Goal: Task Accomplishment & Management: Manage account settings

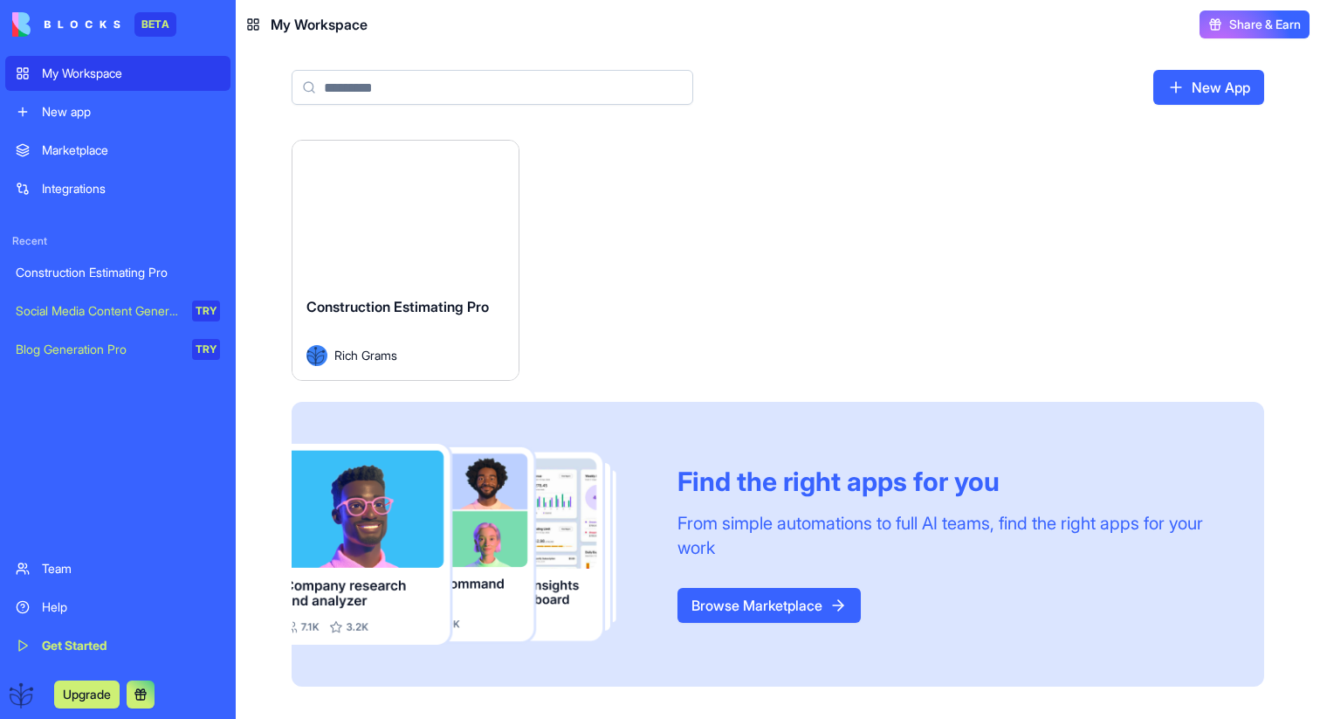
click at [448, 252] on div "Launch" at bounding box center [406, 211] width 226 height 141
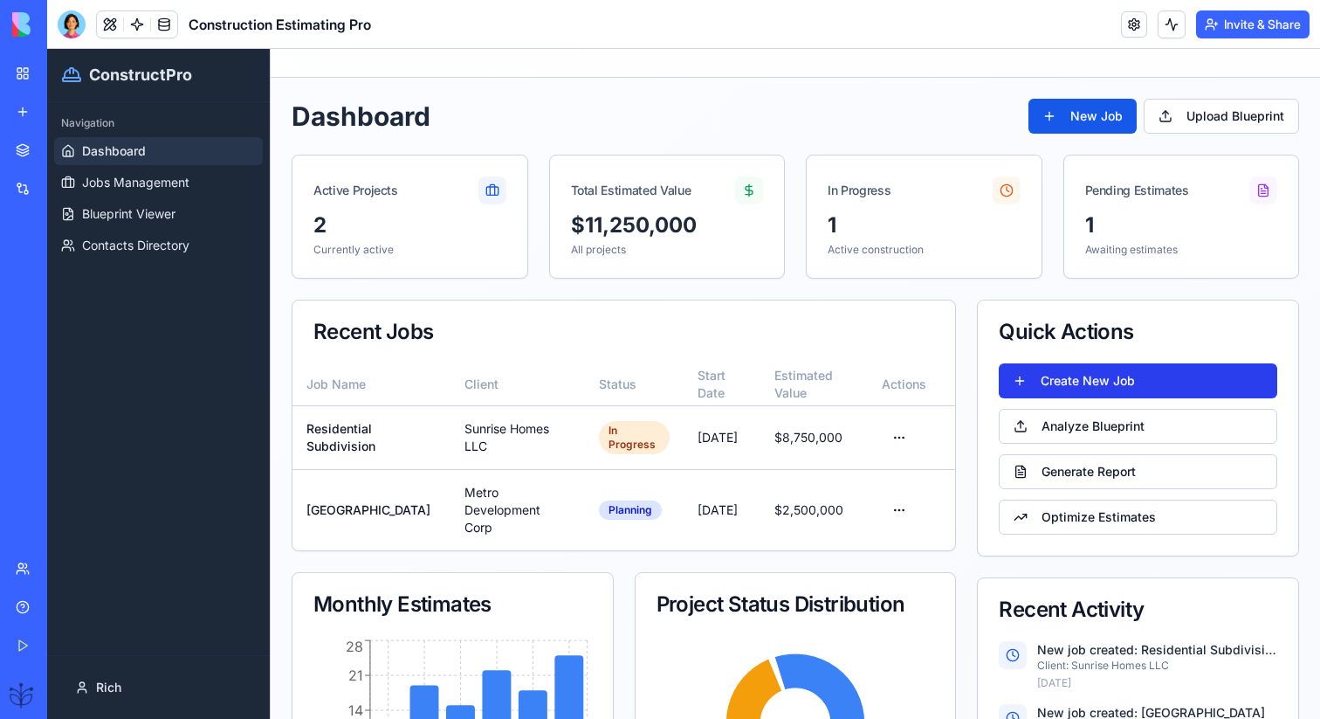
click at [1058, 388] on button "Create New Job" at bounding box center [1138, 380] width 279 height 35
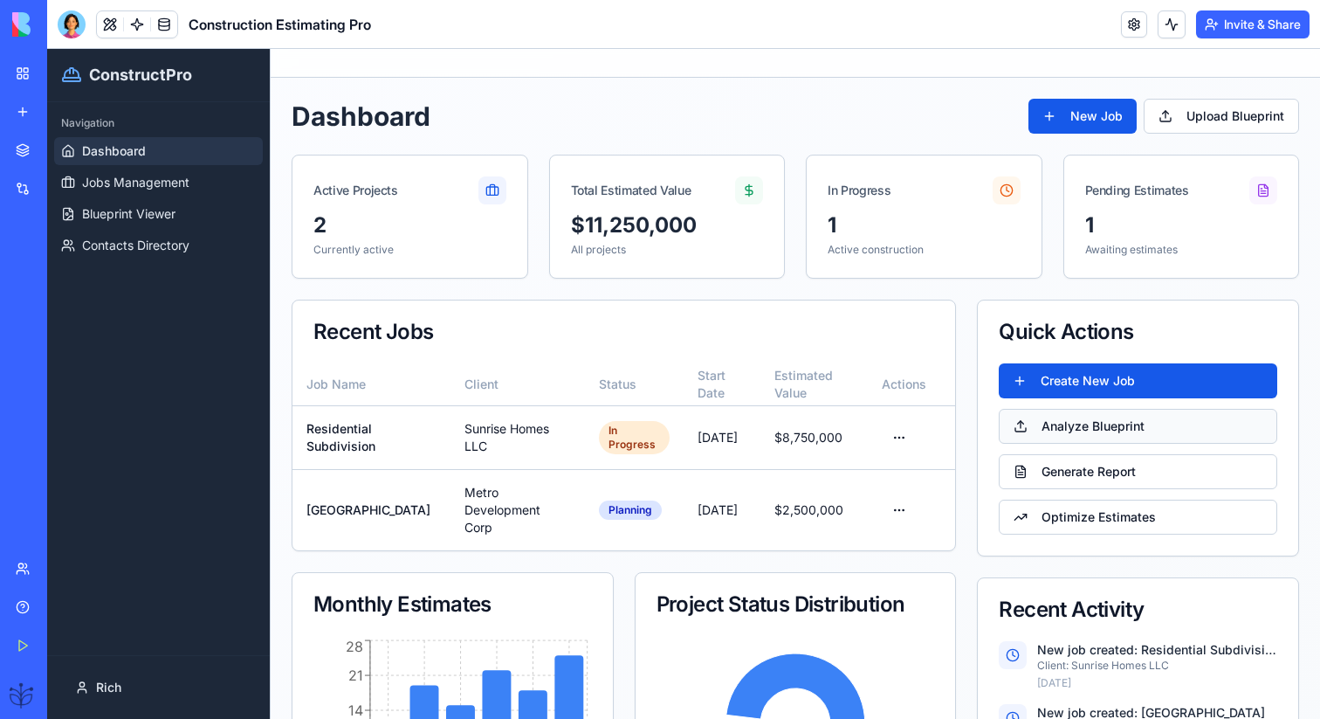
click at [1062, 430] on button "Analyze Blueprint" at bounding box center [1138, 426] width 279 height 35
click at [1069, 420] on button "Analyze Blueprint" at bounding box center [1138, 426] width 279 height 35
click at [1062, 477] on button "Generate Report" at bounding box center [1138, 471] width 279 height 35
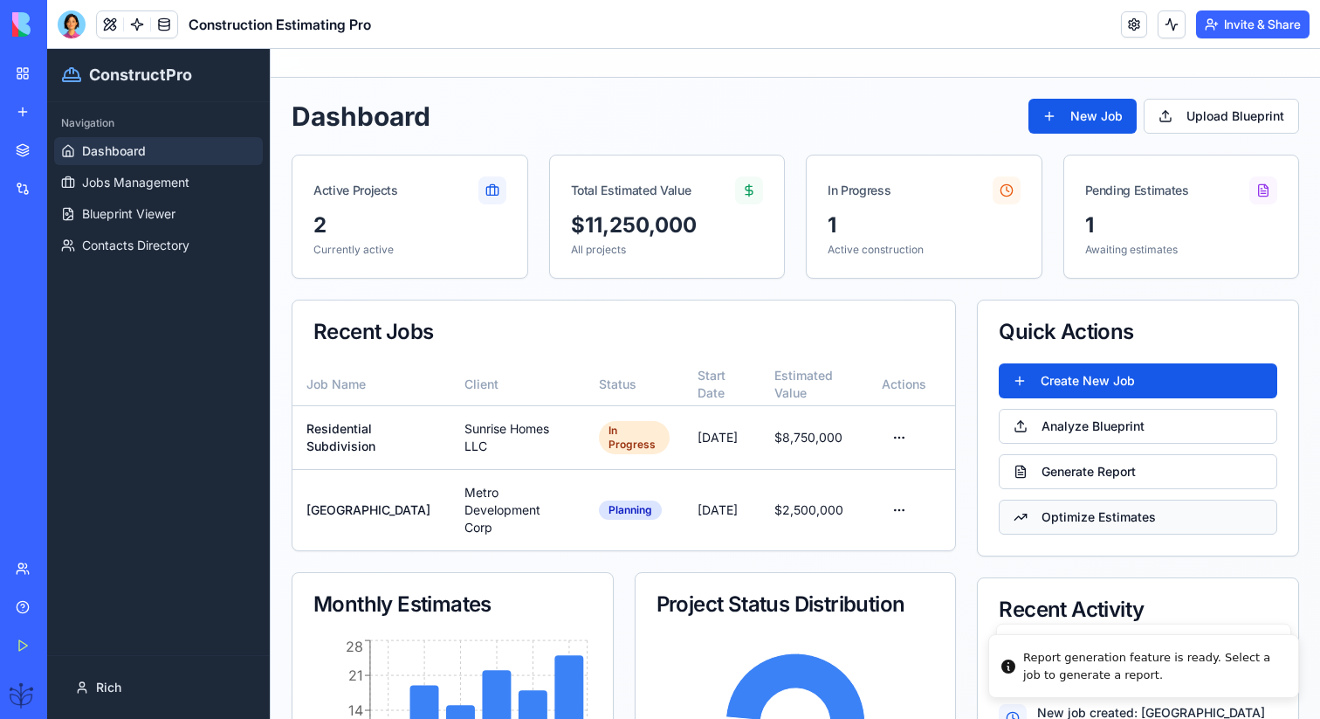
click at [1060, 522] on button "Optimize Estimates" at bounding box center [1138, 517] width 279 height 35
click at [1085, 131] on button "New Job" at bounding box center [1083, 116] width 108 height 35
click at [1193, 131] on button "Upload Blueprint" at bounding box center [1221, 116] width 155 height 35
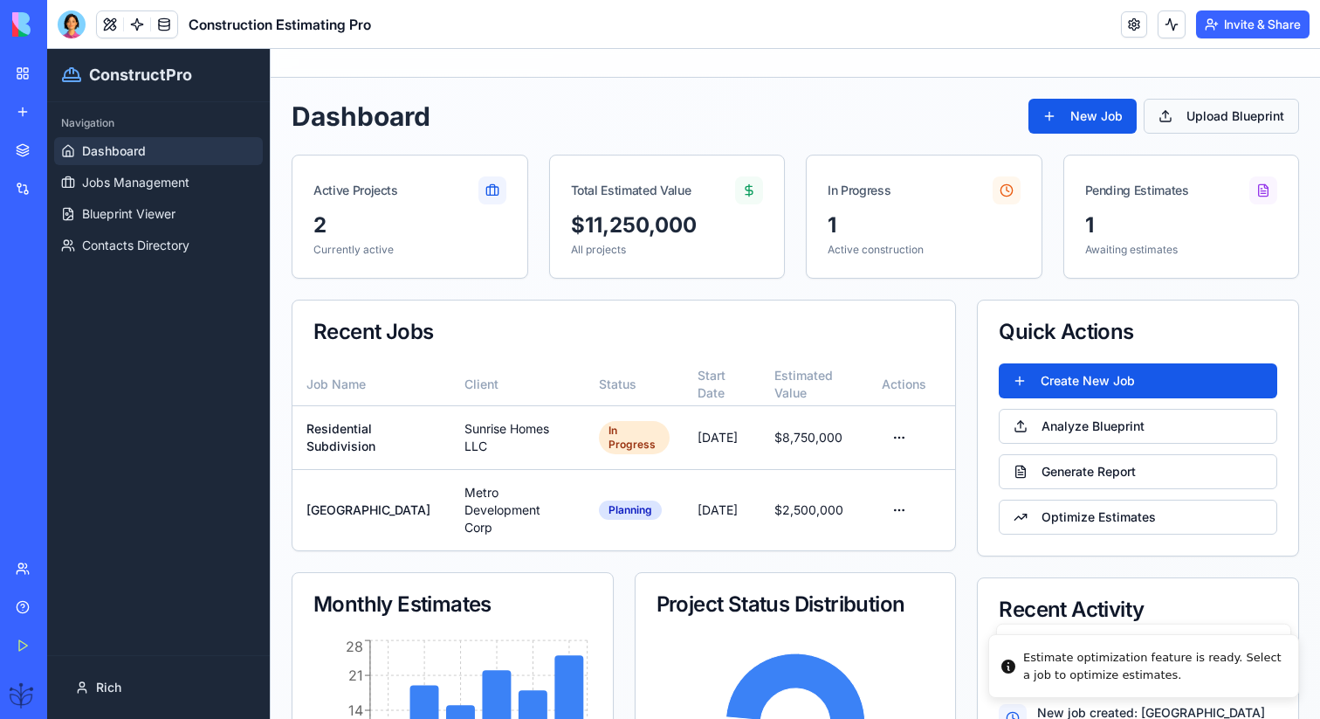
click at [1193, 131] on button "Upload Blueprint" at bounding box center [1221, 116] width 155 height 35
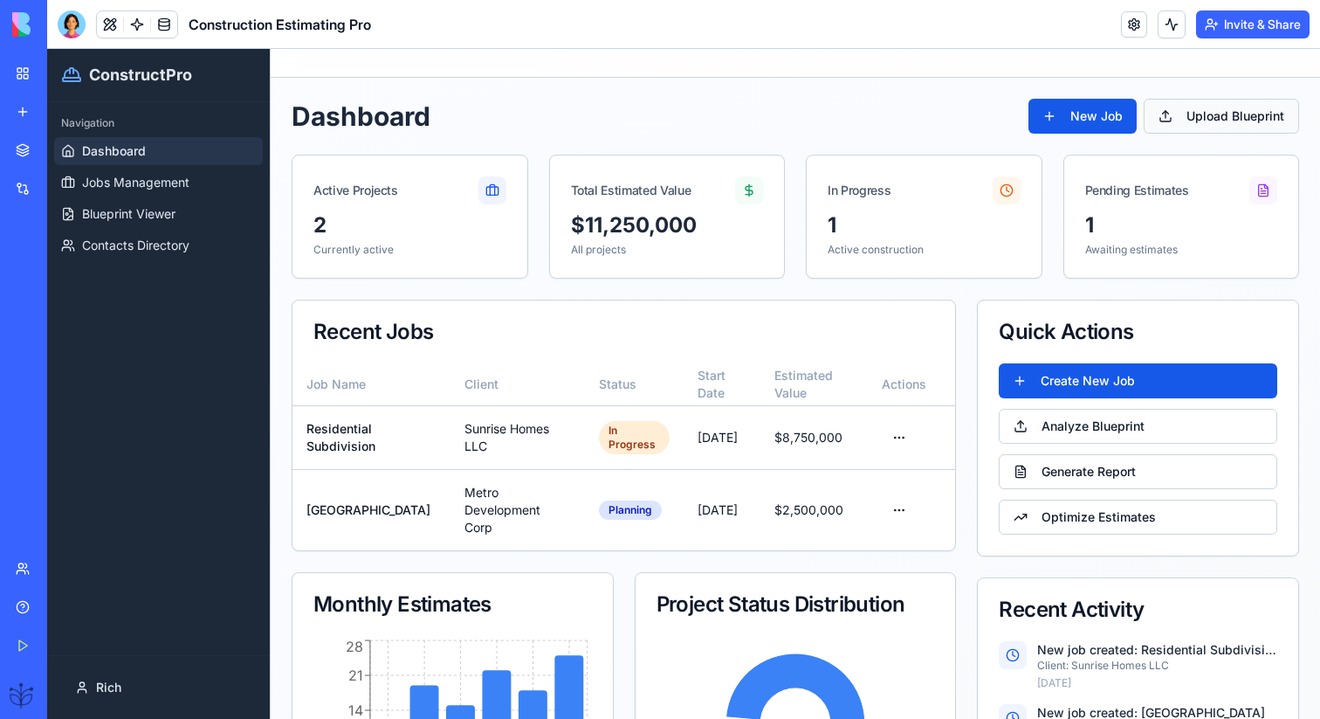
click at [1193, 131] on button "Upload Blueprint" at bounding box center [1221, 116] width 155 height 35
click at [887, 426] on html "ConstructPro Navigation Dashboard Jobs Management Blueprint Viewer Contacts Dir…" at bounding box center [683, 465] width 1273 height 832
click at [881, 479] on div "View Details" at bounding box center [844, 477] width 136 height 28
click at [899, 430] on html "ConstructPro Navigation Dashboard Jobs Management Blueprint Viewer Contacts Dir…" at bounding box center [683, 465] width 1273 height 832
click at [884, 511] on div "Edit Job" at bounding box center [844, 505] width 136 height 28
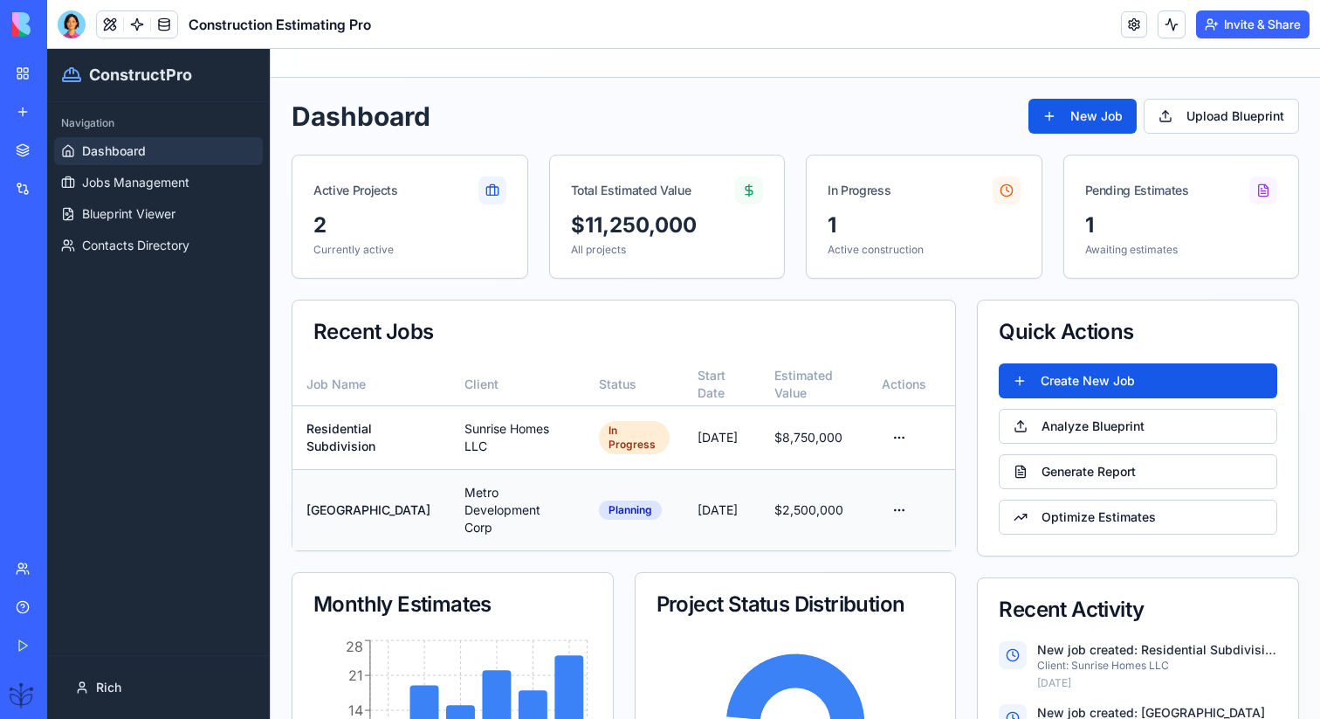
click at [894, 495] on html "ConstructPro Navigation Dashboard Jobs Management Blueprint Viewer Contacts Dir…" at bounding box center [683, 465] width 1273 height 832
click at [901, 422] on html "ConstructPro Navigation Dashboard Jobs Management Blueprint Viewer Contacts Dir…" at bounding box center [683, 465] width 1273 height 832
click at [111, 29] on button at bounding box center [110, 24] width 26 height 26
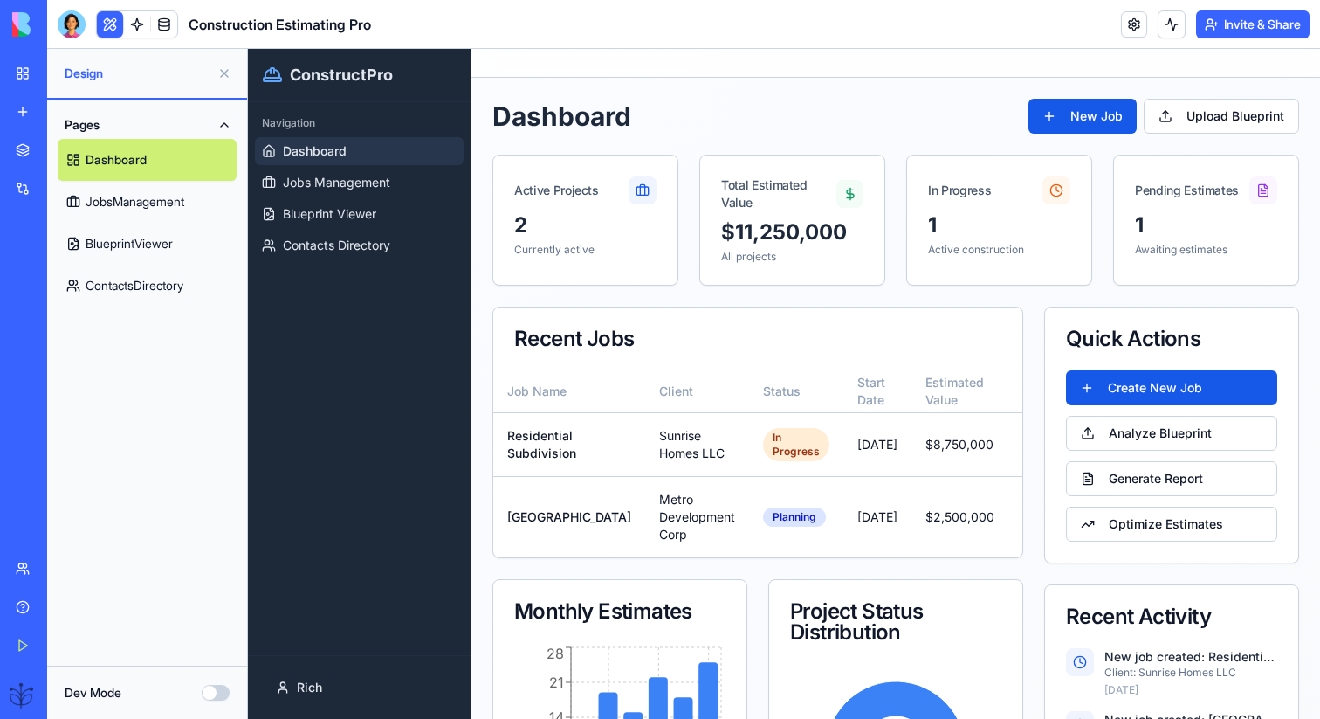
click at [204, 686] on button "Dev Mode" at bounding box center [216, 693] width 28 height 16
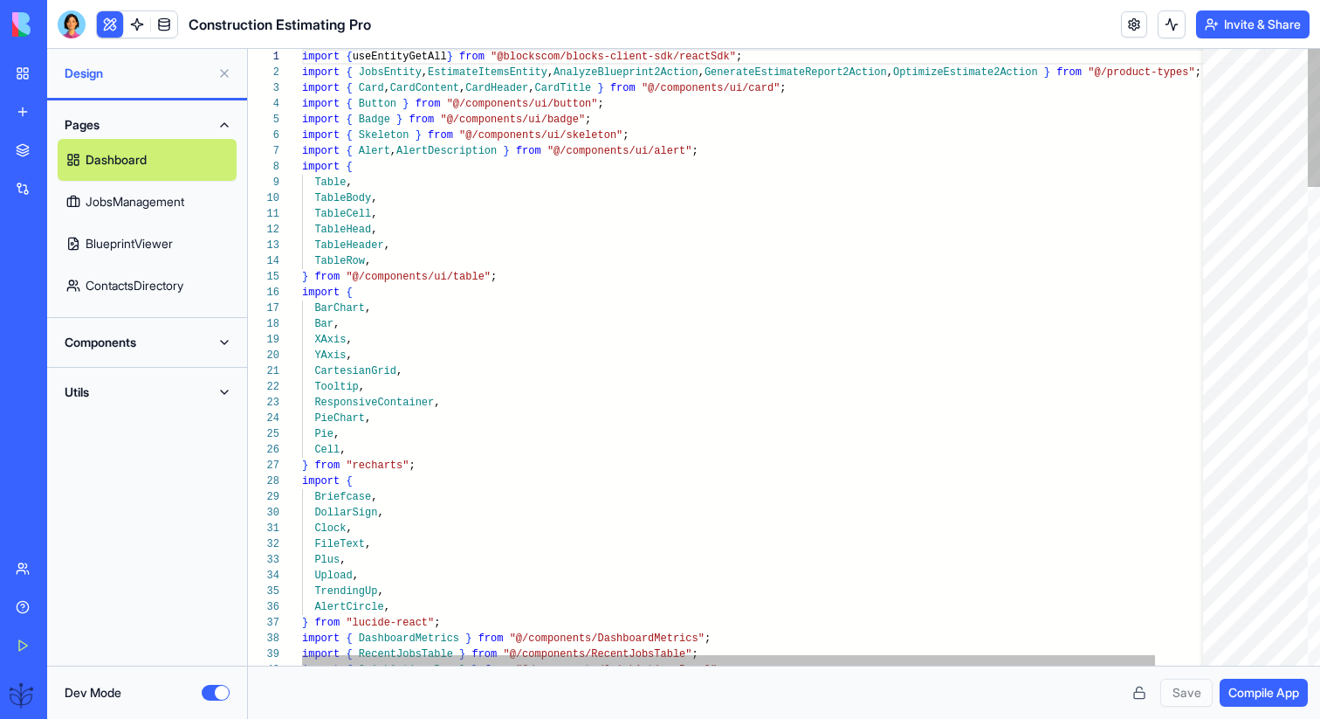
scroll to position [94, 0]
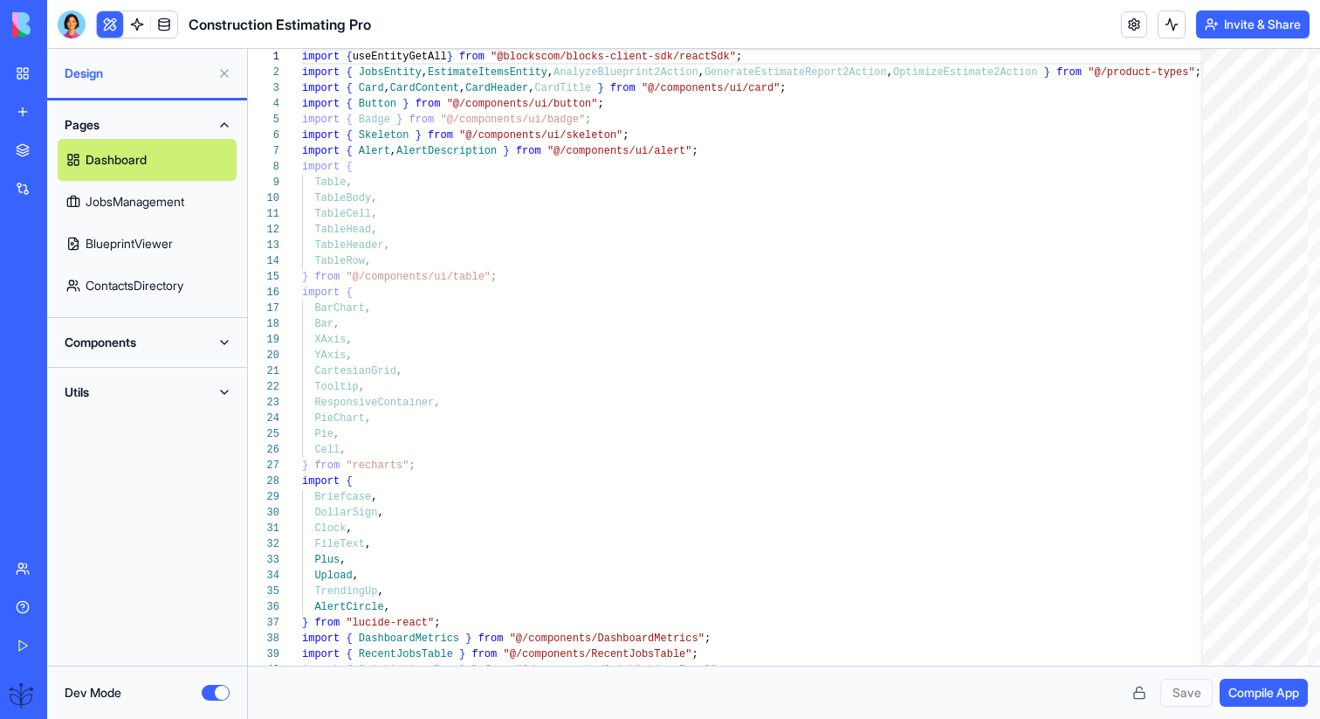
click at [170, 205] on link "JobsManagement" at bounding box center [147, 202] width 179 height 42
type textarea "**********"
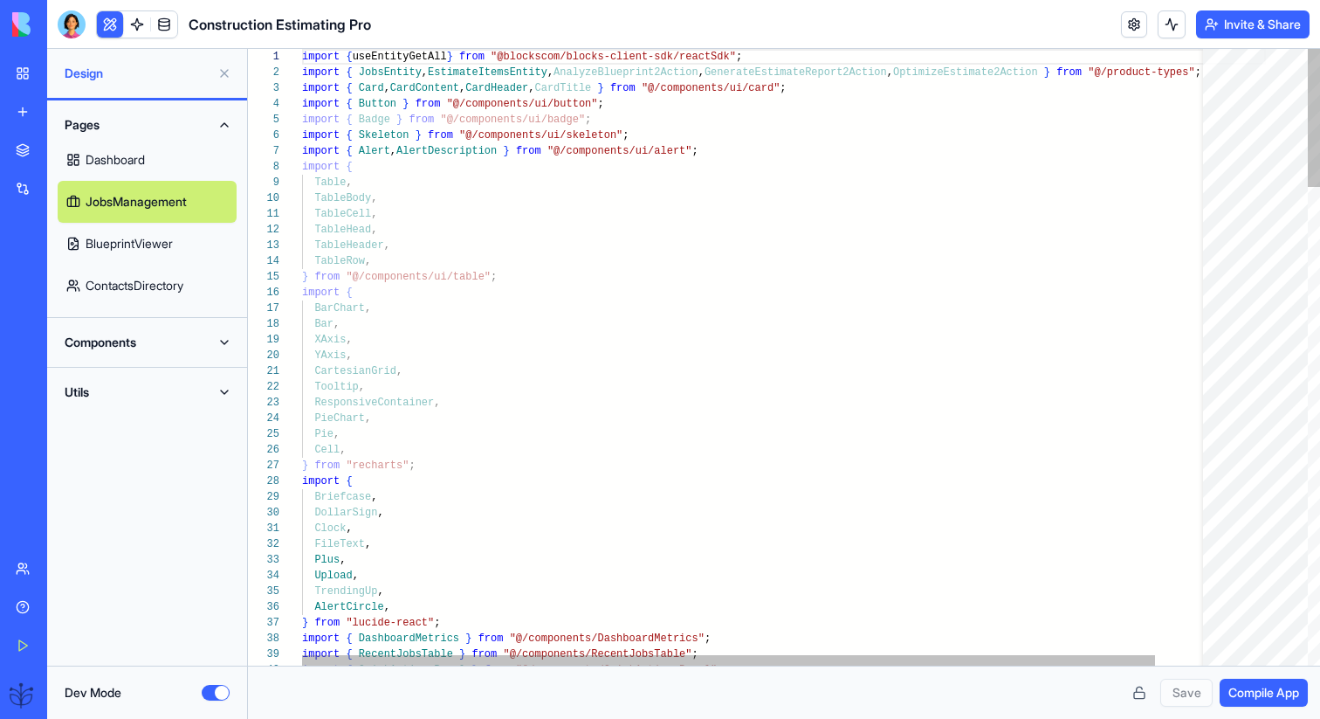
scroll to position [63, 0]
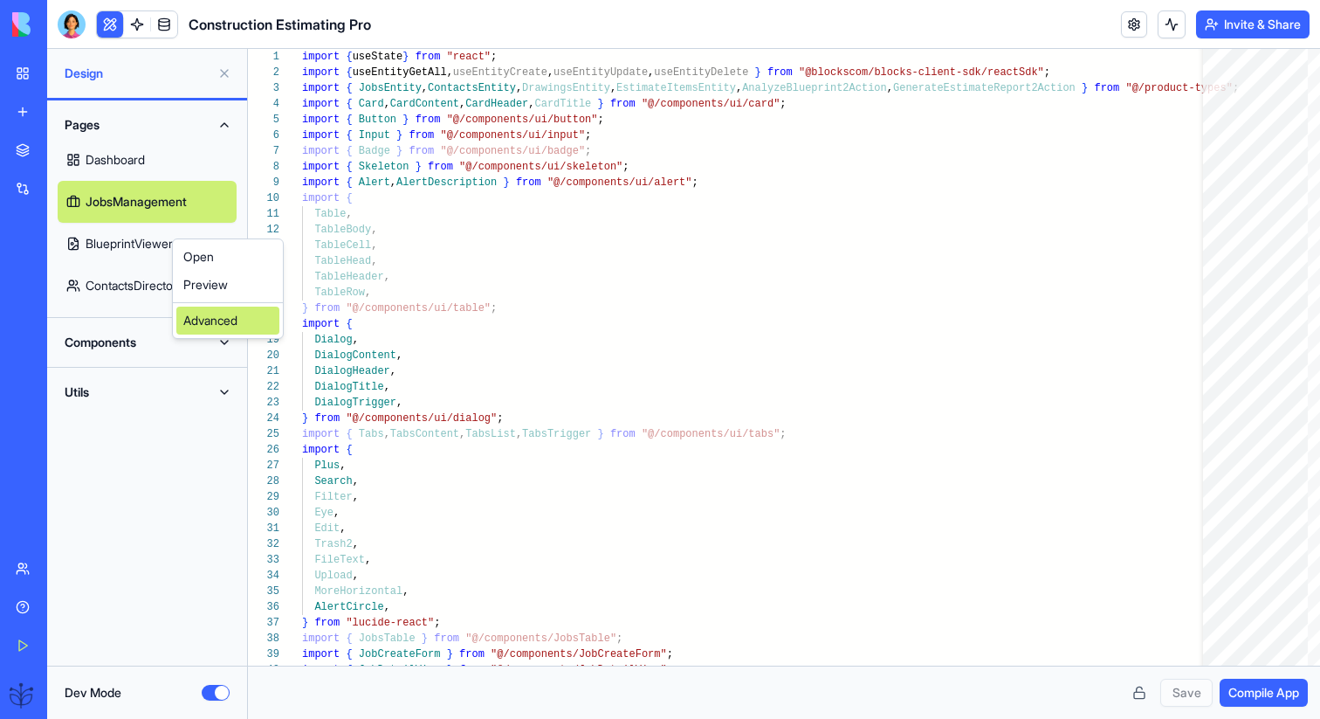
click at [211, 315] on div "Advanced" at bounding box center [227, 321] width 103 height 28
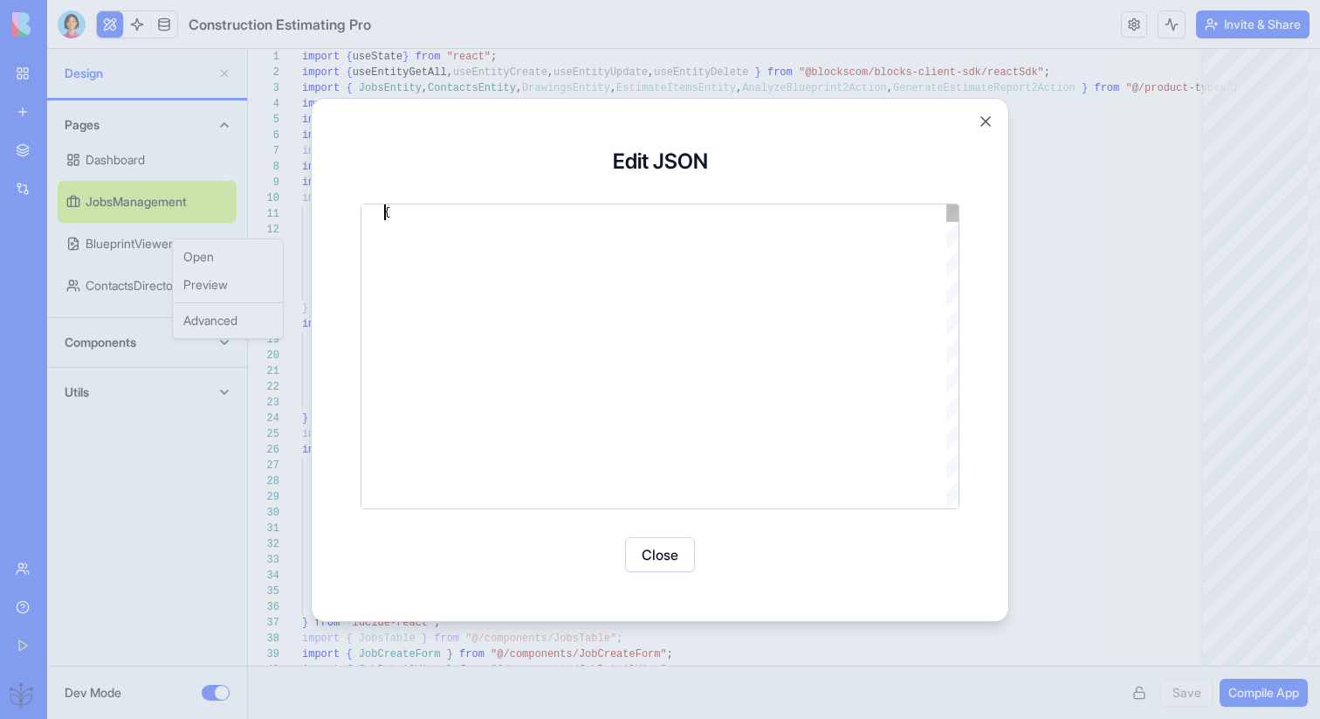
type textarea "**********"
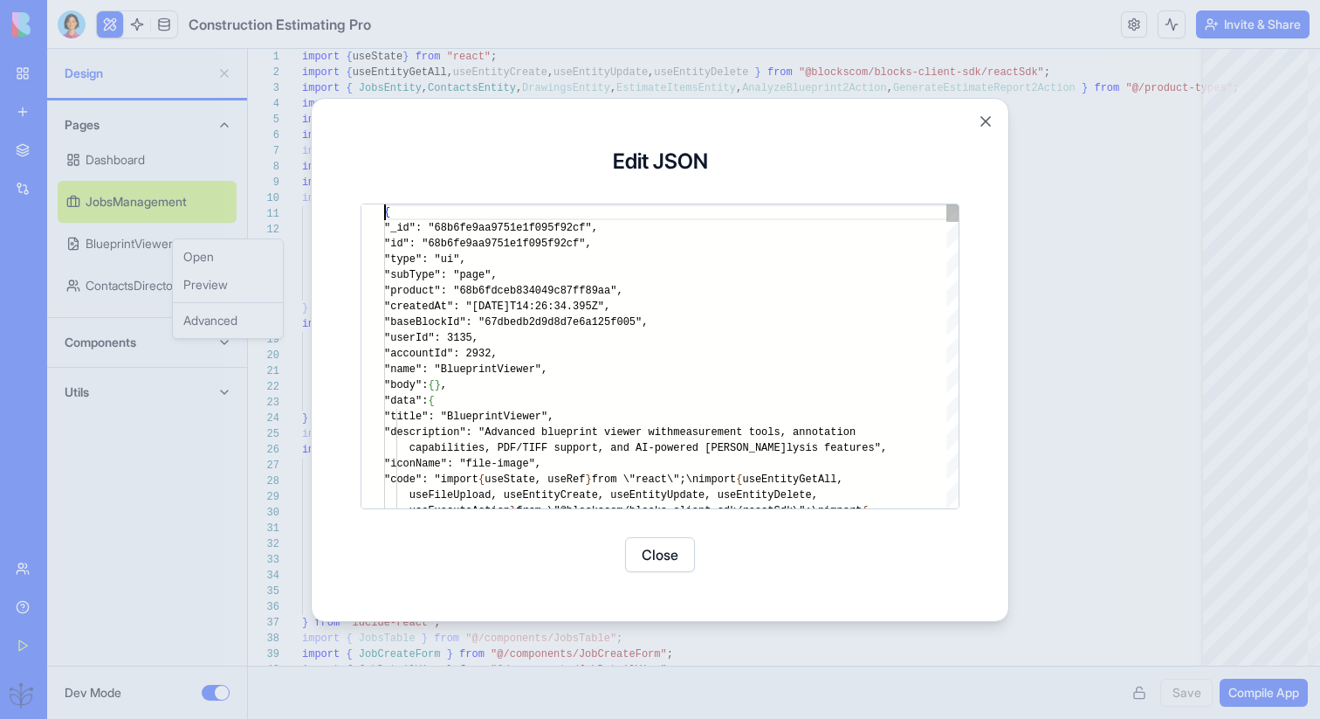
scroll to position [0, 0]
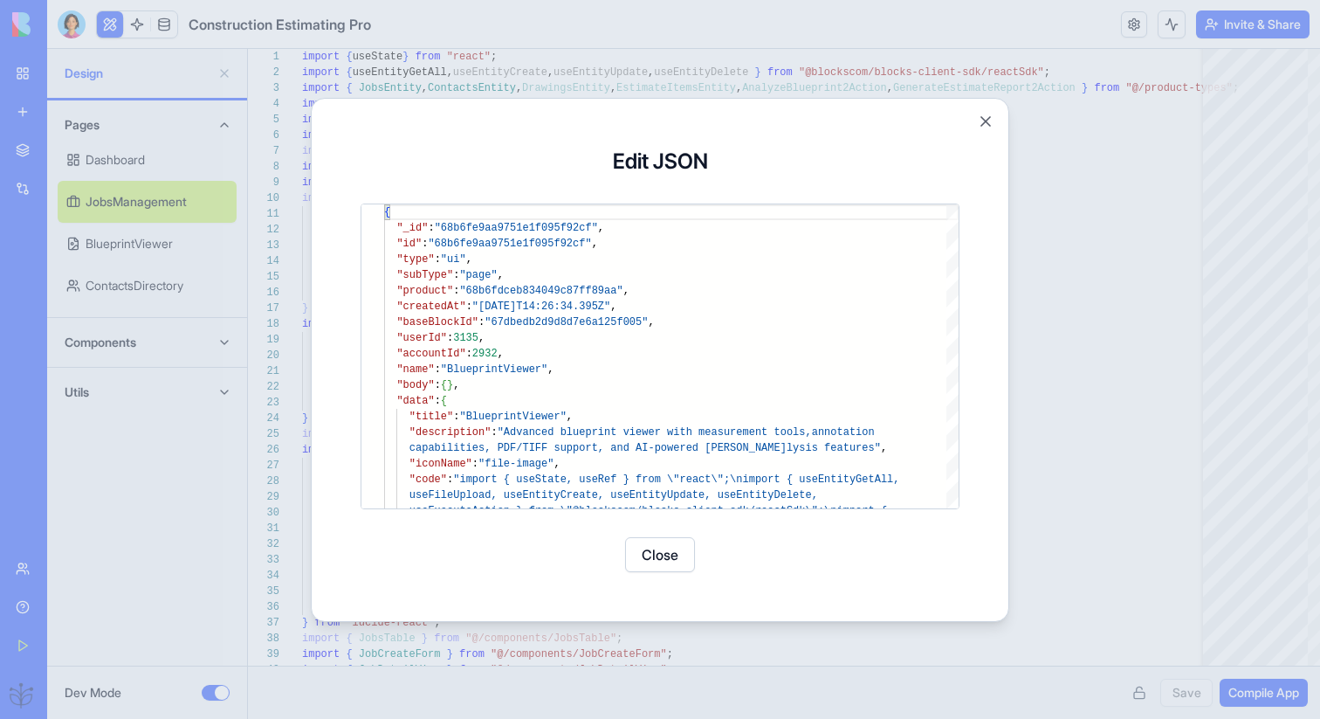
click at [661, 539] on button "Close" at bounding box center [660, 554] width 70 height 35
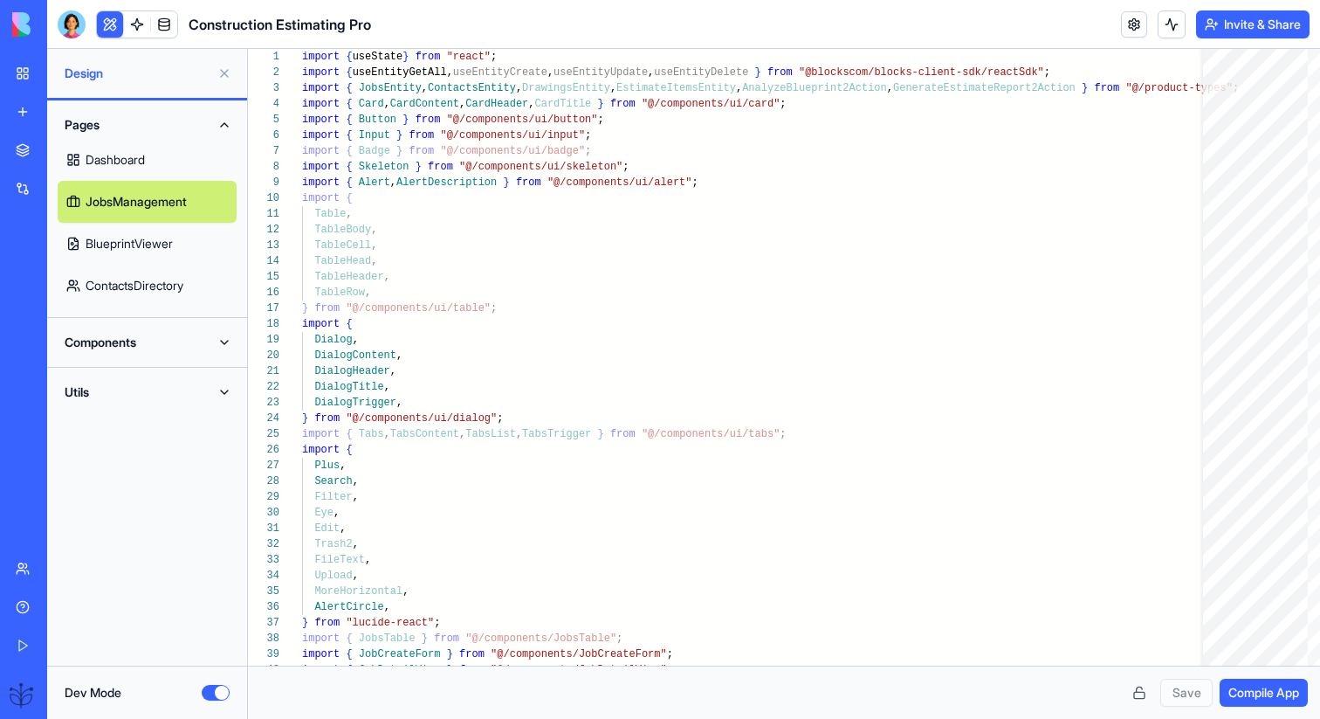
click at [186, 159] on link "Dashboard" at bounding box center [147, 160] width 179 height 42
type textarea "**********"
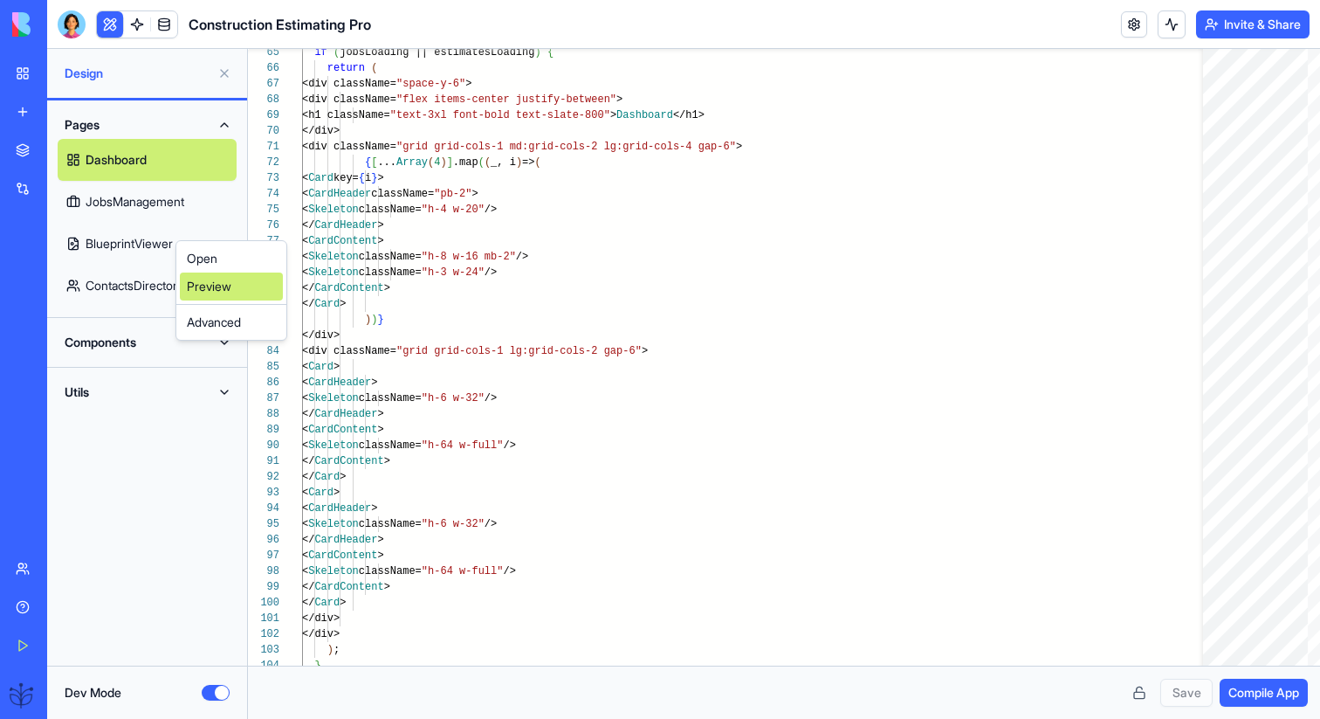
click at [211, 279] on link "Preview" at bounding box center [231, 286] width 103 height 28
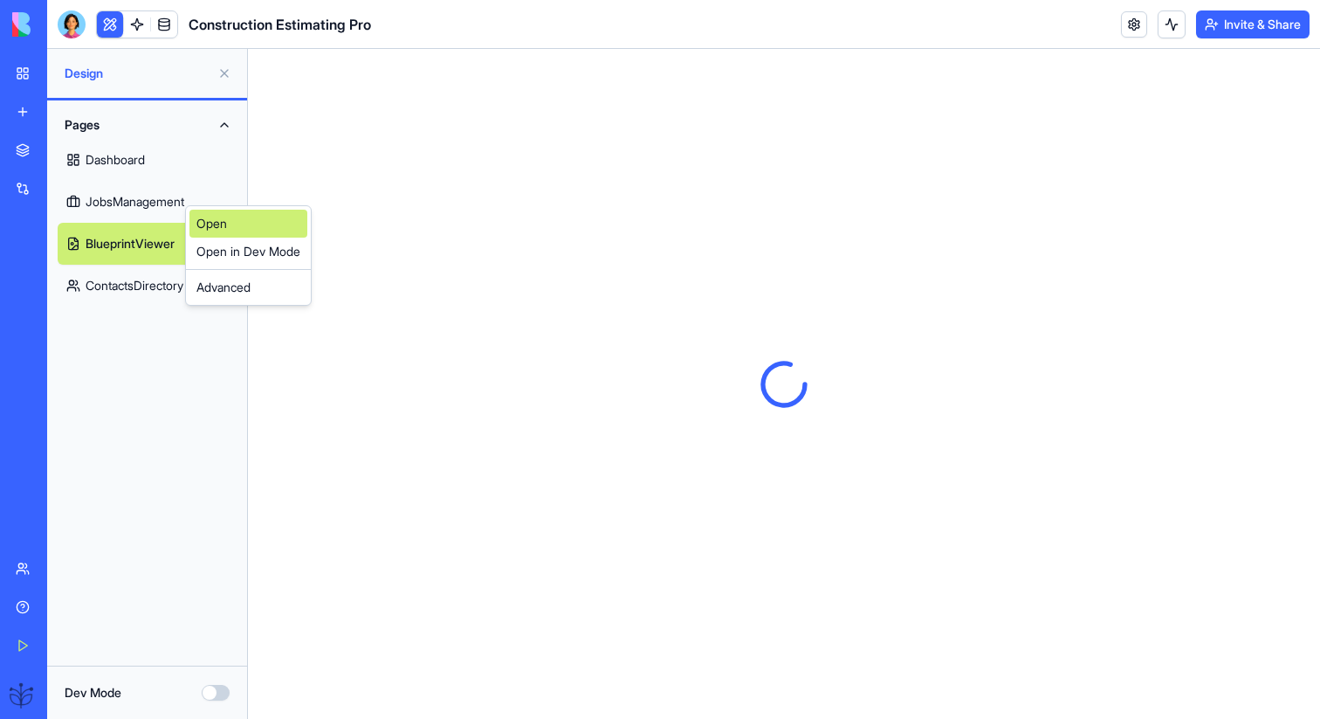
click at [207, 217] on link "Open" at bounding box center [249, 224] width 118 height 28
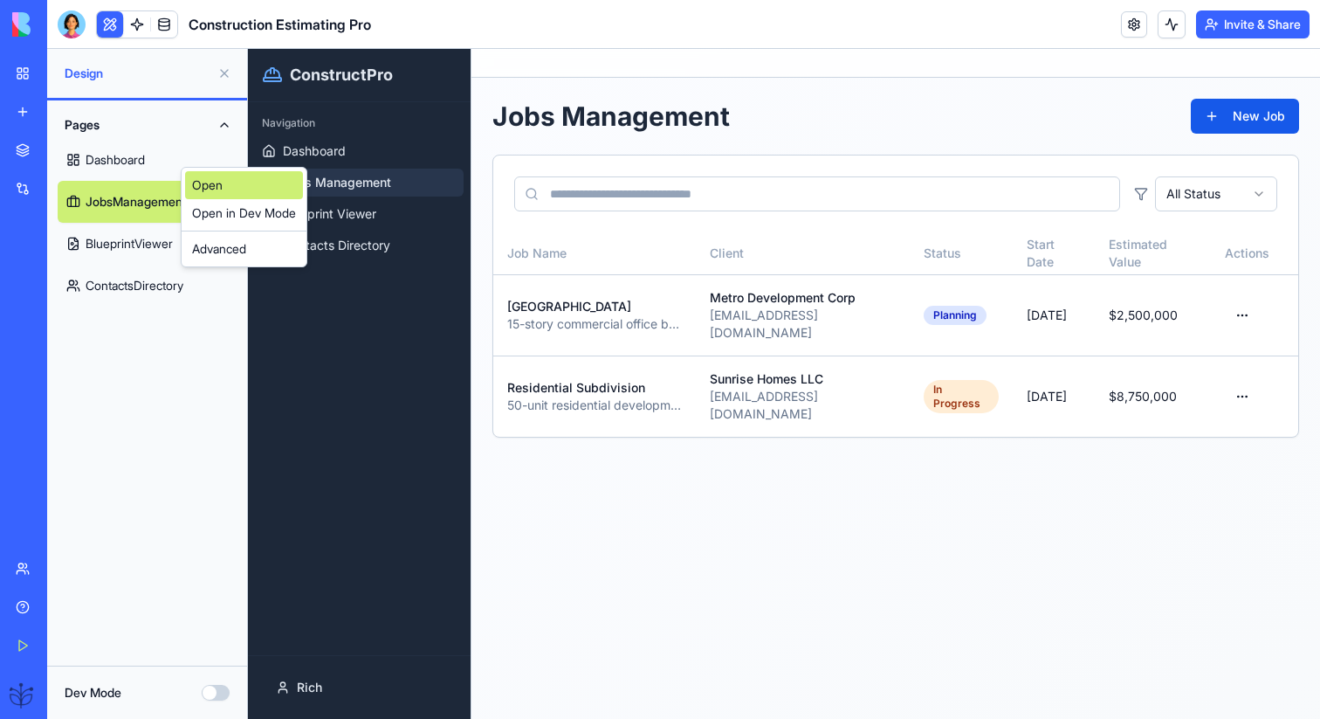
click at [197, 176] on link "Open" at bounding box center [244, 185] width 118 height 28
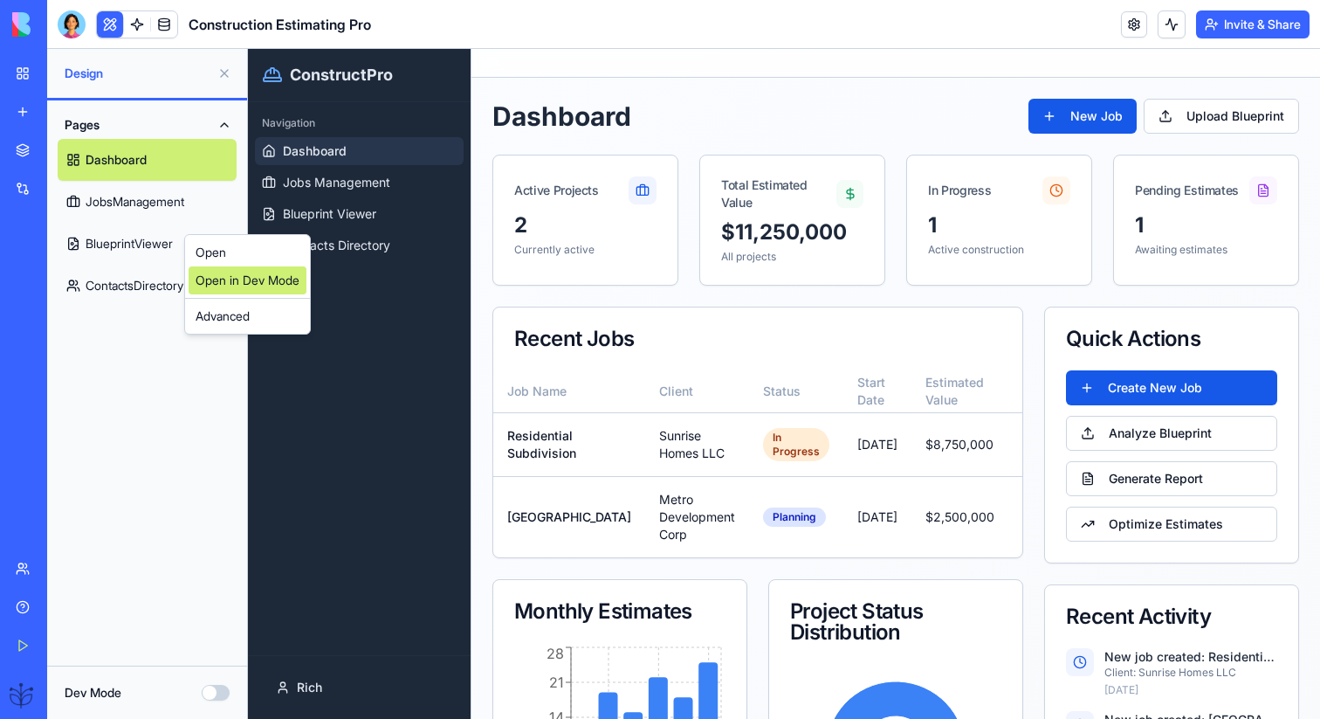
click at [224, 277] on link "Open in Dev Mode" at bounding box center [248, 280] width 118 height 28
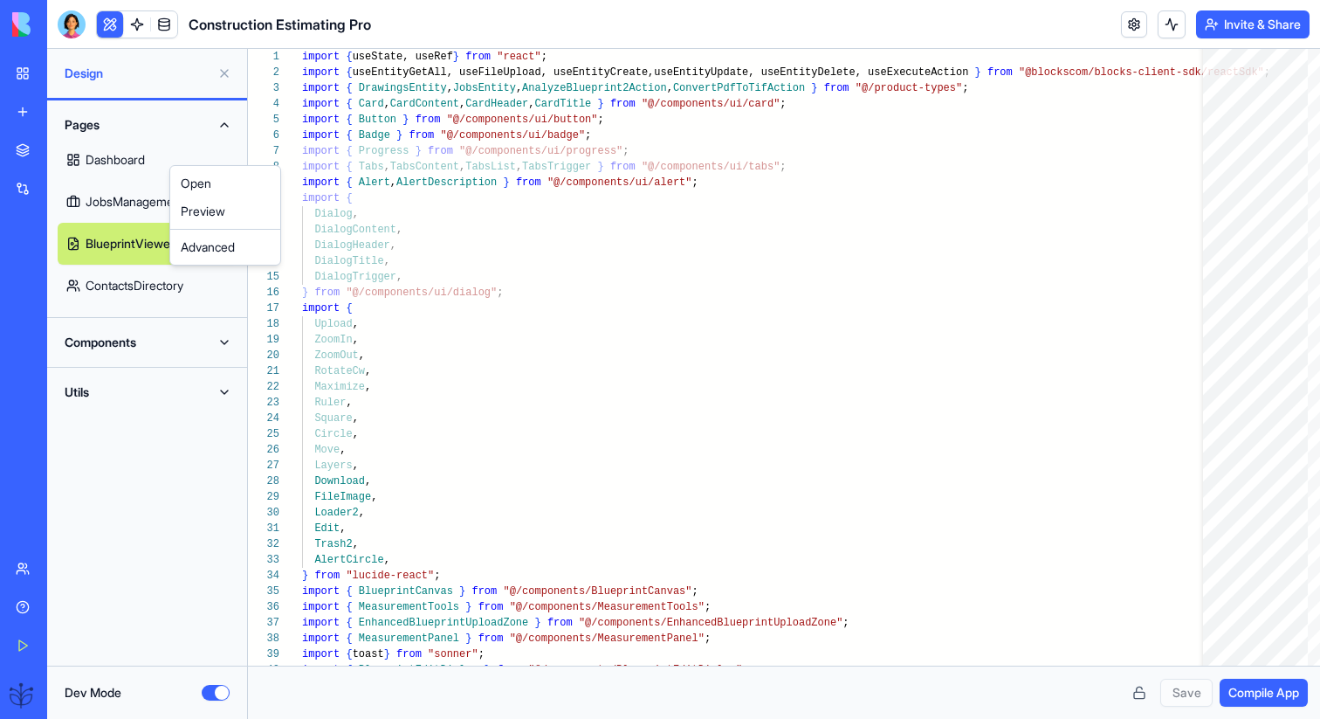
click at [149, 199] on html "BETA My Workspace New app Marketplace Integrations Recent Construction Estimati…" at bounding box center [660, 359] width 1320 height 719
click at [140, 230] on html "BETA My Workspace New app Marketplace Integrations Recent Construction Estimati…" at bounding box center [660, 359] width 1320 height 719
click at [144, 178] on html "BETA My Workspace New app Marketplace Integrations Recent Construction Estimati…" at bounding box center [660, 359] width 1320 height 719
click at [144, 191] on link "JobsManagement" at bounding box center [147, 202] width 179 height 42
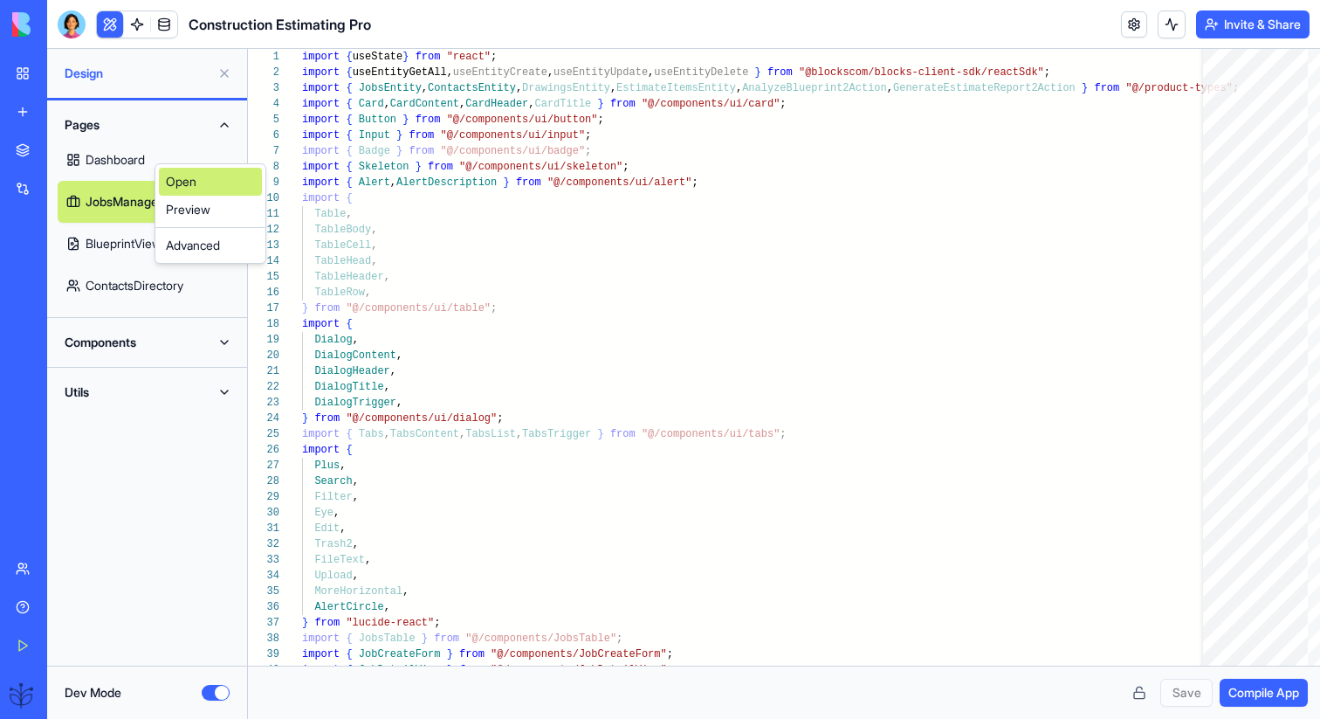
click at [177, 191] on link "Open" at bounding box center [210, 182] width 103 height 28
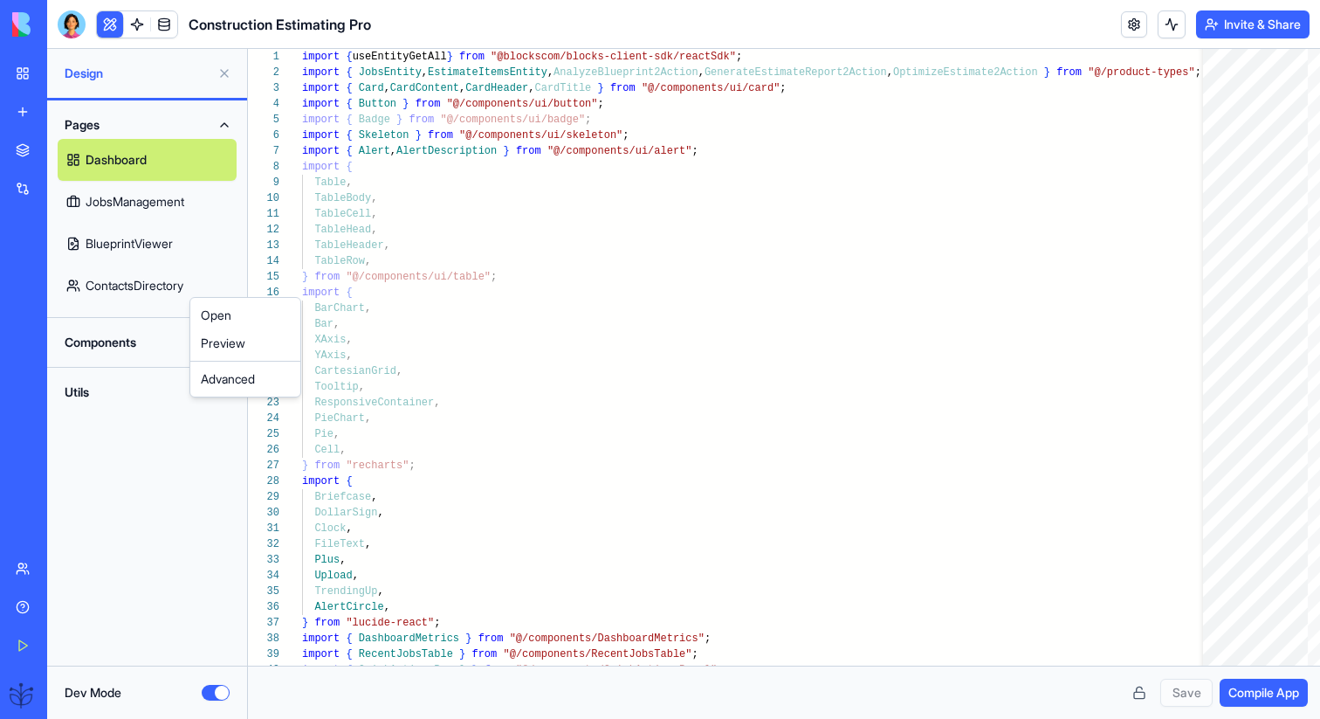
click at [186, 288] on html "BETA My Workspace New app Marketplace Integrations Recent Construction Estimati…" at bounding box center [660, 359] width 1320 height 719
click at [176, 288] on link "ContactsDirectory" at bounding box center [147, 286] width 179 height 42
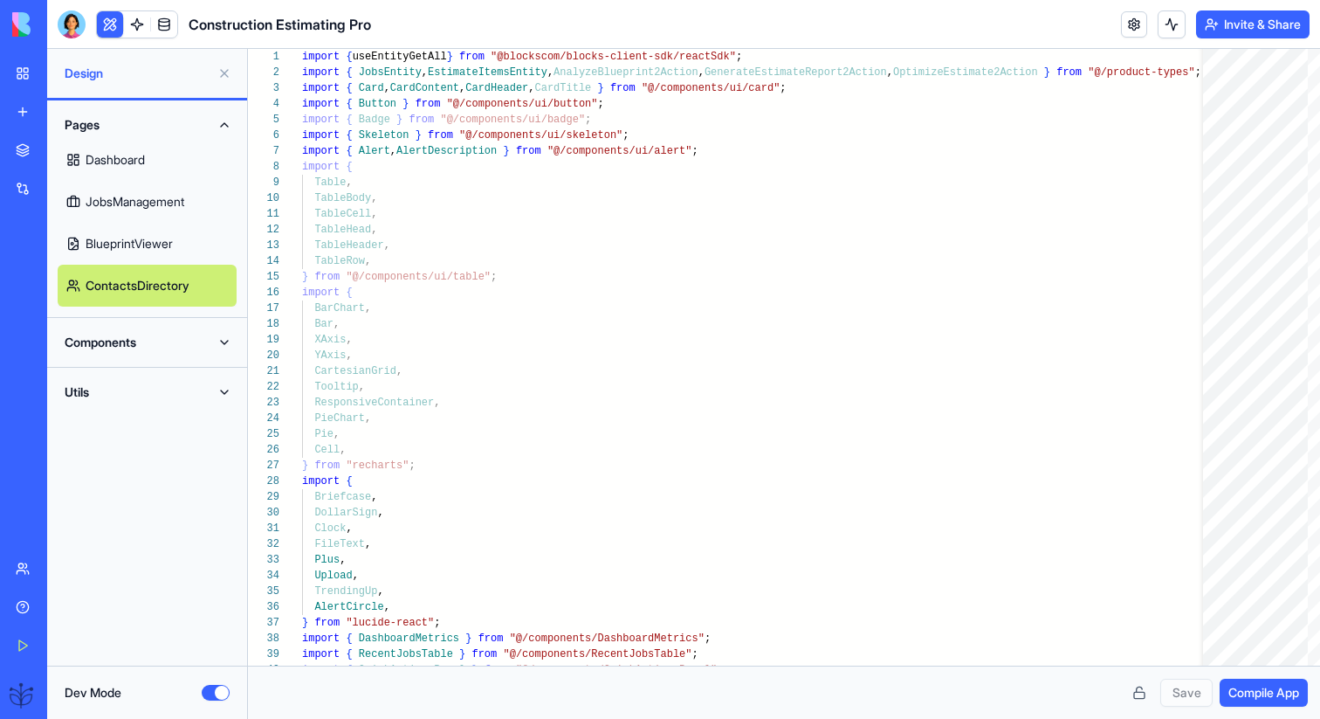
type textarea "*"
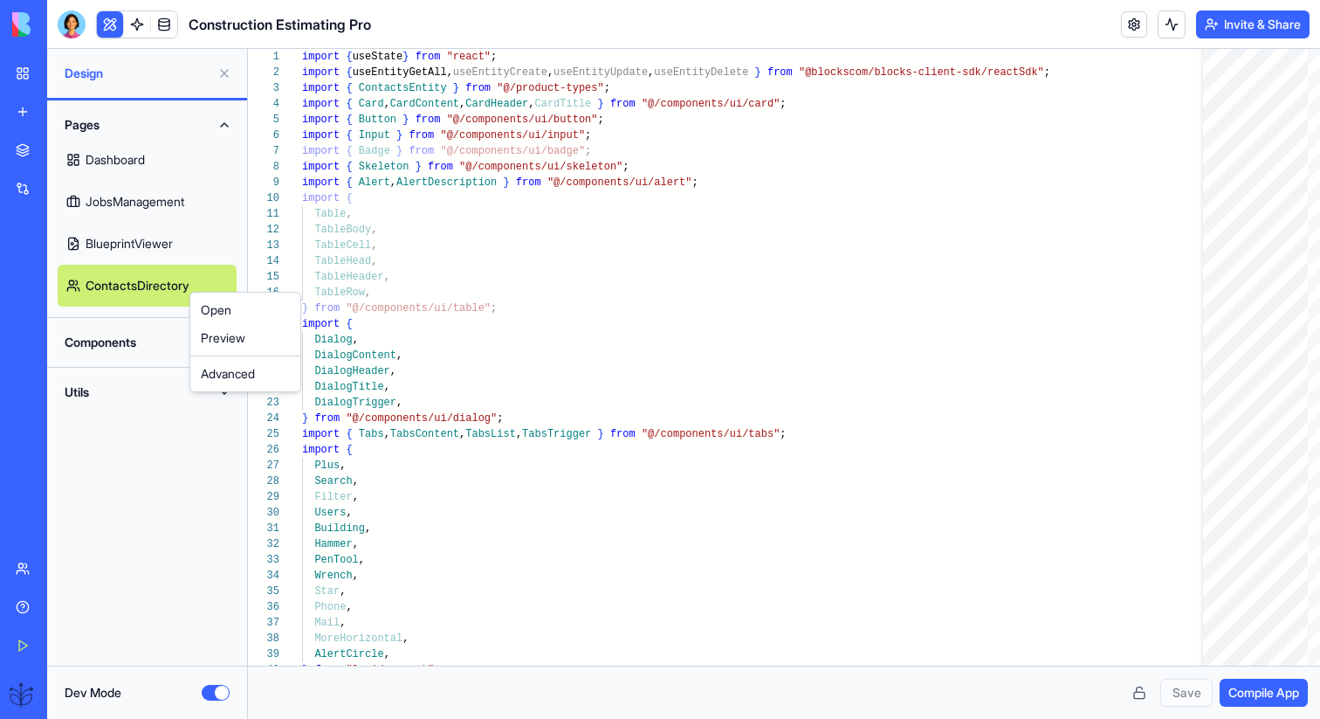
click at [156, 293] on html "BETA My Workspace New app Marketplace Integrations Recent Construction Estimati…" at bounding box center [660, 359] width 1320 height 719
click at [225, 685] on div "Dev Mode" at bounding box center [147, 692] width 165 height 17
click at [218, 695] on button "Dev Mode" at bounding box center [216, 693] width 28 height 16
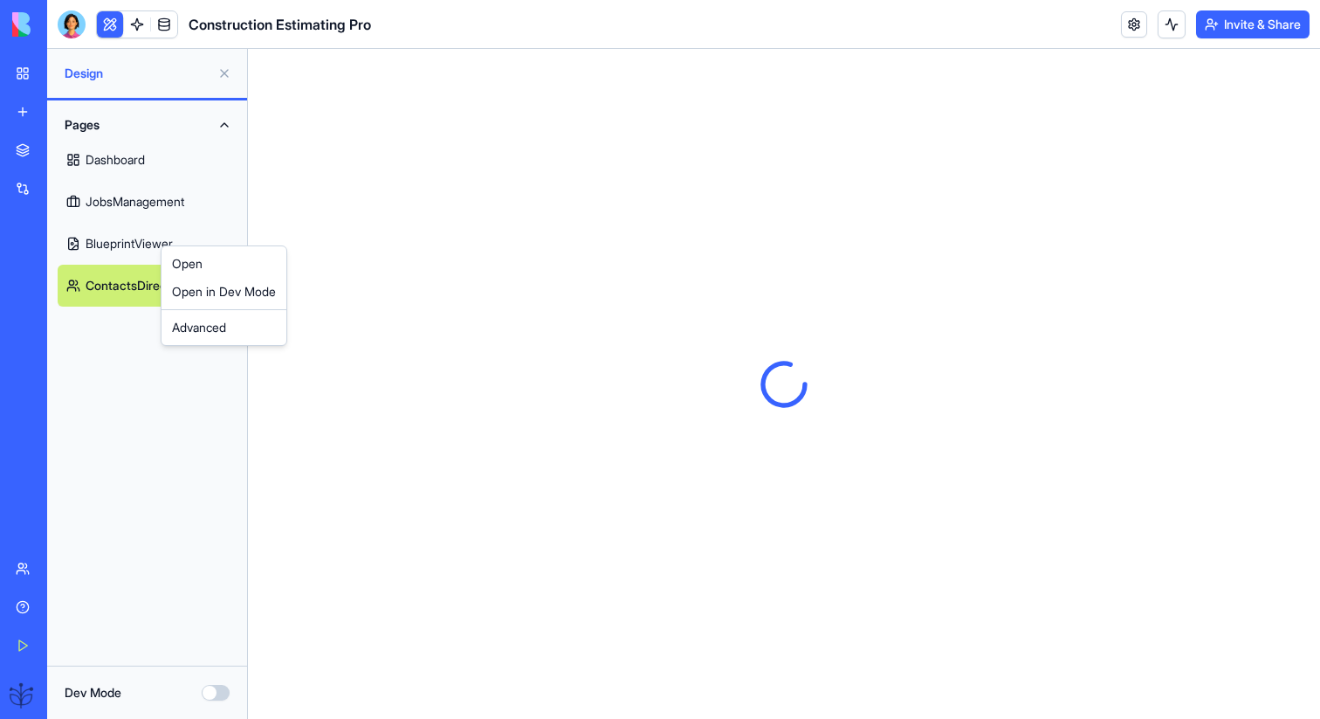
click at [162, 219] on html "BETA My Workspace New app Marketplace Integrations Recent Construction Estimati…" at bounding box center [660, 359] width 1320 height 719
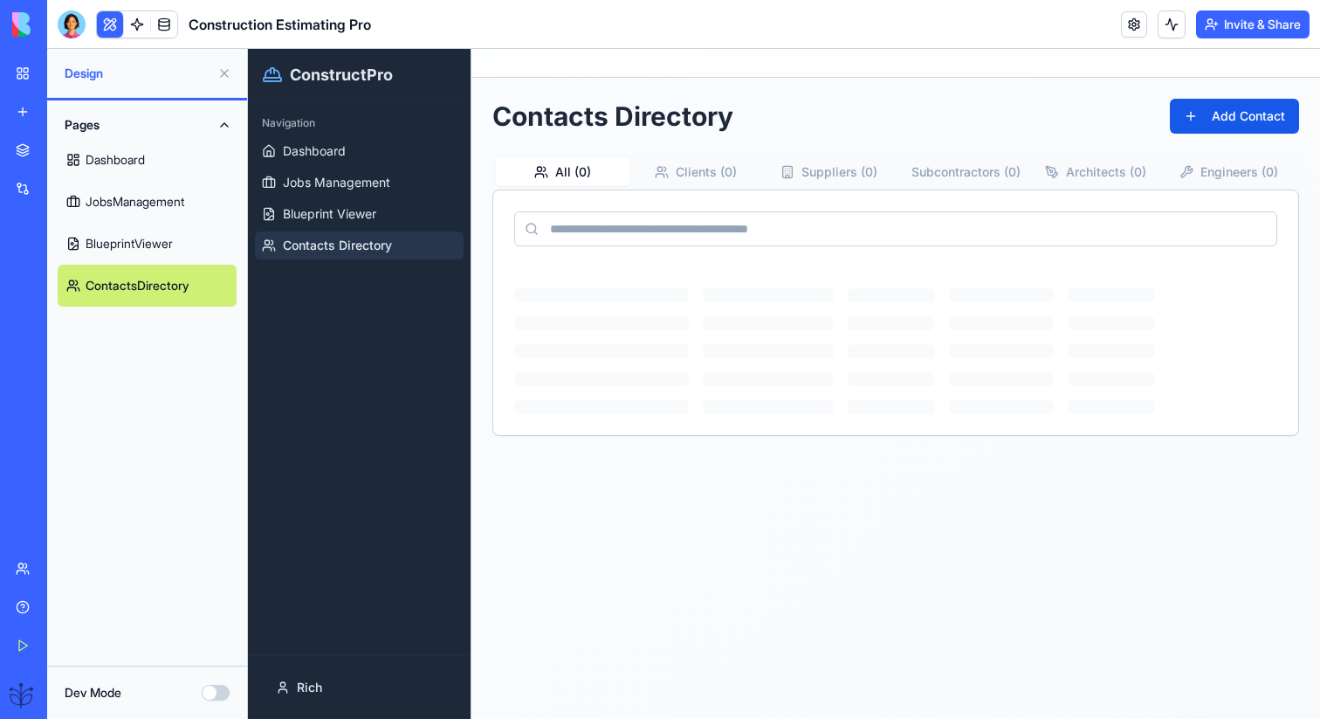
click at [162, 209] on link "JobsManagement" at bounding box center [147, 202] width 179 height 42
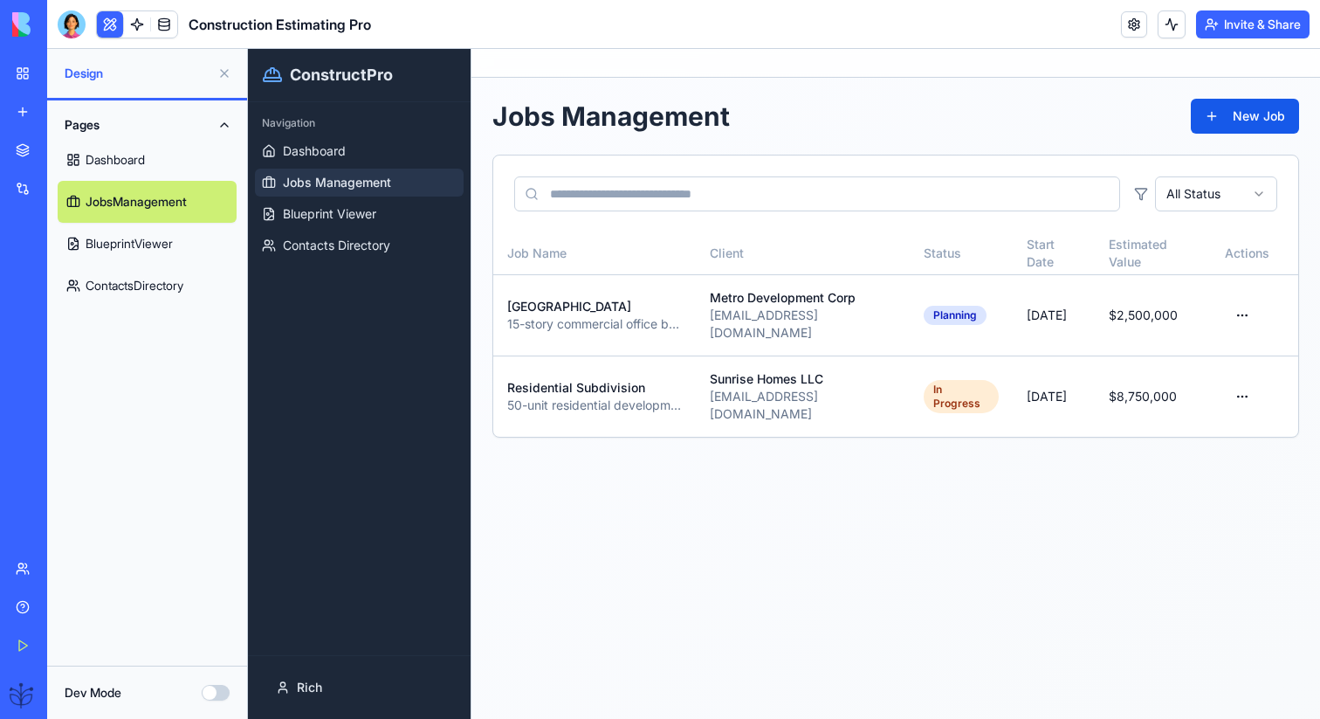
click at [155, 157] on link "Dashboard" at bounding box center [147, 160] width 179 height 42
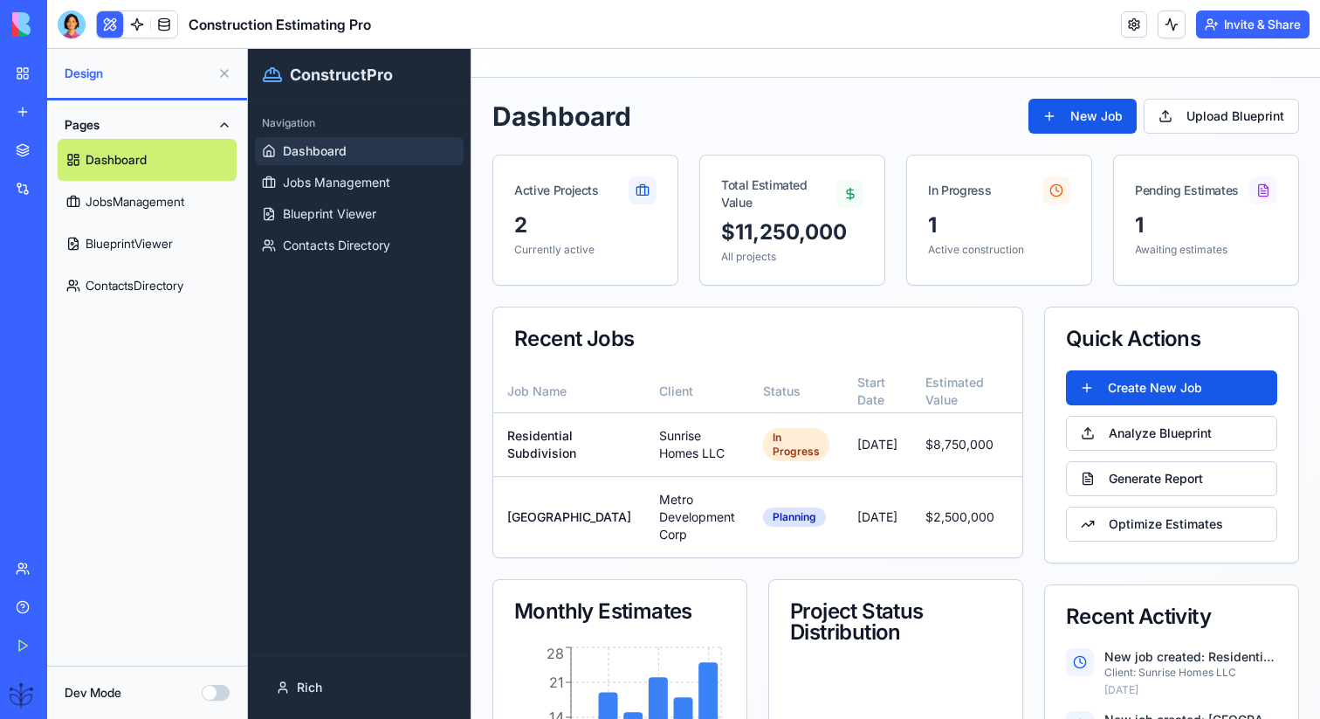
click at [217, 688] on button "Dev Mode" at bounding box center [216, 693] width 28 height 16
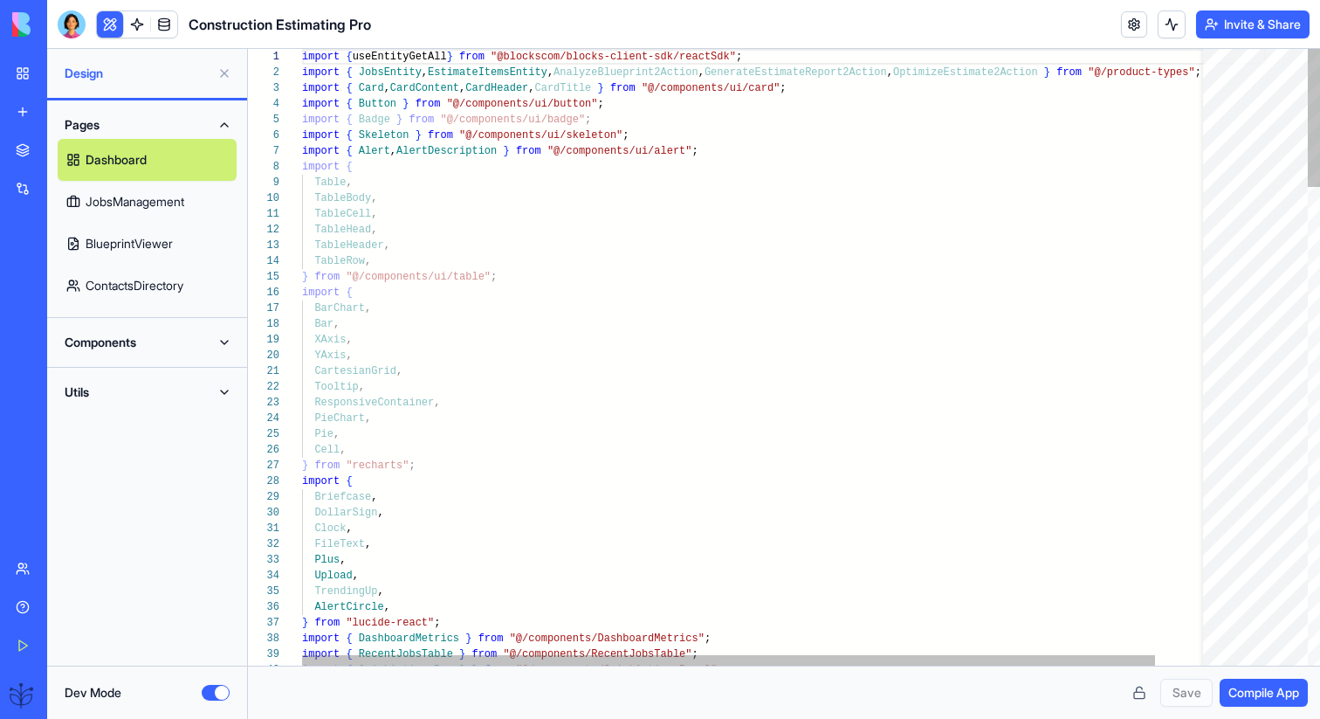
scroll to position [94, 0]
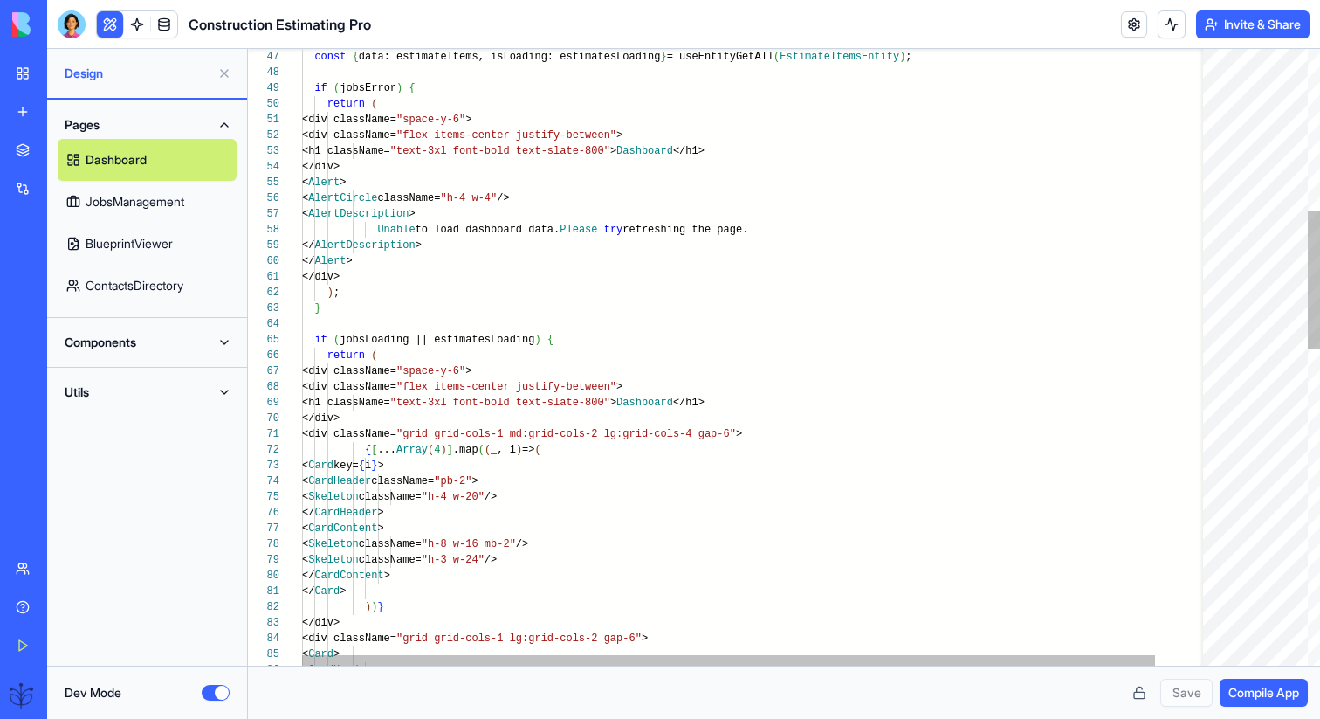
type button "on"
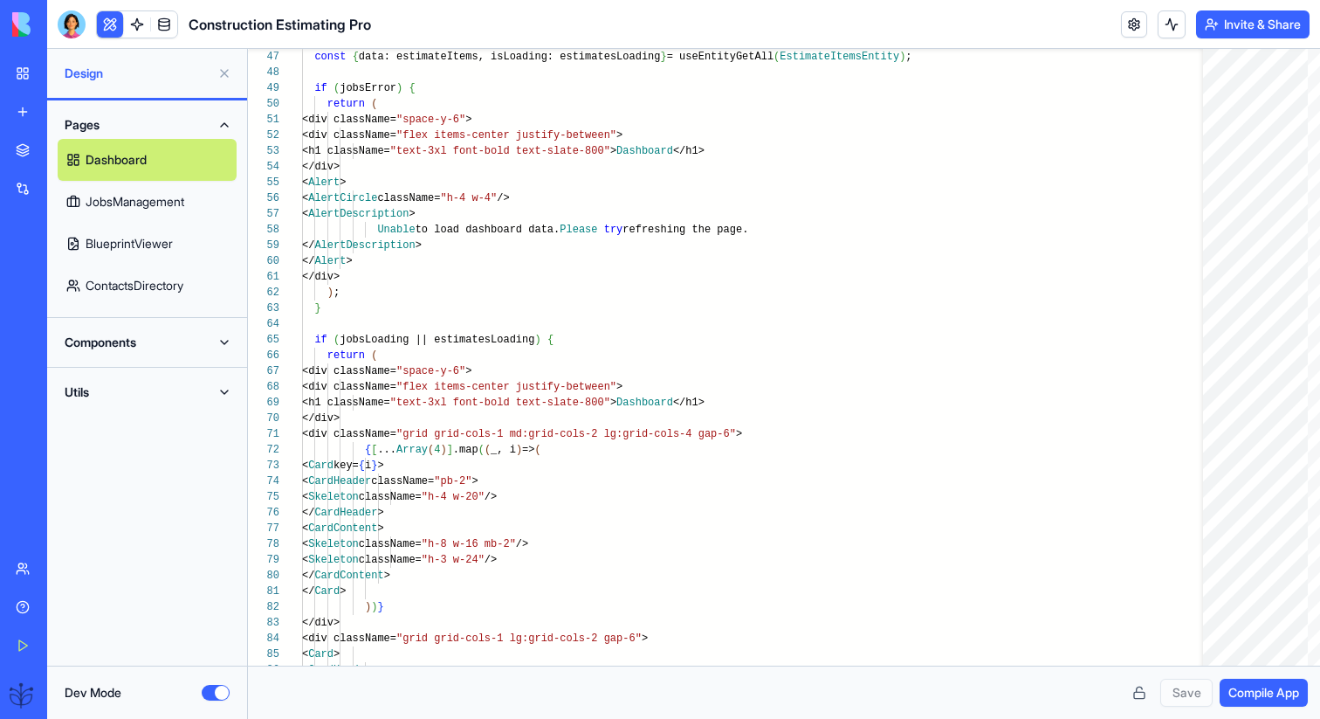
click at [195, 196] on link "JobsManagement" at bounding box center [147, 202] width 179 height 42
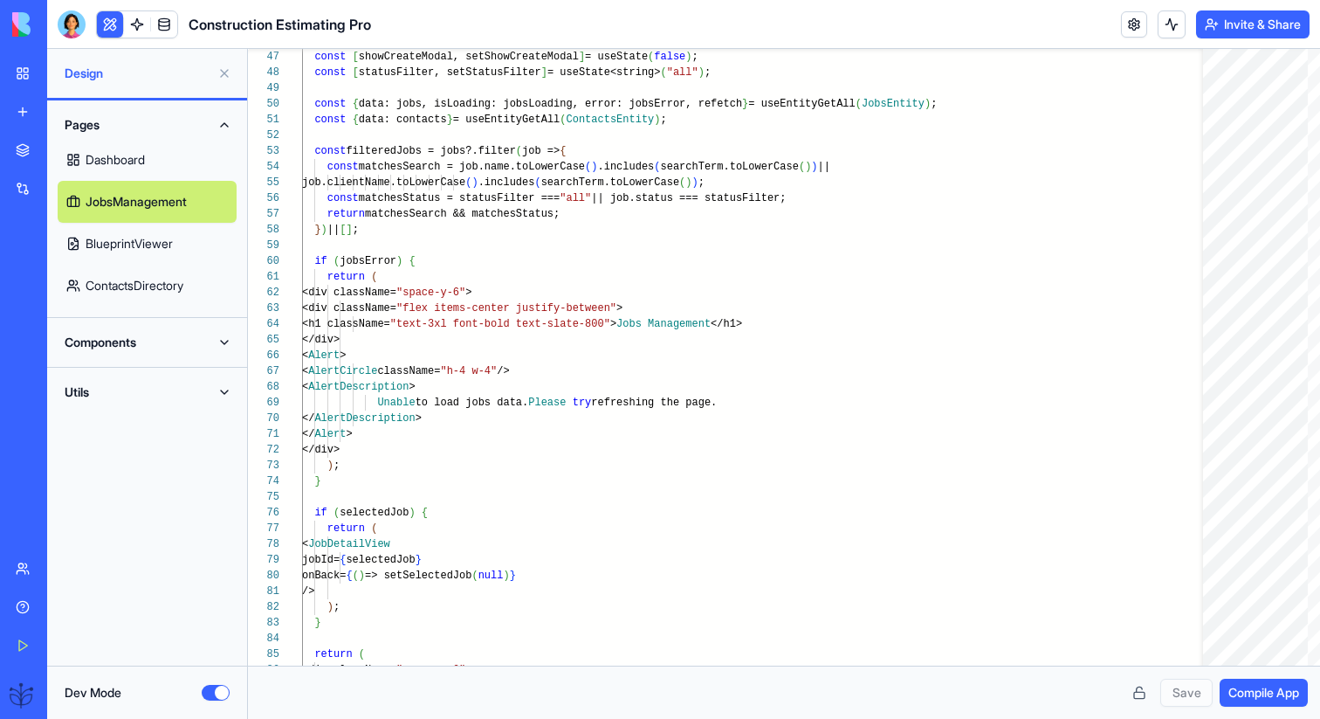
click at [194, 160] on link "Dashboard" at bounding box center [147, 160] width 179 height 42
type textarea "**********"
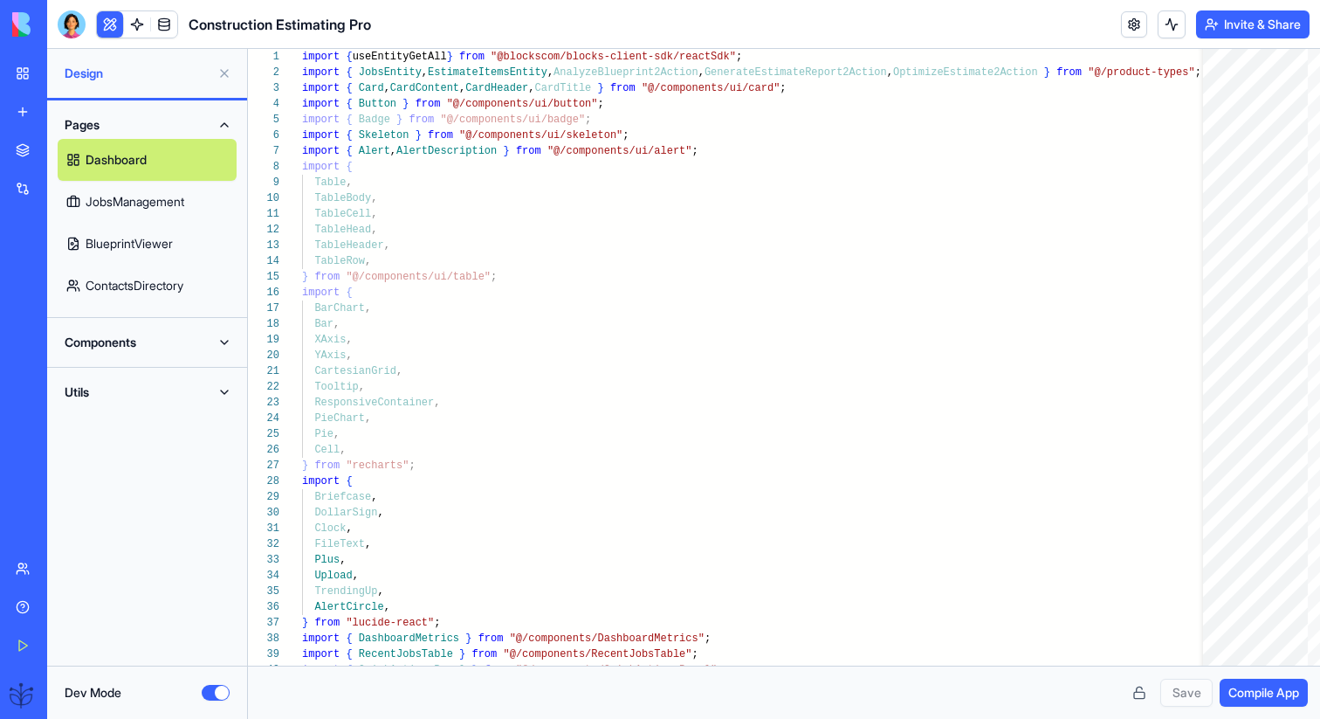
click at [204, 704] on div "Dev Mode" at bounding box center [147, 691] width 200 height 53
click at [213, 697] on button "Dev Mode" at bounding box center [216, 693] width 28 height 16
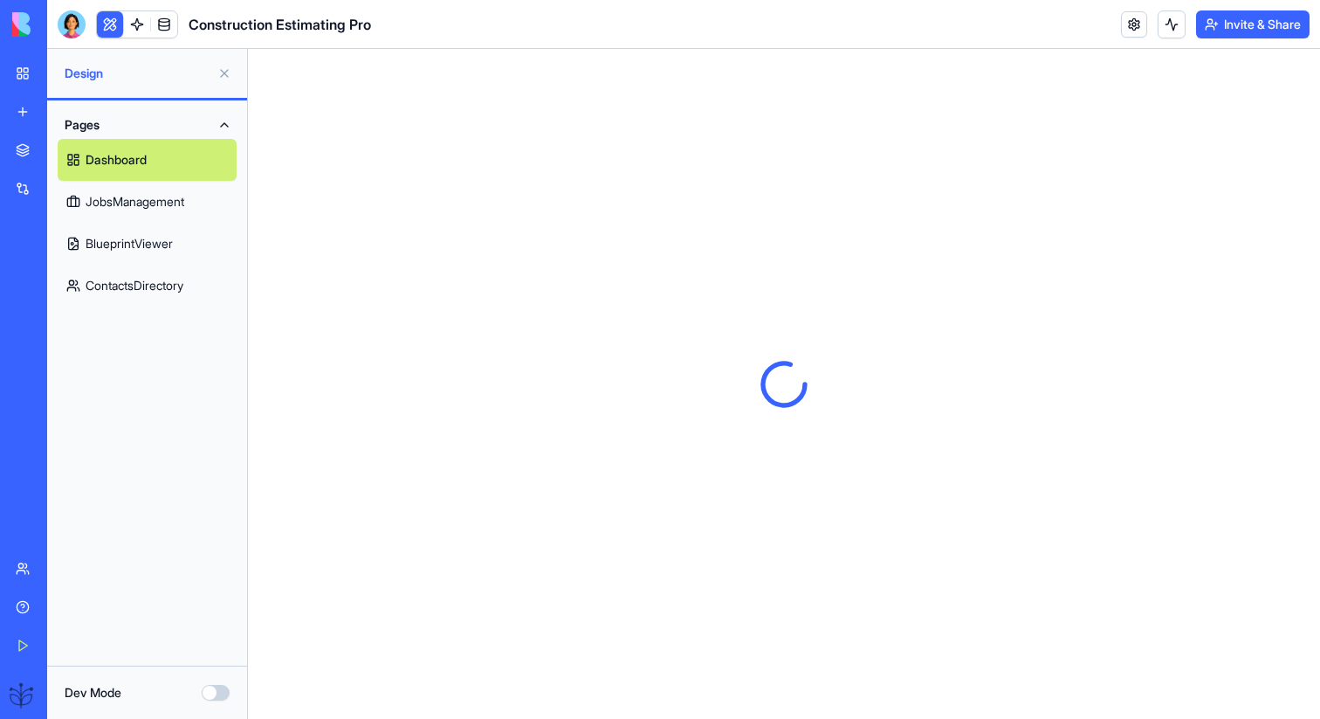
scroll to position [0, 0]
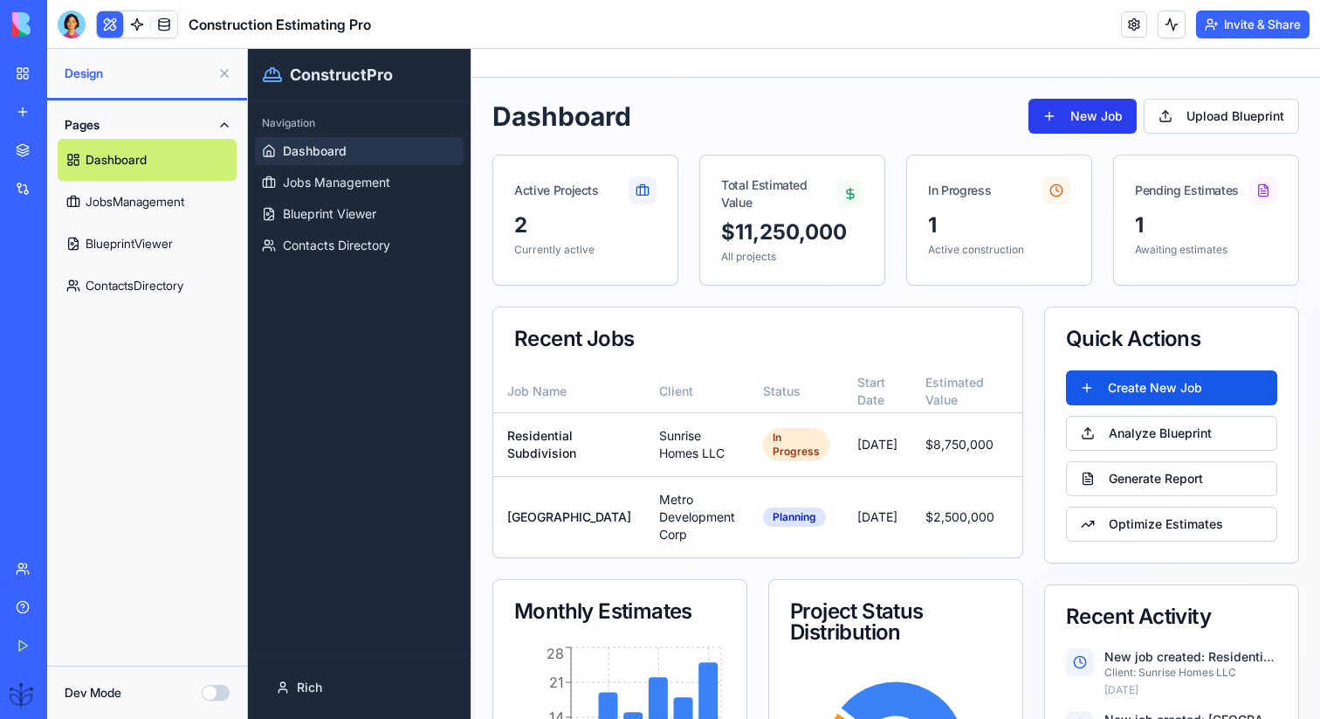
click at [1121, 107] on button "New Job" at bounding box center [1083, 116] width 108 height 35
click at [217, 693] on button "Dev Mode" at bounding box center [216, 693] width 28 height 16
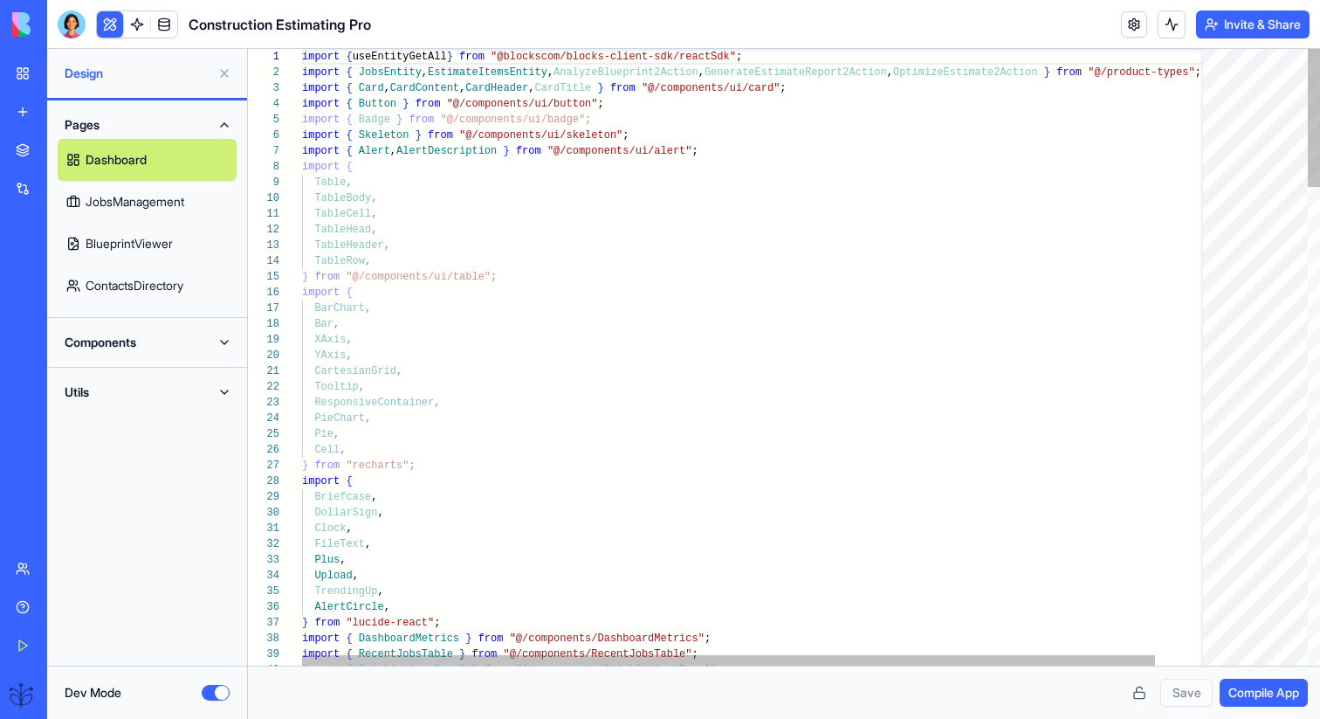
scroll to position [94, 0]
type textarea "**********"
type textarea "*"
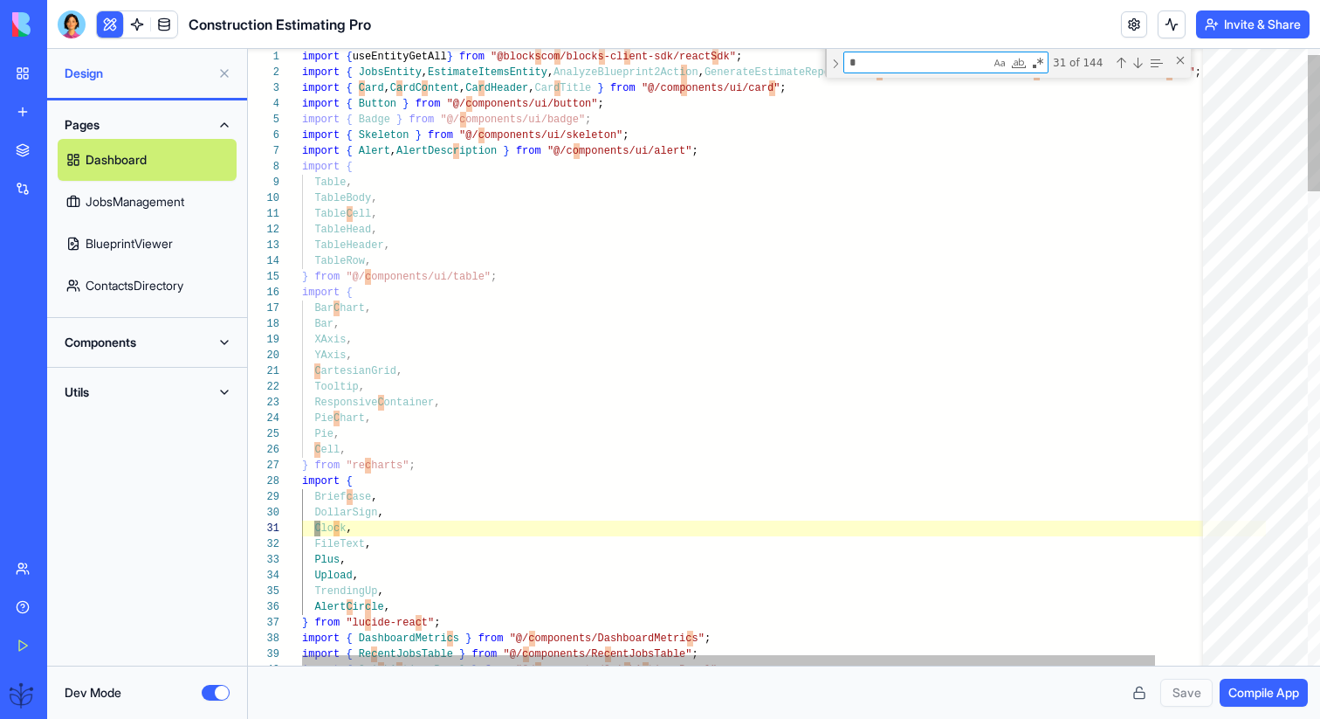
scroll to position [157, 133]
type textarea "**********"
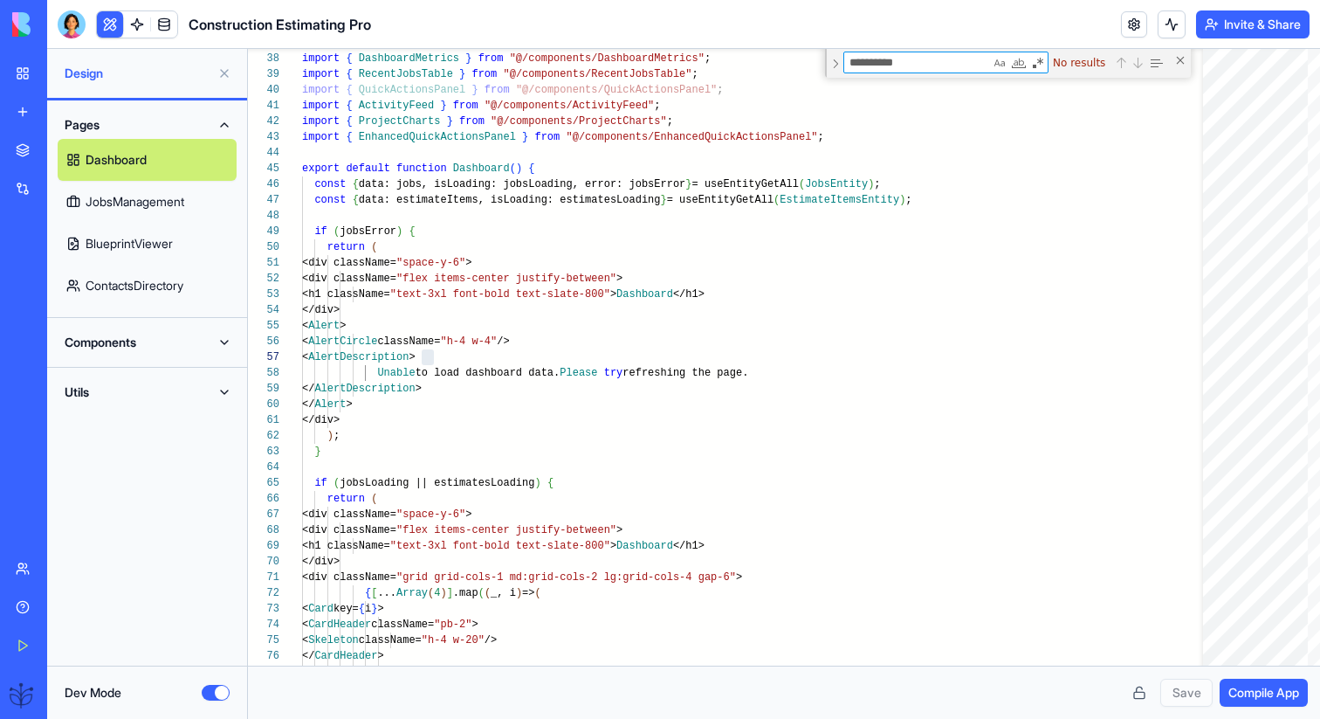
type textarea "**********"
click at [159, 345] on button "Components" at bounding box center [147, 342] width 179 height 28
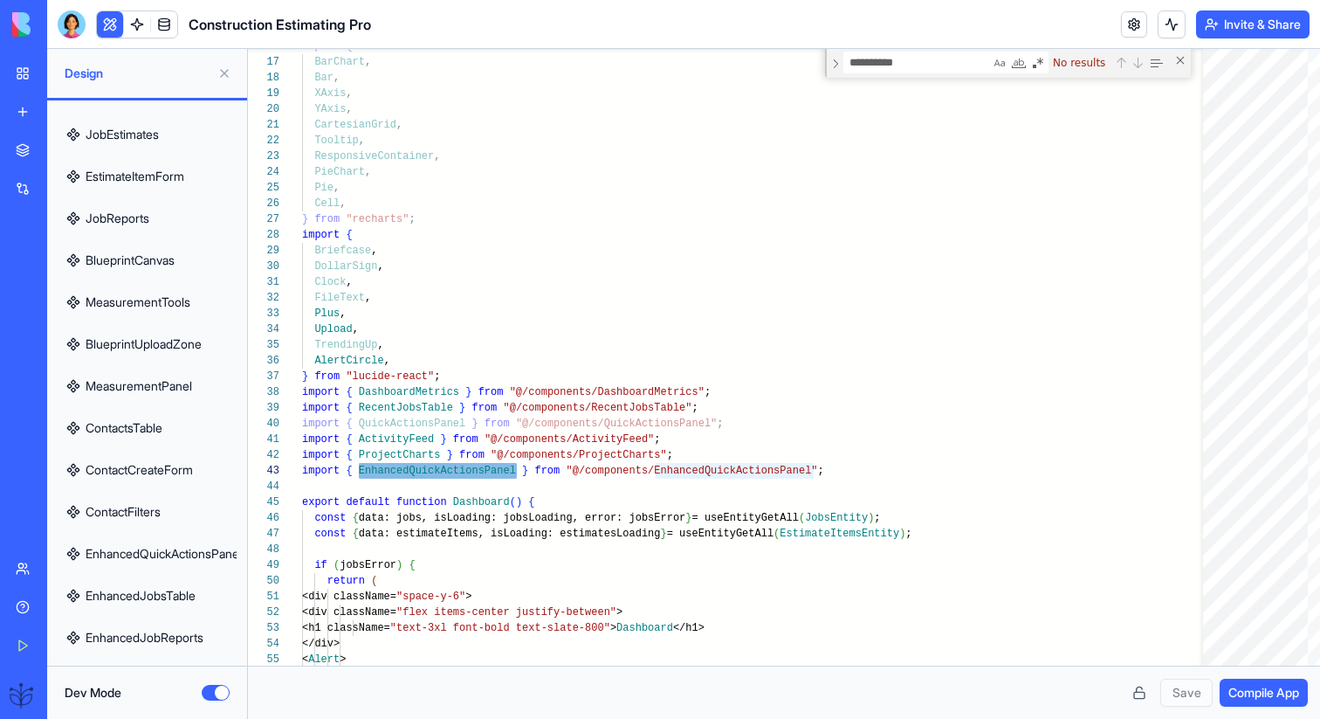
scroll to position [789, 0]
click at [180, 547] on link "EnhancedQuickActionsPanel" at bounding box center [147, 552] width 179 height 42
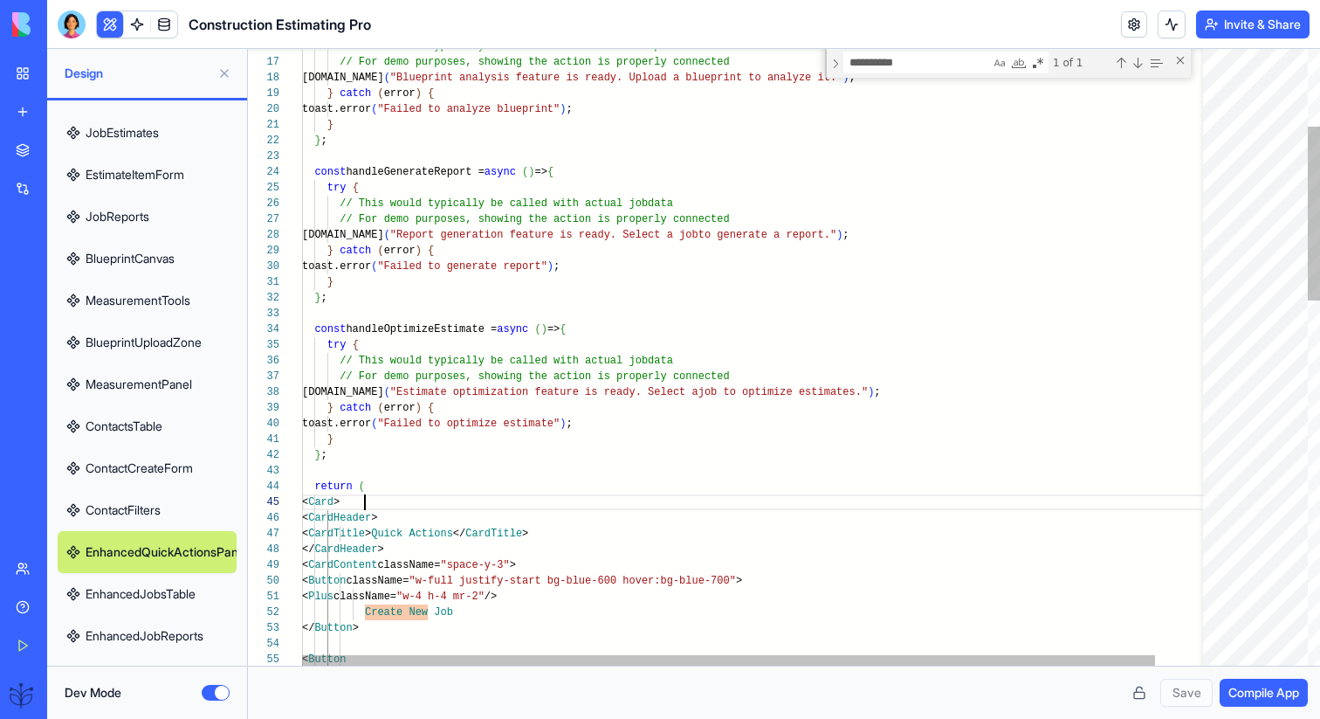
scroll to position [63, 63]
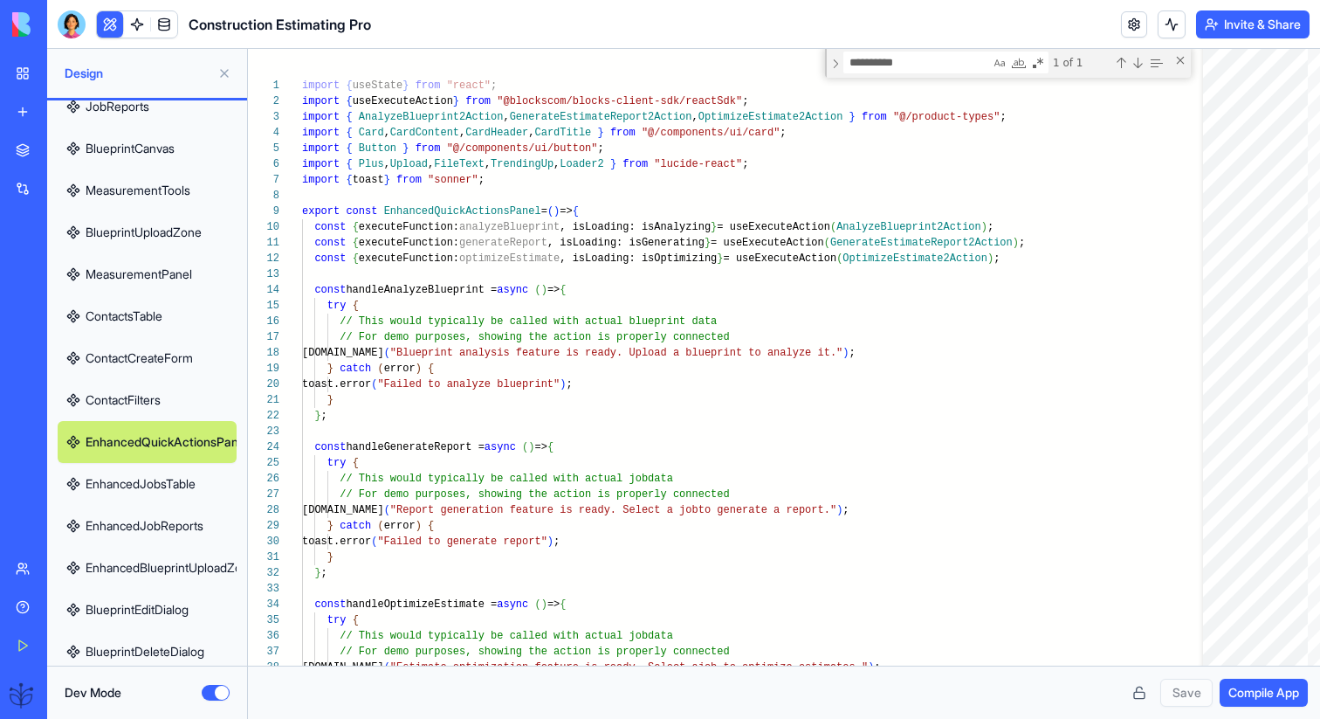
scroll to position [967, 0]
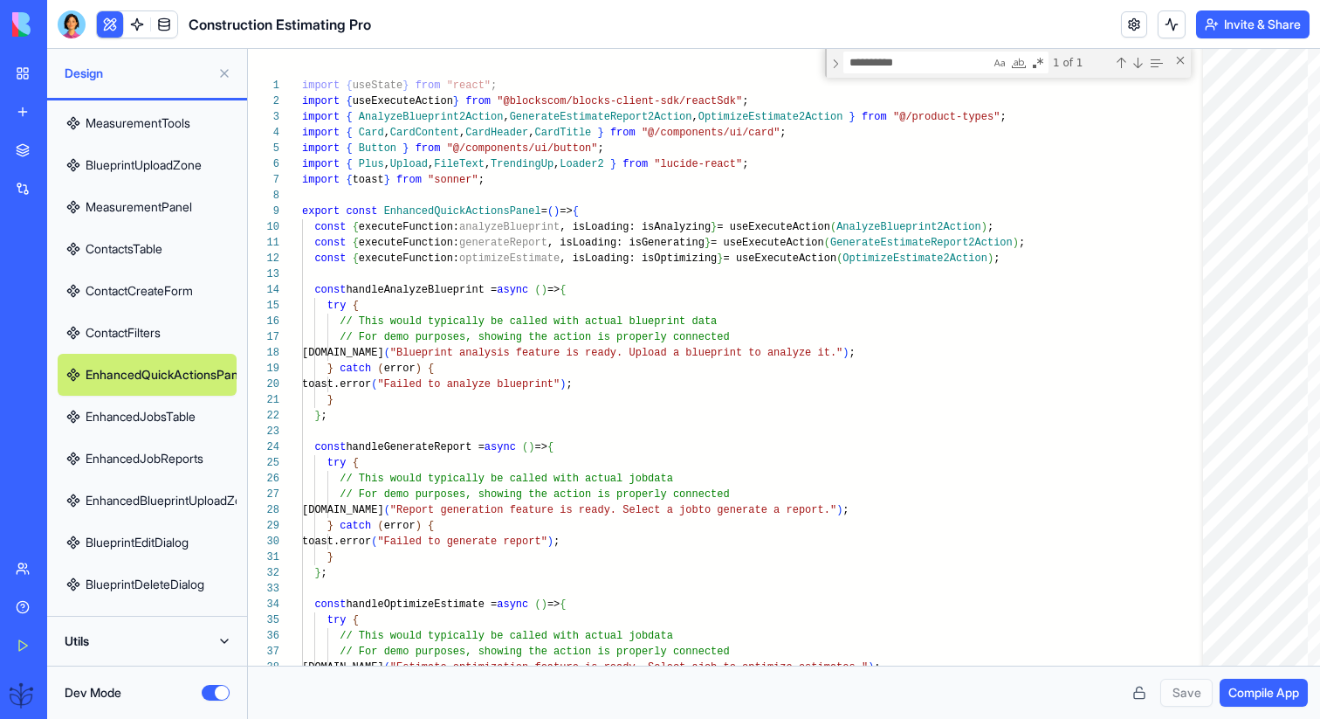
click at [182, 578] on link "BlueprintDeleteDialog" at bounding box center [147, 584] width 179 height 42
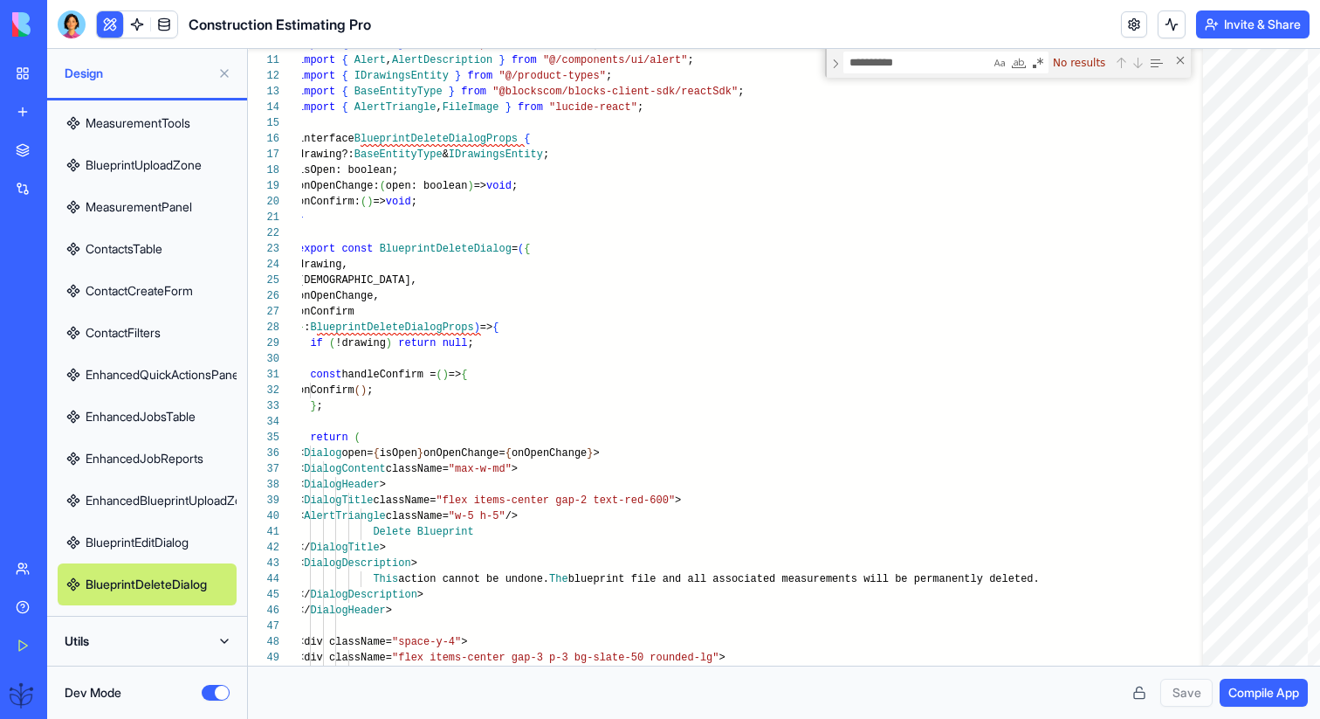
click at [167, 547] on link "BlueprintEditDialog" at bounding box center [147, 542] width 179 height 42
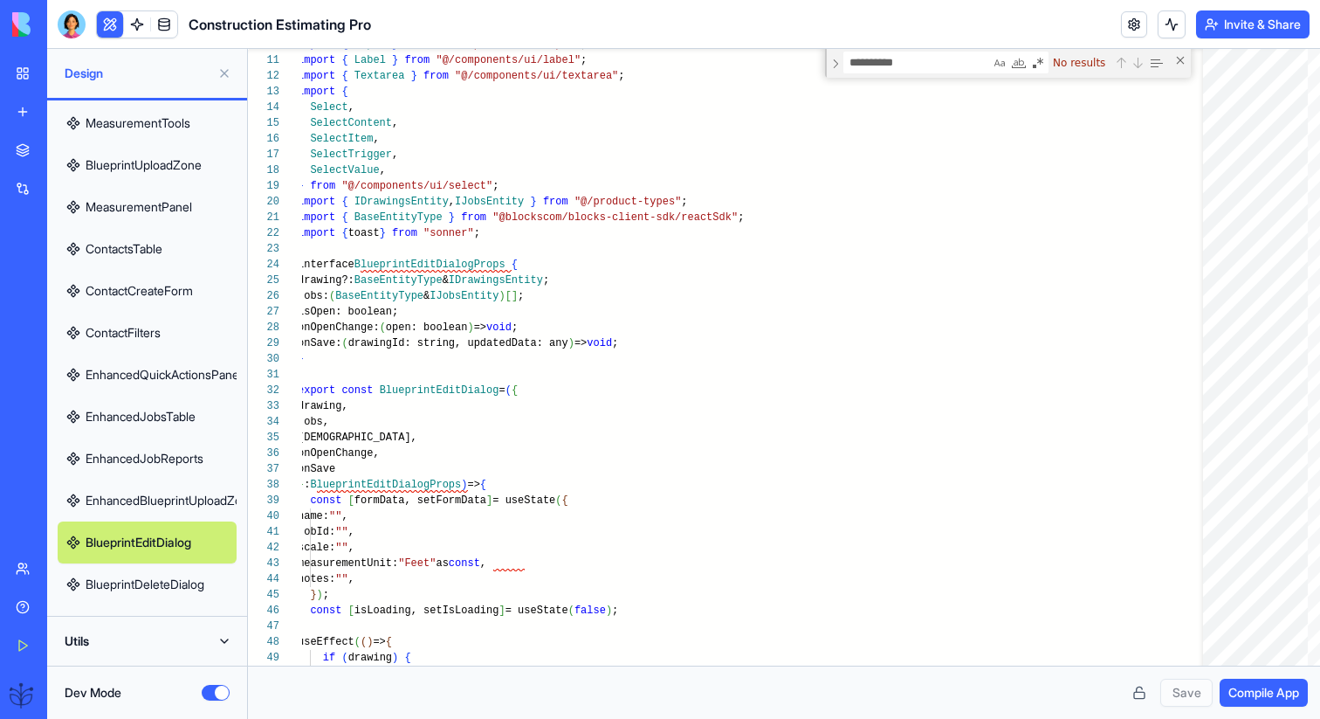
click at [155, 493] on link "EnhancedBlueprintUploadZone" at bounding box center [147, 500] width 179 height 42
type textarea "****** **** **"
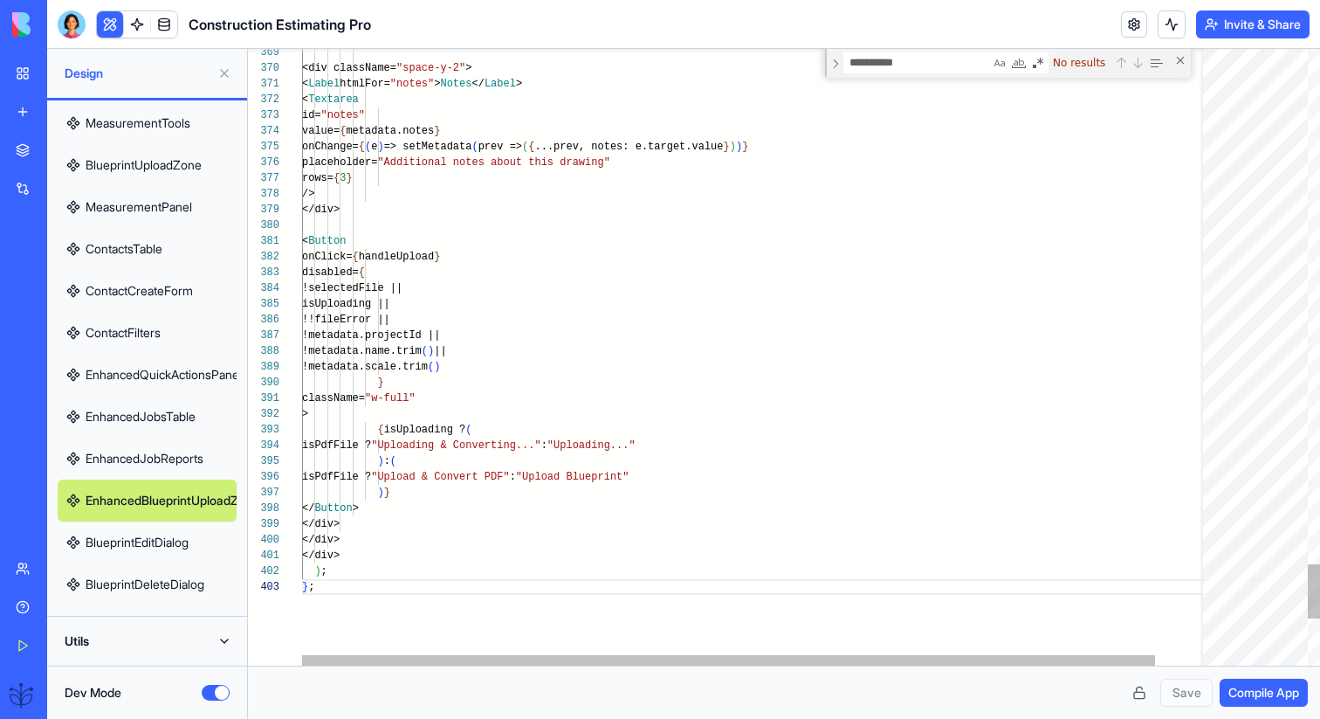
scroll to position [31, 12]
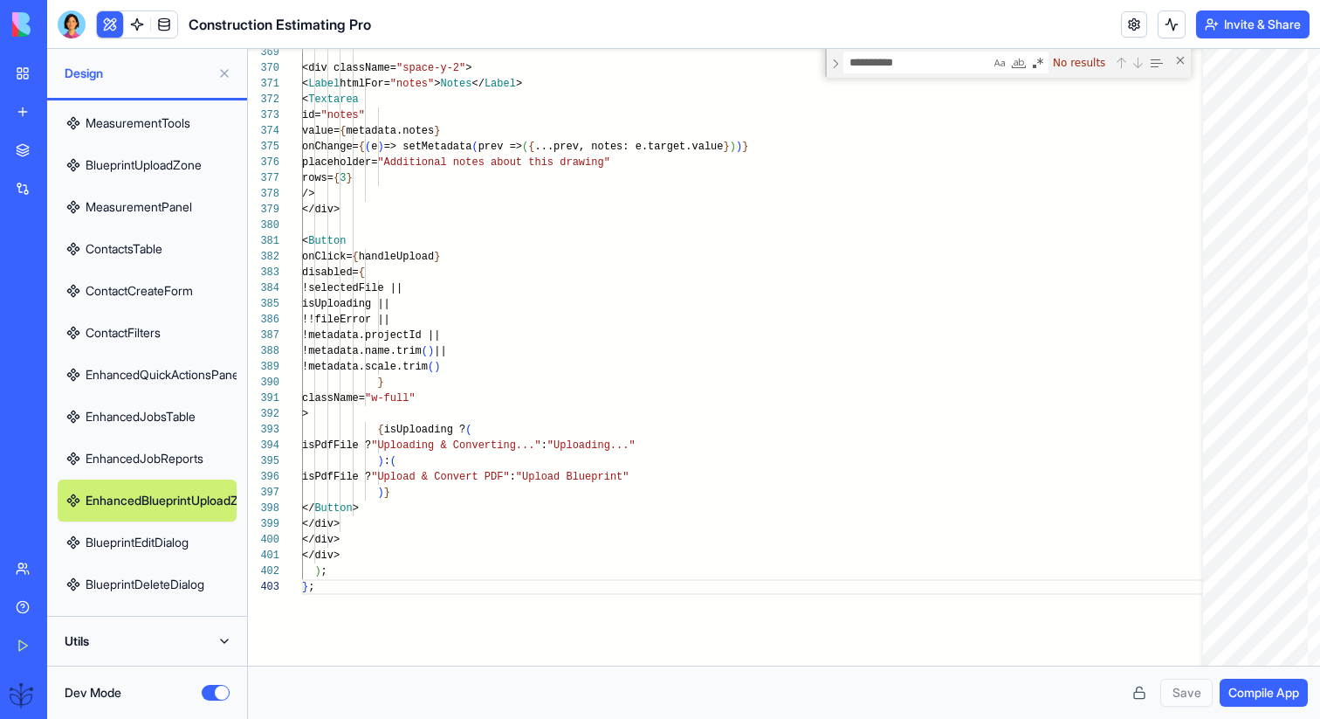
click at [224, 76] on button at bounding box center [224, 73] width 28 height 28
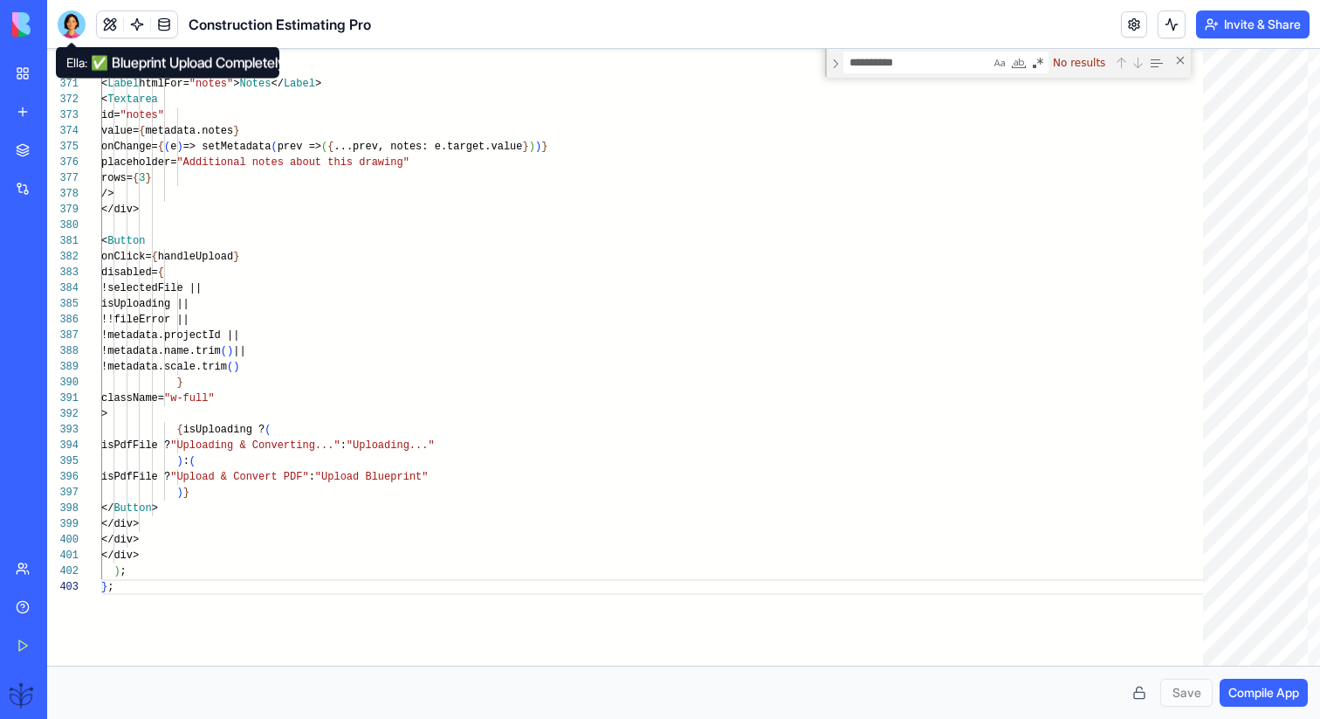
click at [66, 14] on div at bounding box center [72, 24] width 28 height 28
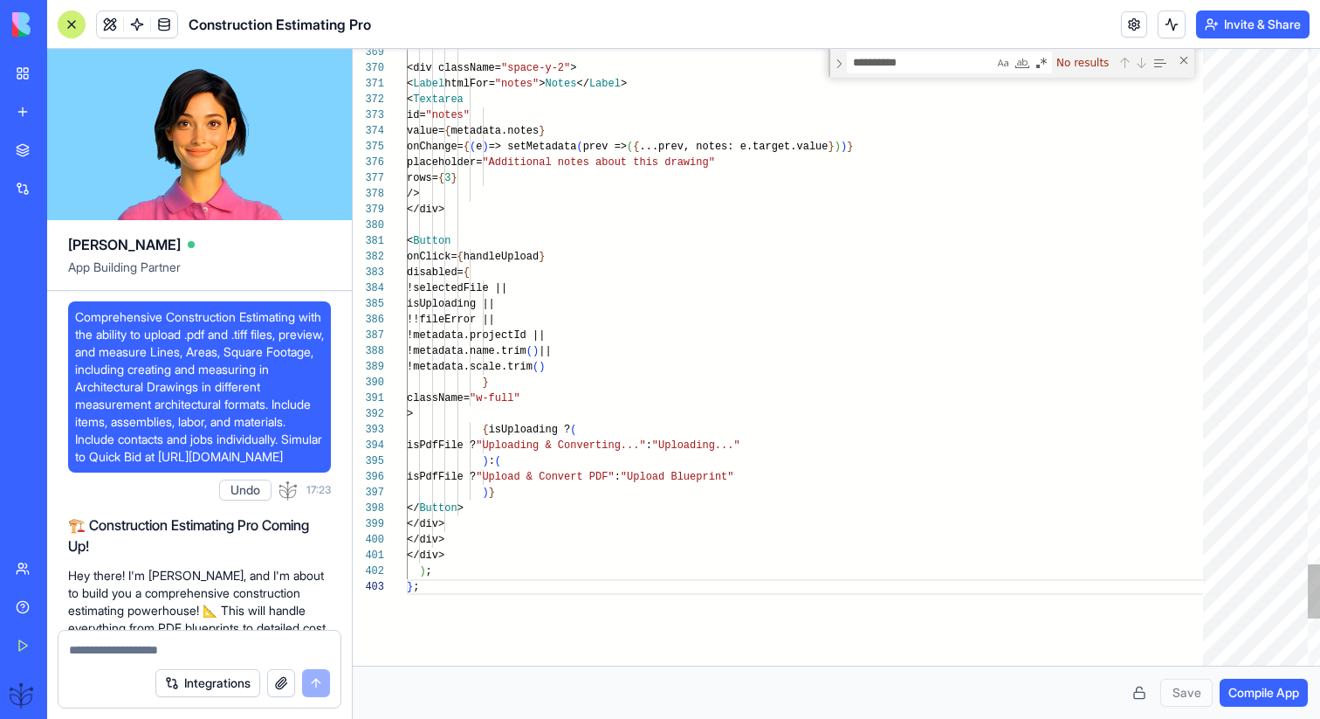
scroll to position [6896, 0]
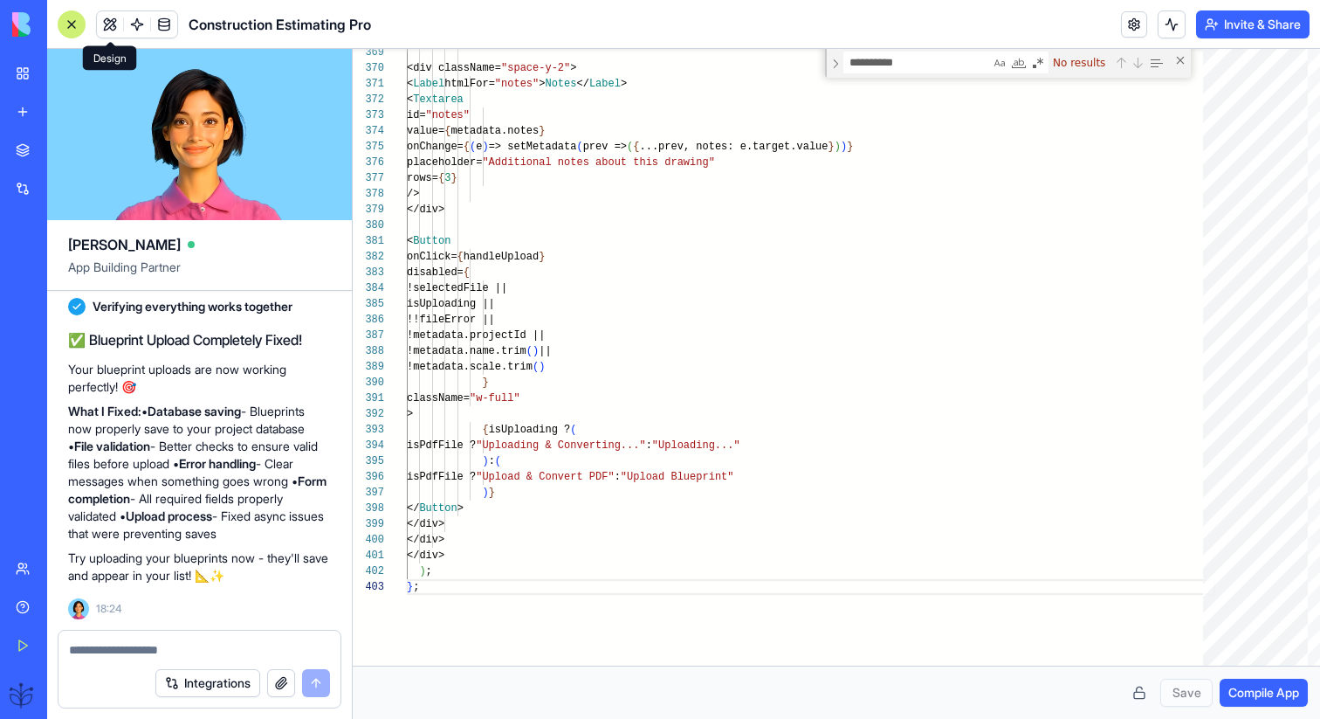
click at [100, 21] on button at bounding box center [110, 24] width 26 height 26
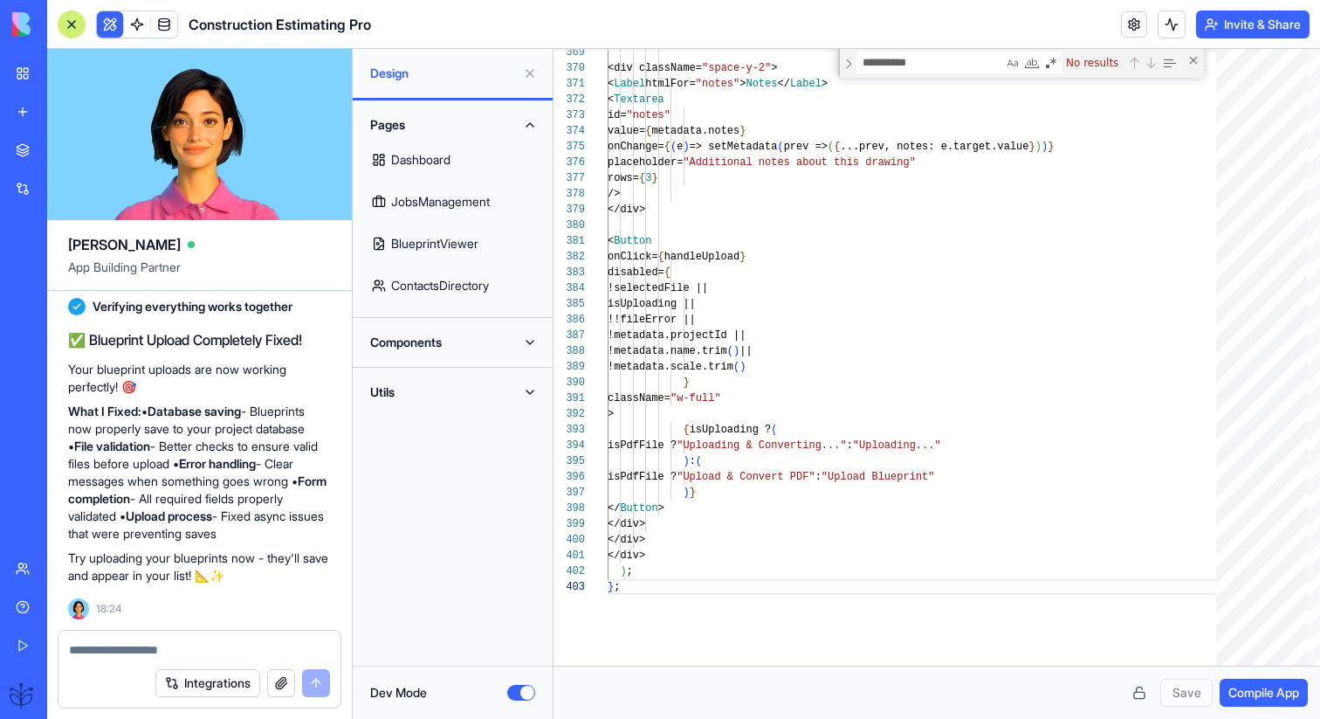
click at [520, 684] on div "Dev Mode" at bounding box center [452, 692] width 165 height 17
click at [525, 693] on button "Dev Mode" at bounding box center [521, 693] width 28 height 16
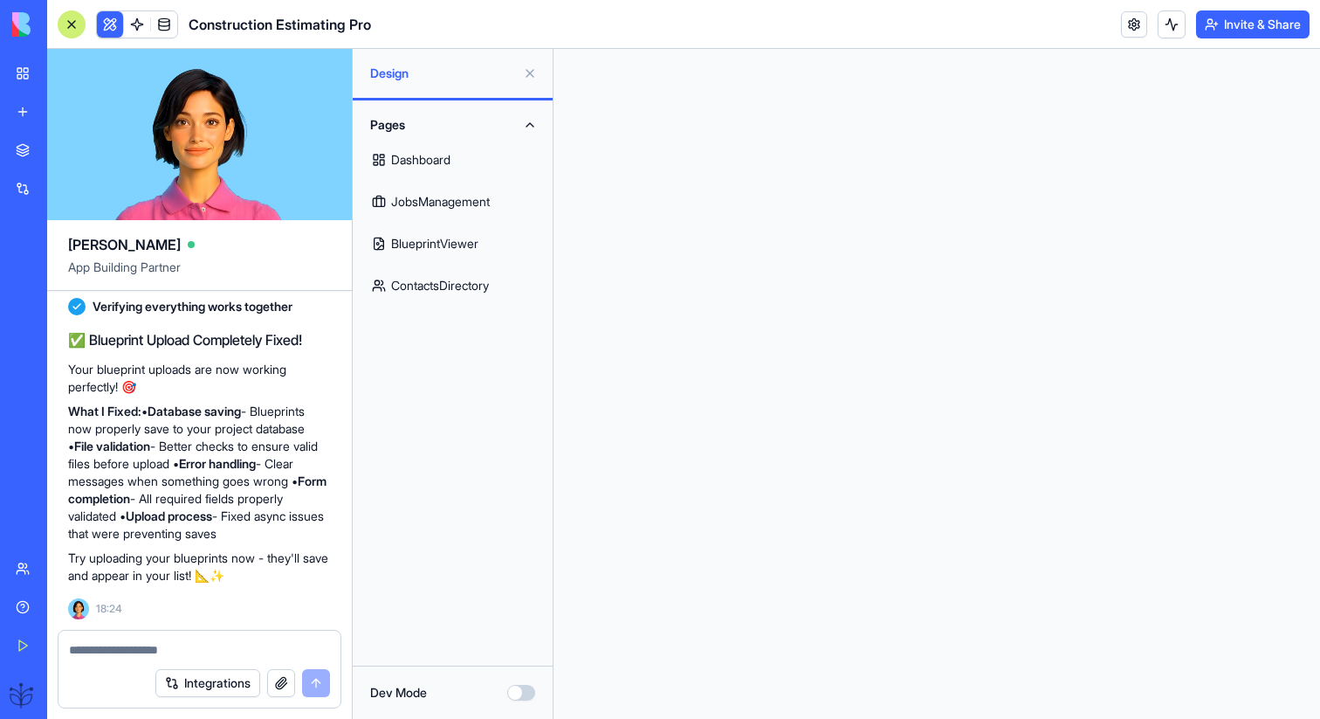
click at [437, 154] on link "Dashboard" at bounding box center [452, 160] width 179 height 42
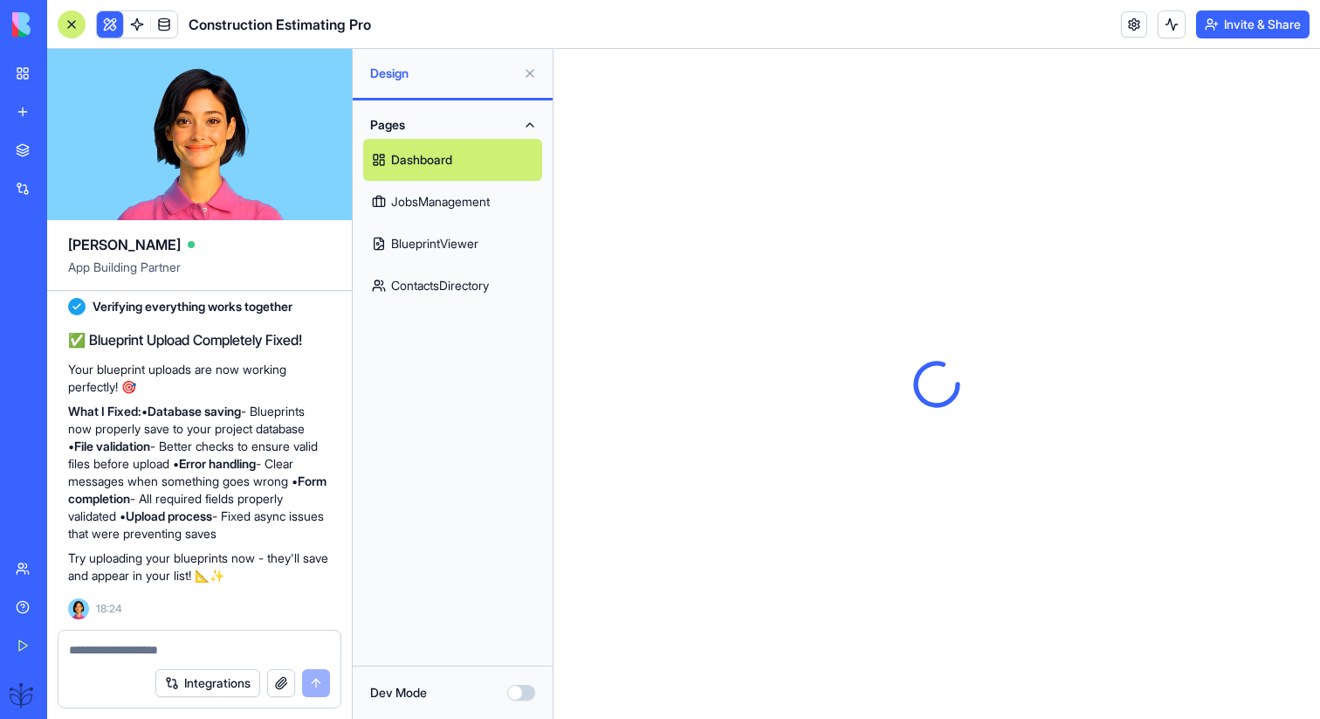
click at [455, 204] on link "JobsManagement" at bounding box center [452, 202] width 179 height 42
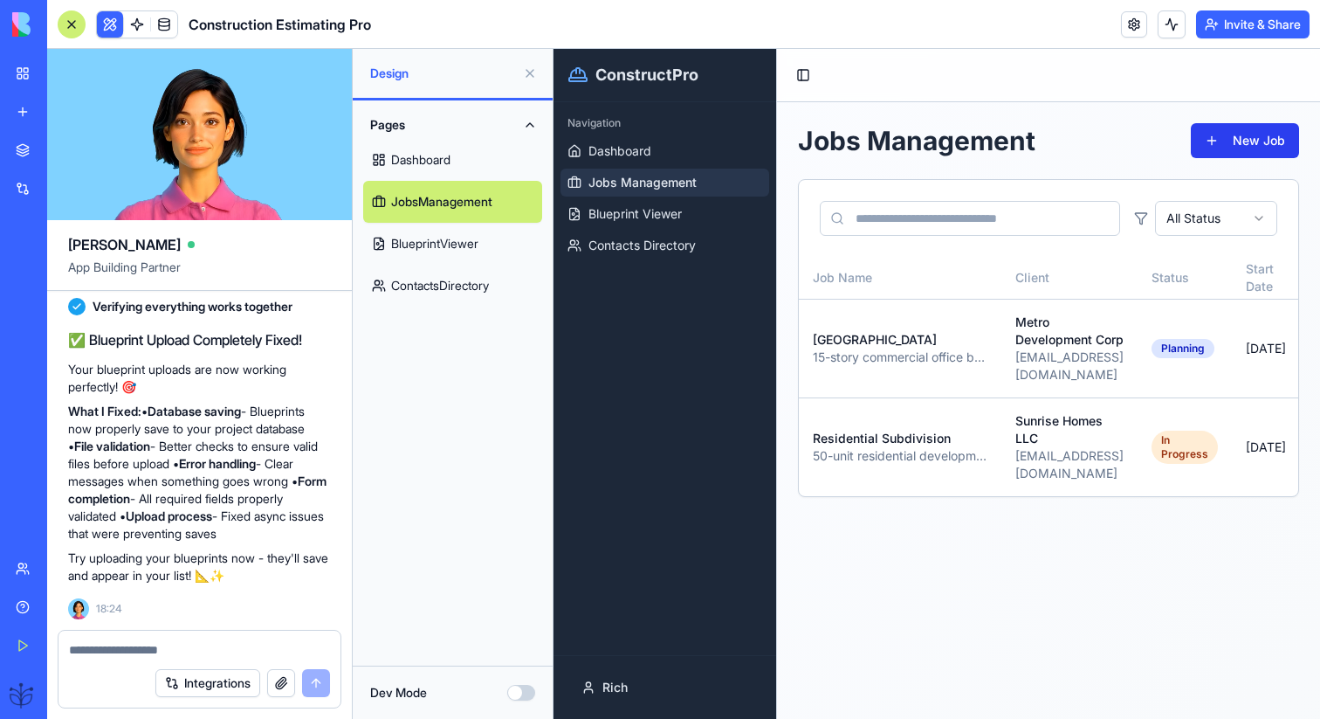
click at [1248, 141] on button "New Job" at bounding box center [1245, 140] width 108 height 35
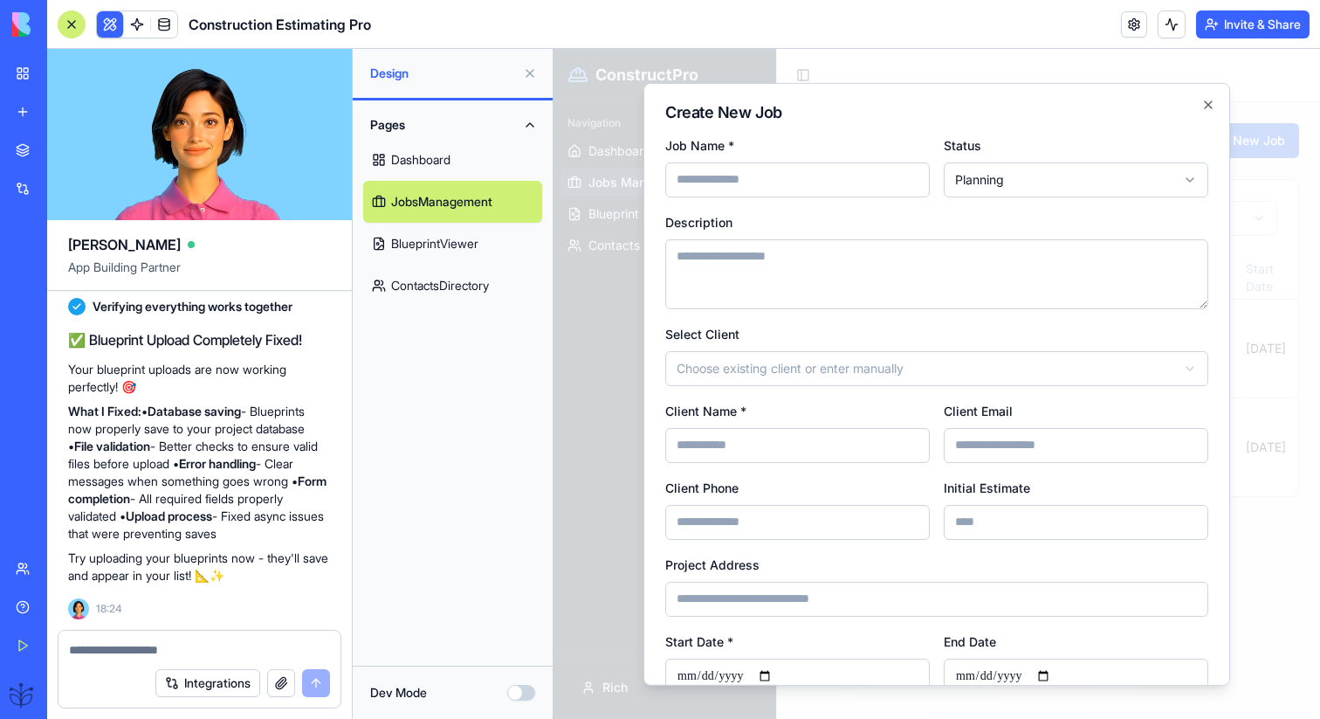
click at [1248, 143] on div at bounding box center [937, 384] width 767 height 670
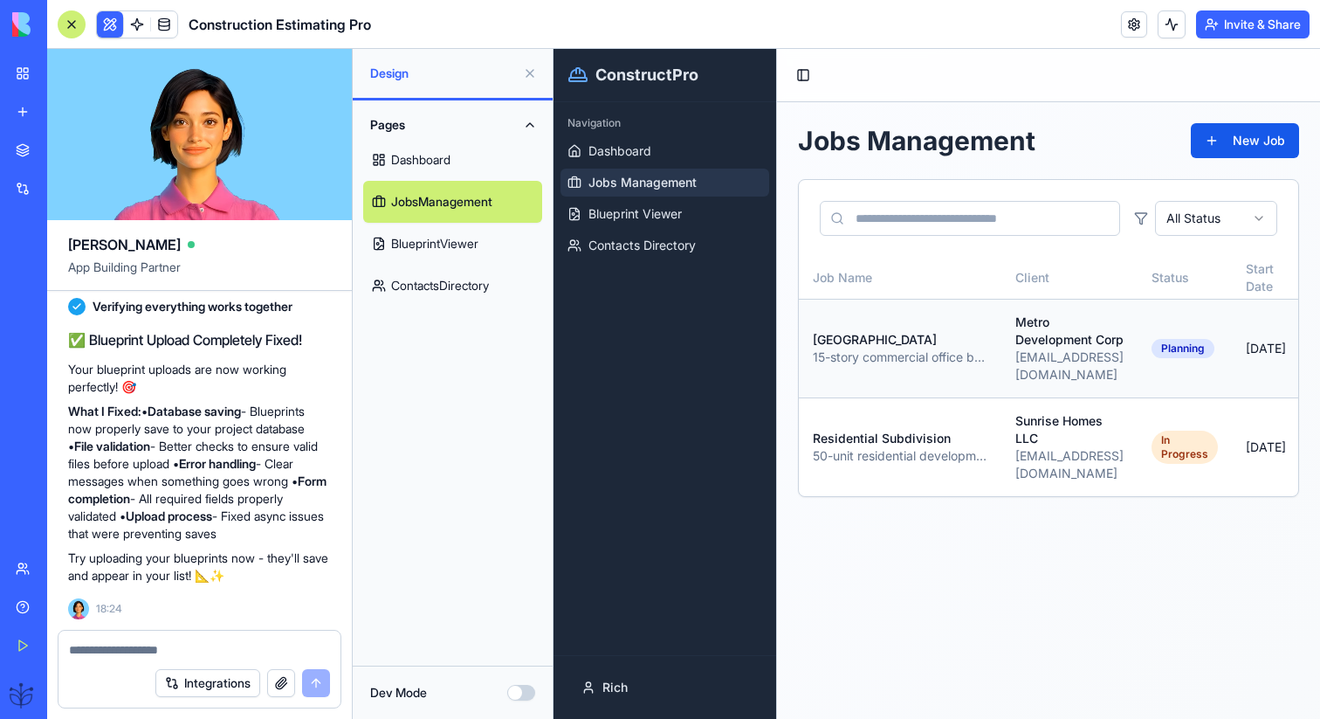
scroll to position [0, 191]
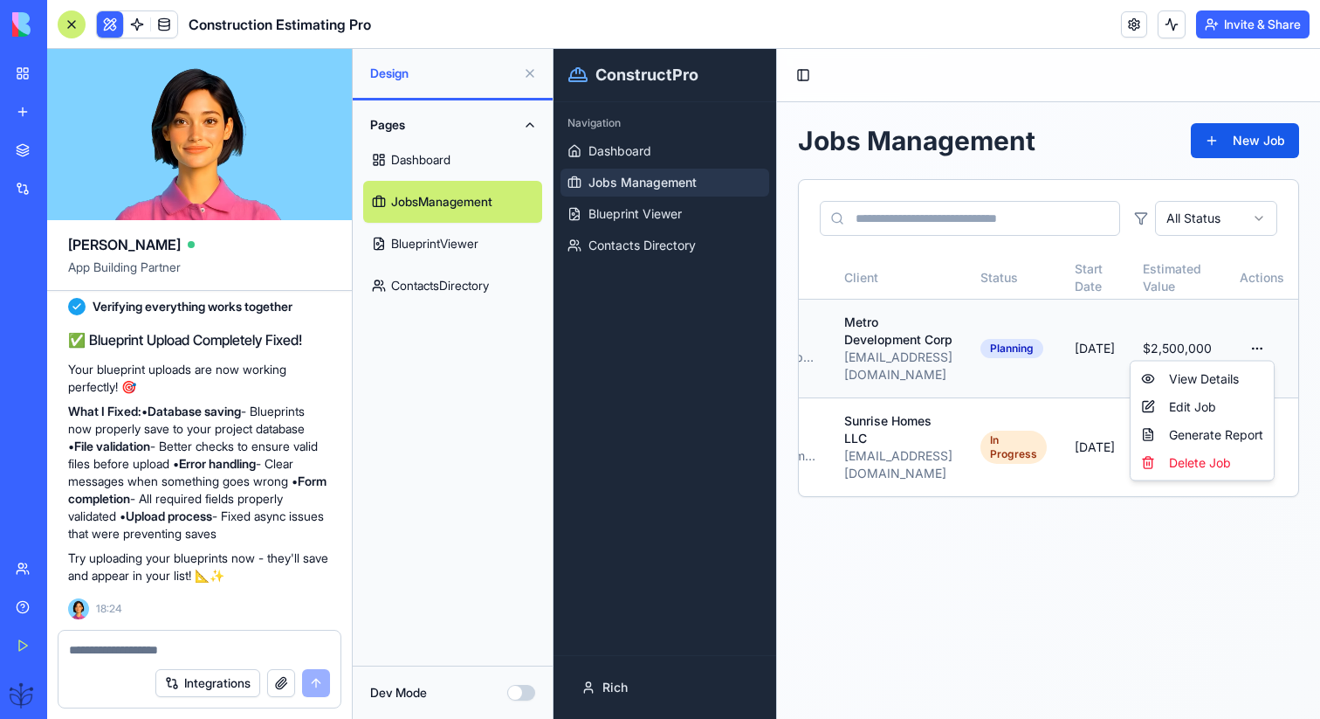
click at [1245, 332] on html "ConstructPro Navigation Dashboard Jobs Management Blueprint Viewer Contacts Dir…" at bounding box center [937, 384] width 767 height 670
click at [1229, 404] on div "Edit Job" at bounding box center [1202, 407] width 136 height 28
click at [1265, 418] on html "ConstructPro Navigation Dashboard Jobs Management Blueprint Viewer Contacts Dir…" at bounding box center [937, 384] width 767 height 670
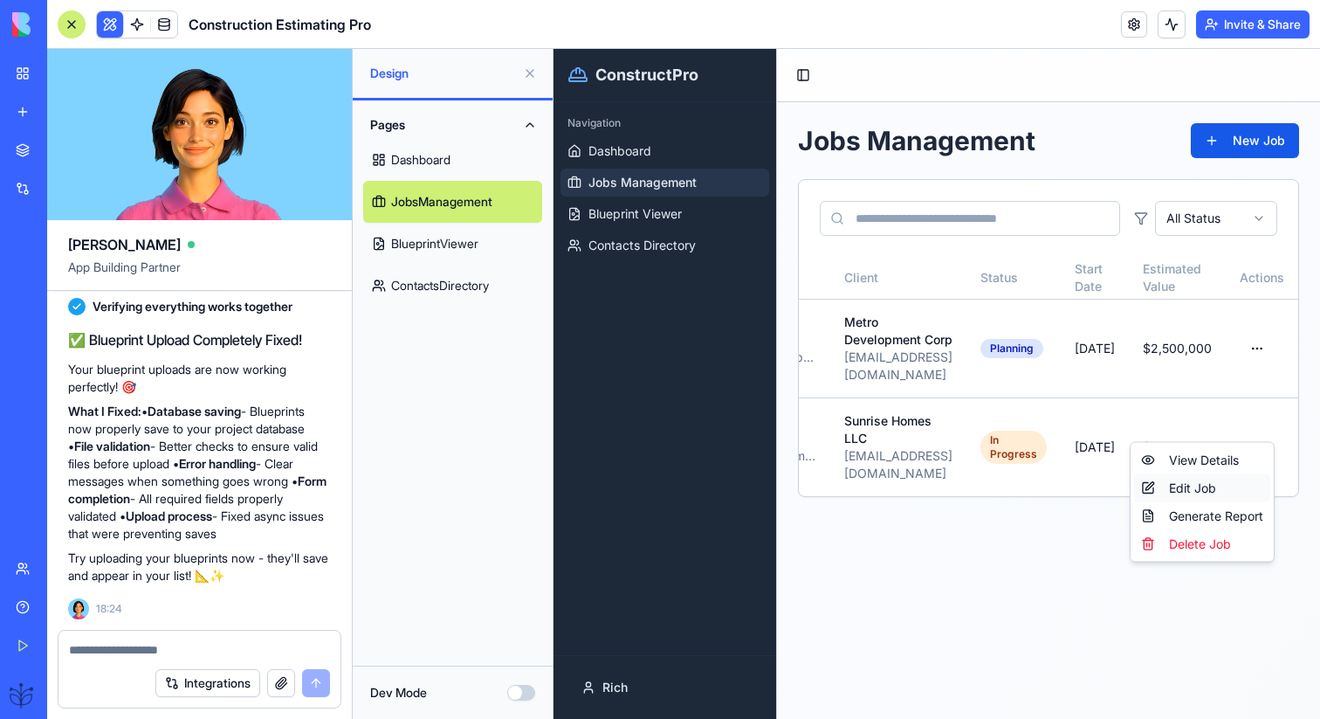
click at [1244, 486] on div "Edit Job" at bounding box center [1202, 488] width 136 height 28
click at [1266, 342] on html "ConstructPro Navigation Dashboard Jobs Management Blueprint Viewer Contacts Dir…" at bounding box center [937, 384] width 767 height 670
click at [1216, 404] on div "Edit Job" at bounding box center [1202, 407] width 136 height 28
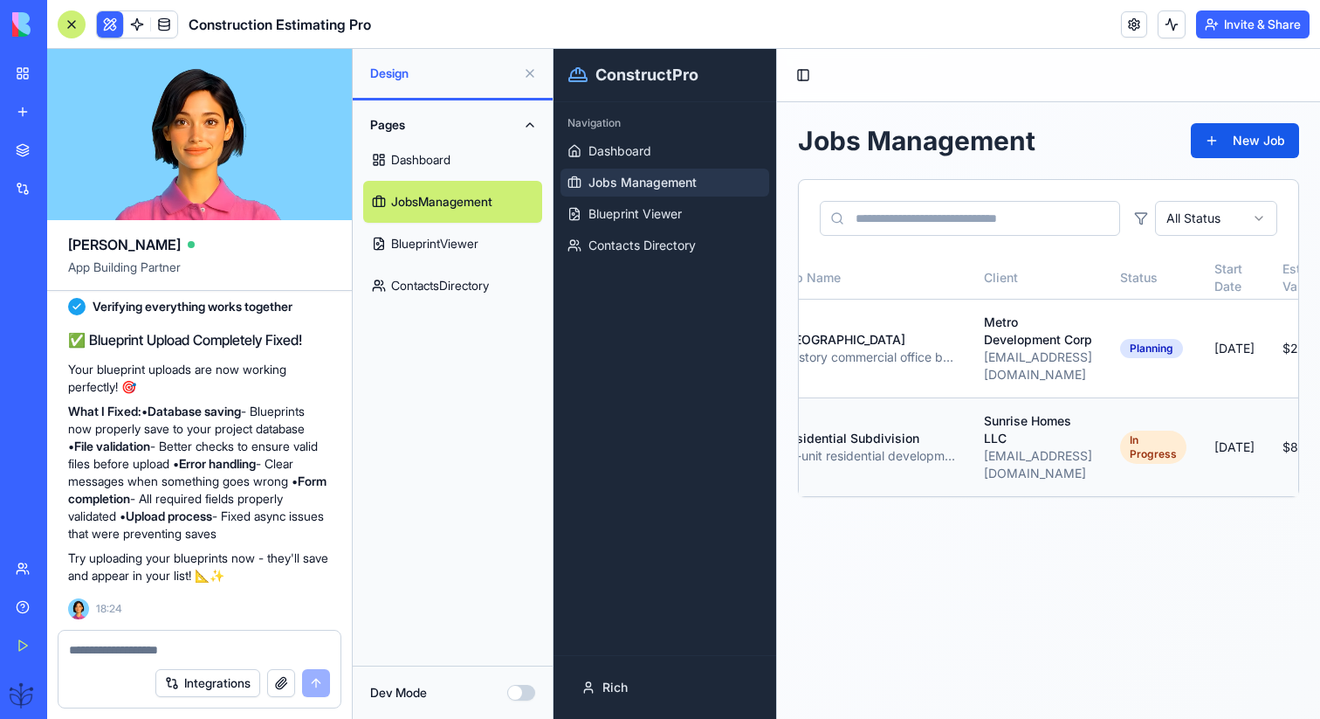
scroll to position [0, 0]
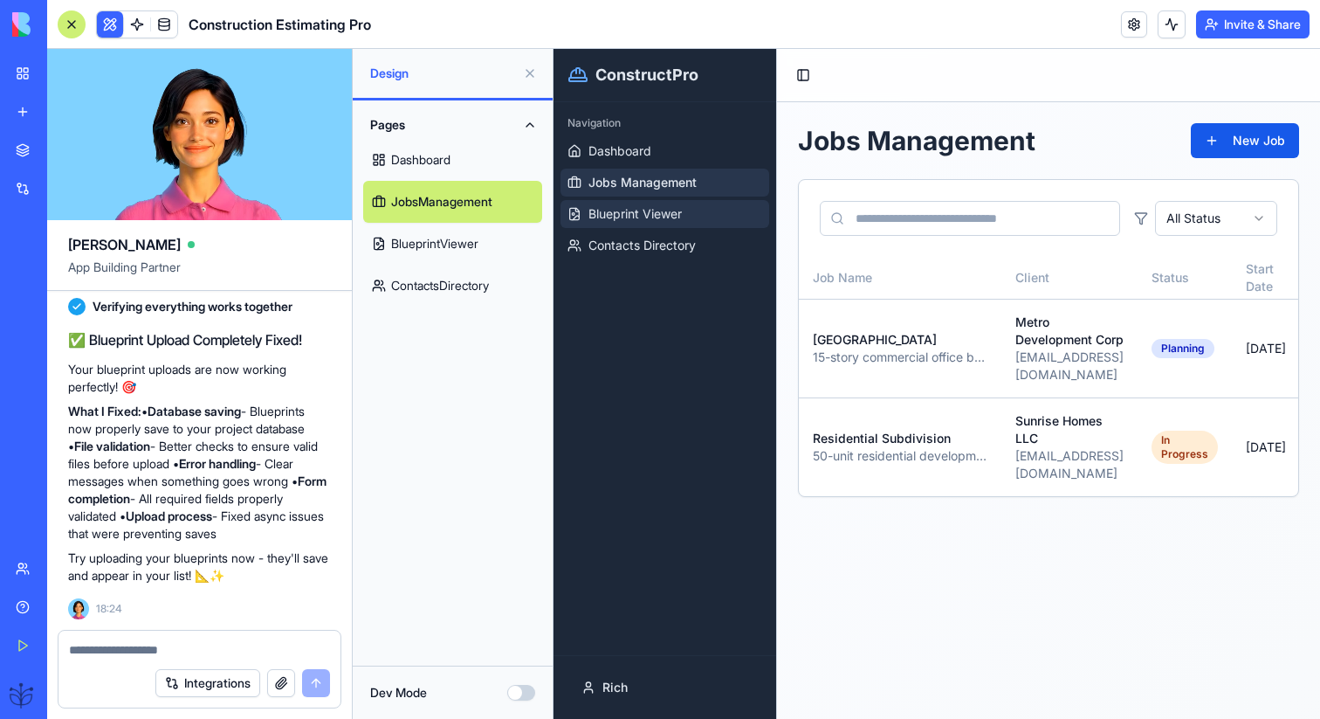
click at [680, 214] on span "Blueprint Viewer" at bounding box center [635, 213] width 93 height 17
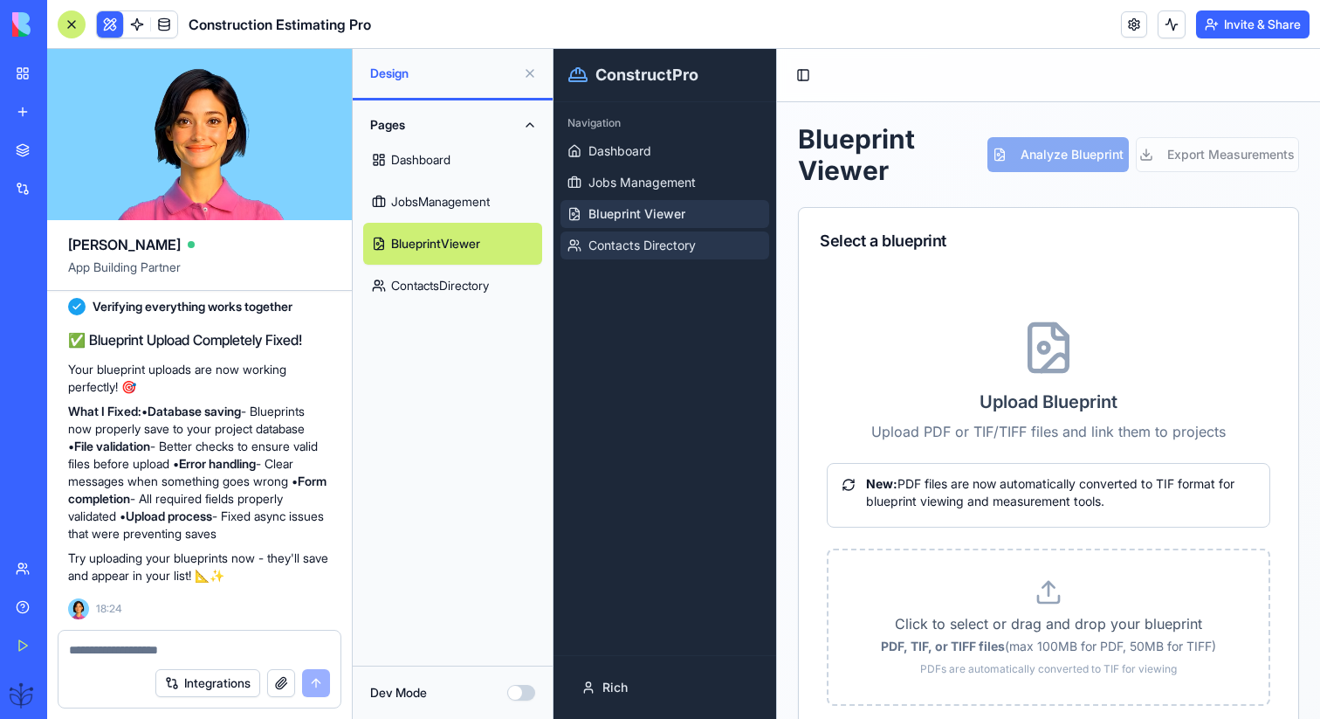
click at [686, 246] on span "Contacts Directory" at bounding box center [642, 245] width 107 height 17
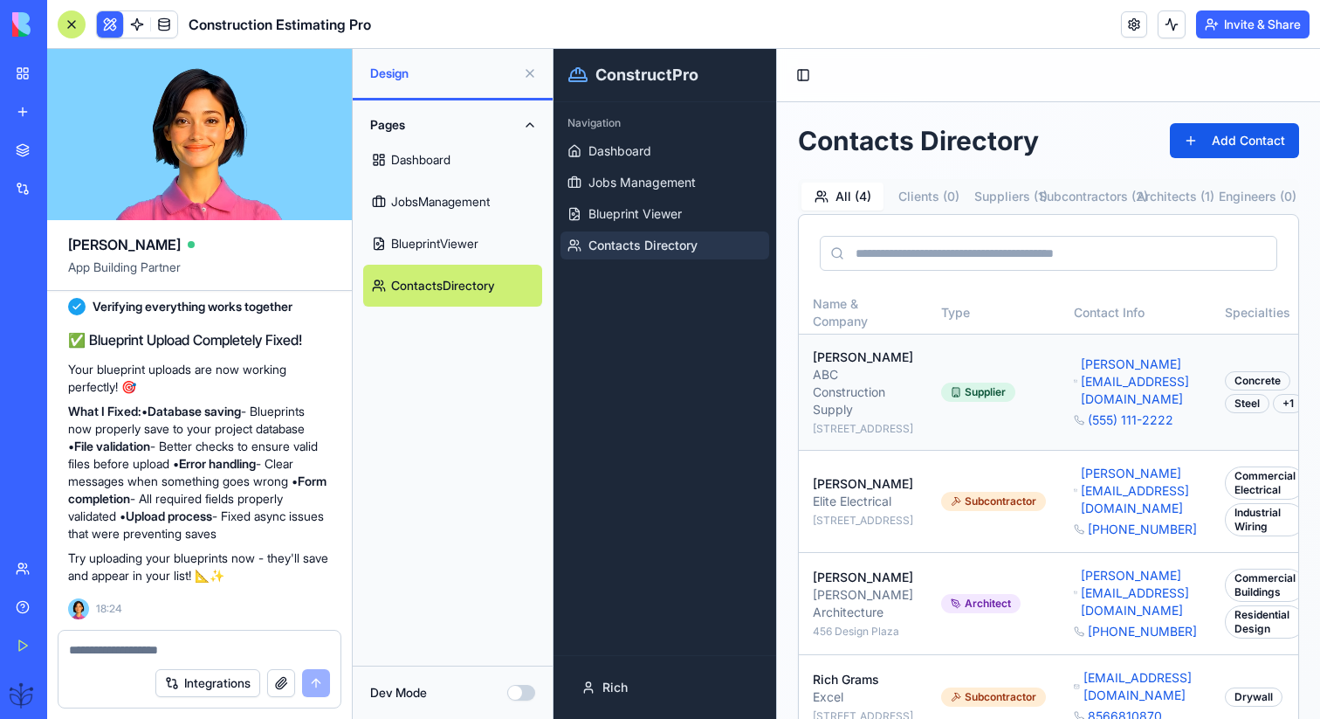
scroll to position [0, 238]
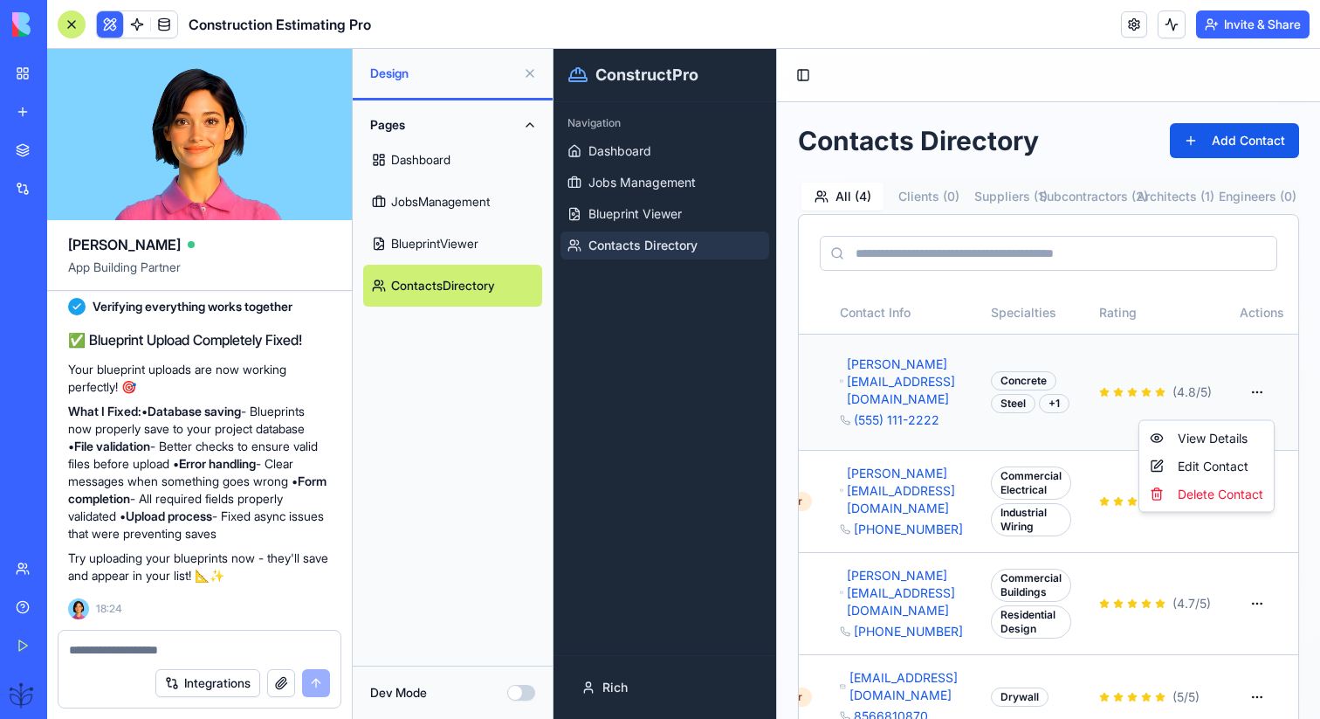
click at [1248, 398] on html "ConstructPro Navigation Dashboard Jobs Management Blueprint Viewer Contacts Dir…" at bounding box center [937, 405] width 767 height 712
click at [1233, 470] on div "Edit Contact" at bounding box center [1207, 466] width 128 height 28
click at [1259, 402] on html "ConstructPro Navigation Dashboard Jobs Management Blueprint Viewer Contacts Dir…" at bounding box center [937, 405] width 767 height 712
click at [1230, 430] on div "View Details" at bounding box center [1207, 438] width 128 height 28
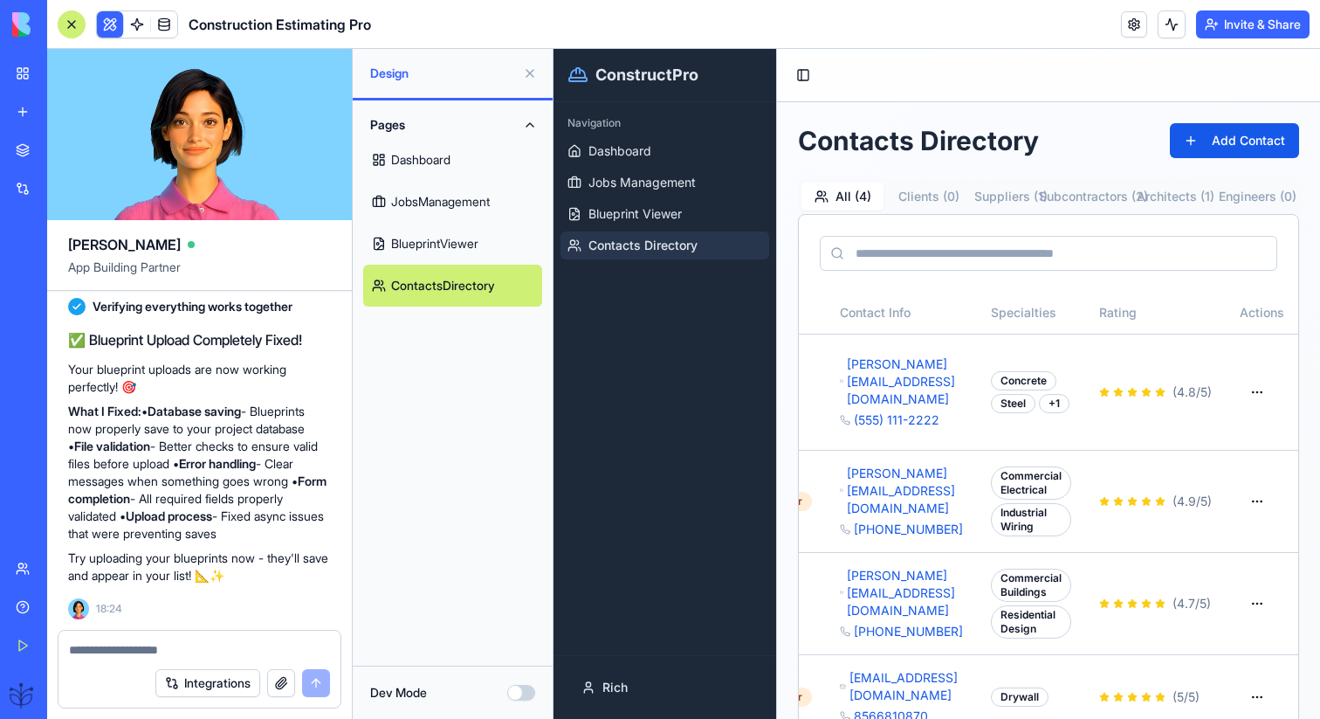
click at [65, 24] on div at bounding box center [72, 24] width 28 height 28
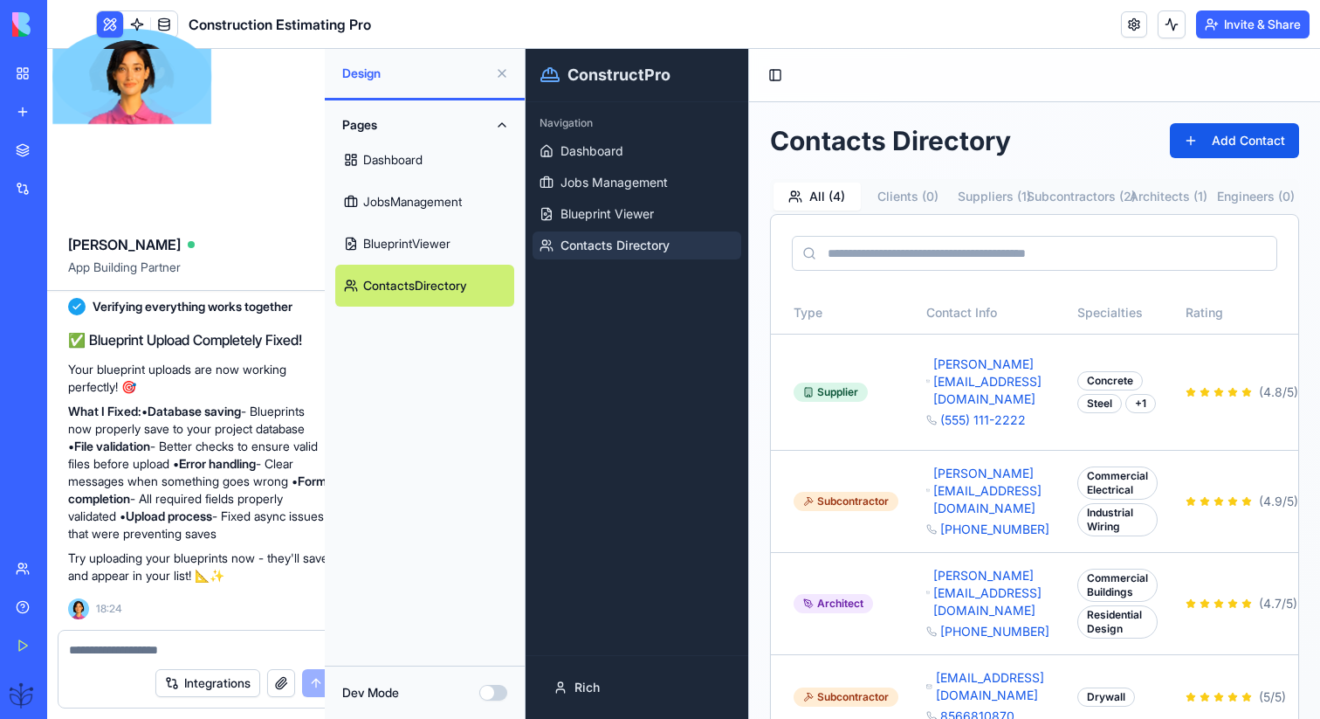
scroll to position [0, 0]
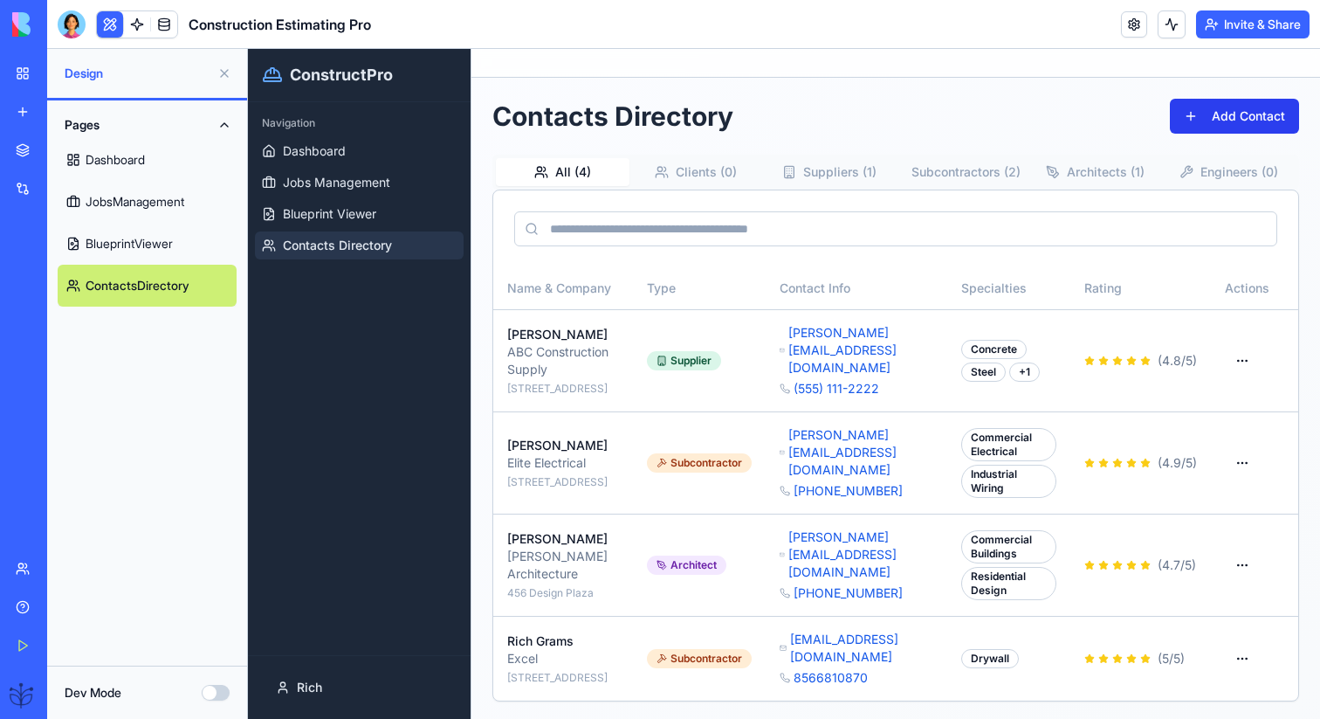
click at [1184, 106] on button "Add Contact" at bounding box center [1234, 116] width 129 height 35
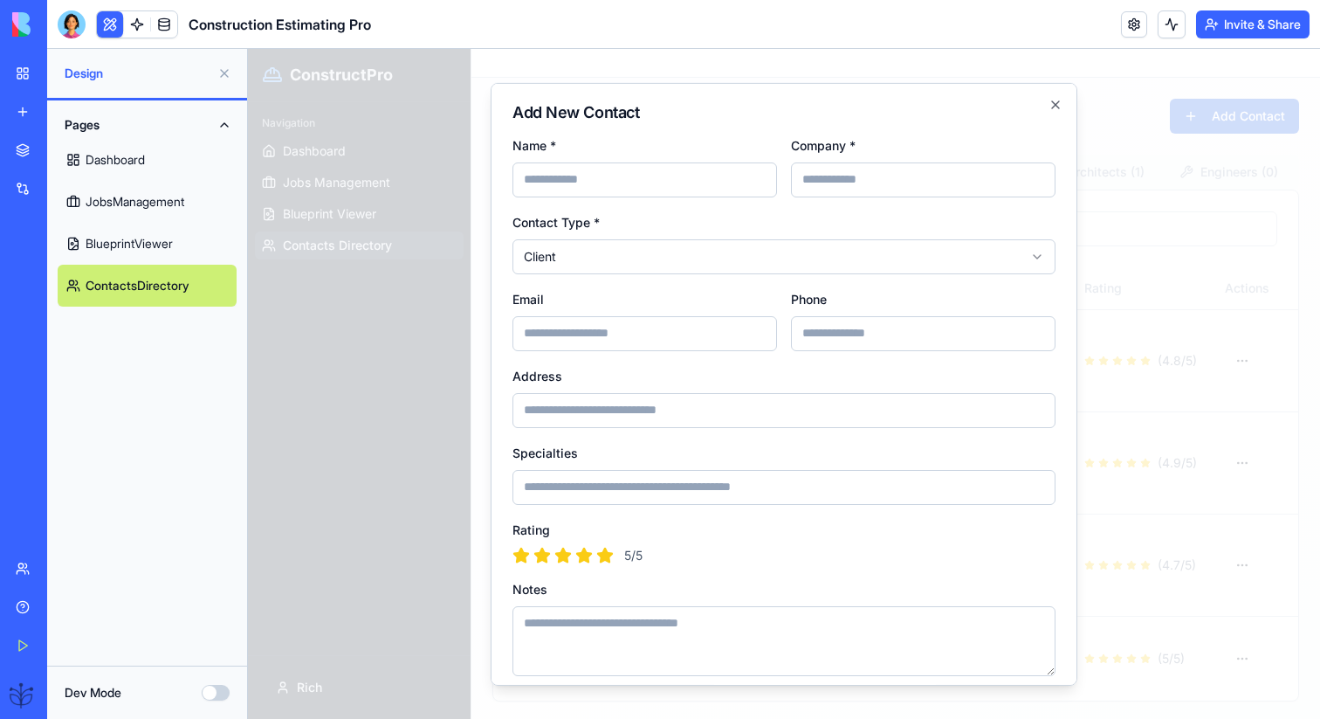
click at [1167, 128] on div at bounding box center [784, 384] width 1072 height 670
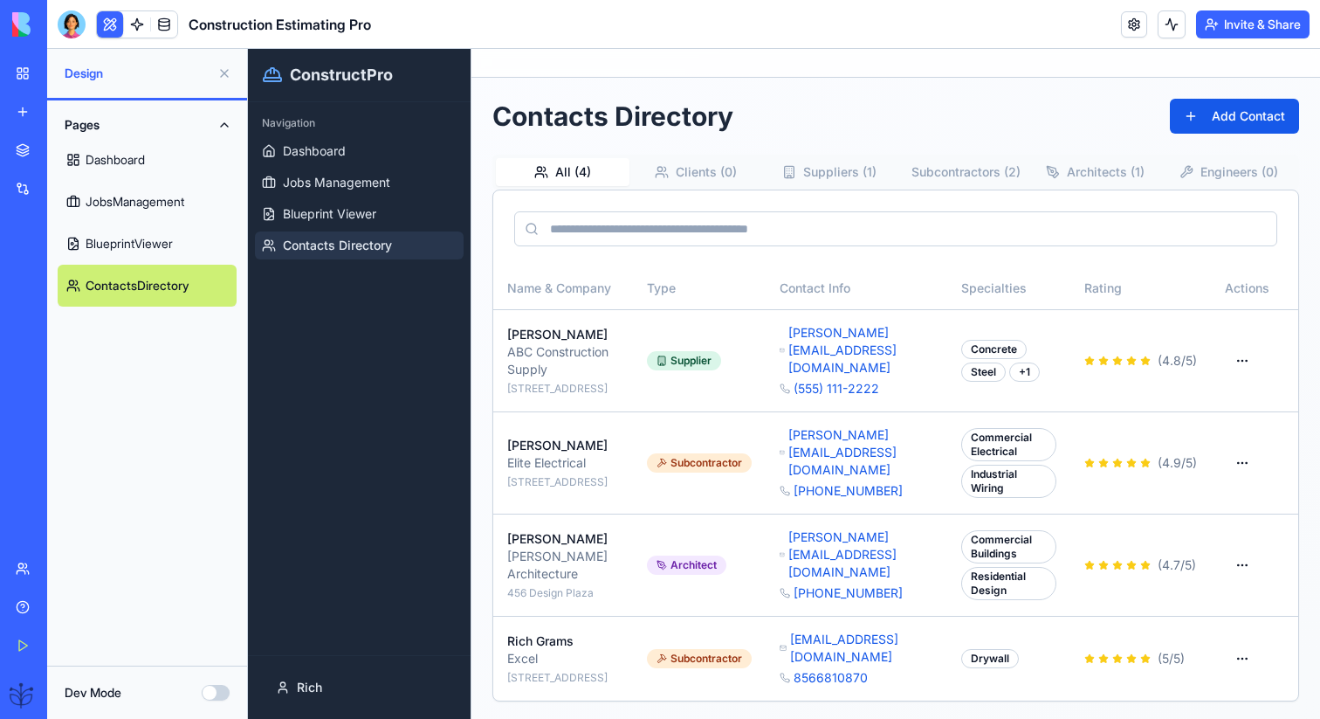
click at [685, 172] on button "Clients ( 0 )" at bounding box center [697, 172] width 134 height 28
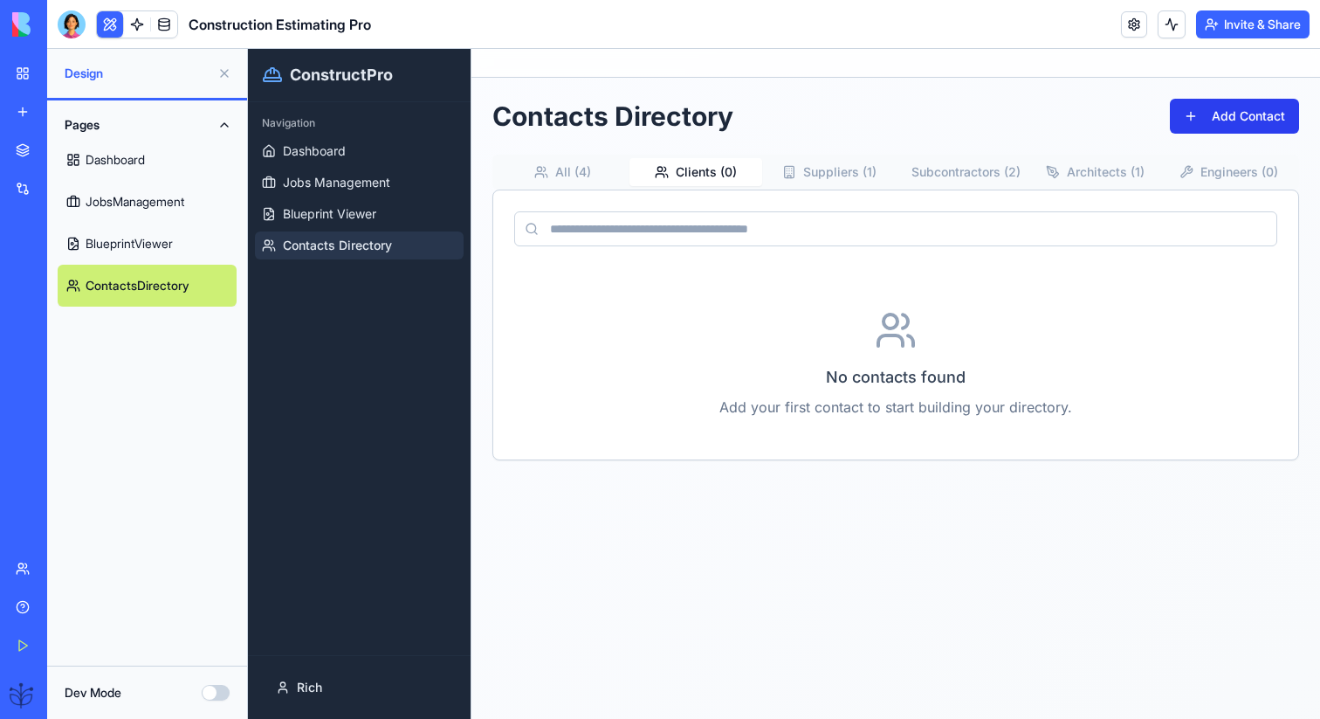
click at [1233, 120] on button "Add Contact" at bounding box center [1234, 116] width 129 height 35
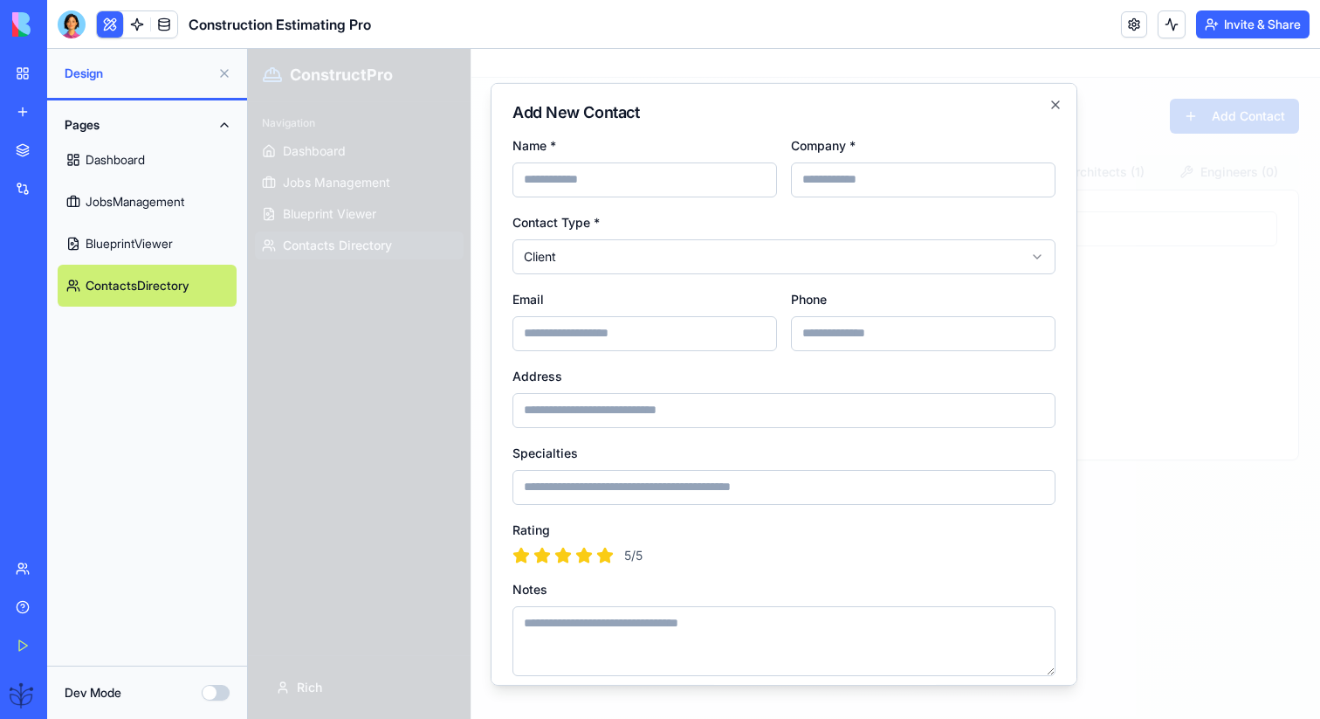
click at [1167, 165] on div at bounding box center [784, 384] width 1072 height 670
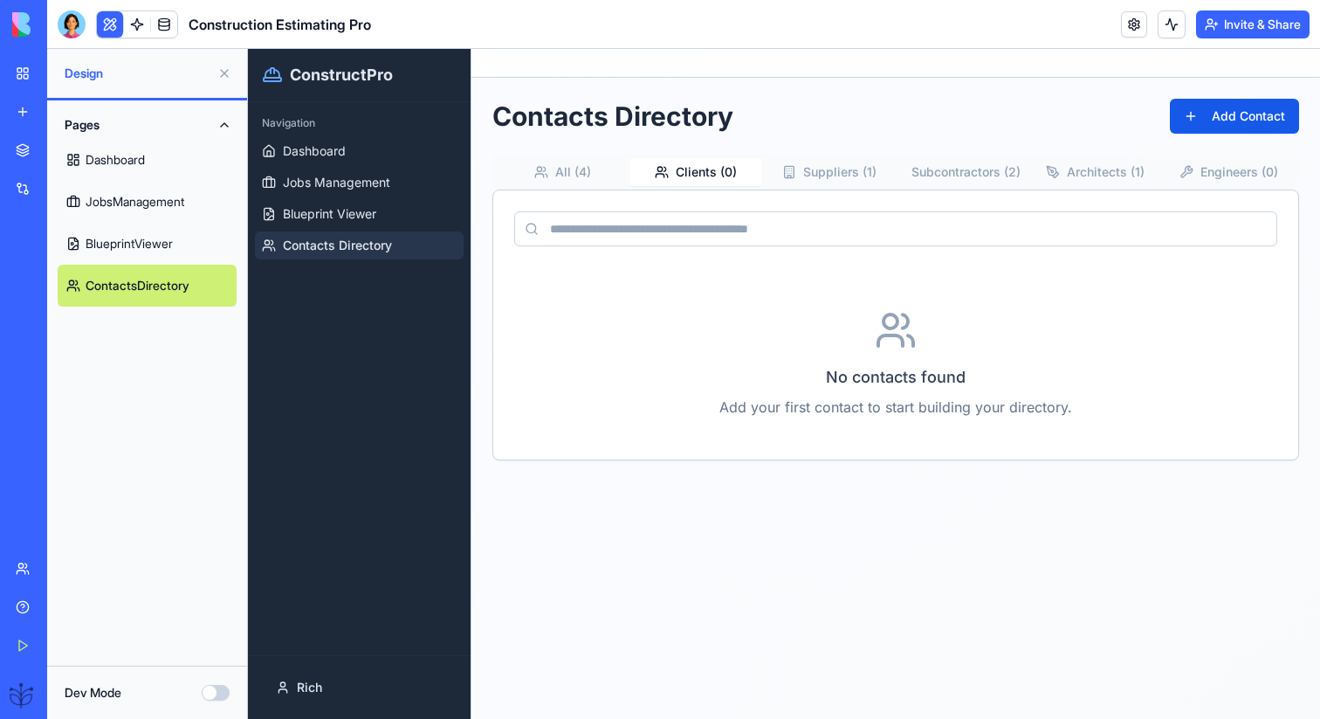
click at [565, 173] on button "All ( 4 )" at bounding box center [563, 172] width 134 height 28
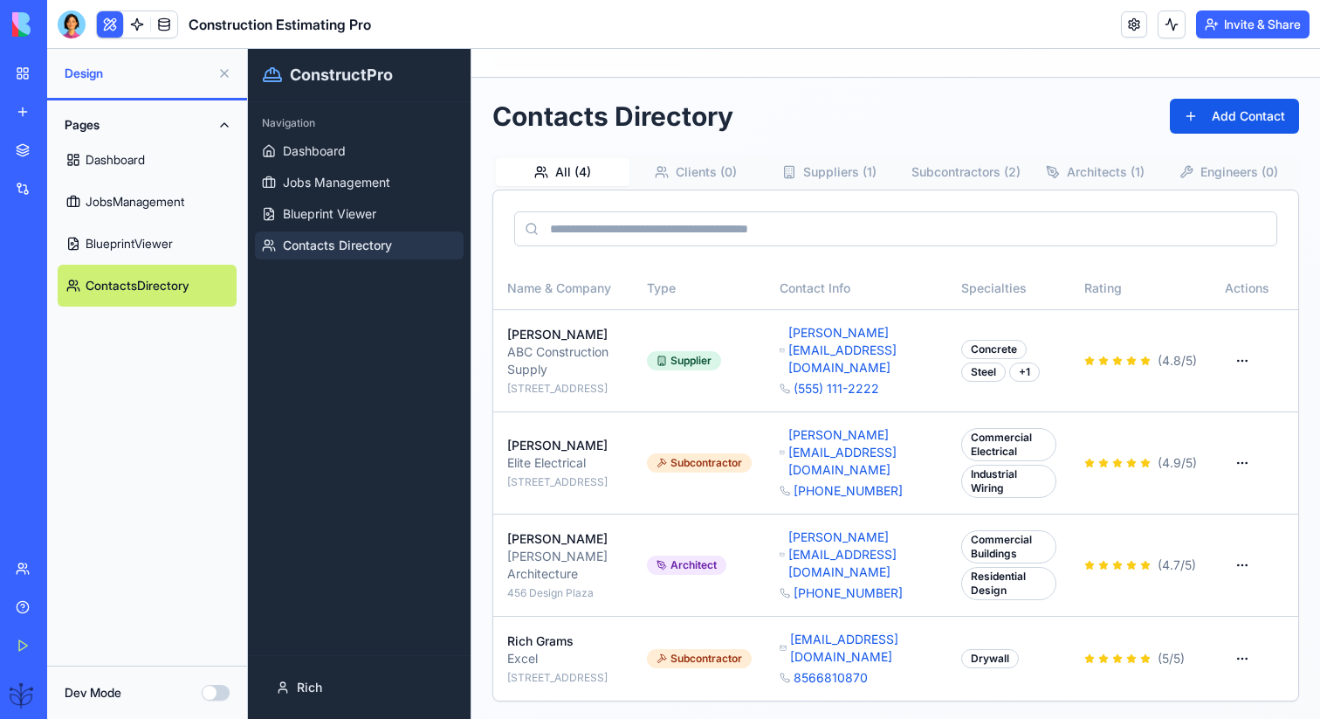
click at [807, 164] on button "Suppliers ( 1 )" at bounding box center [829, 172] width 134 height 28
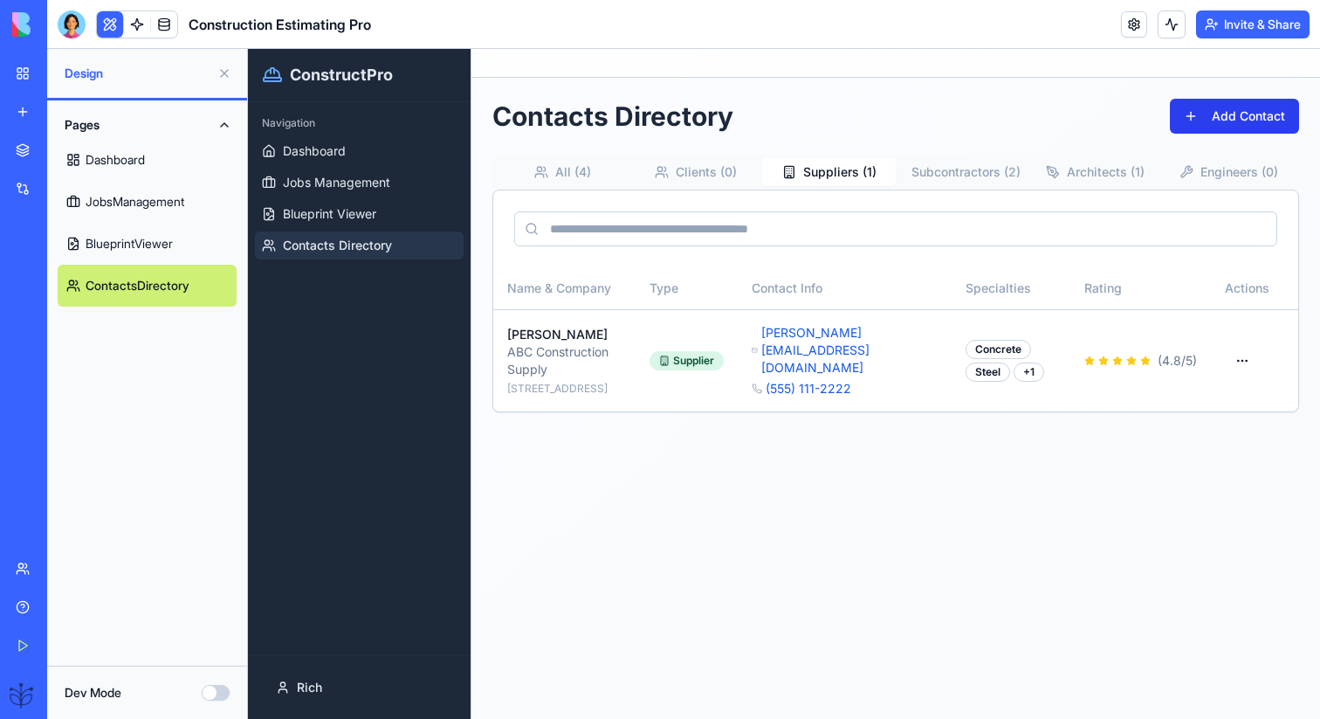
click at [1177, 129] on button "Add Contact" at bounding box center [1234, 116] width 129 height 35
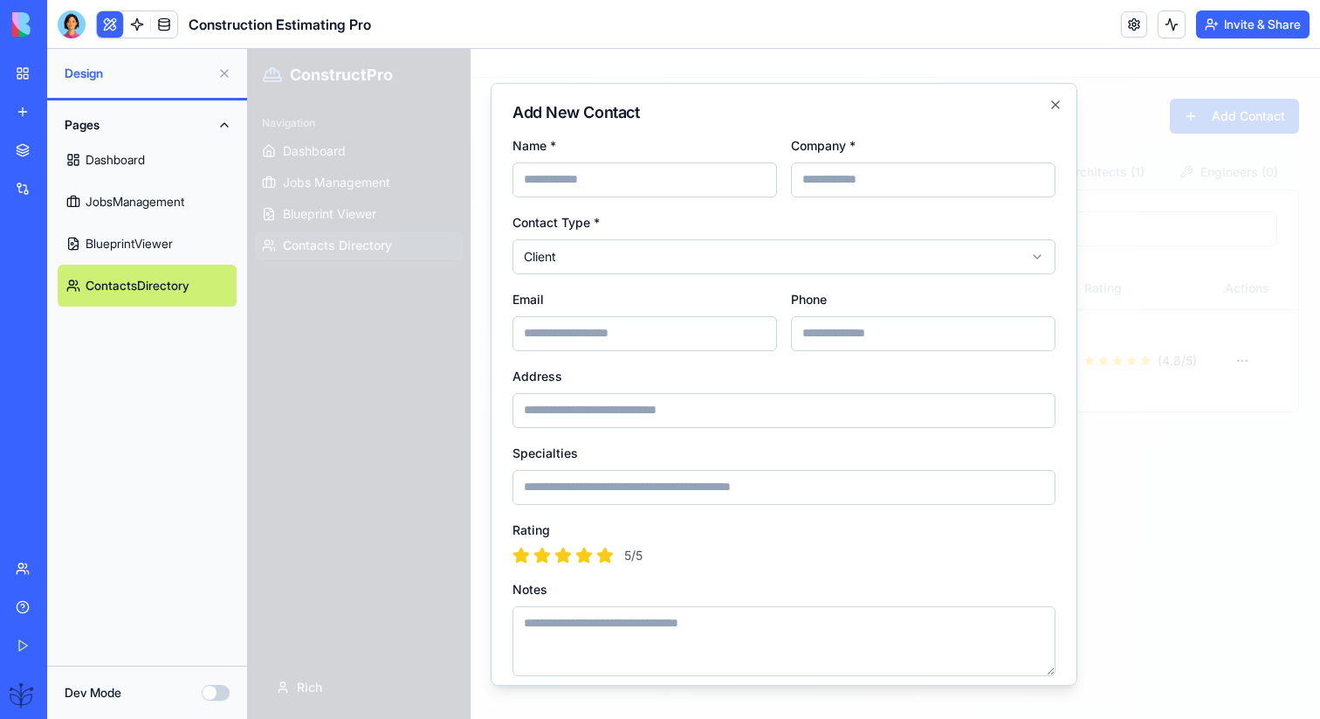
click at [1136, 154] on div at bounding box center [784, 384] width 1072 height 670
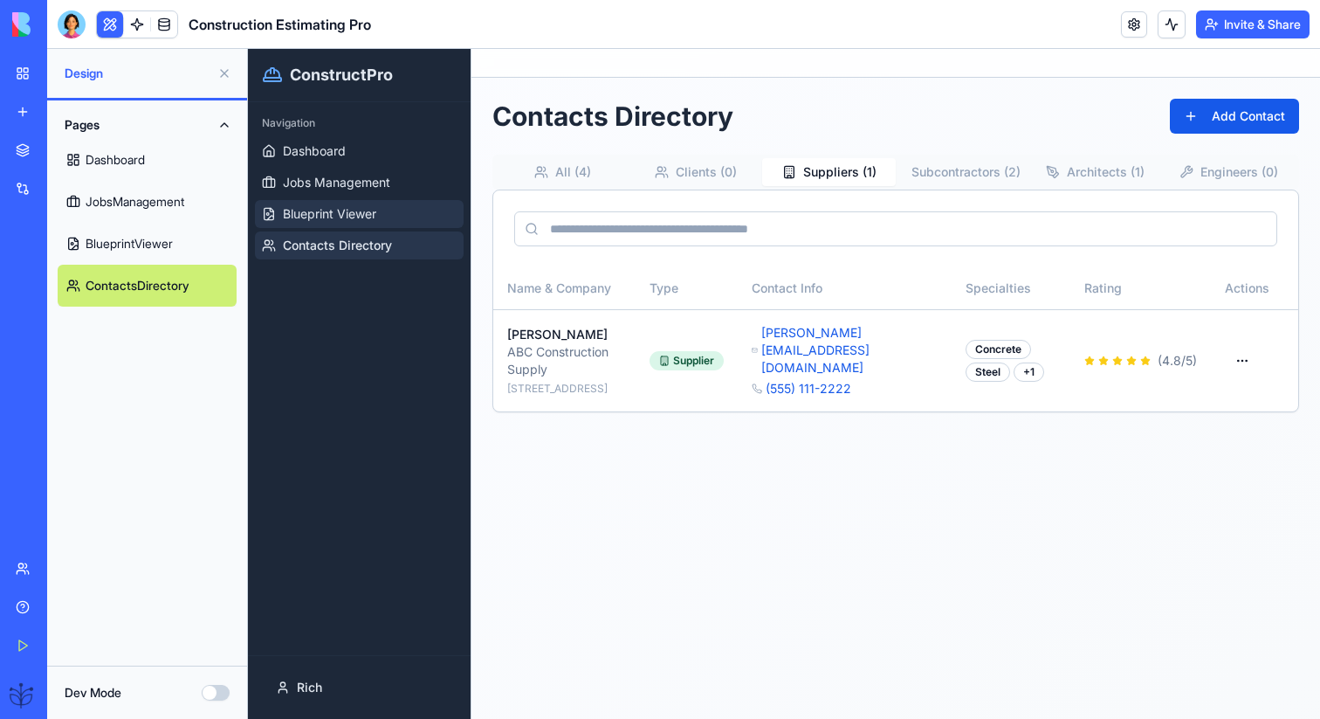
click at [371, 224] on link "Blueprint Viewer" at bounding box center [359, 214] width 209 height 28
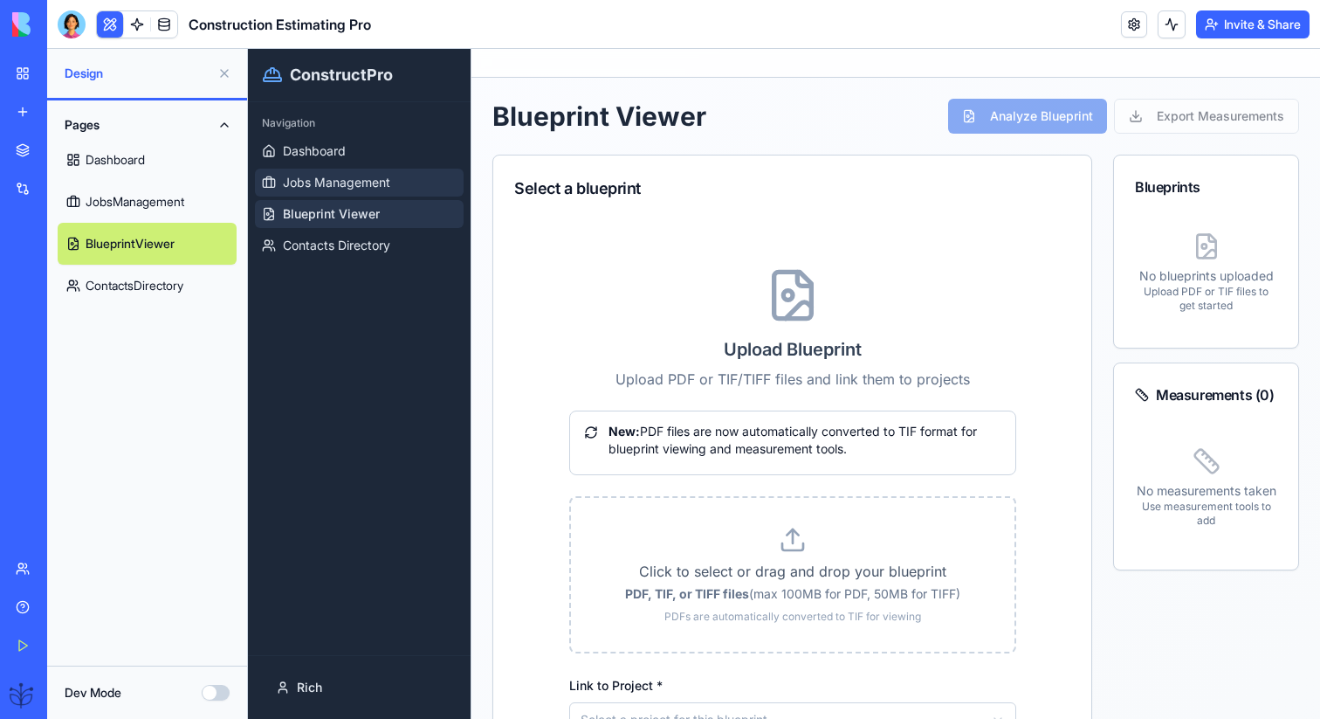
click at [346, 184] on span "Jobs Management" at bounding box center [336, 182] width 107 height 17
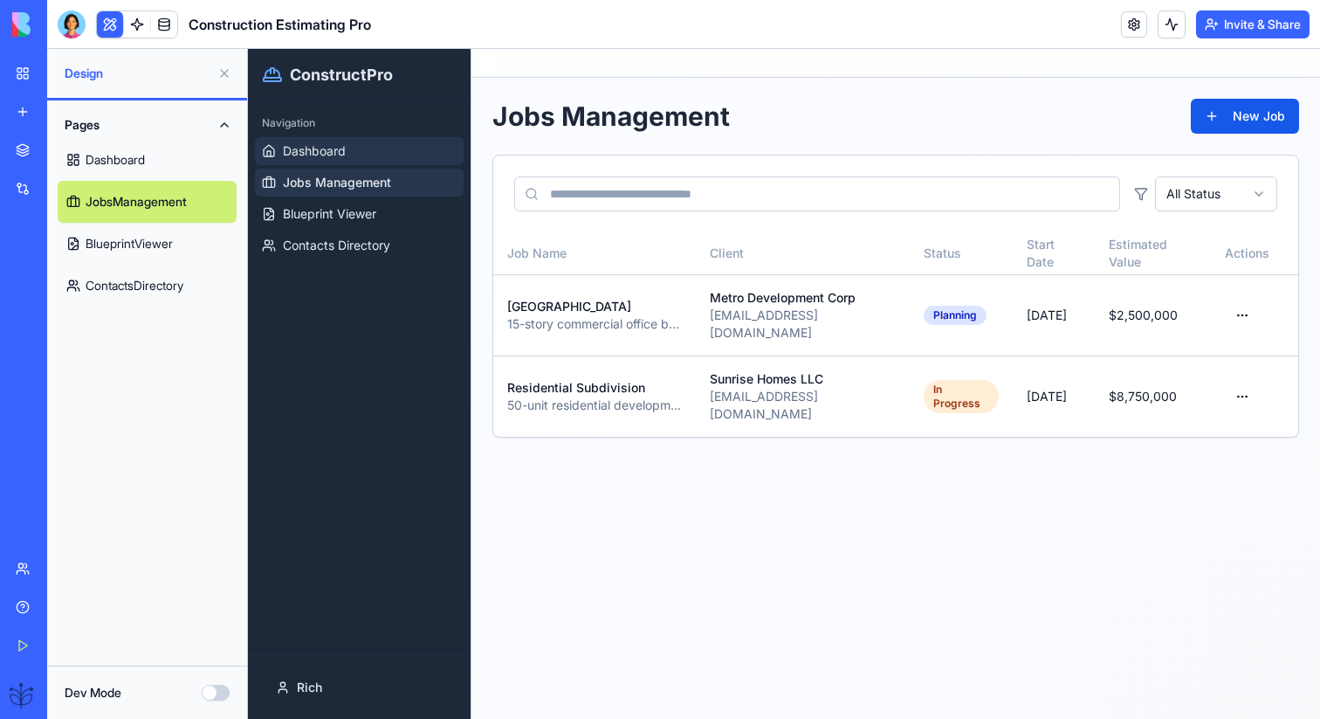
click at [327, 156] on span "Dashboard" at bounding box center [314, 150] width 63 height 17
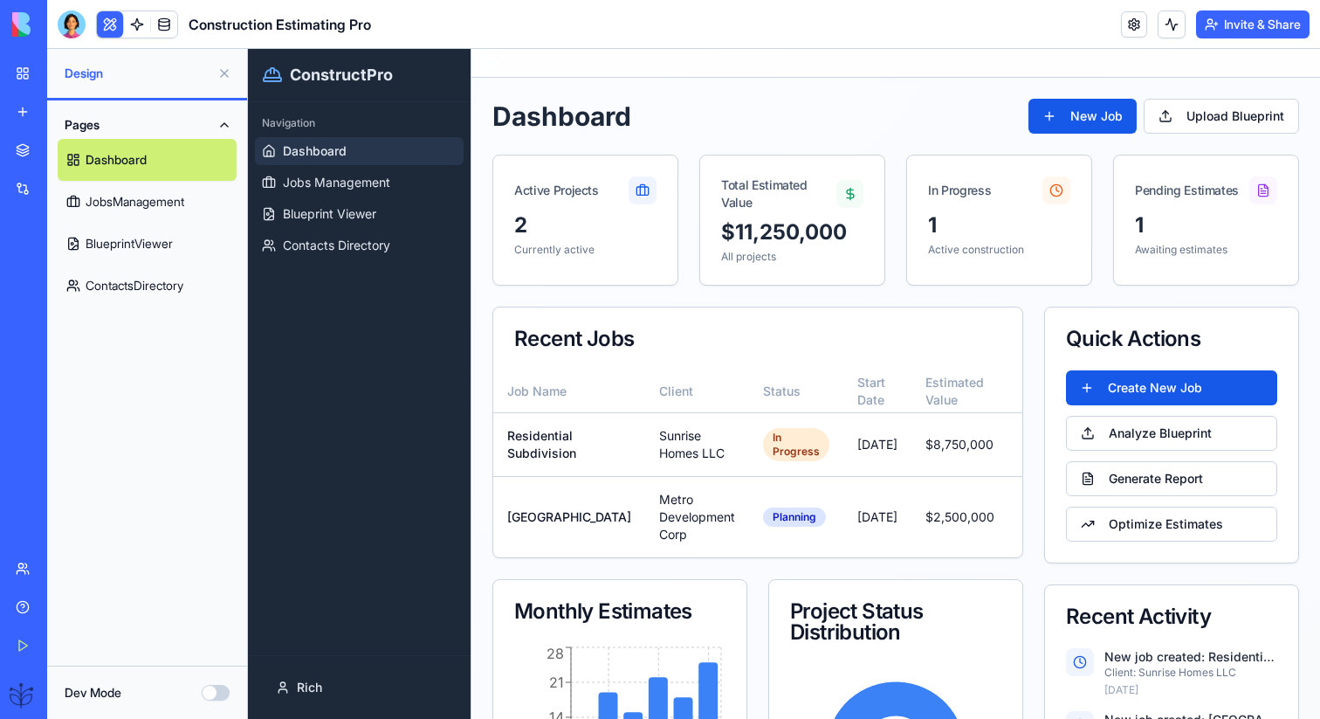
click at [213, 690] on button "Dev Mode" at bounding box center [216, 693] width 28 height 16
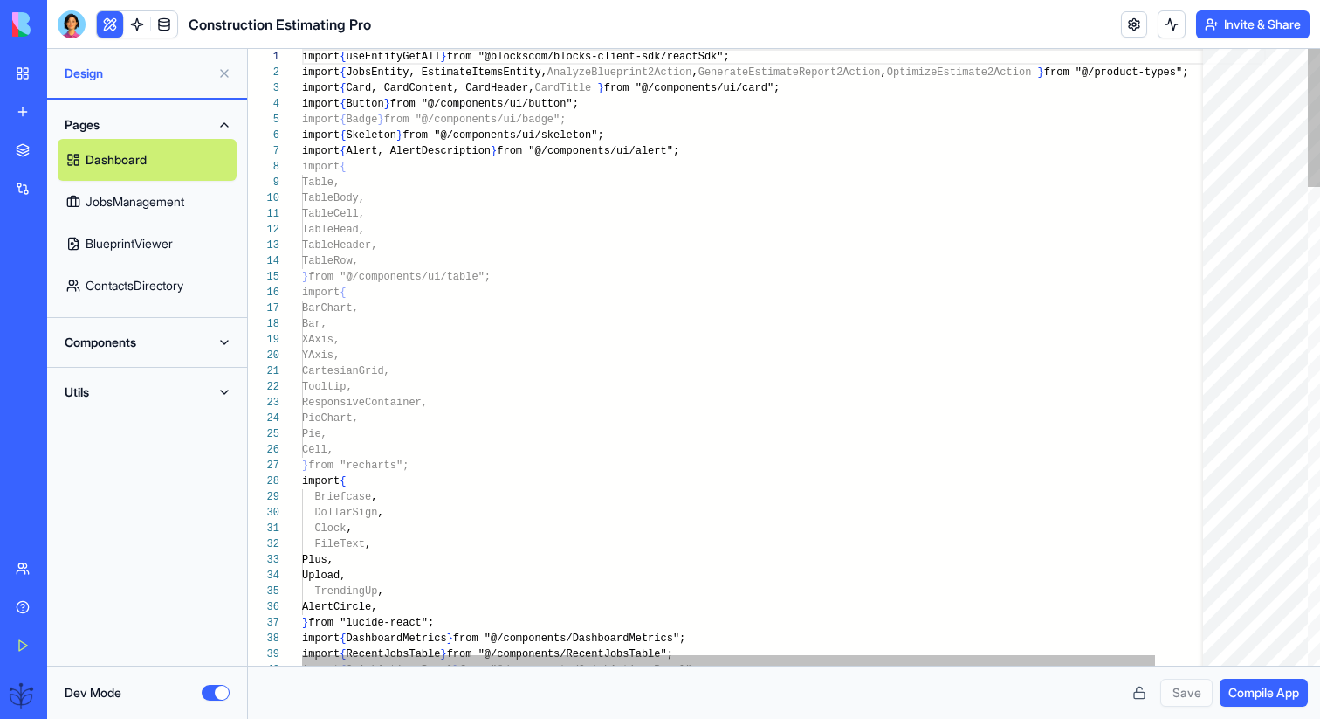
scroll to position [94, 0]
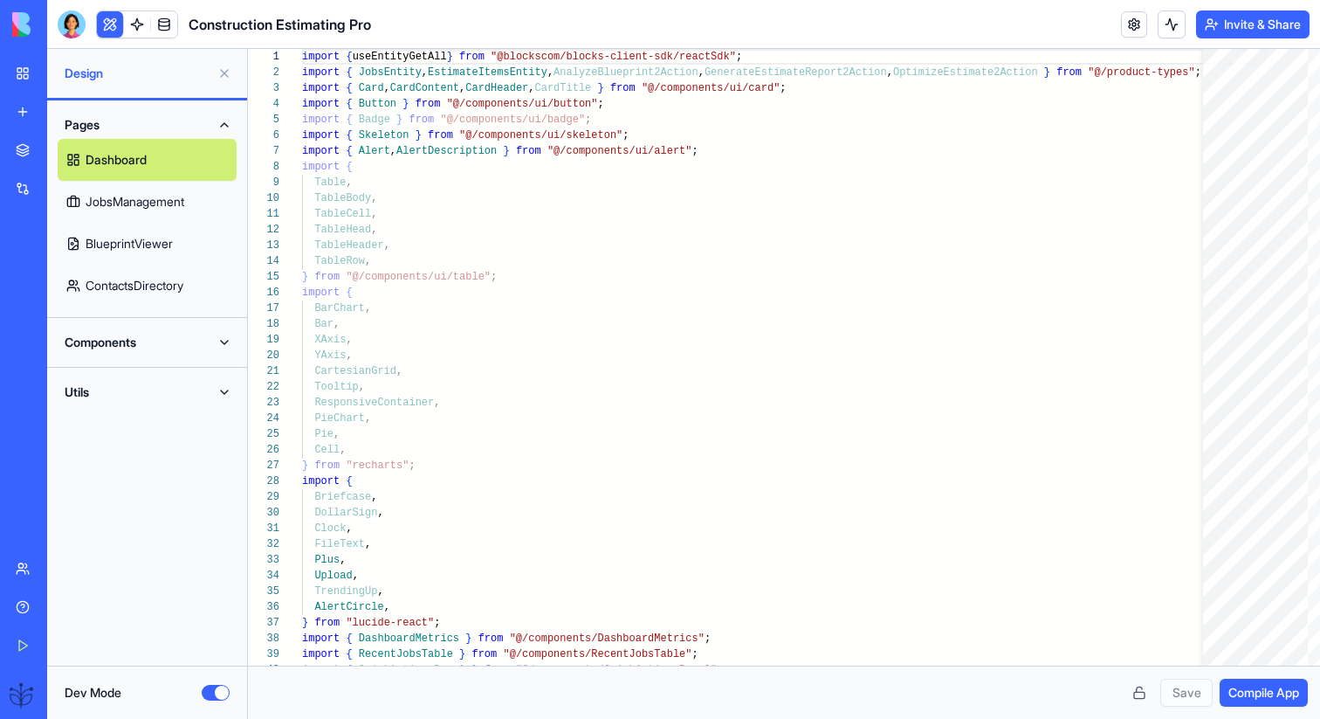
click at [151, 385] on button "Utils" at bounding box center [147, 392] width 179 height 28
click at [145, 347] on button "Components" at bounding box center [147, 342] width 179 height 28
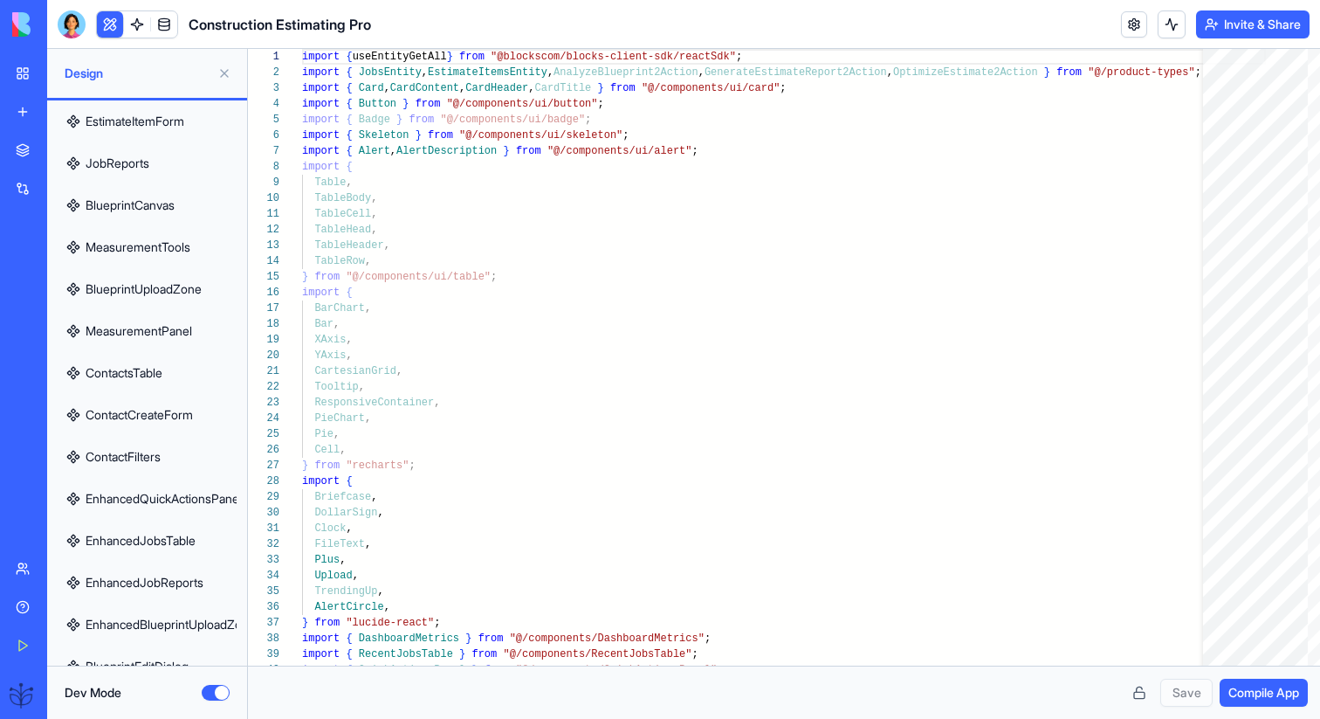
scroll to position [1051, 0]
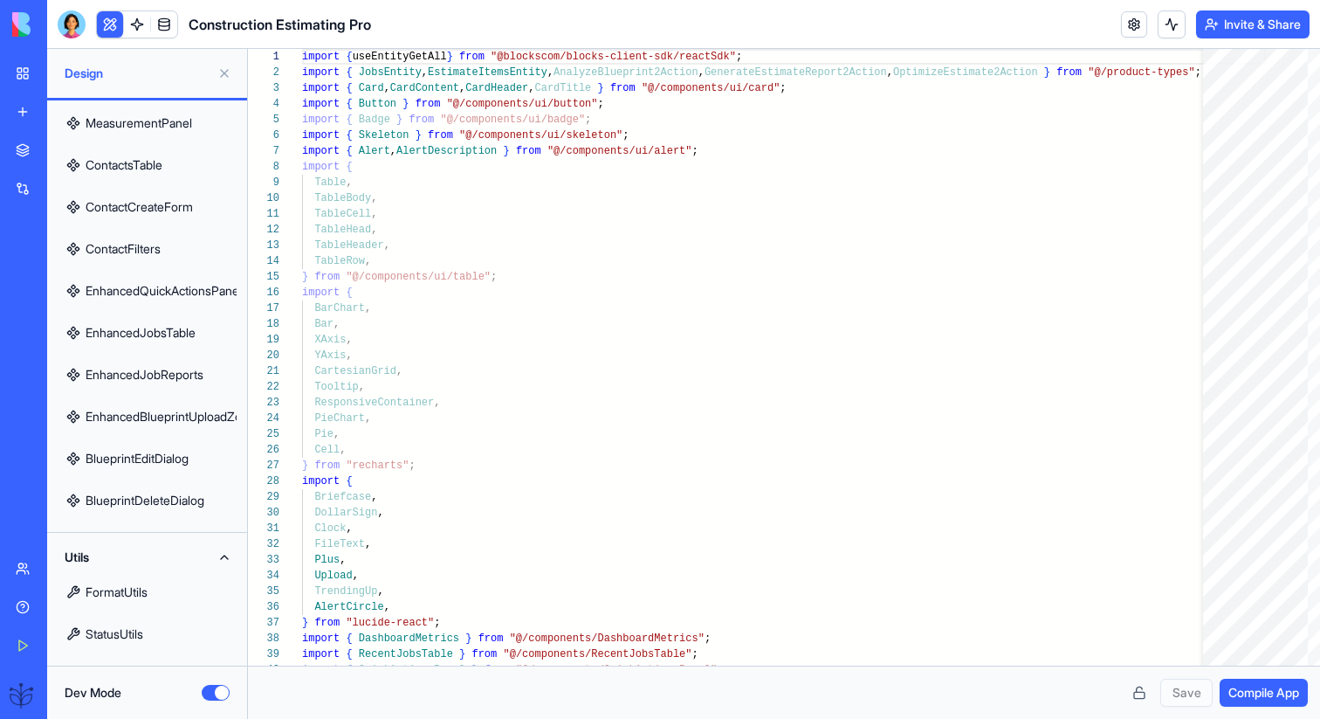
click at [161, 498] on link "BlueprintDeleteDialog" at bounding box center [147, 500] width 179 height 42
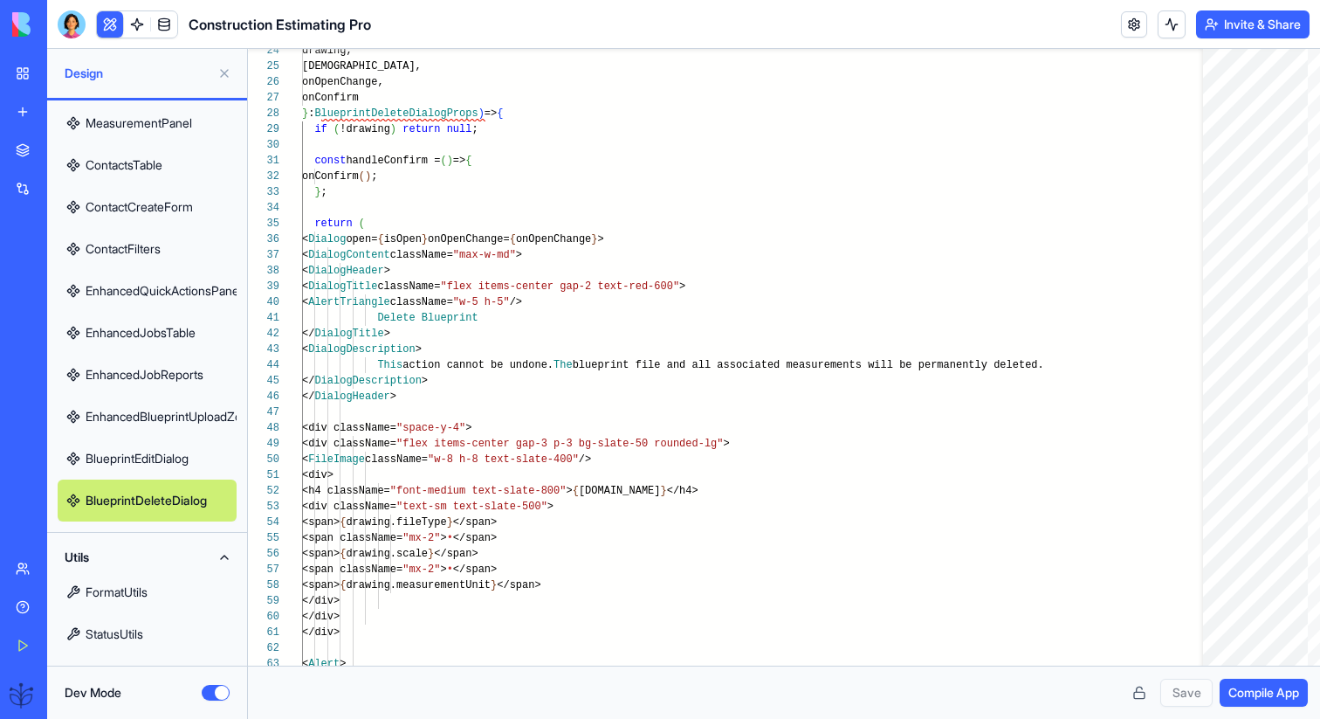
click at [217, 445] on link "BlueprintEditDialog" at bounding box center [147, 459] width 179 height 42
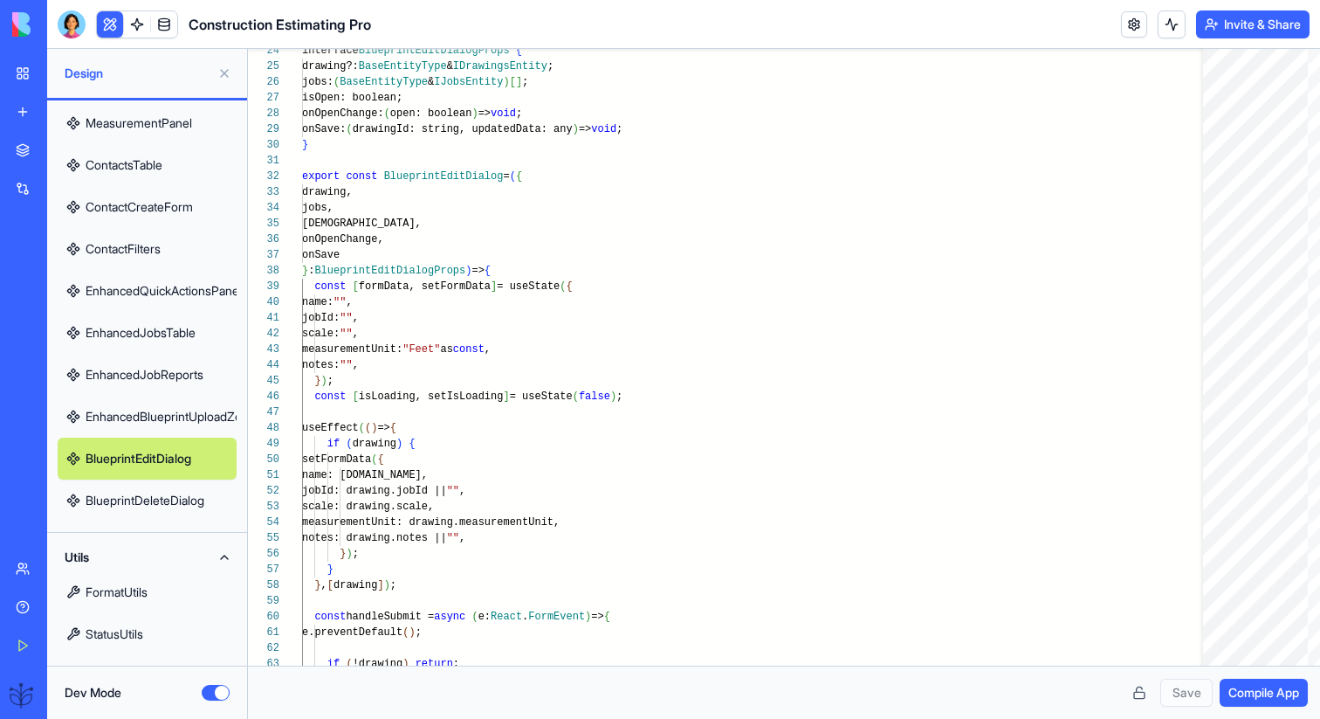
click at [190, 410] on link "EnhancedBlueprintUploadZone" at bounding box center [147, 417] width 179 height 42
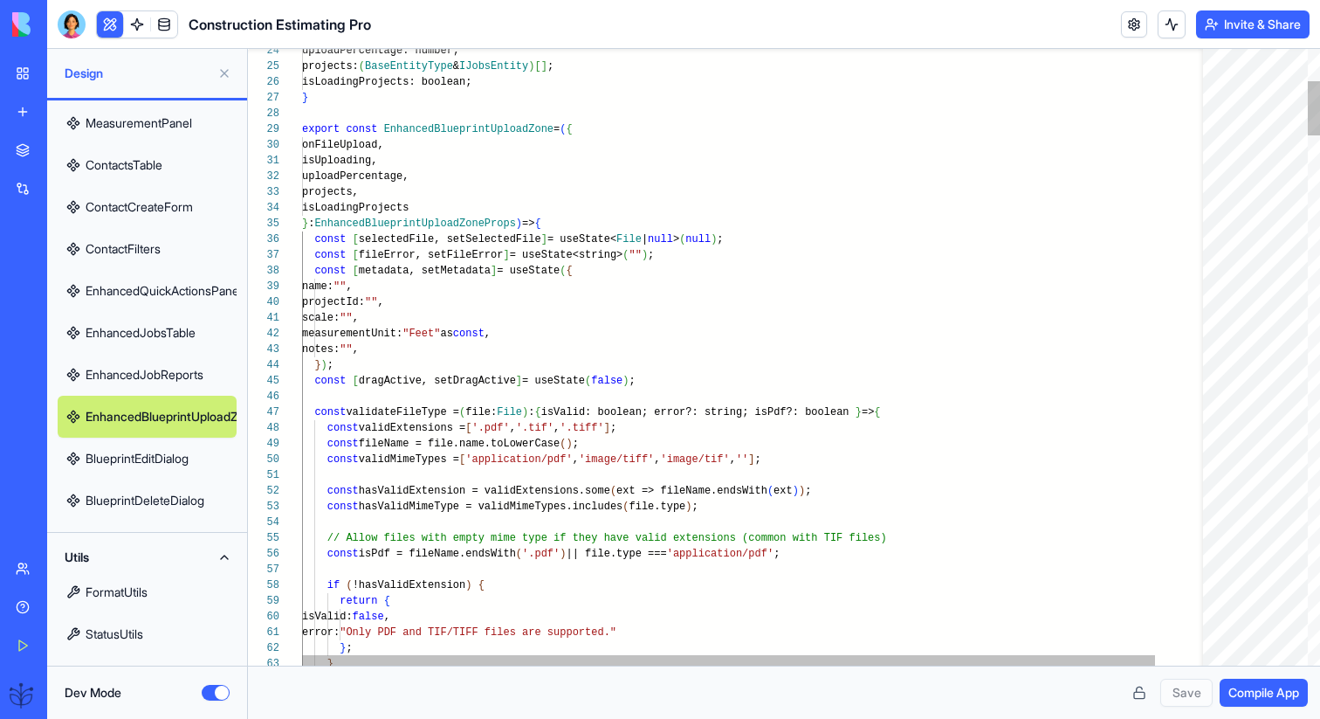
scroll to position [46, 0]
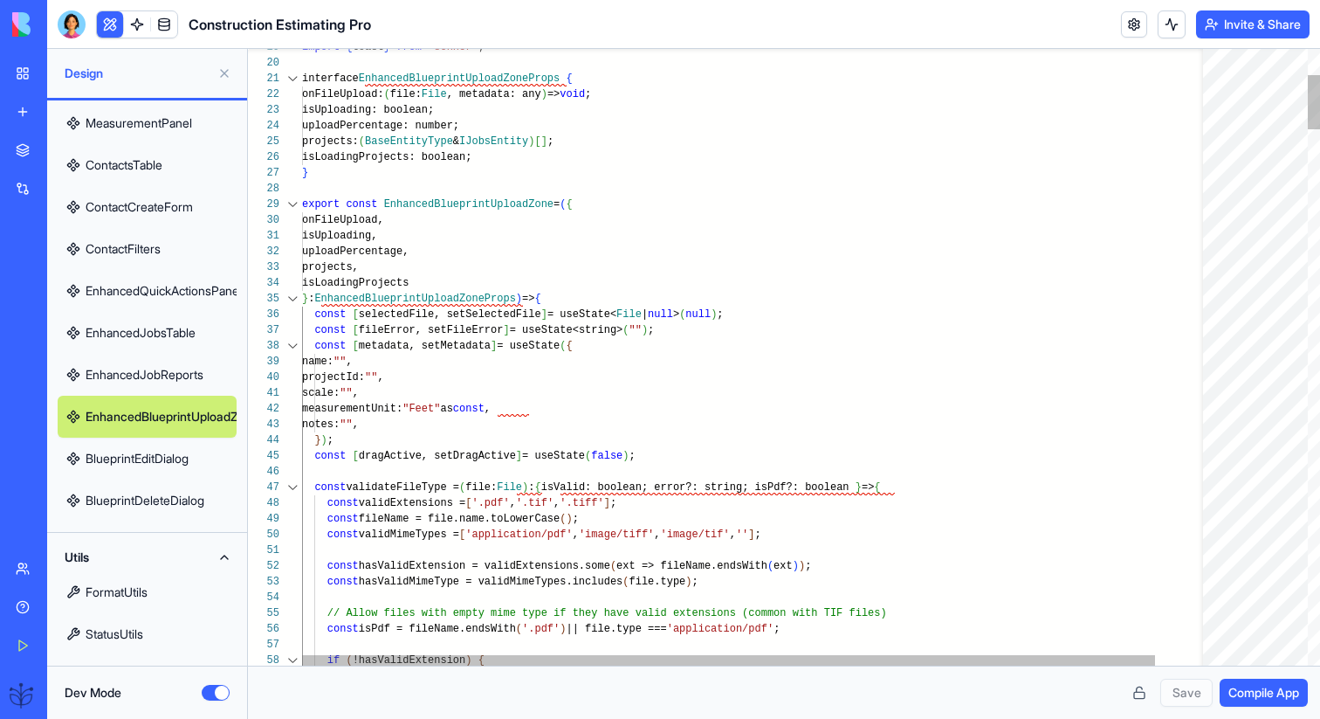
click at [293, 204] on div at bounding box center [292, 204] width 23 height 16
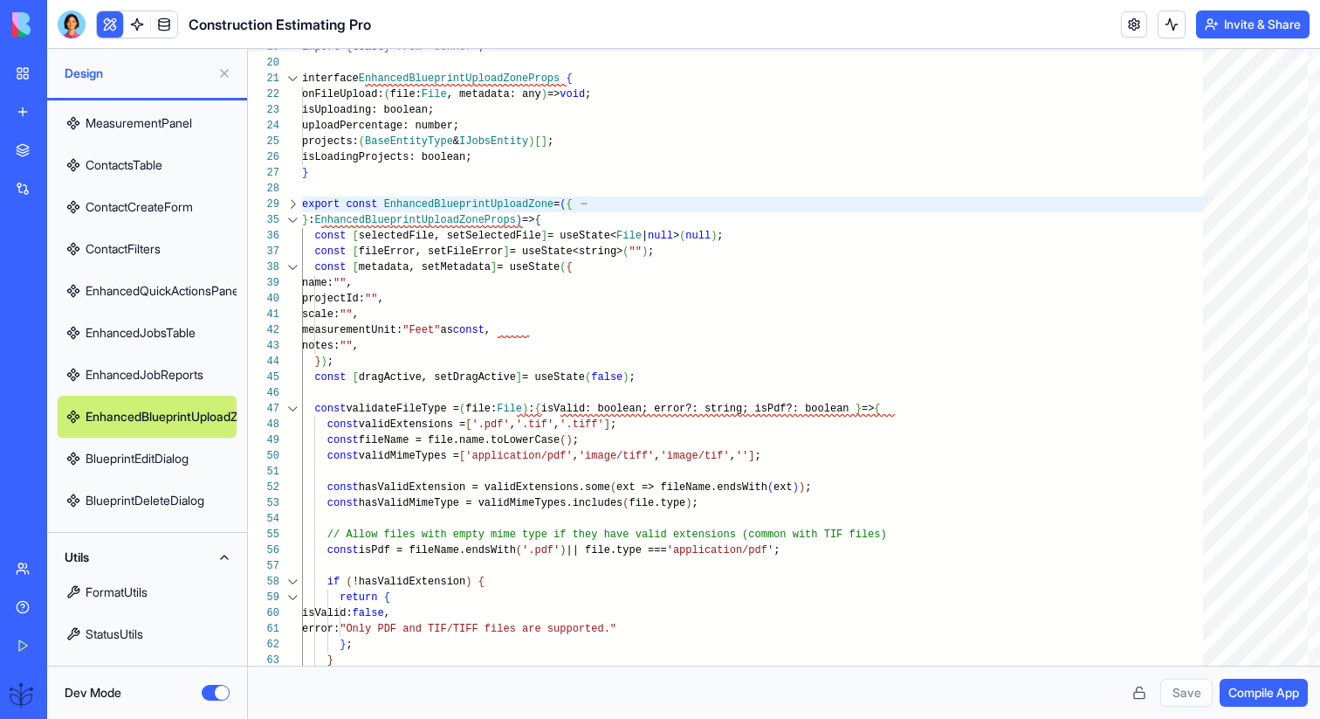
click at [169, 362] on link "EnhancedJobReports" at bounding box center [147, 375] width 179 height 42
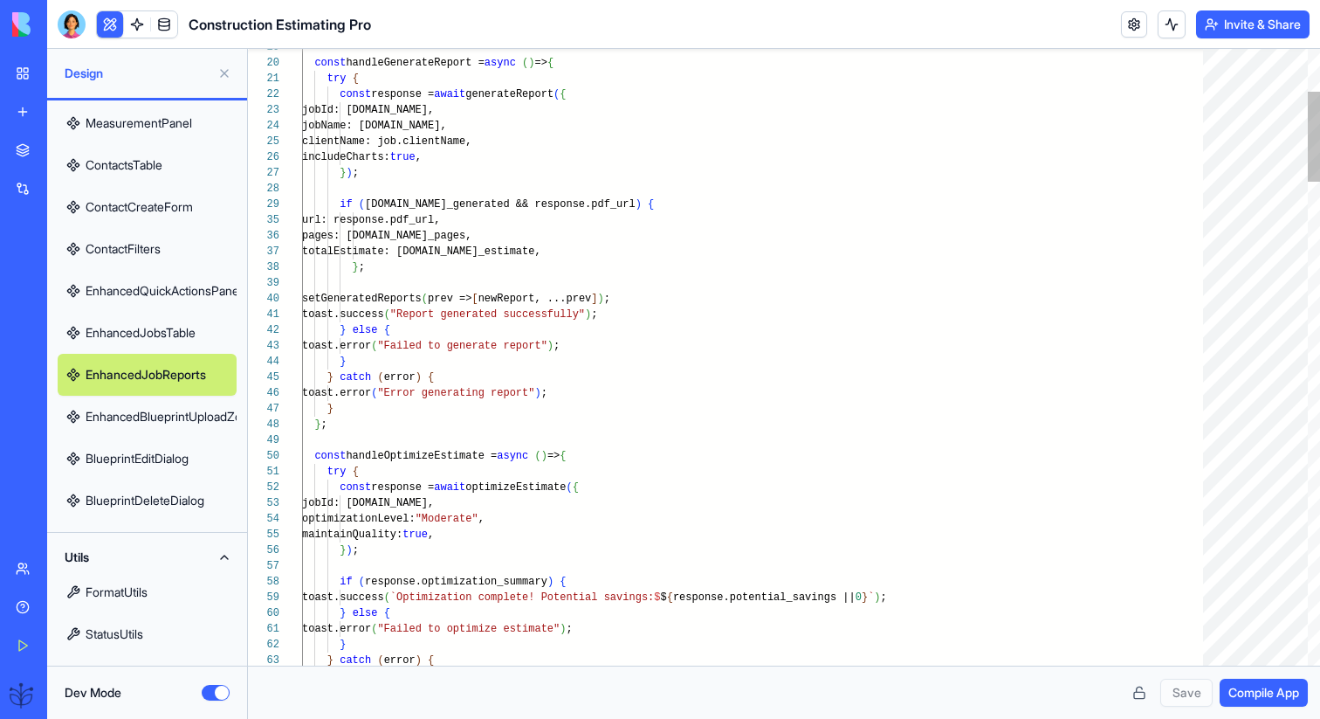
type textarea "**********"
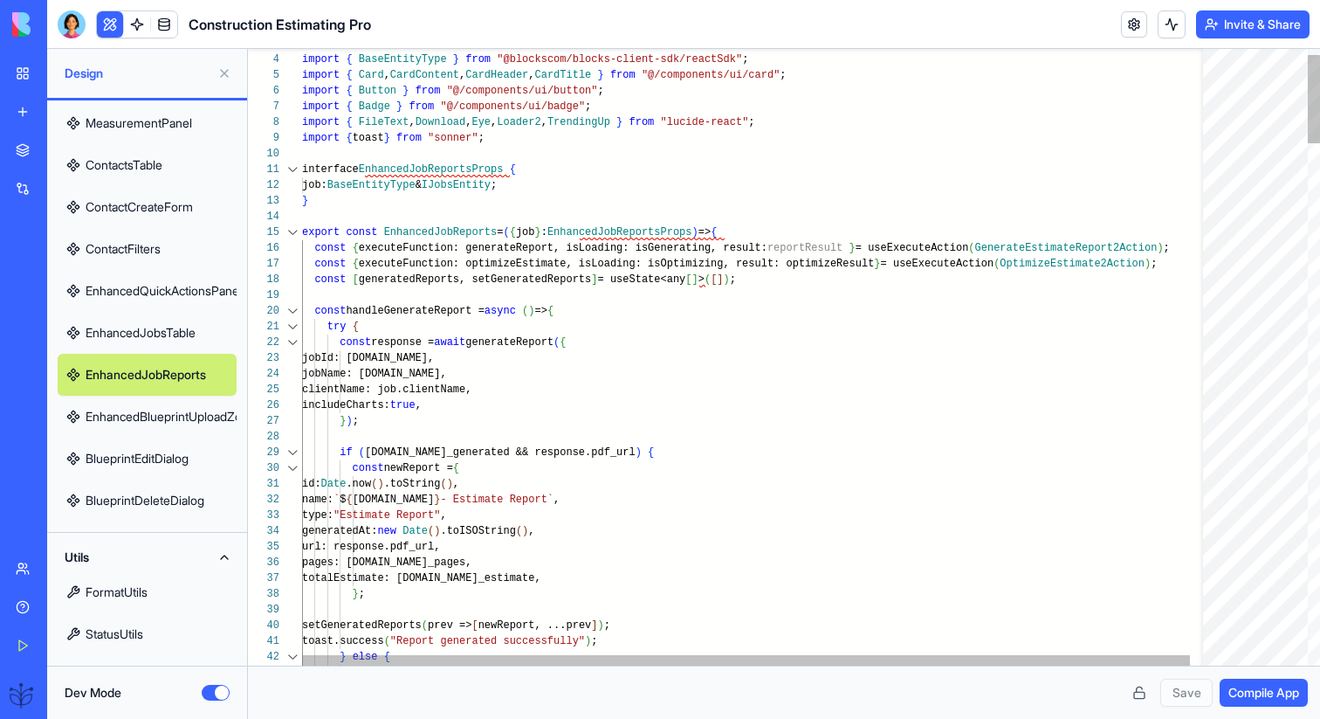
click at [298, 230] on div at bounding box center [292, 232] width 23 height 16
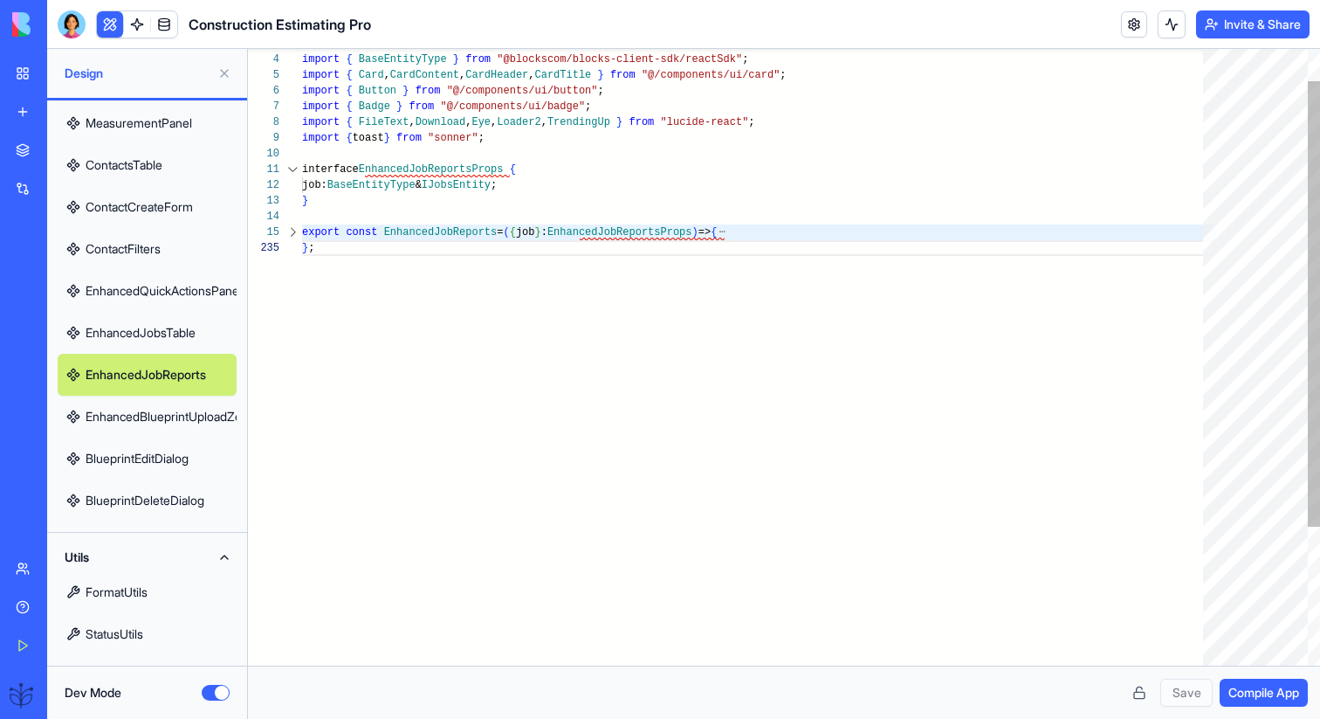
click at [298, 230] on div at bounding box center [292, 232] width 23 height 16
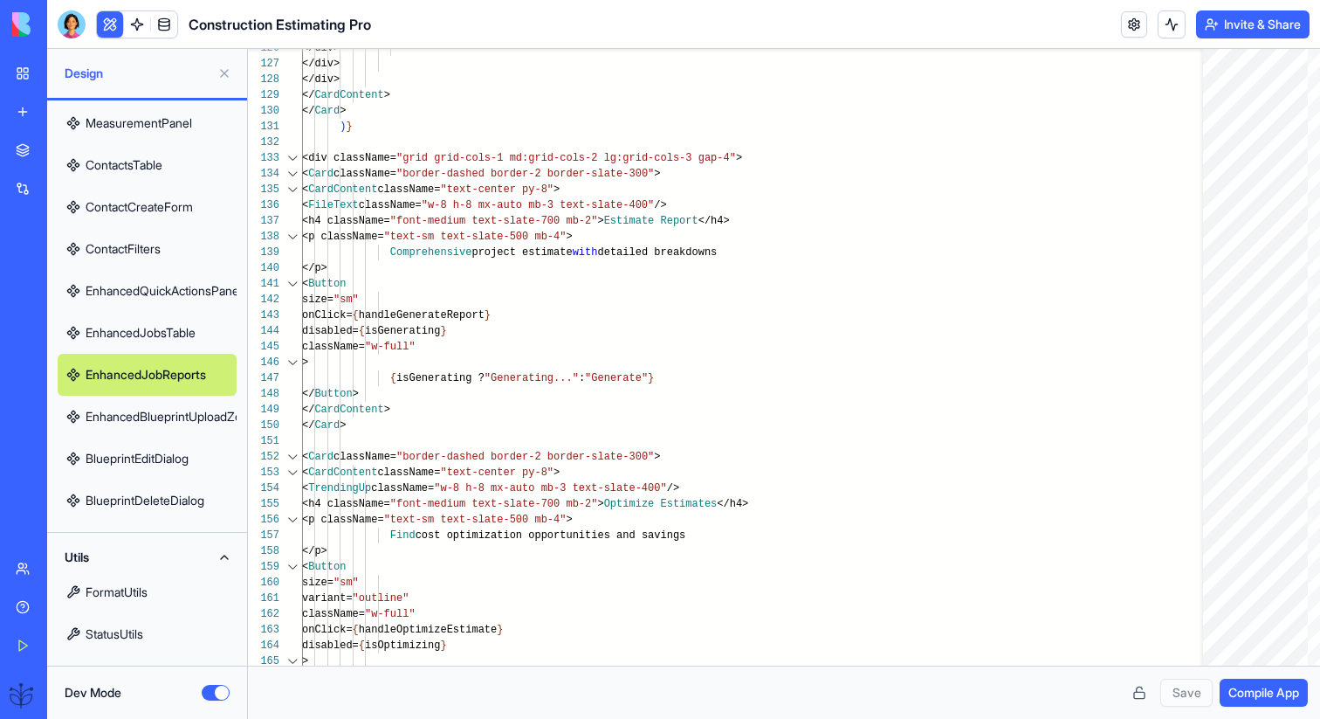
click at [155, 168] on link "ContactsTable" at bounding box center [147, 165] width 179 height 42
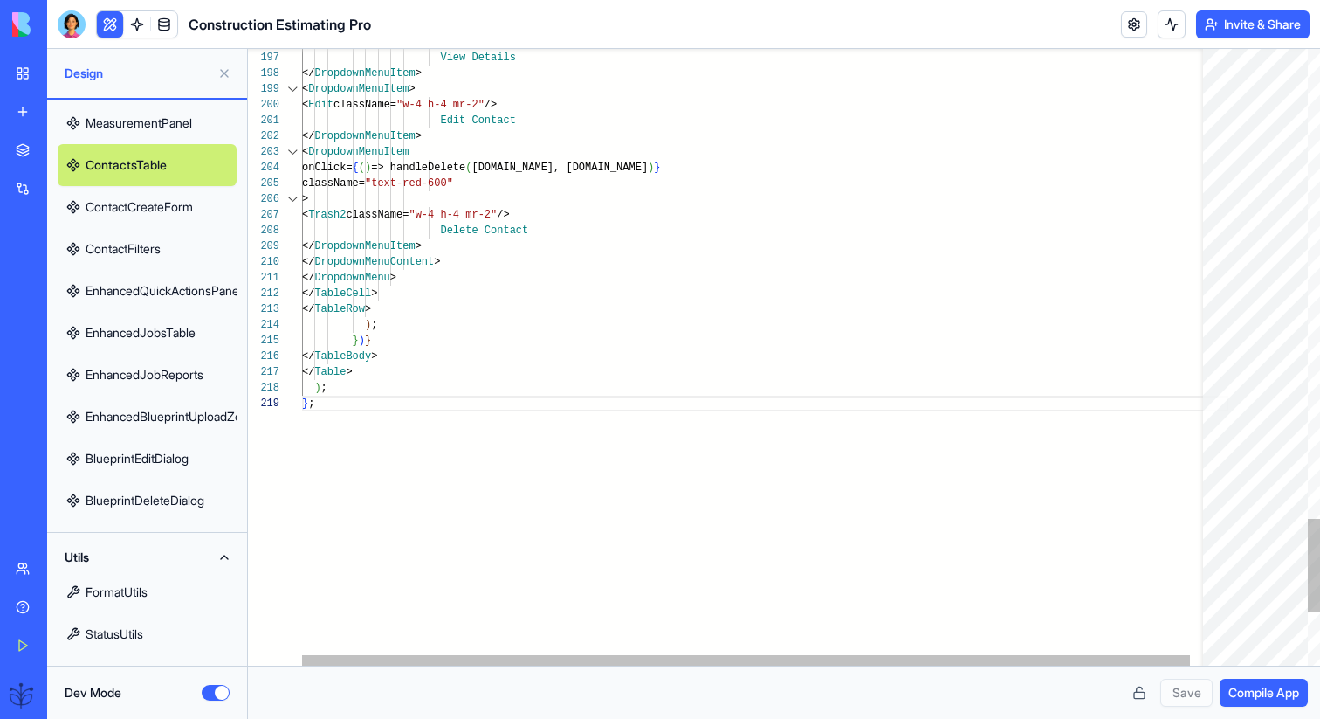
scroll to position [126, 12]
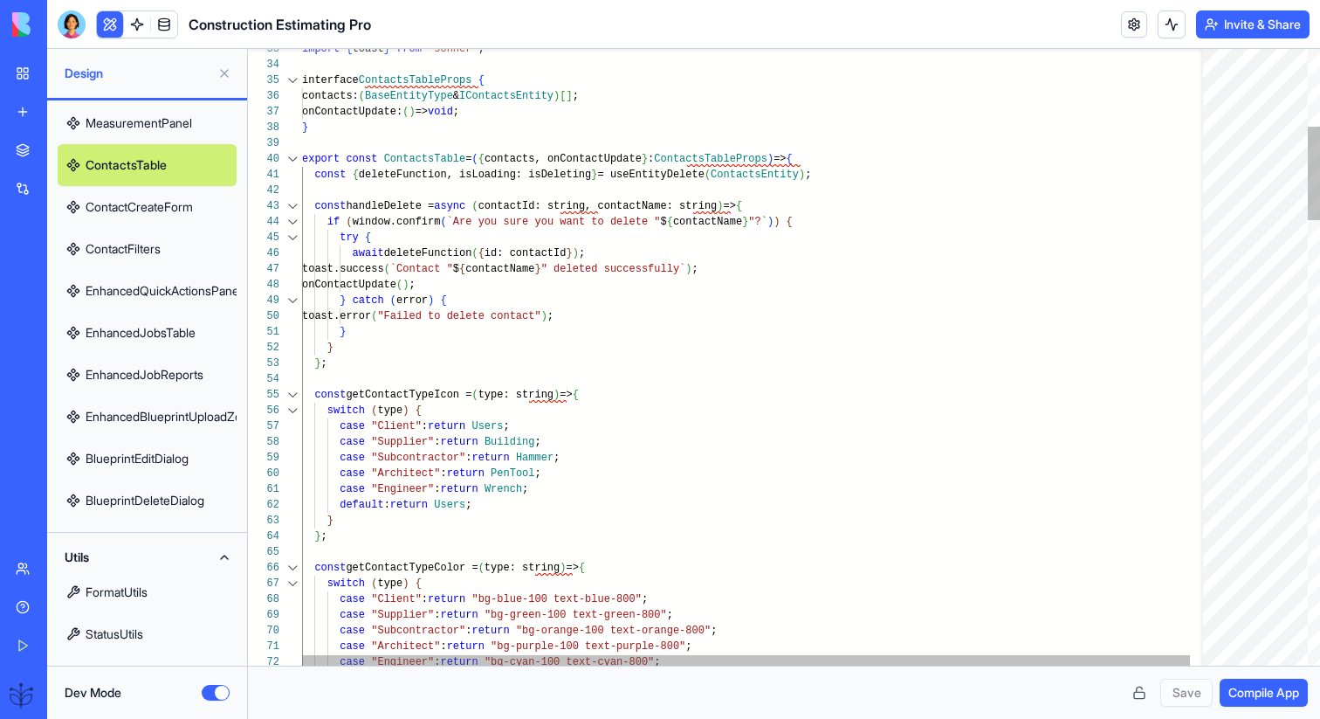
click at [291, 158] on div at bounding box center [292, 159] width 23 height 16
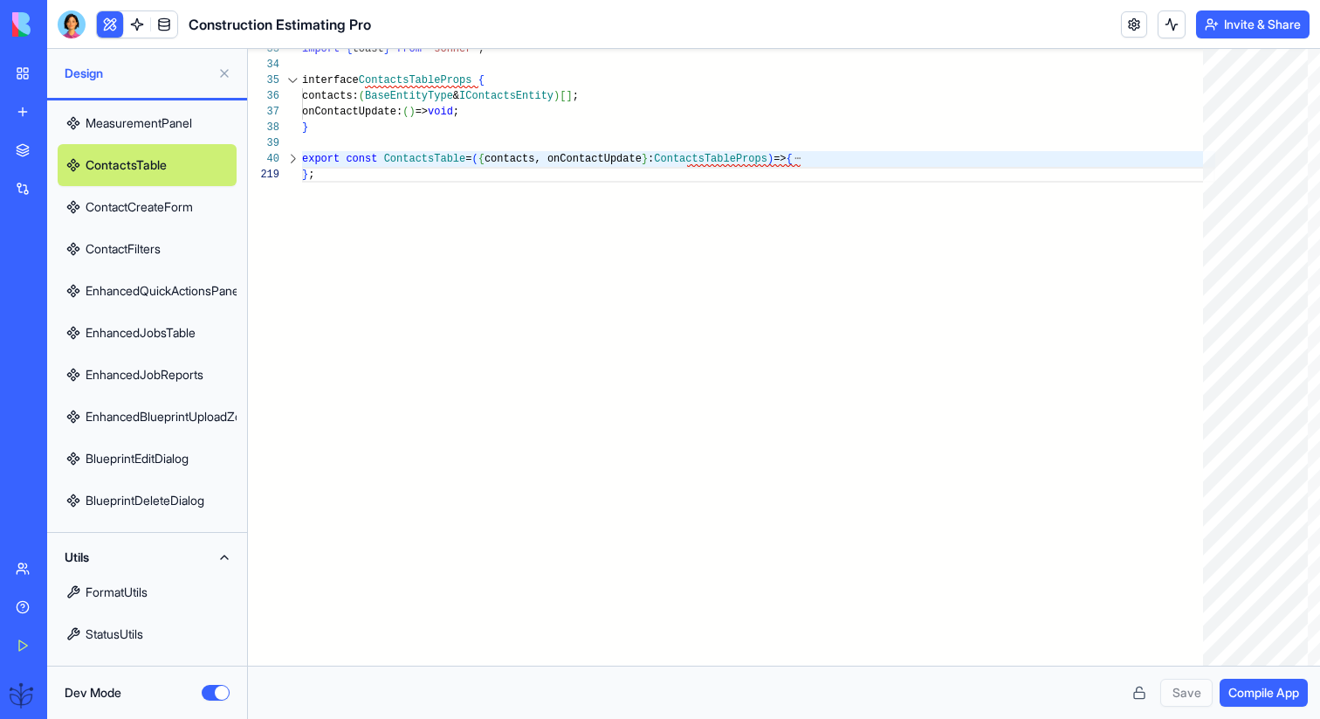
click at [190, 240] on link "ContactFilters" at bounding box center [147, 249] width 179 height 42
type textarea "**********"
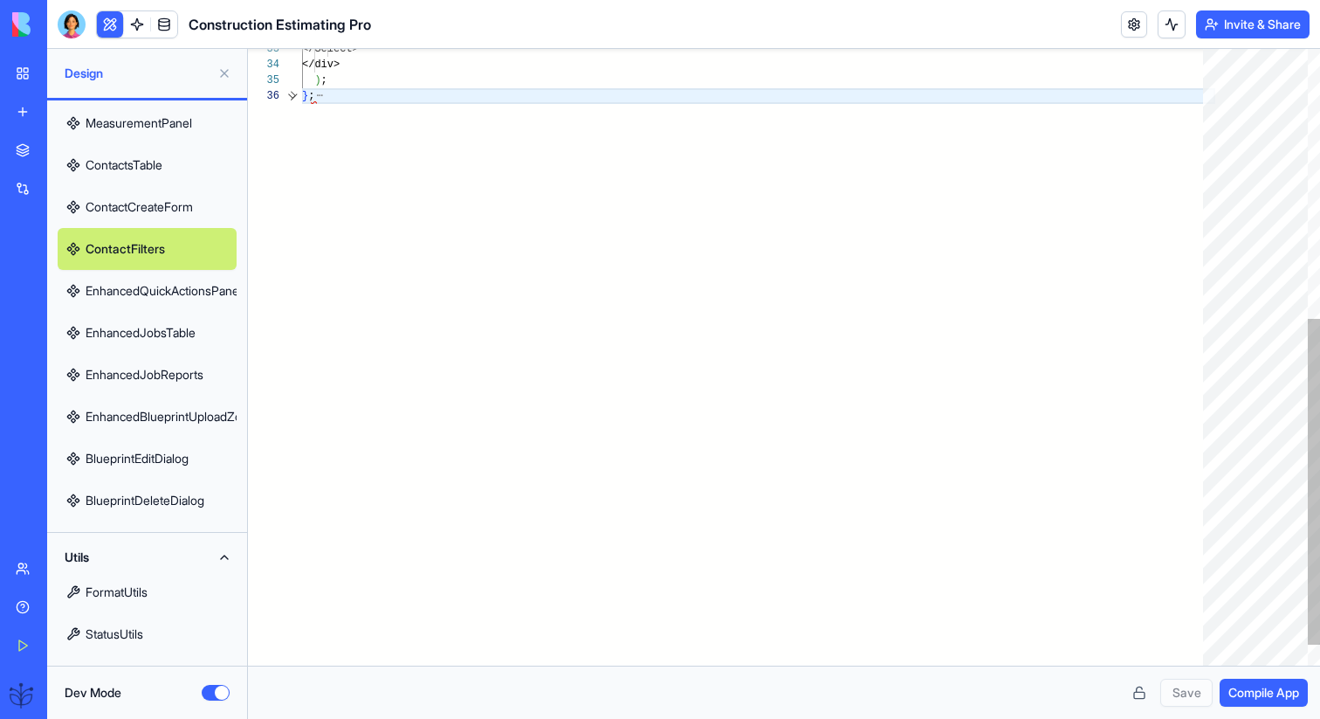
scroll to position [79, 12]
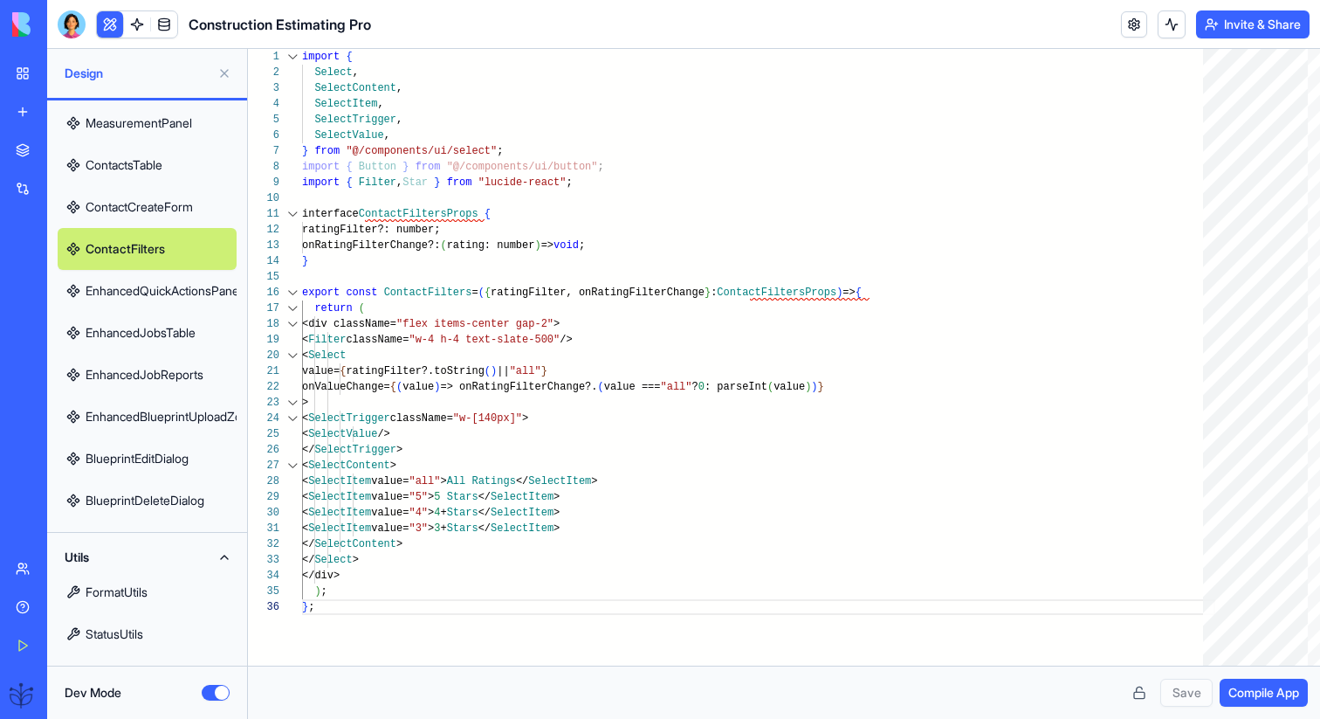
click at [217, 685] on button "Dev Mode" at bounding box center [216, 693] width 28 height 16
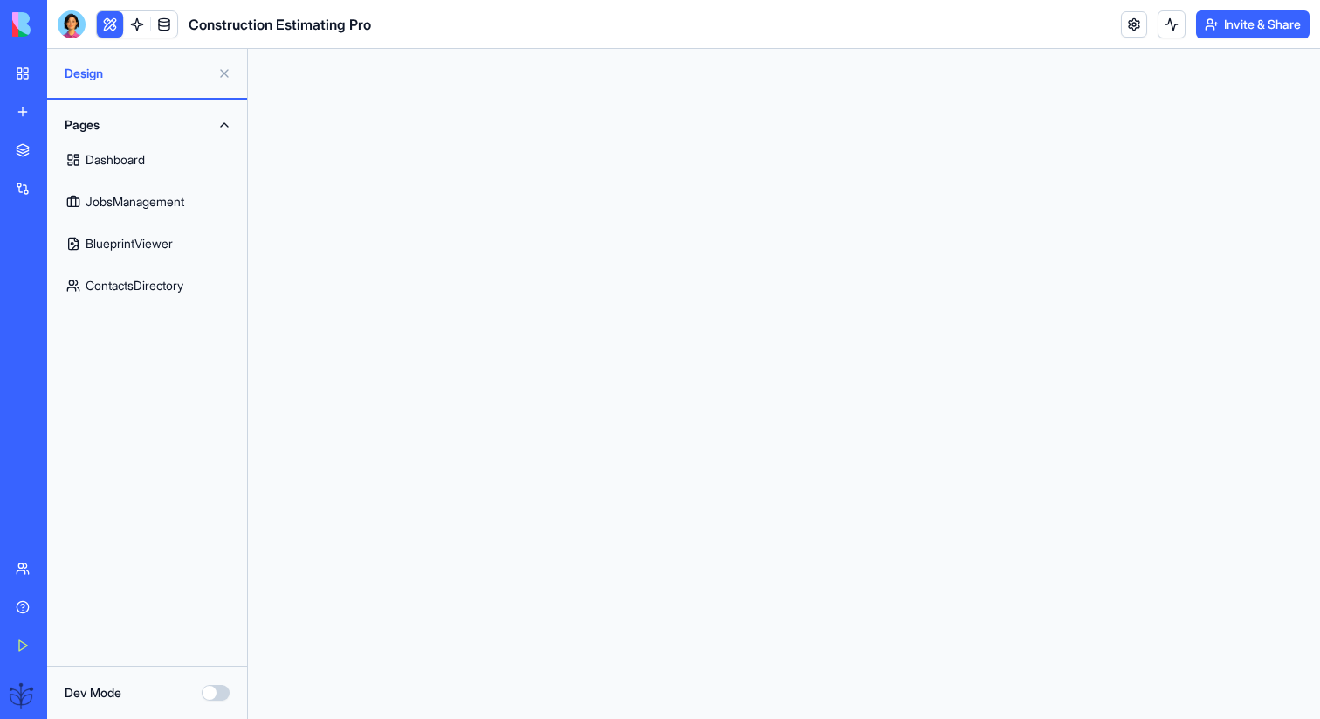
click at [184, 153] on link "Dashboard" at bounding box center [147, 160] width 179 height 42
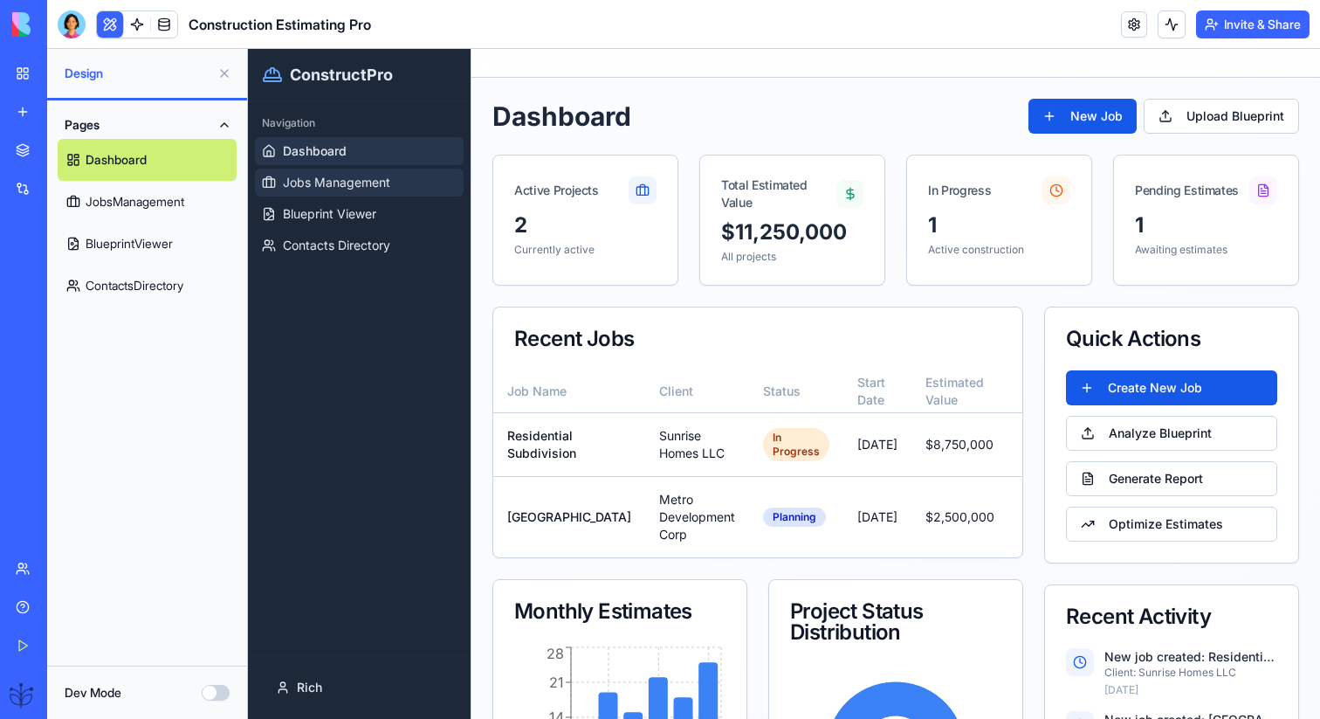
click at [417, 185] on link "Jobs Management" at bounding box center [359, 183] width 209 height 28
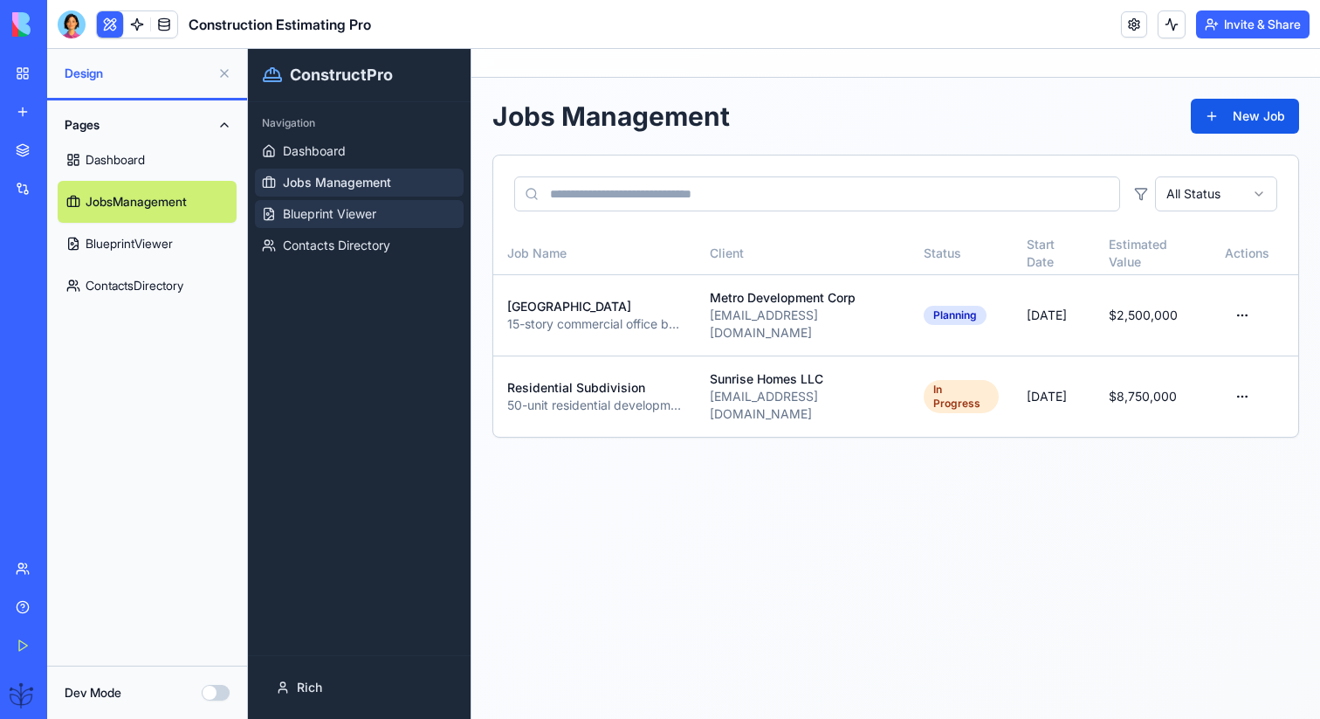
click at [404, 220] on link "Blueprint Viewer" at bounding box center [359, 214] width 209 height 28
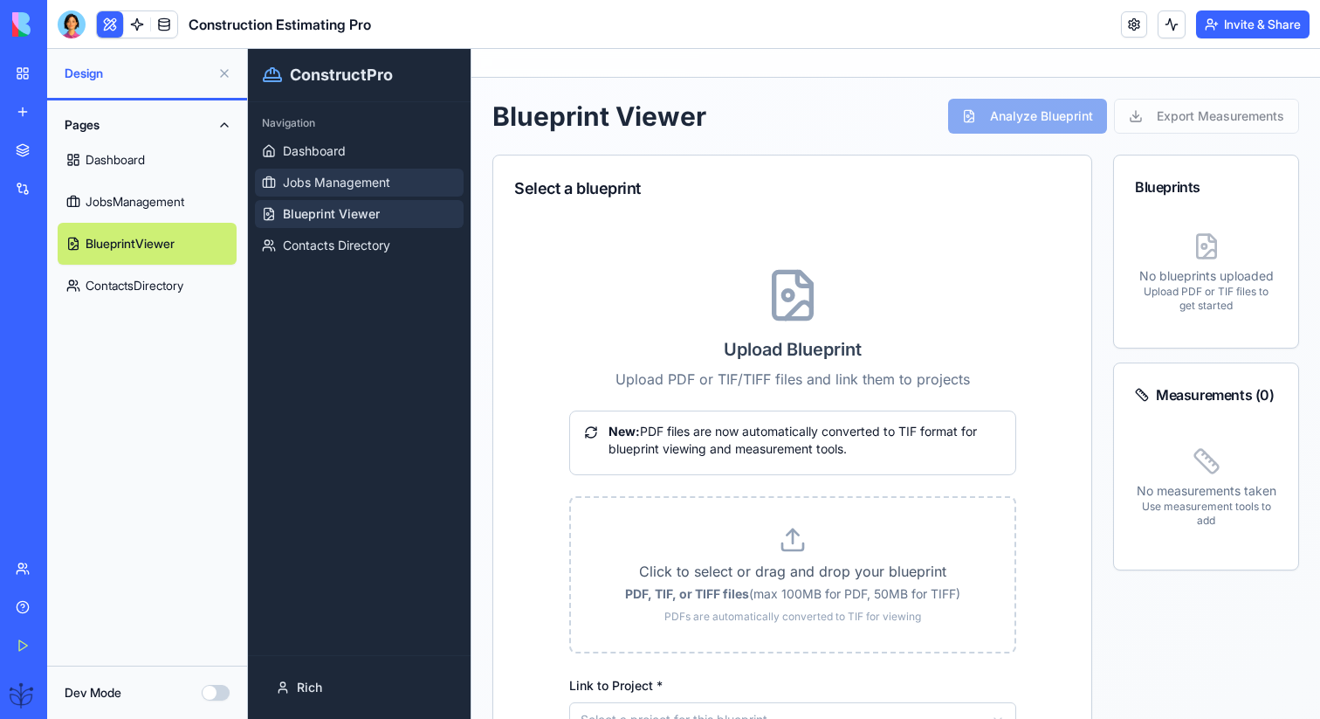
click at [397, 193] on link "Jobs Management" at bounding box center [359, 183] width 209 height 28
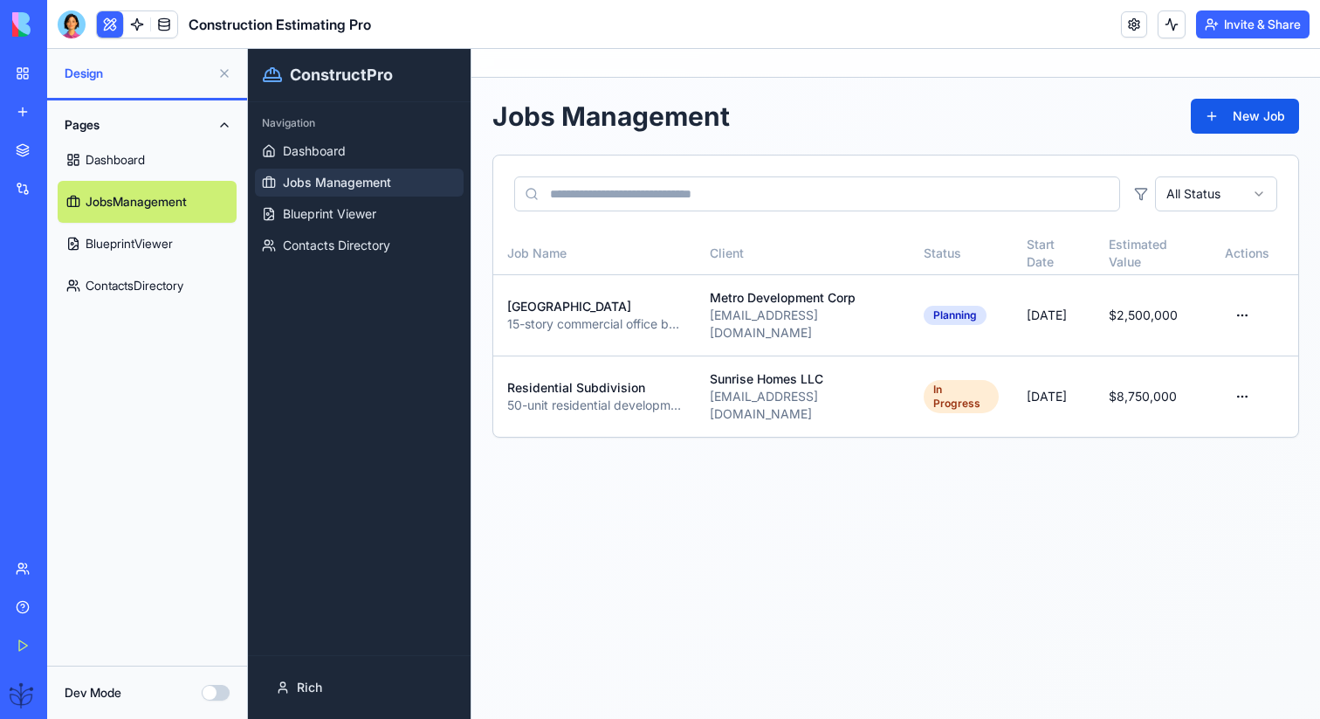
click at [214, 694] on button "Dev Mode" at bounding box center [216, 693] width 28 height 16
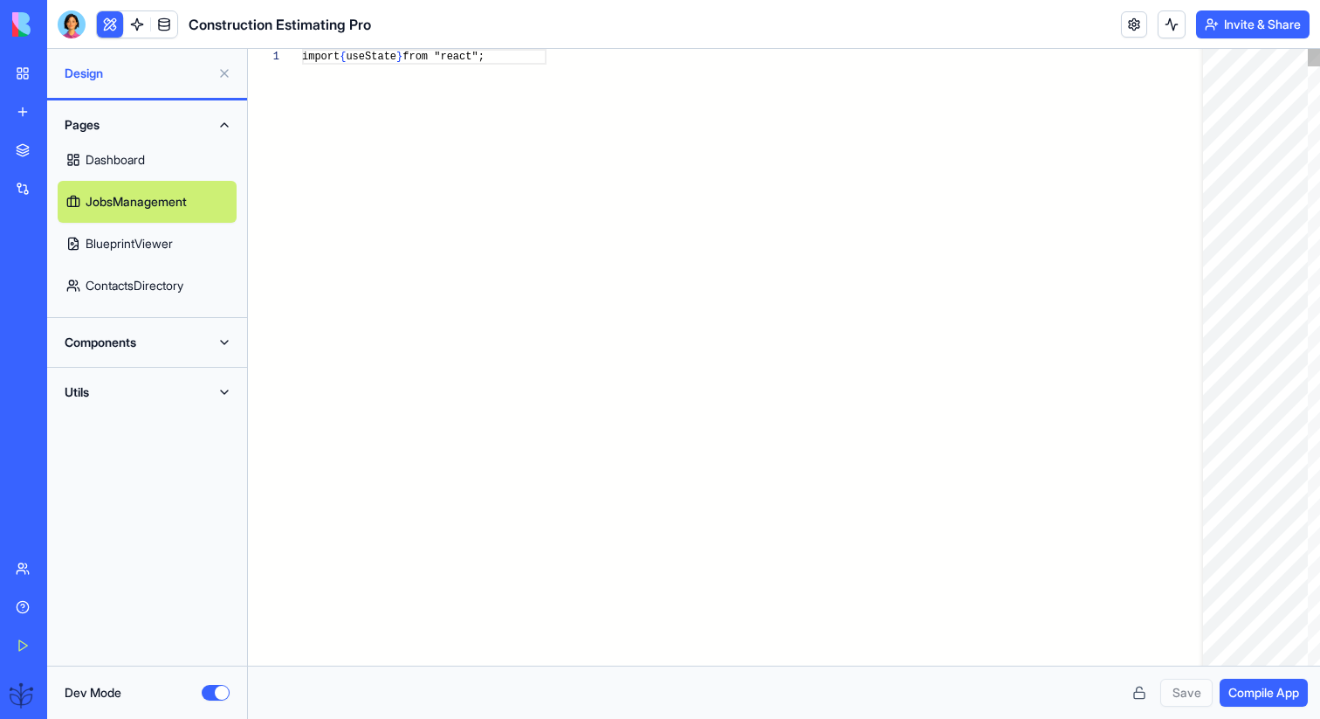
scroll to position [94, 0]
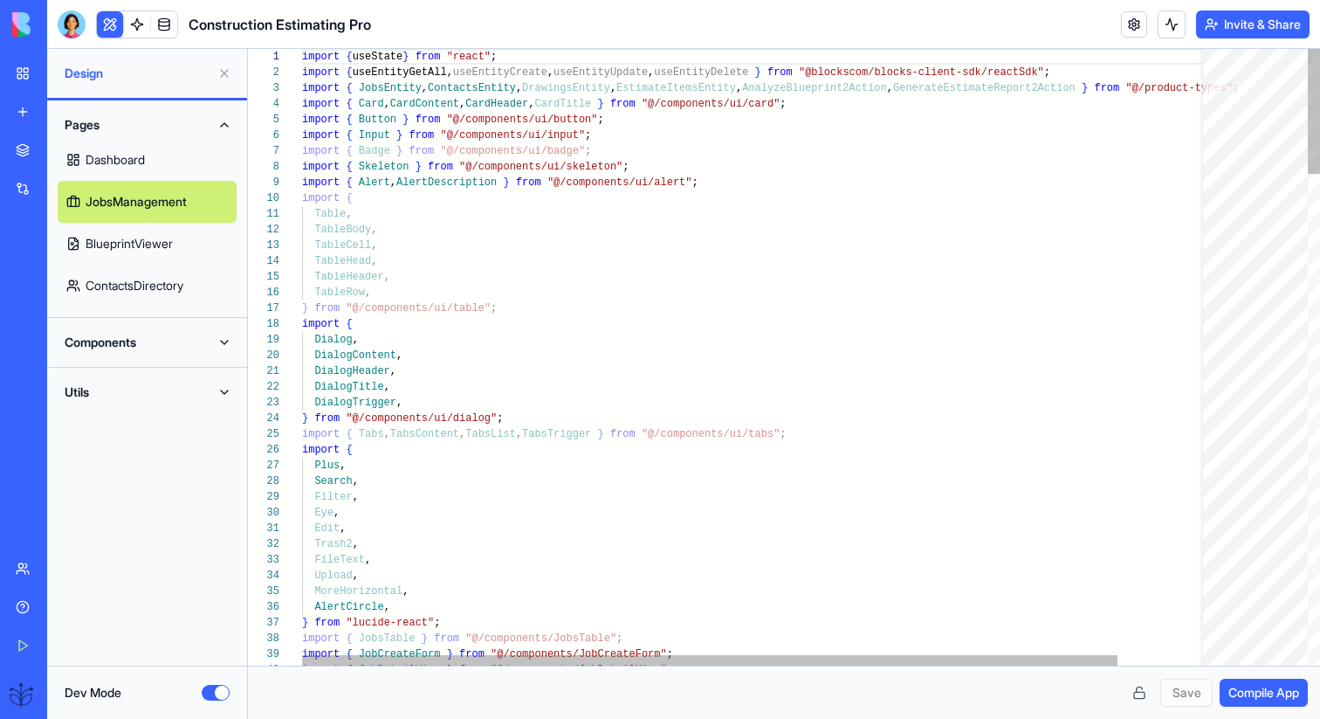
type textarea "**********"
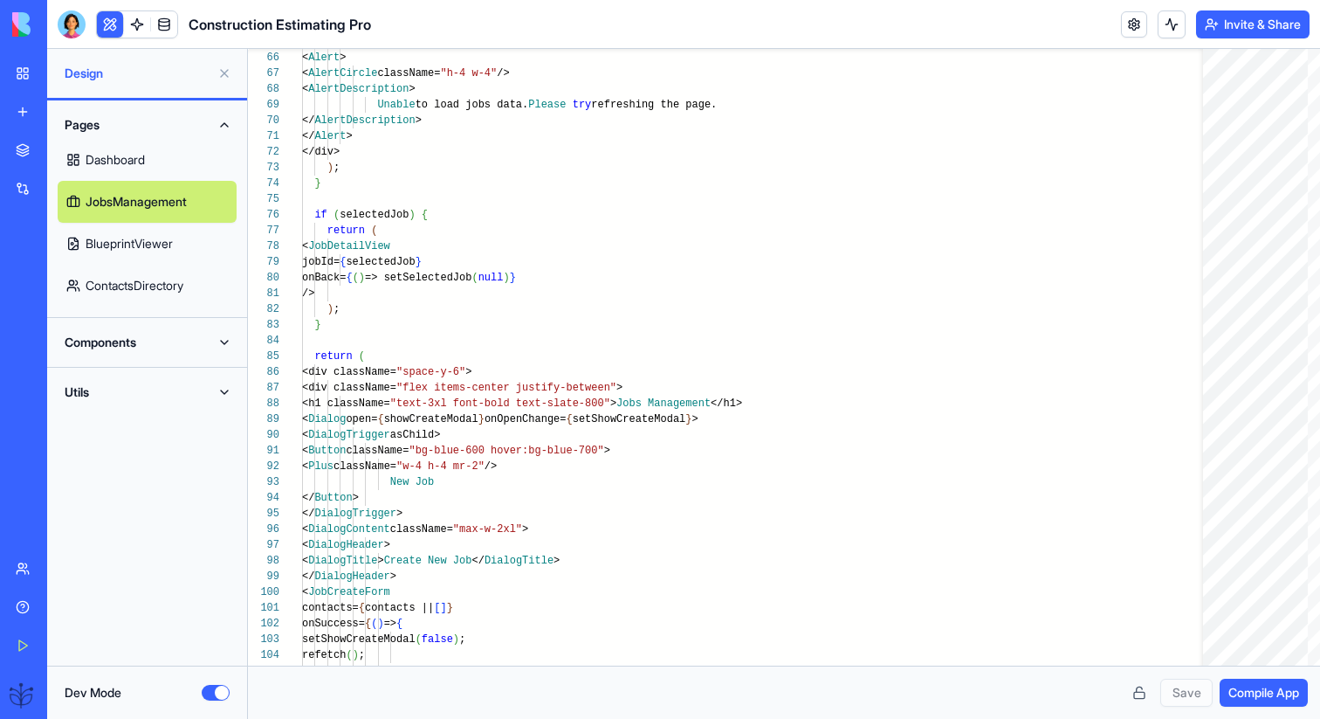
click at [192, 708] on div "Dev Mode" at bounding box center [147, 691] width 200 height 53
click at [216, 701] on div "Dev Mode" at bounding box center [147, 691] width 200 height 53
click at [216, 699] on button "Dev Mode" at bounding box center [216, 693] width 28 height 16
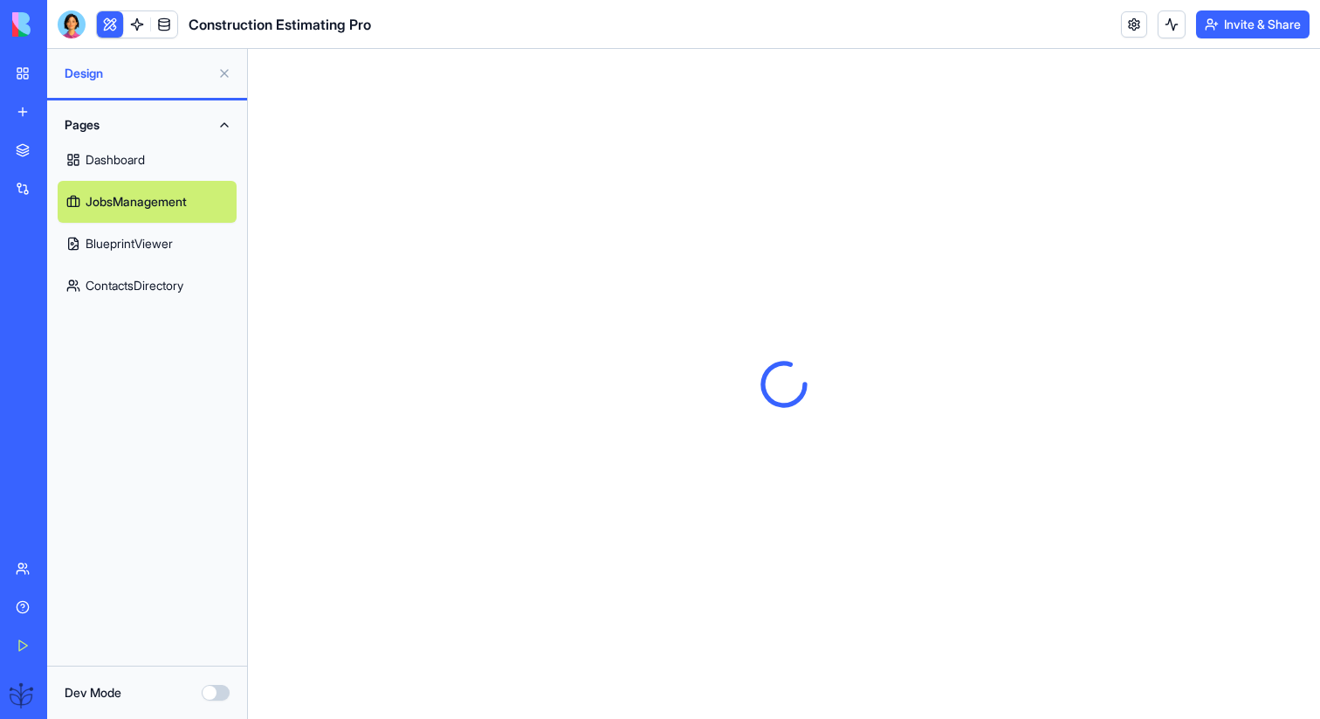
scroll to position [0, 0]
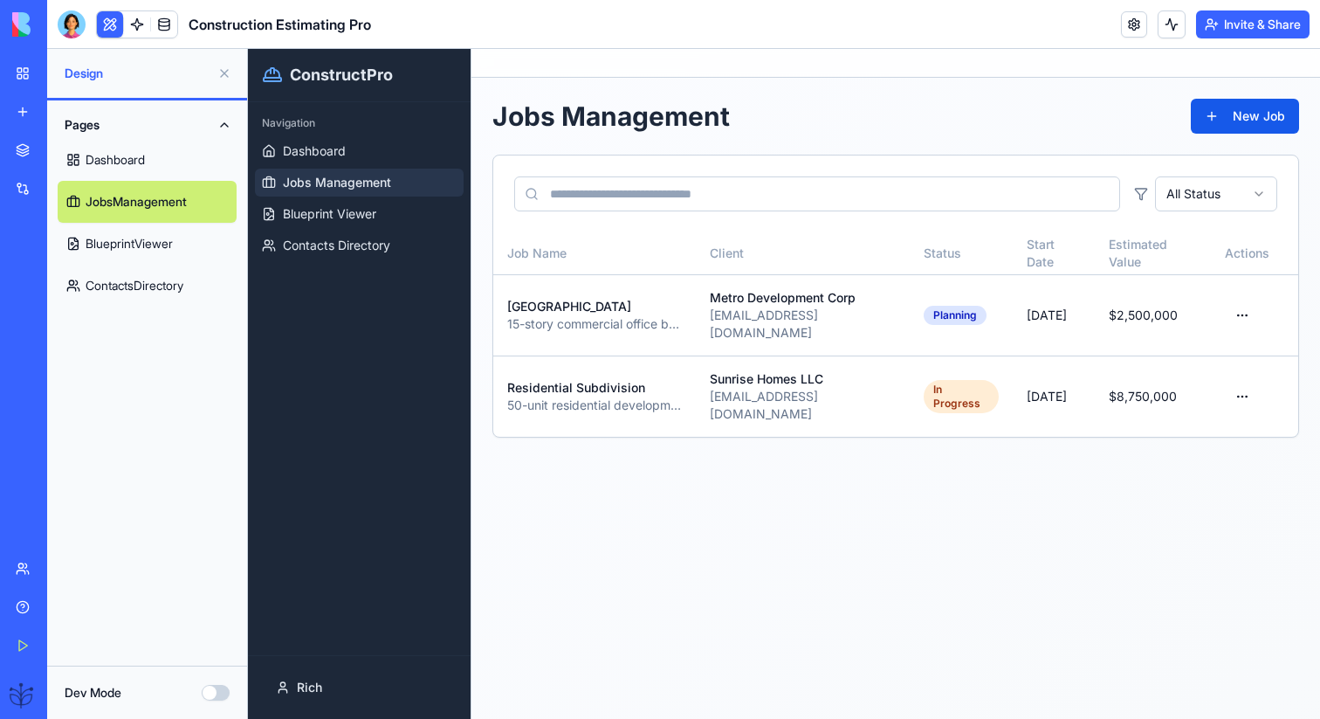
click at [218, 690] on button "Dev Mode" at bounding box center [216, 693] width 28 height 16
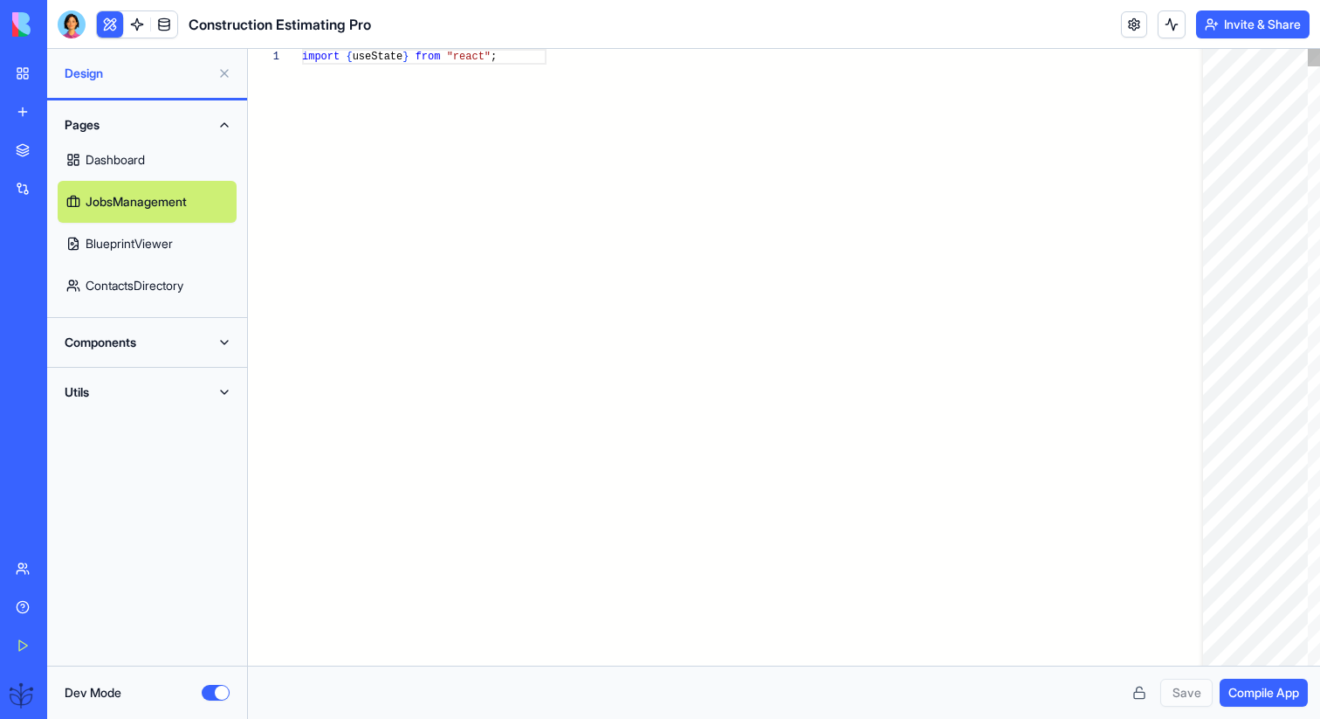
scroll to position [94, 0]
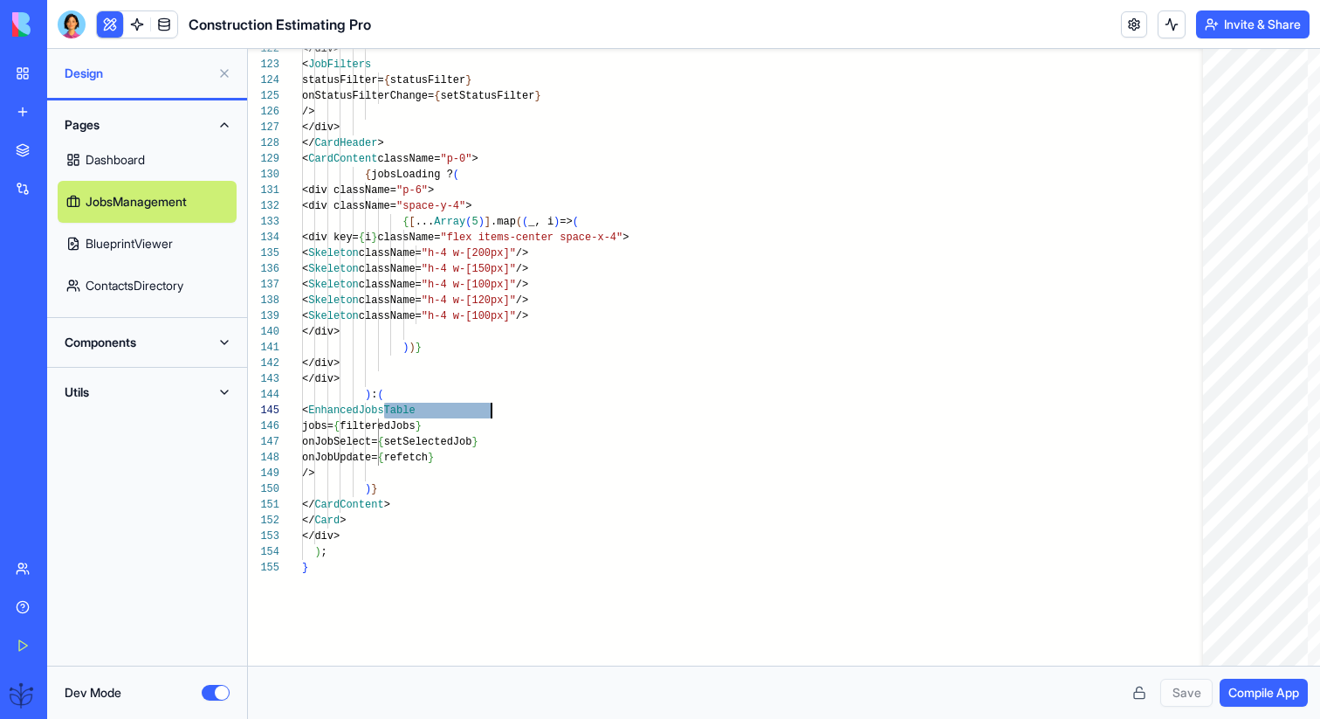
click at [164, 340] on button "Components" at bounding box center [147, 342] width 179 height 28
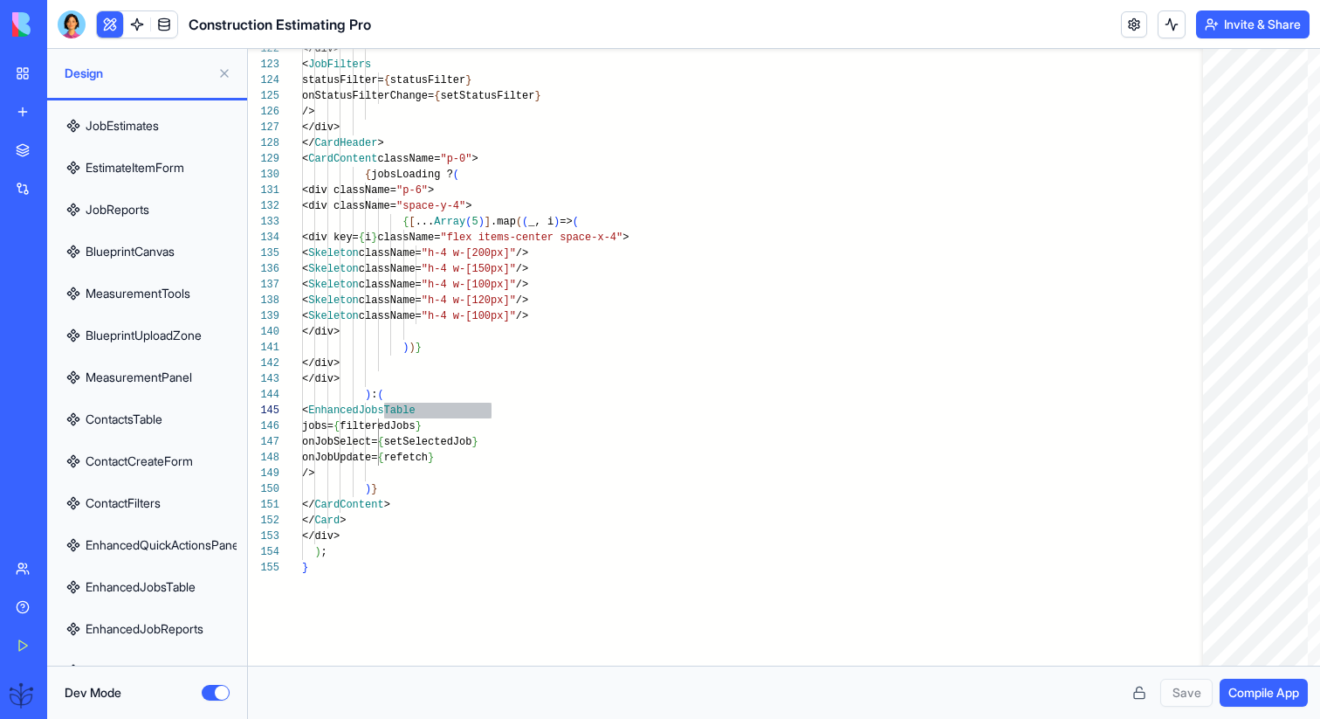
scroll to position [808, 0]
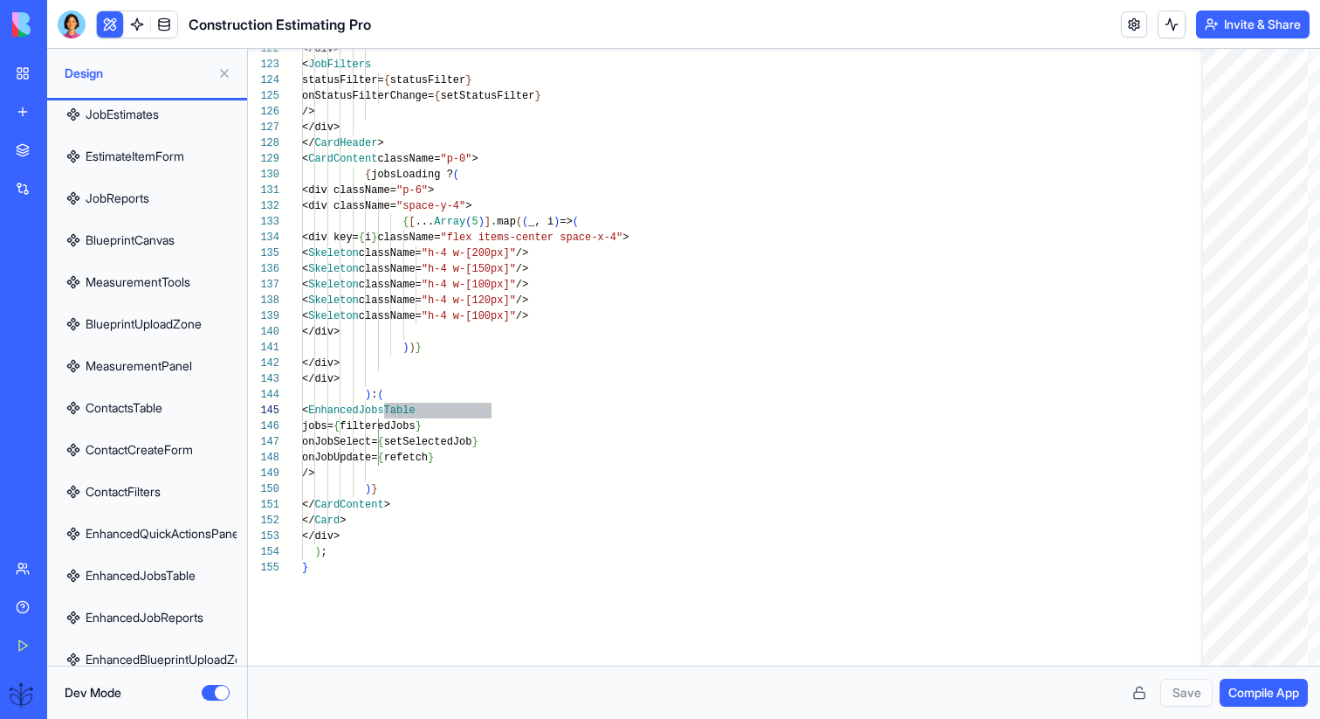
click at [200, 575] on link "EnhancedJobsTable" at bounding box center [147, 576] width 179 height 42
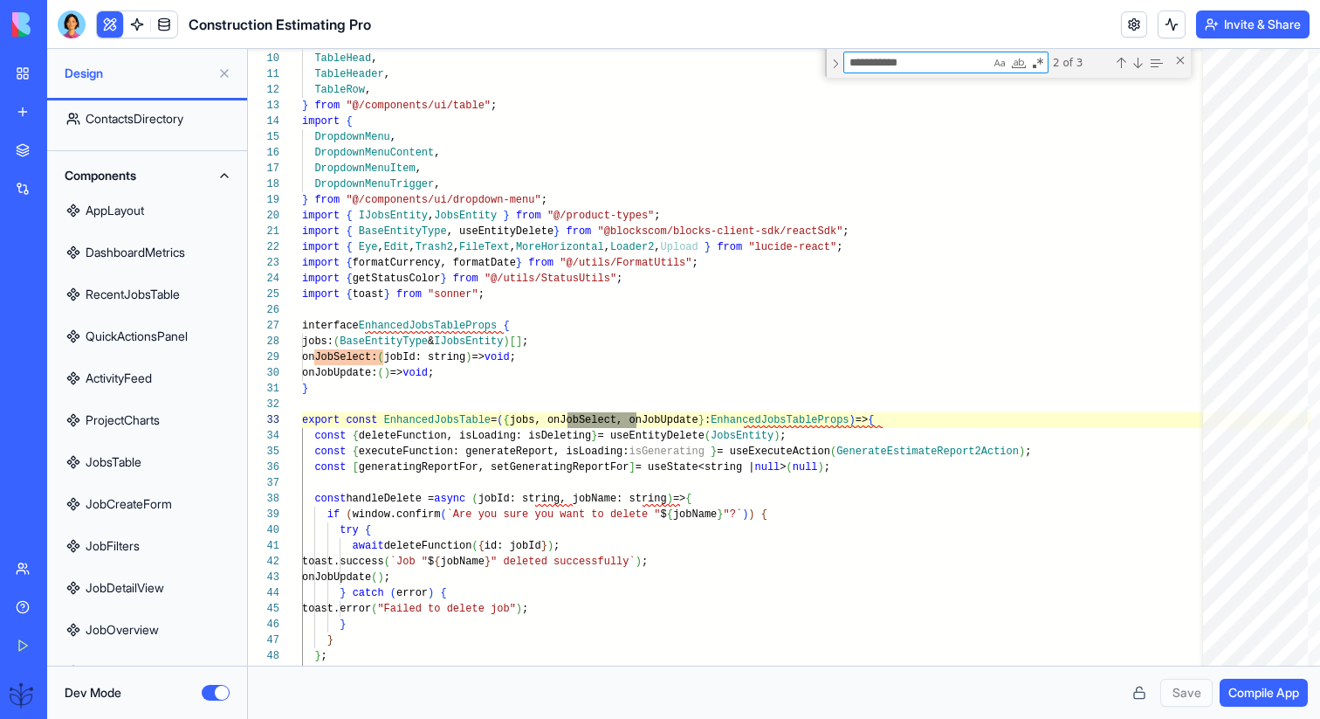
scroll to position [0, 0]
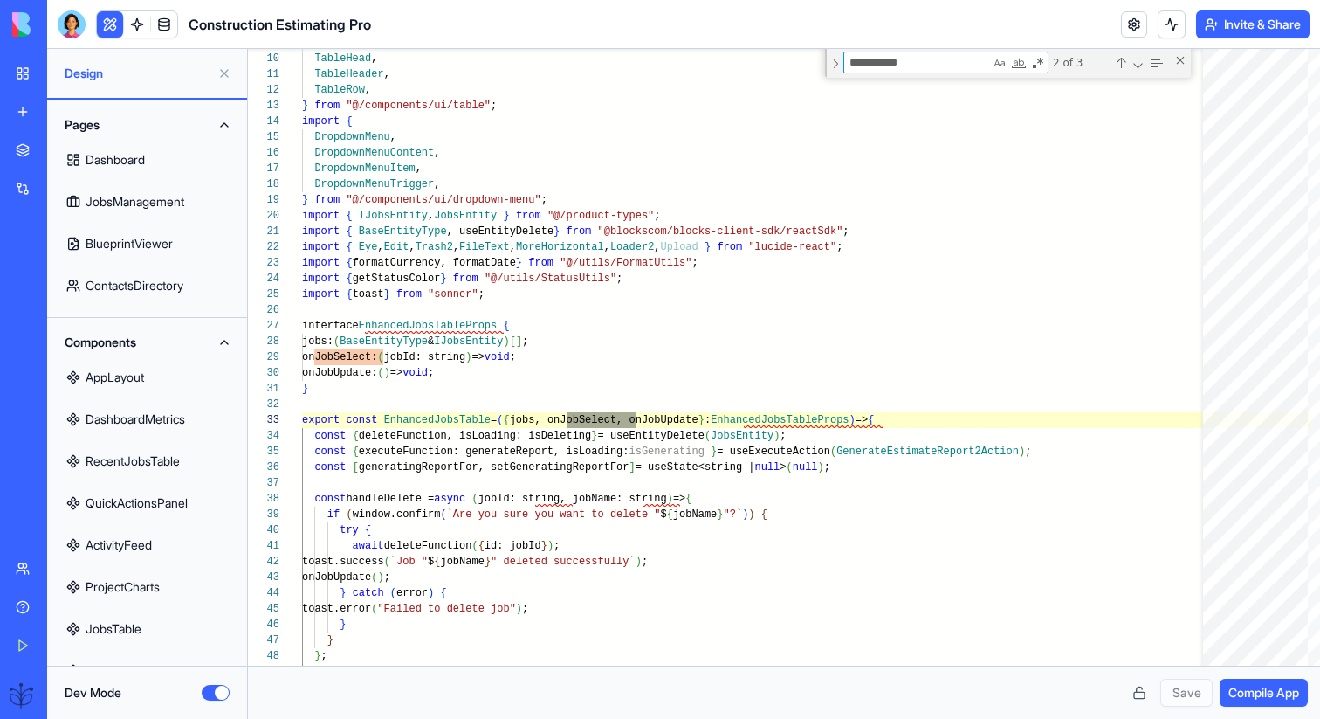
click at [198, 207] on link "JobsManagement" at bounding box center [147, 202] width 179 height 42
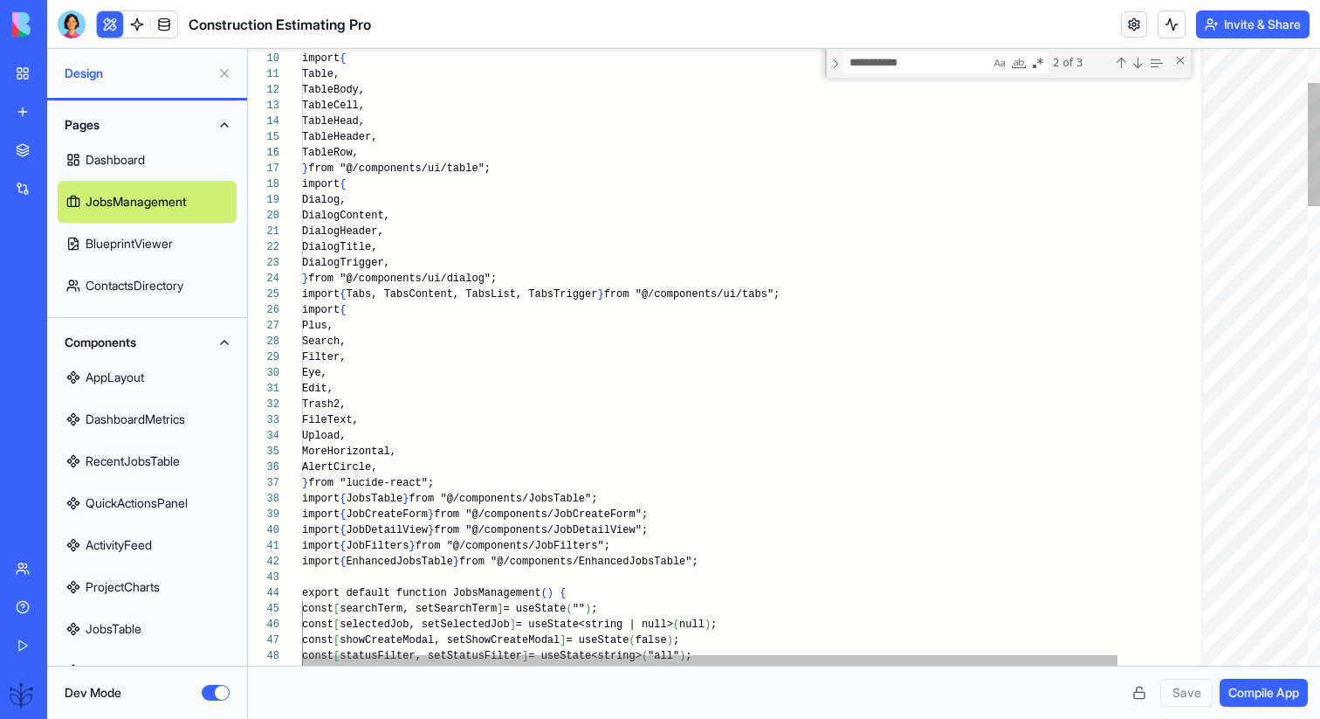
scroll to position [63, 138]
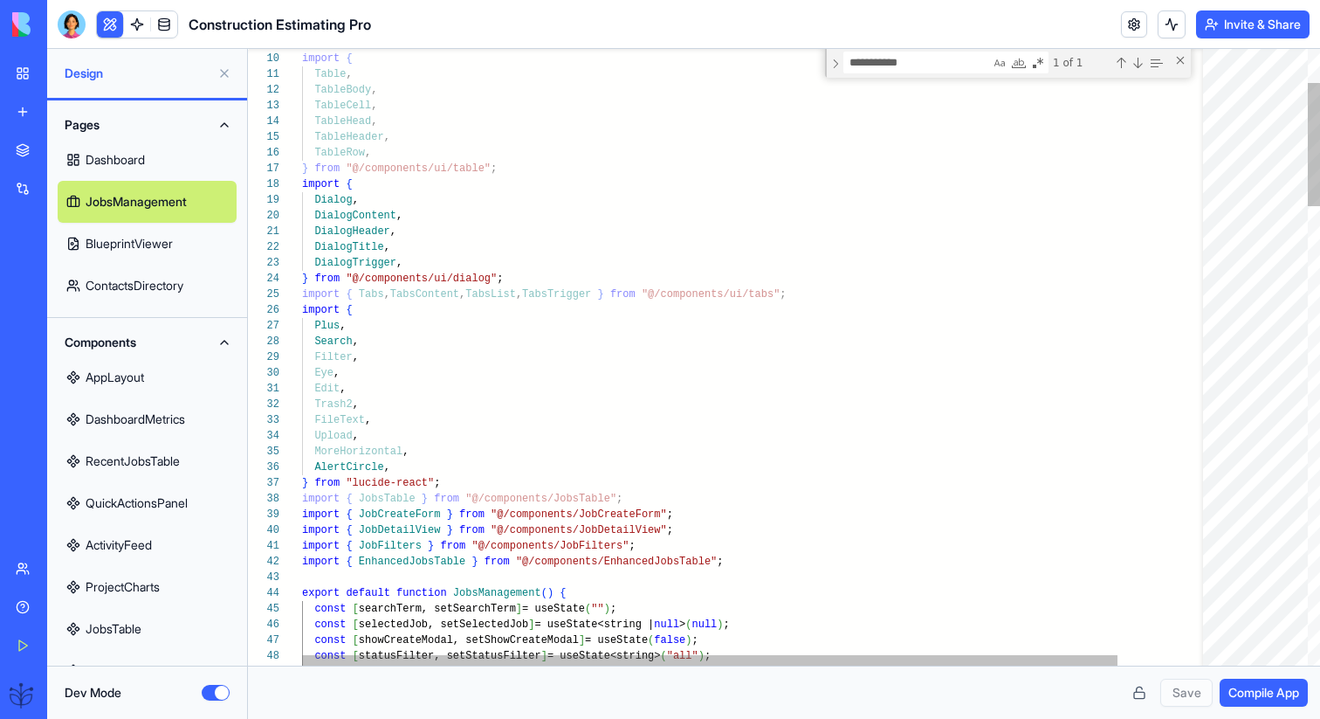
type textarea "**********"
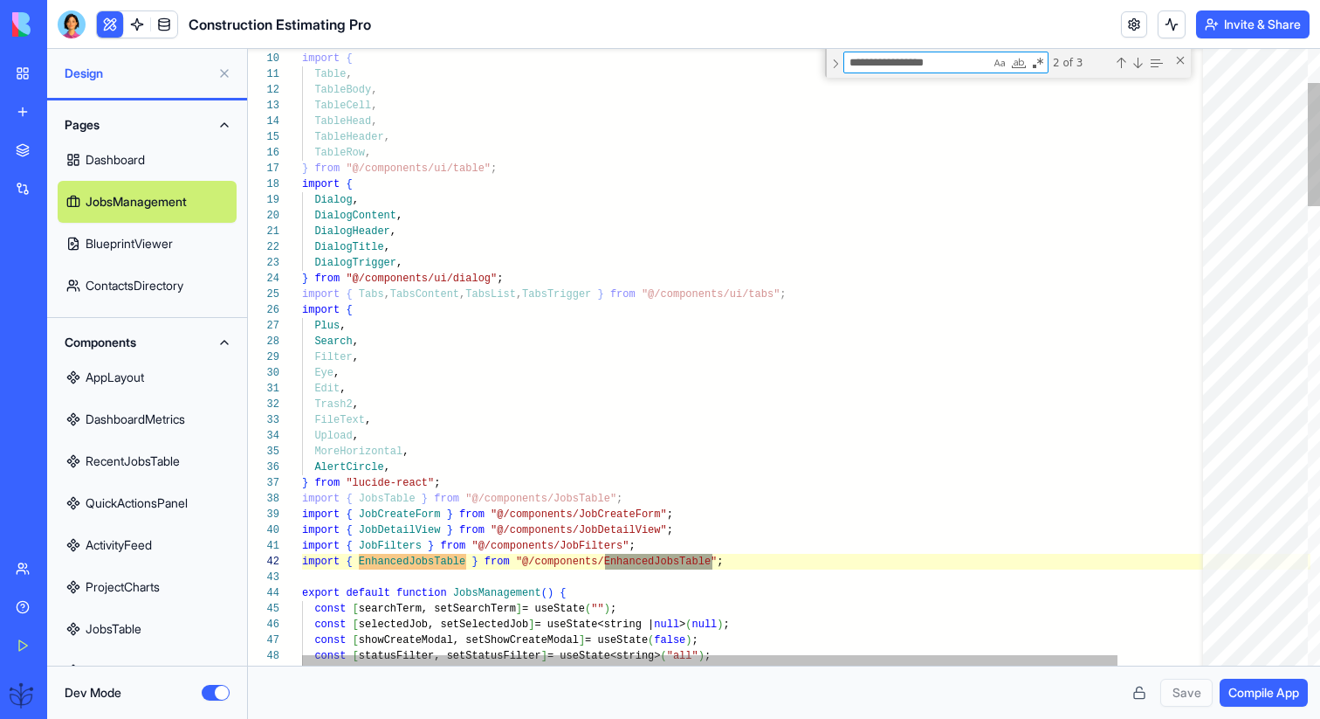
type textarea "**********"
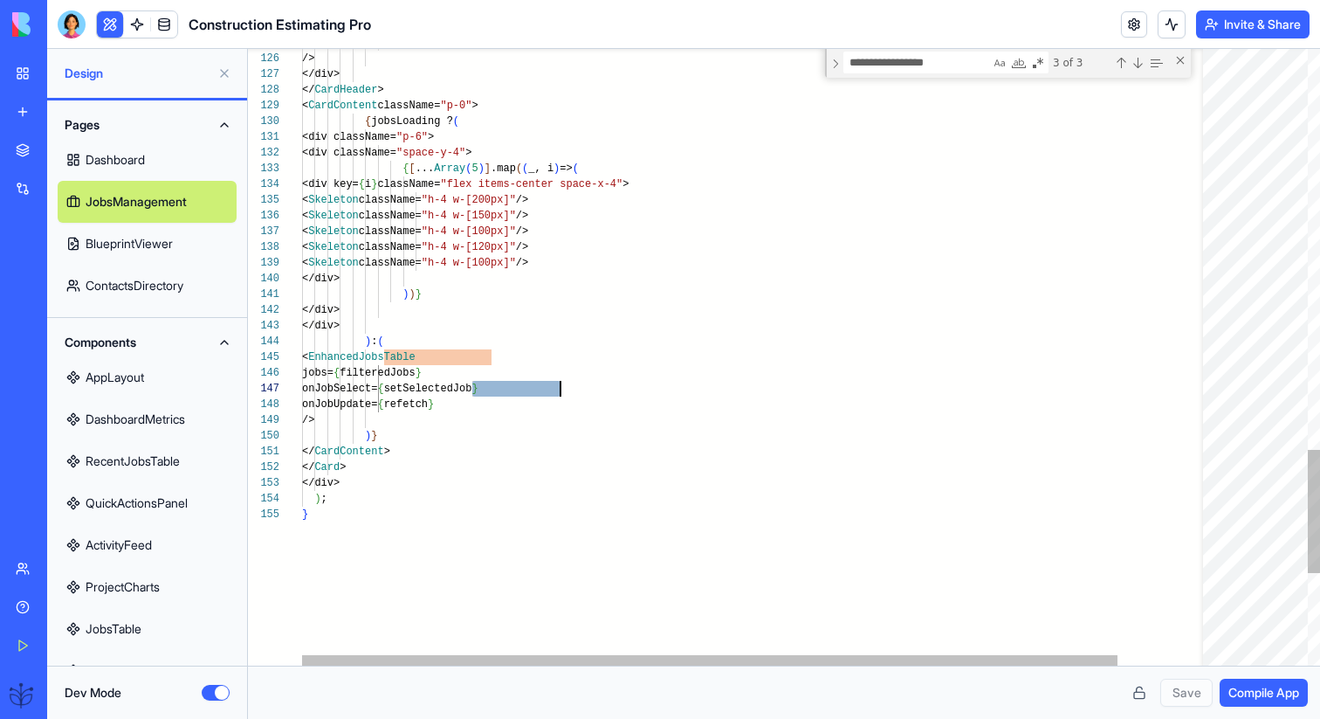
type textarea "**********"
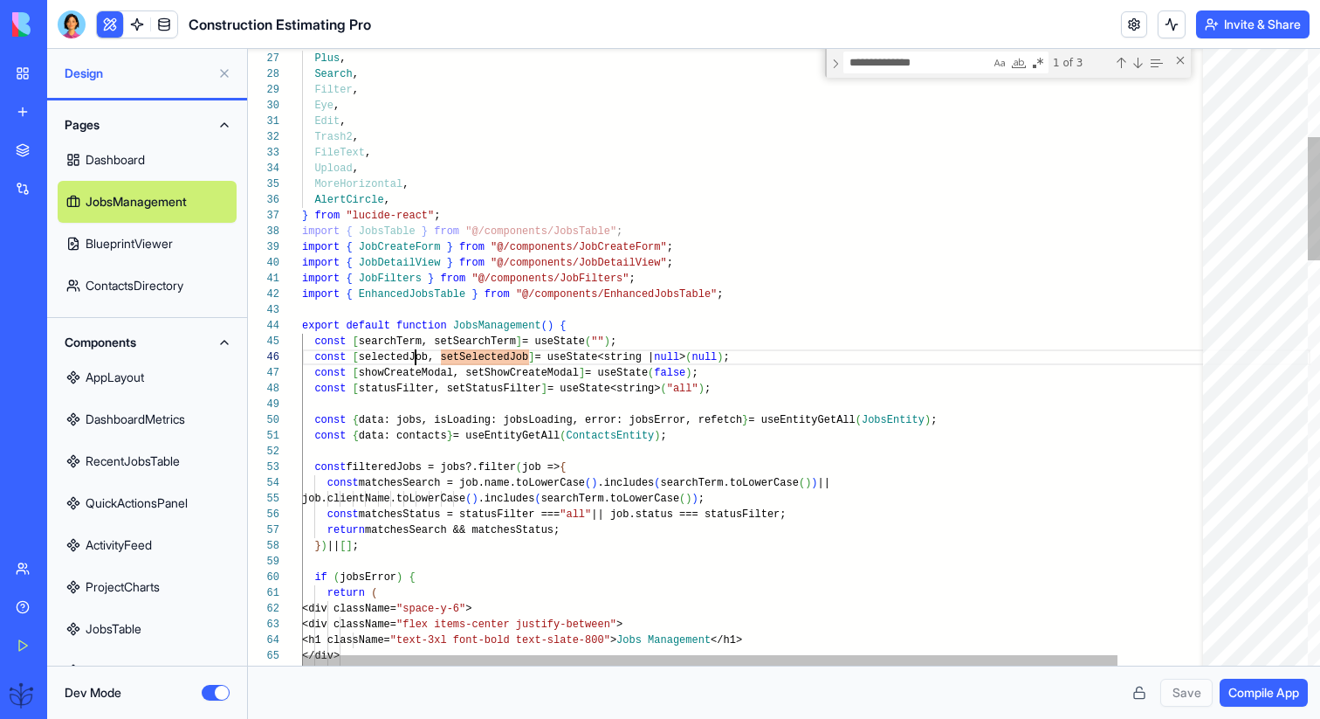
type textarea "**********"
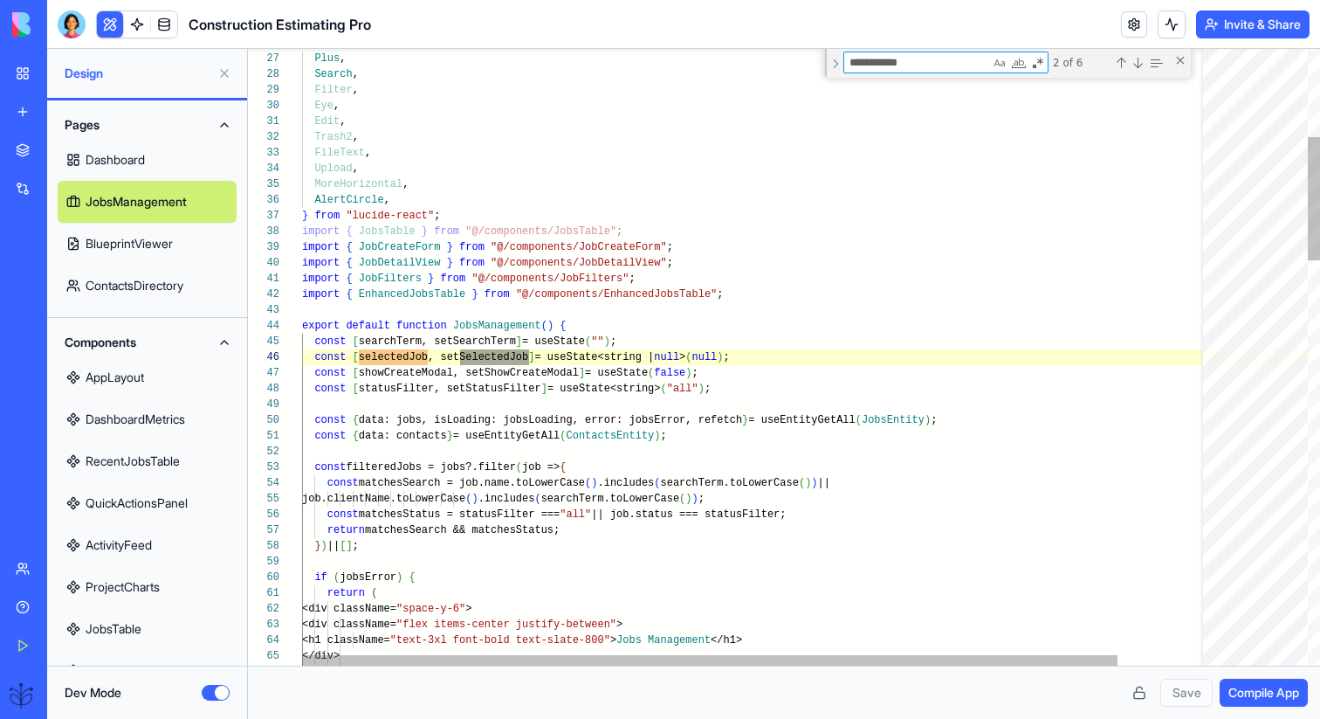
type textarea "**********"
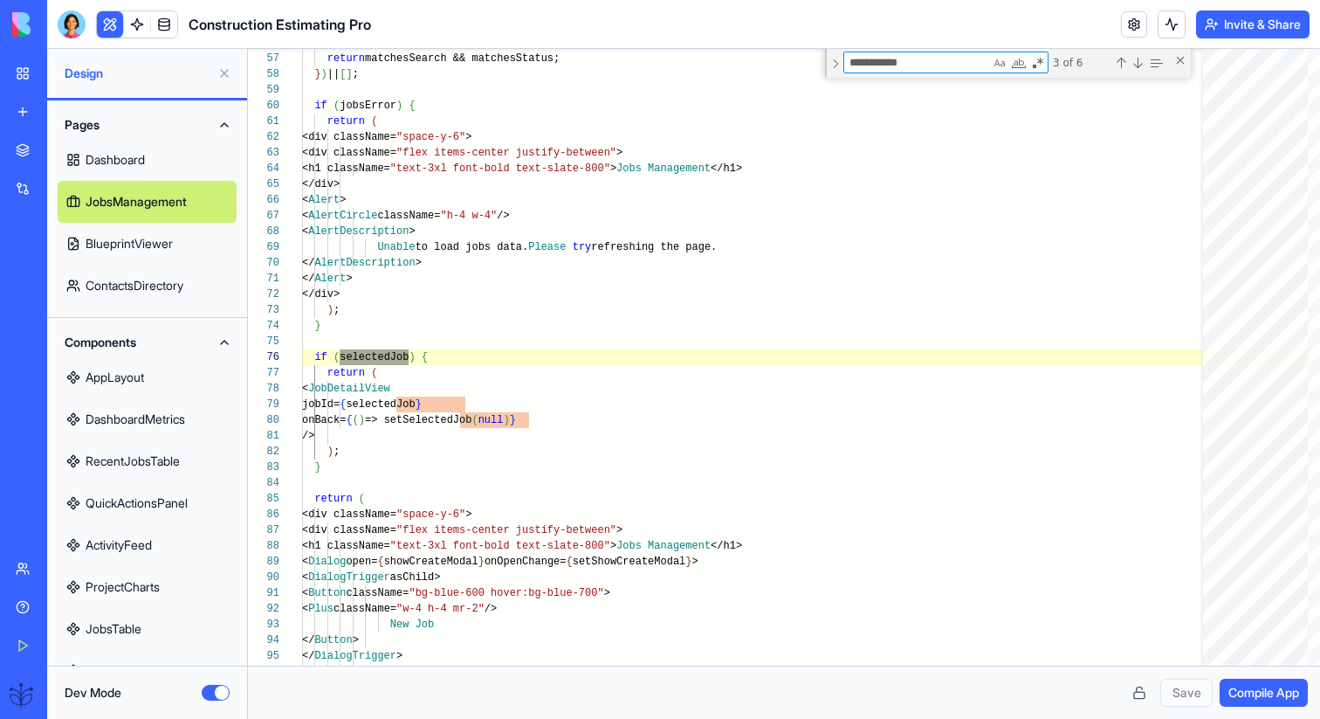
click at [216, 690] on button "Dev Mode" at bounding box center [216, 693] width 28 height 16
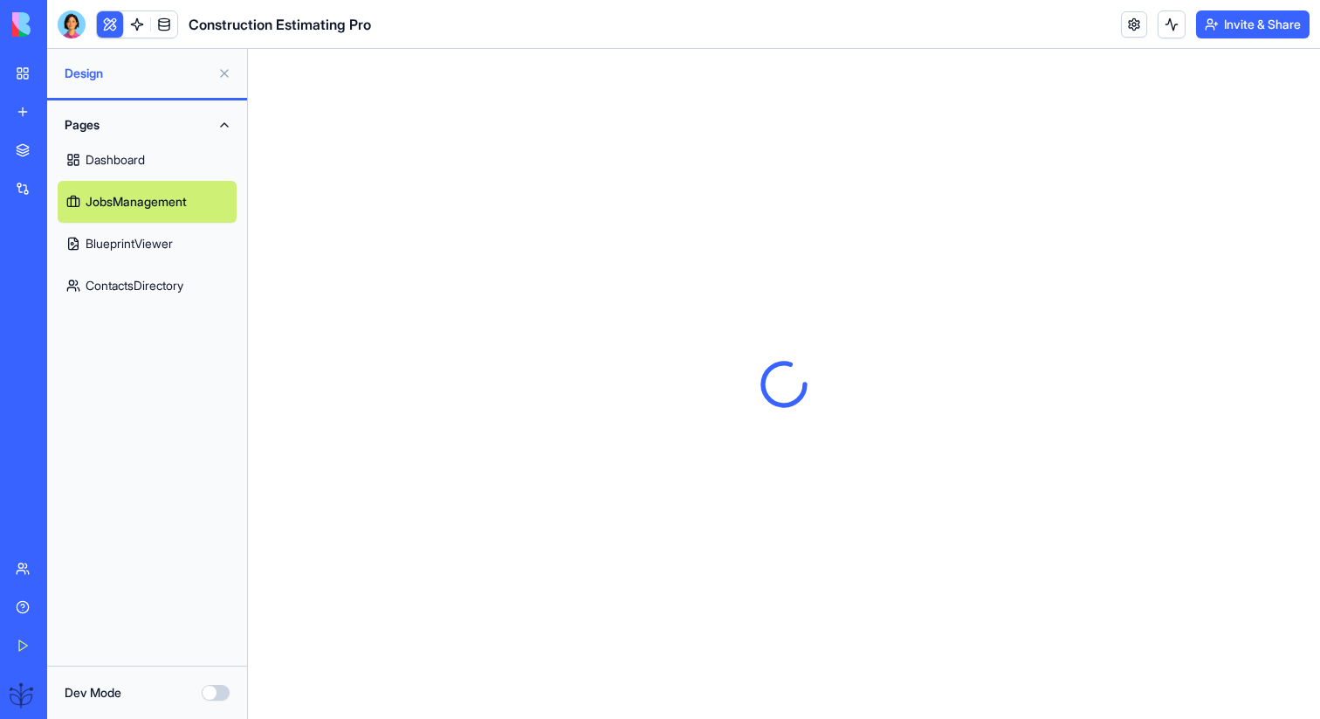
scroll to position [0, 0]
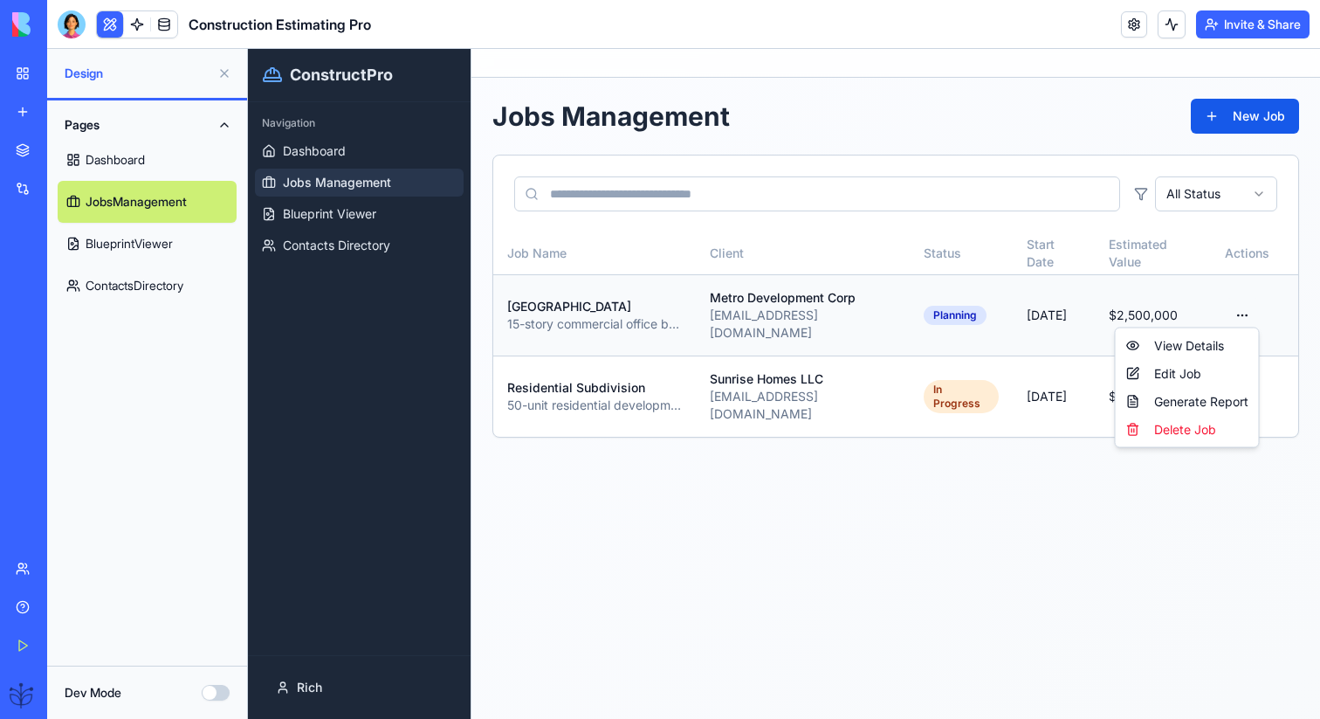
click at [1235, 297] on html "ConstructPro Navigation Dashboard Jobs Management Blueprint Viewer Contacts Dir…" at bounding box center [784, 384] width 1072 height 670
click at [1214, 345] on div "View Details" at bounding box center [1188, 346] width 136 height 28
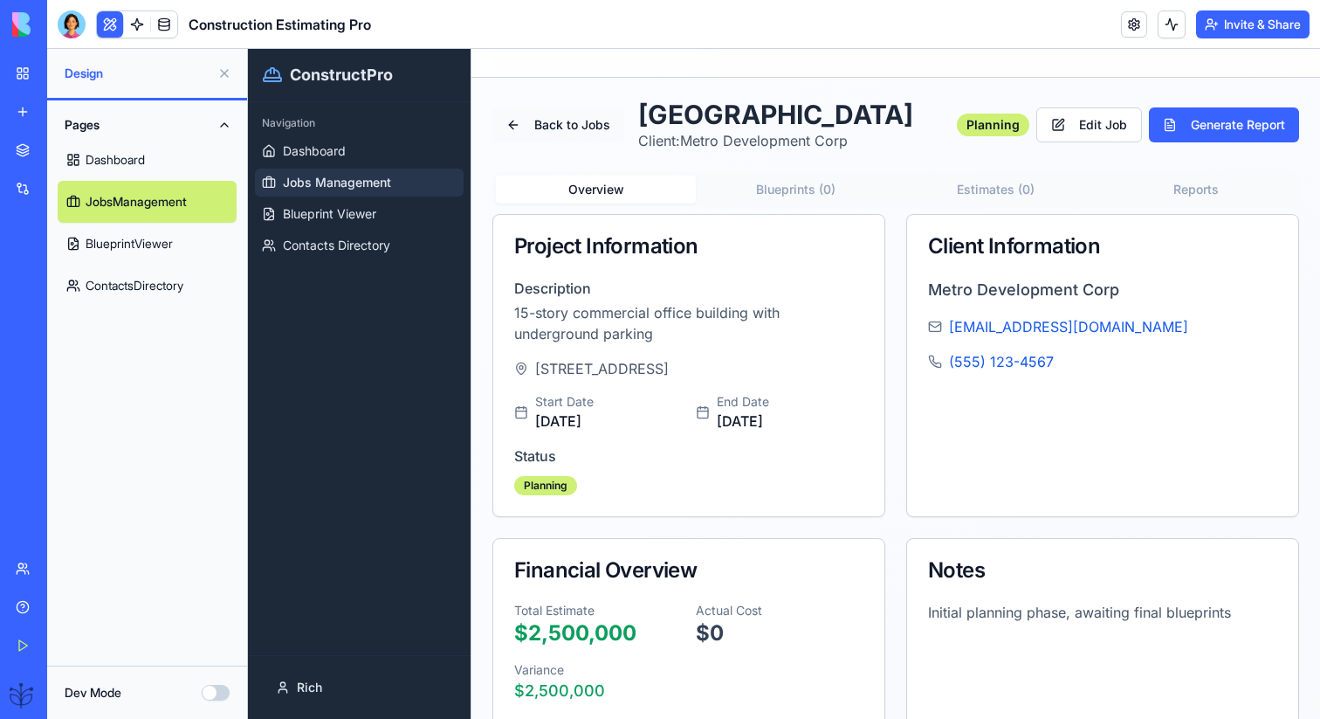
click at [599, 134] on button "Back to Jobs" at bounding box center [559, 124] width 132 height 35
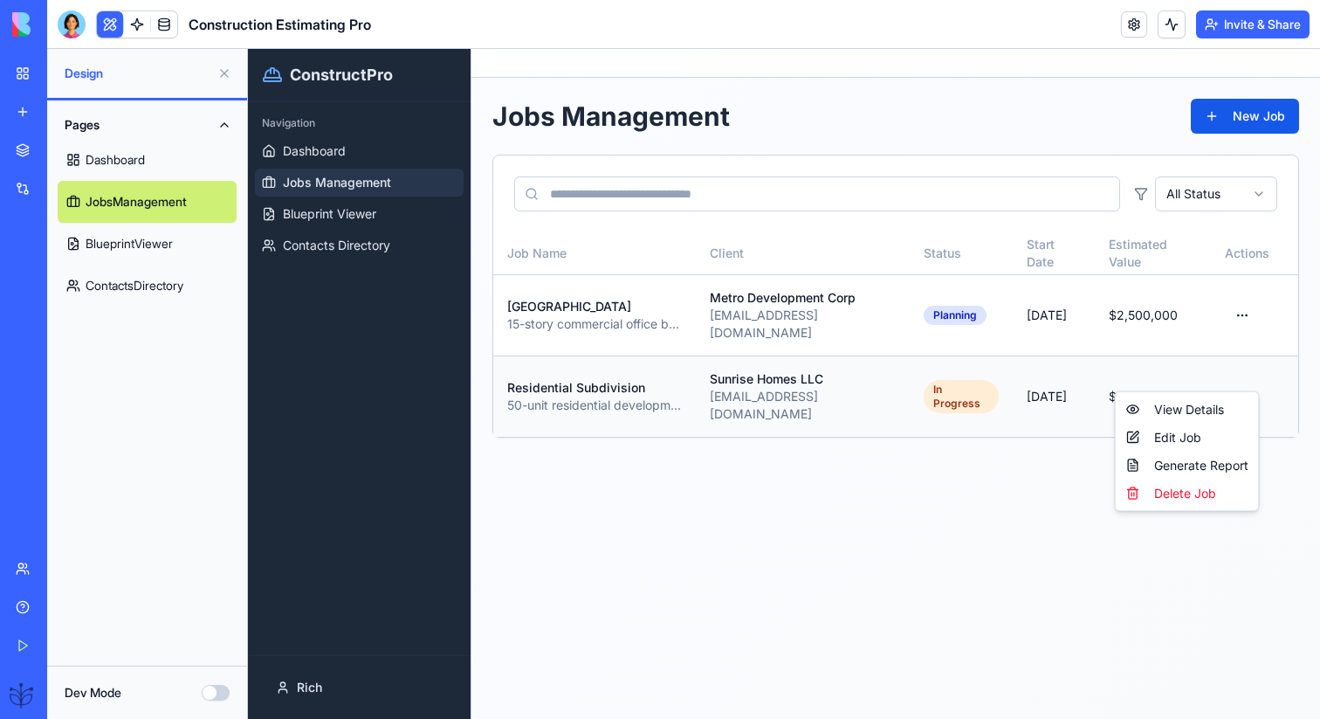
click at [1240, 376] on html "ConstructPro Navigation Dashboard Jobs Management Blueprint Viewer Contacts Dir…" at bounding box center [784, 384] width 1072 height 670
click at [1223, 410] on div "View Details" at bounding box center [1188, 410] width 136 height 28
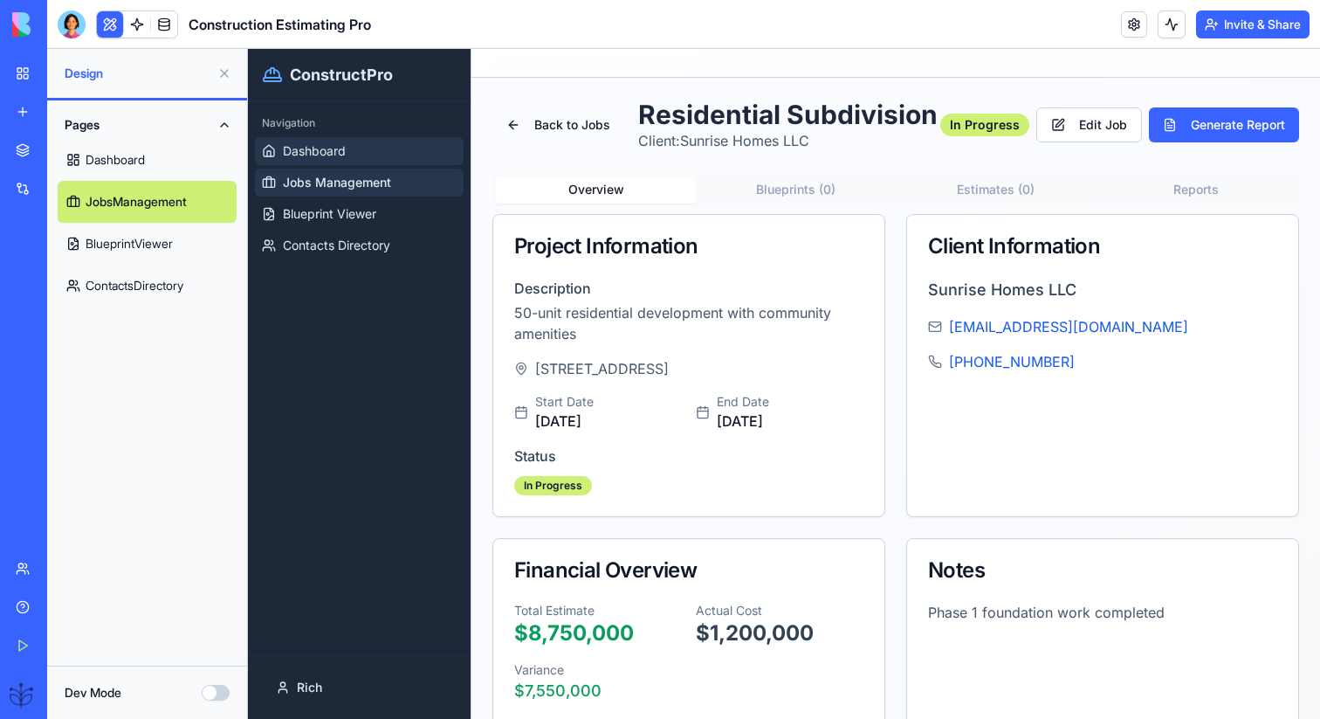
click at [410, 138] on link "Dashboard" at bounding box center [359, 151] width 209 height 28
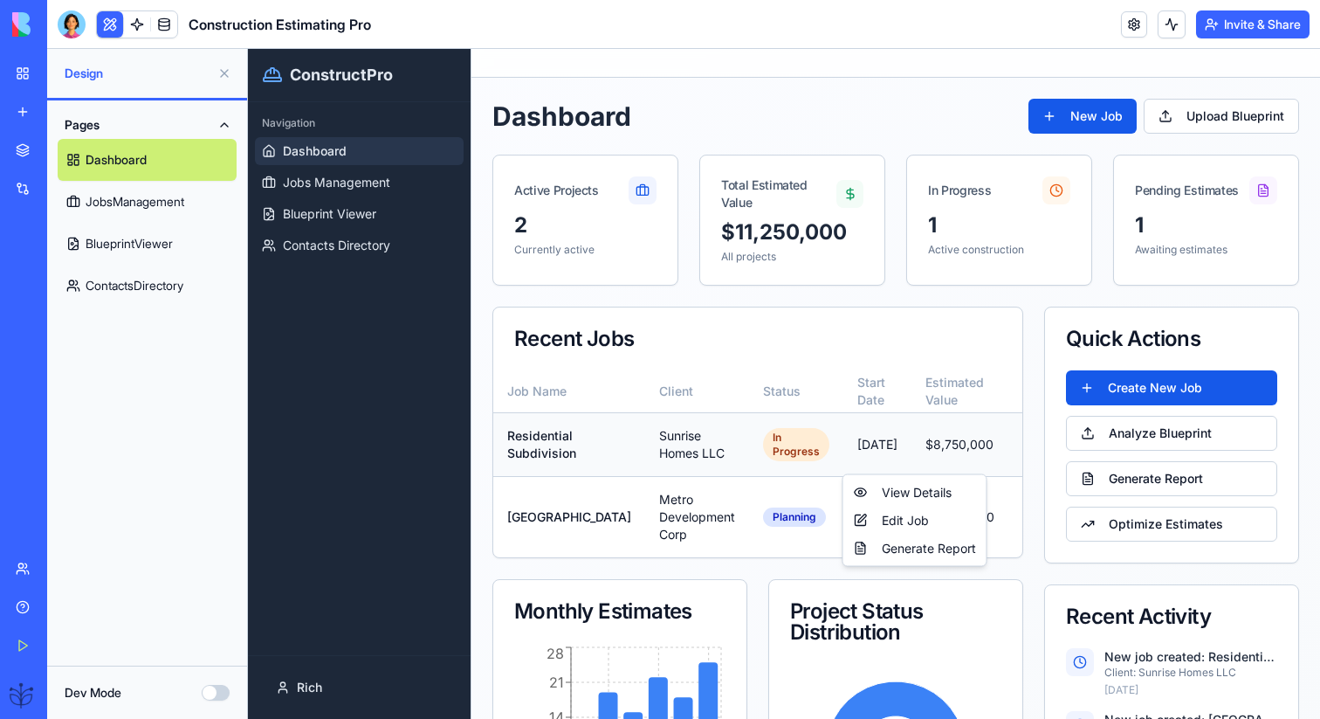
click at [960, 445] on html "ConstructPro Navigation Dashboard Jobs Management Blueprint Viewer Contacts Dir…" at bounding box center [784, 479] width 1072 height 860
click at [947, 495] on div "View Details" at bounding box center [915, 493] width 136 height 28
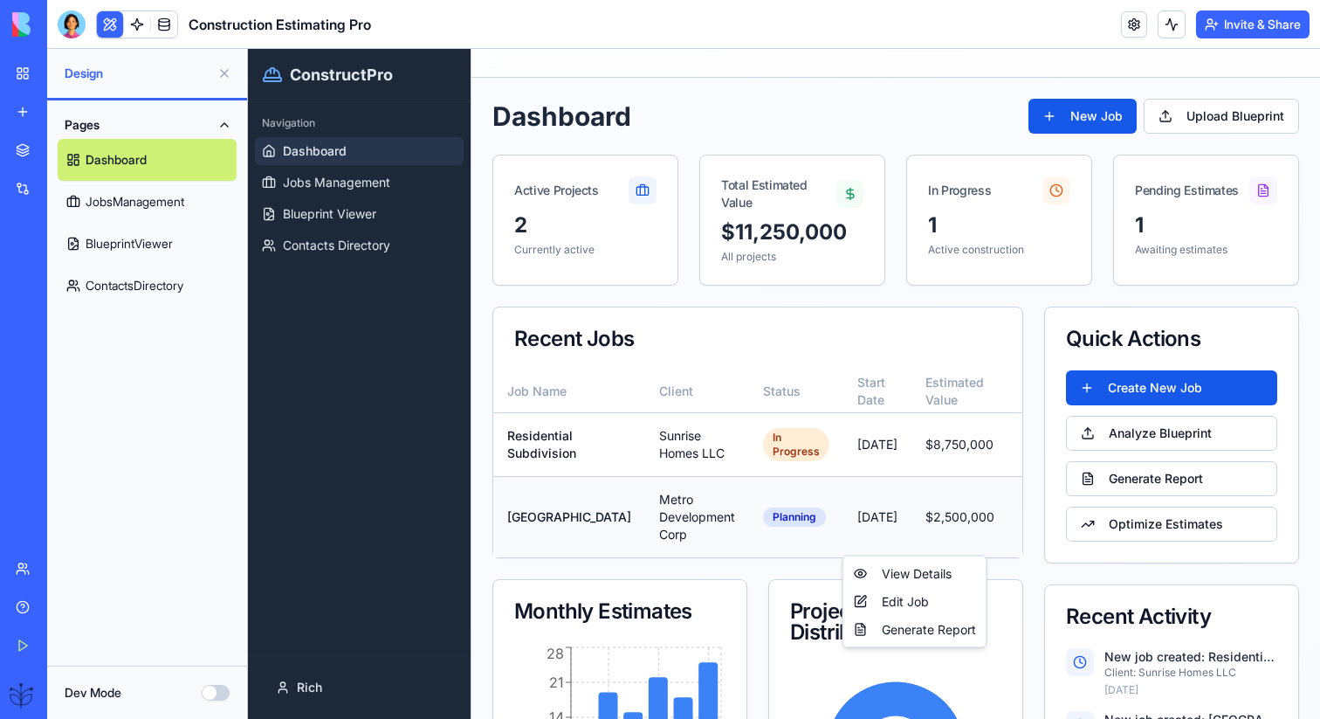
click at [969, 528] on html "ConstructPro Navigation Dashboard Jobs Management Blueprint Viewer Contacts Dir…" at bounding box center [784, 479] width 1072 height 860
click at [951, 571] on div "View Details" at bounding box center [915, 574] width 136 height 28
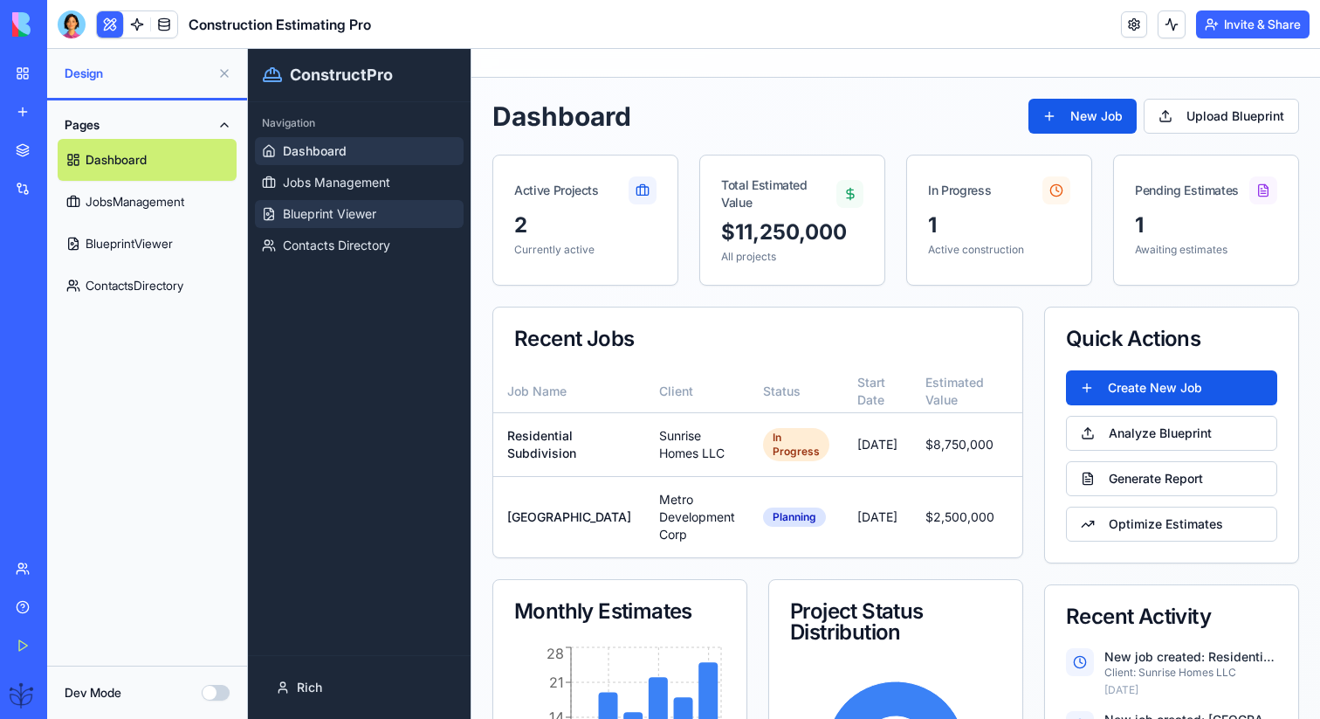
click at [385, 222] on link "Blueprint Viewer" at bounding box center [359, 214] width 209 height 28
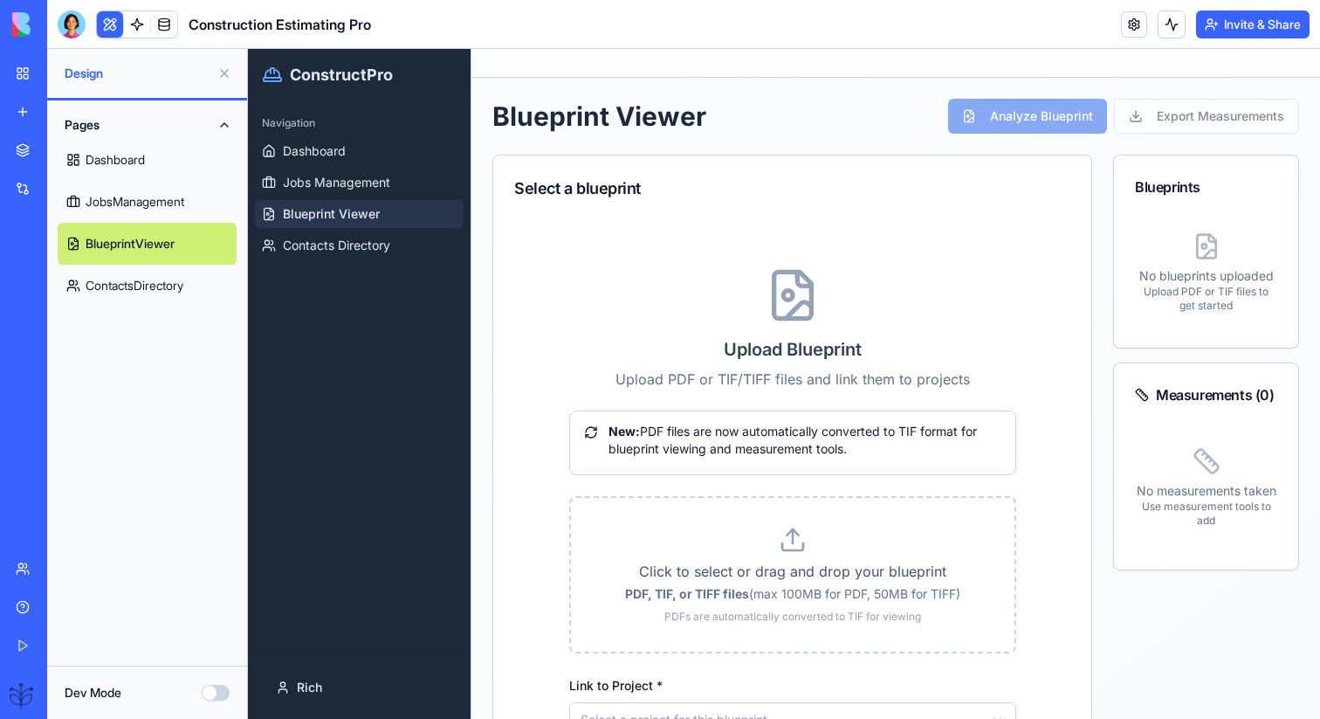
click at [1169, 124] on div "Analyze Blueprint Export Measurements" at bounding box center [1123, 116] width 351 height 35
click at [1073, 124] on div "Analyze Blueprint Export Measurements" at bounding box center [1123, 116] width 351 height 35
click at [376, 258] on link "Contacts Directory" at bounding box center [359, 245] width 209 height 28
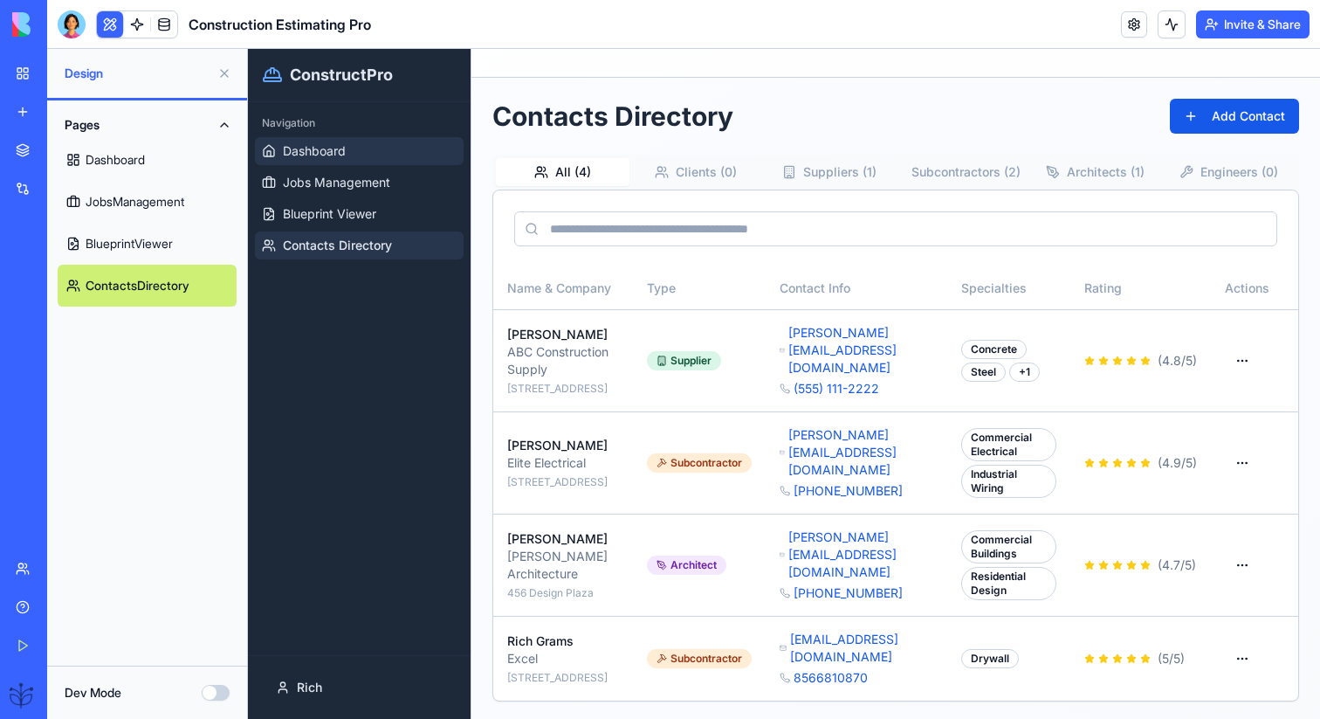
click at [354, 148] on link "Dashboard" at bounding box center [359, 151] width 209 height 28
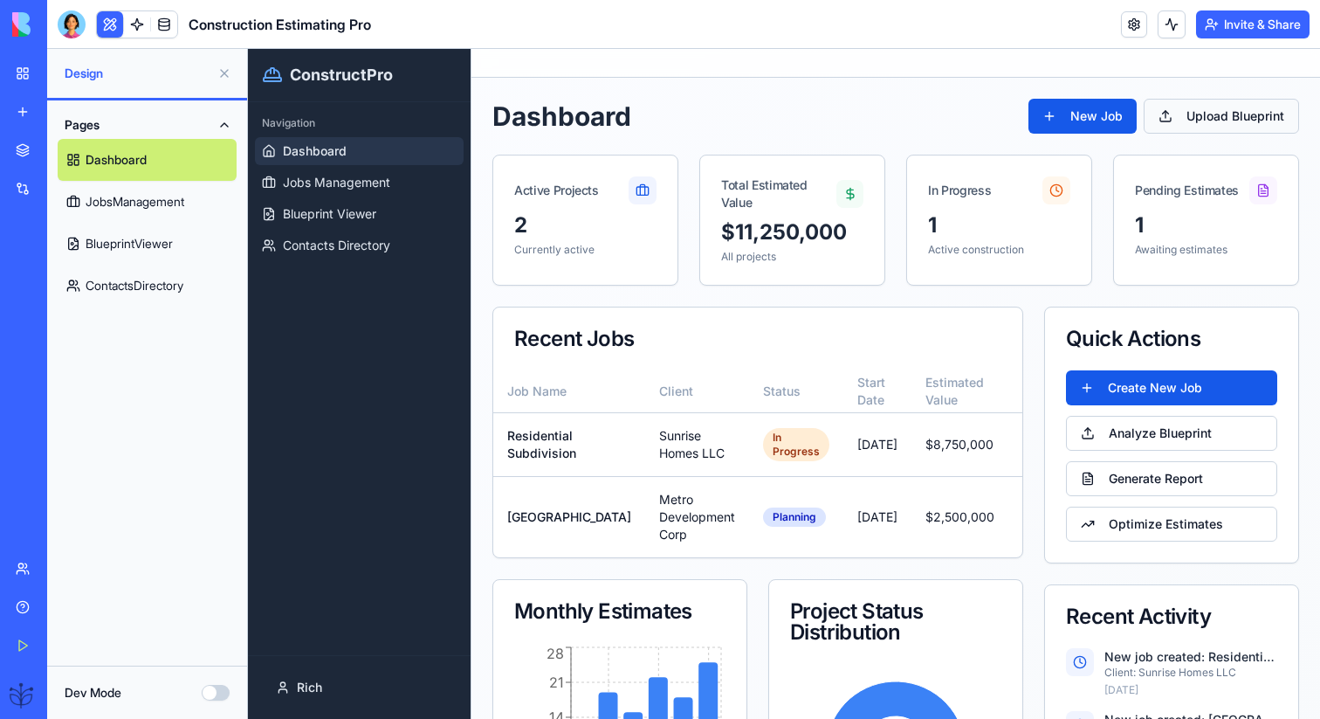
click at [1200, 115] on button "Upload Blueprint" at bounding box center [1221, 116] width 155 height 35
click at [1193, 122] on button "Upload Blueprint" at bounding box center [1221, 116] width 155 height 35
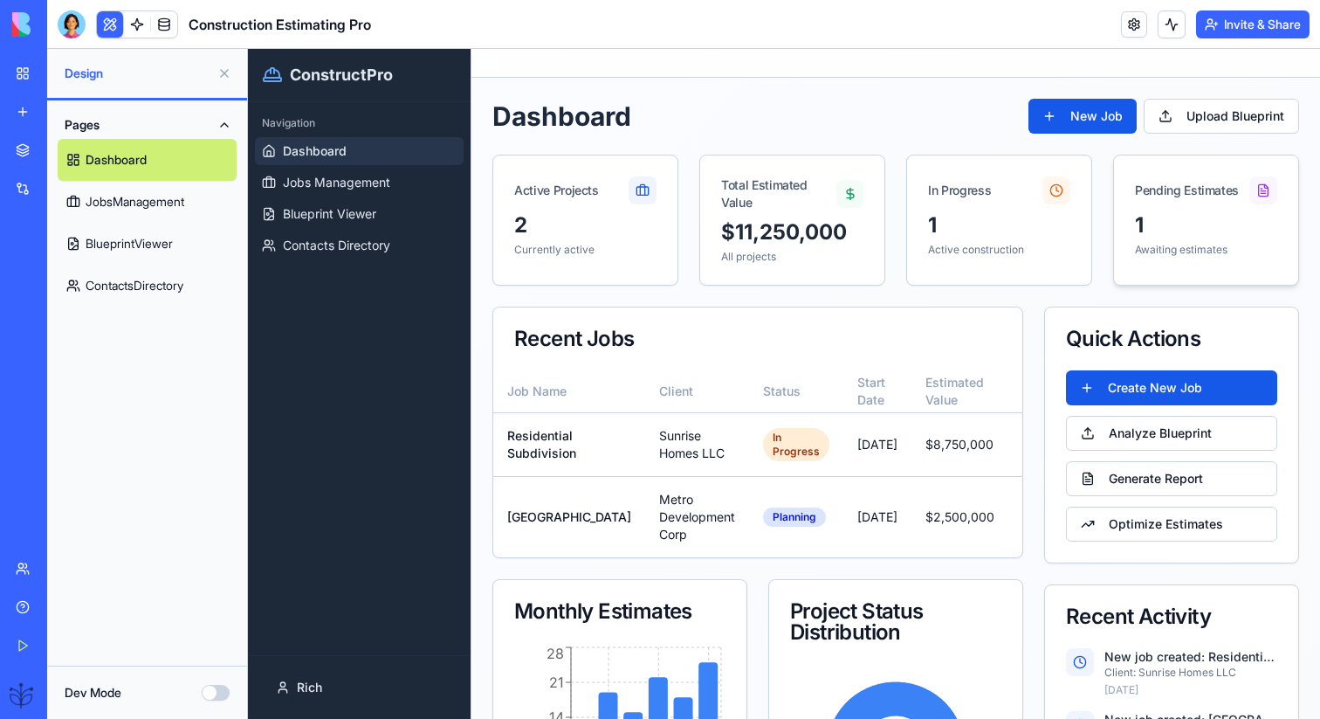
click at [1193, 196] on div "Pending Estimates" at bounding box center [1187, 190] width 104 height 17
click at [335, 196] on ul "Dashboard Jobs Management Blueprint Viewer Contacts Directory" at bounding box center [359, 198] width 209 height 122
click at [335, 215] on span "Blueprint Viewer" at bounding box center [329, 213] width 93 height 17
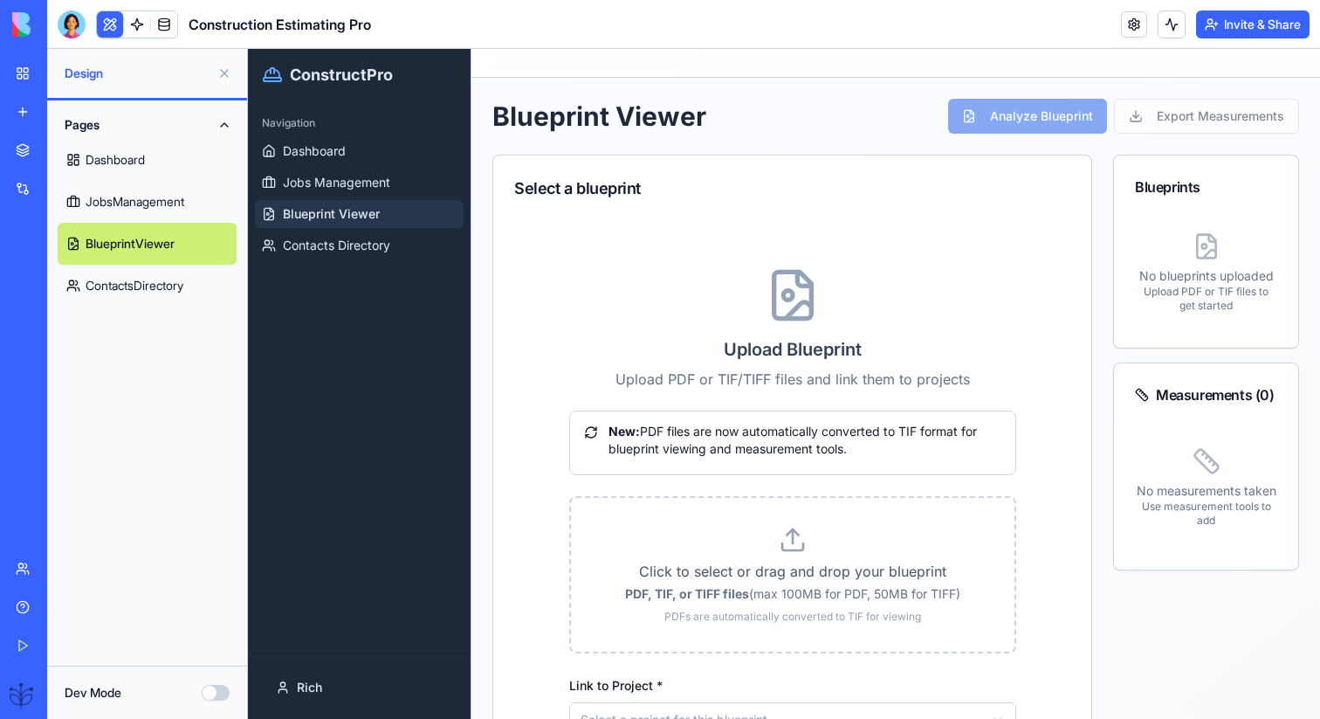
click at [974, 119] on div "Analyze Blueprint Export Measurements" at bounding box center [1123, 116] width 351 height 35
click at [1258, 117] on div "Analyze Blueprint Export Measurements" at bounding box center [1123, 116] width 351 height 35
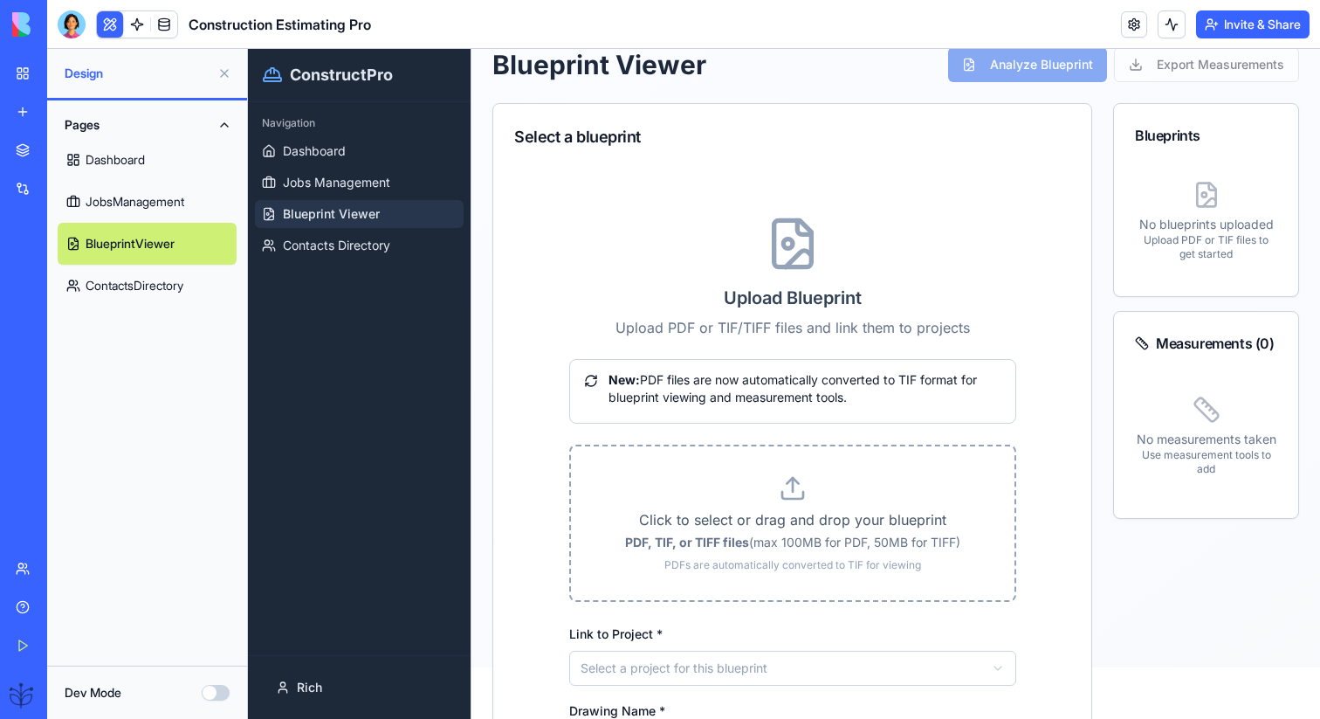
scroll to position [65, 0]
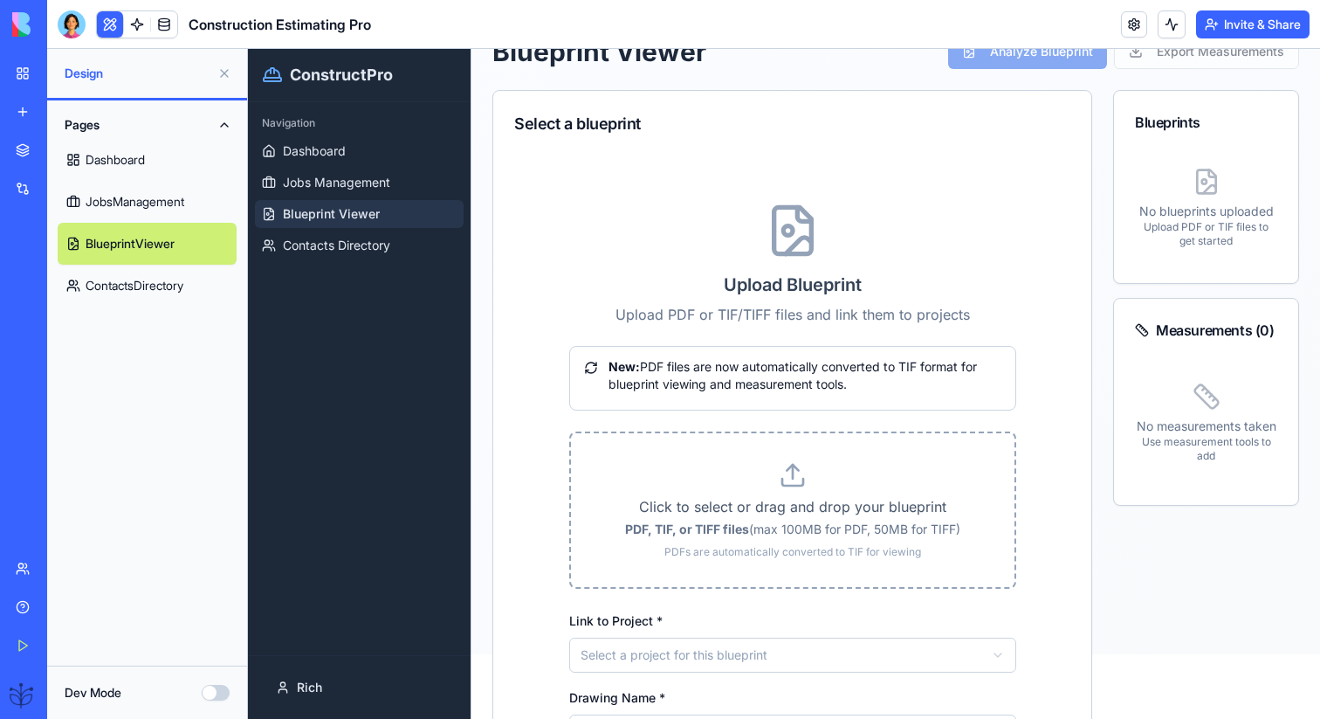
click at [713, 440] on div "Click to select or drag and drop your blueprint PDF, TIF, or TIFF files (max 10…" at bounding box center [792, 509] width 447 height 157
click at [804, 507] on p "Click to select or drag and drop your blueprint" at bounding box center [793, 506] width 388 height 21
click at [248, 49] on input "Click to select or drag and drop your blueprint PDF, TIF, or TIFF files (max 10…" at bounding box center [248, 49] width 0 height 0
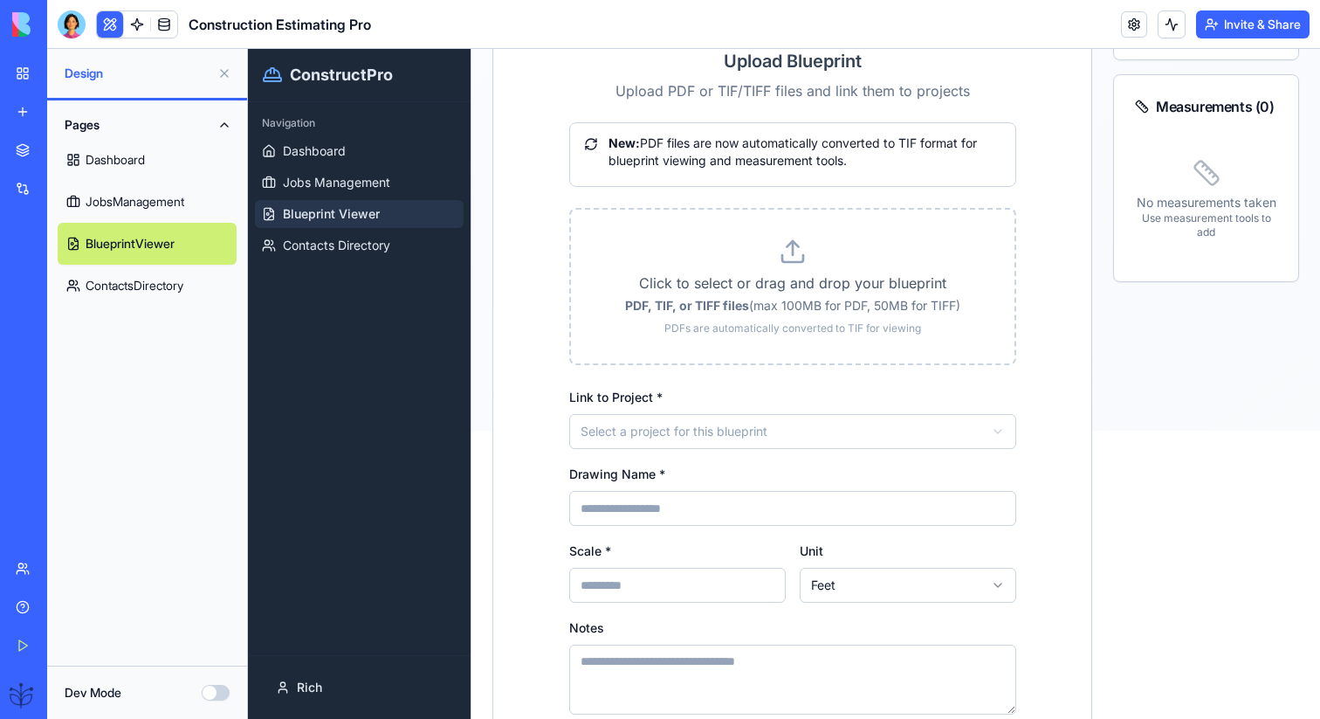
scroll to position [237, 0]
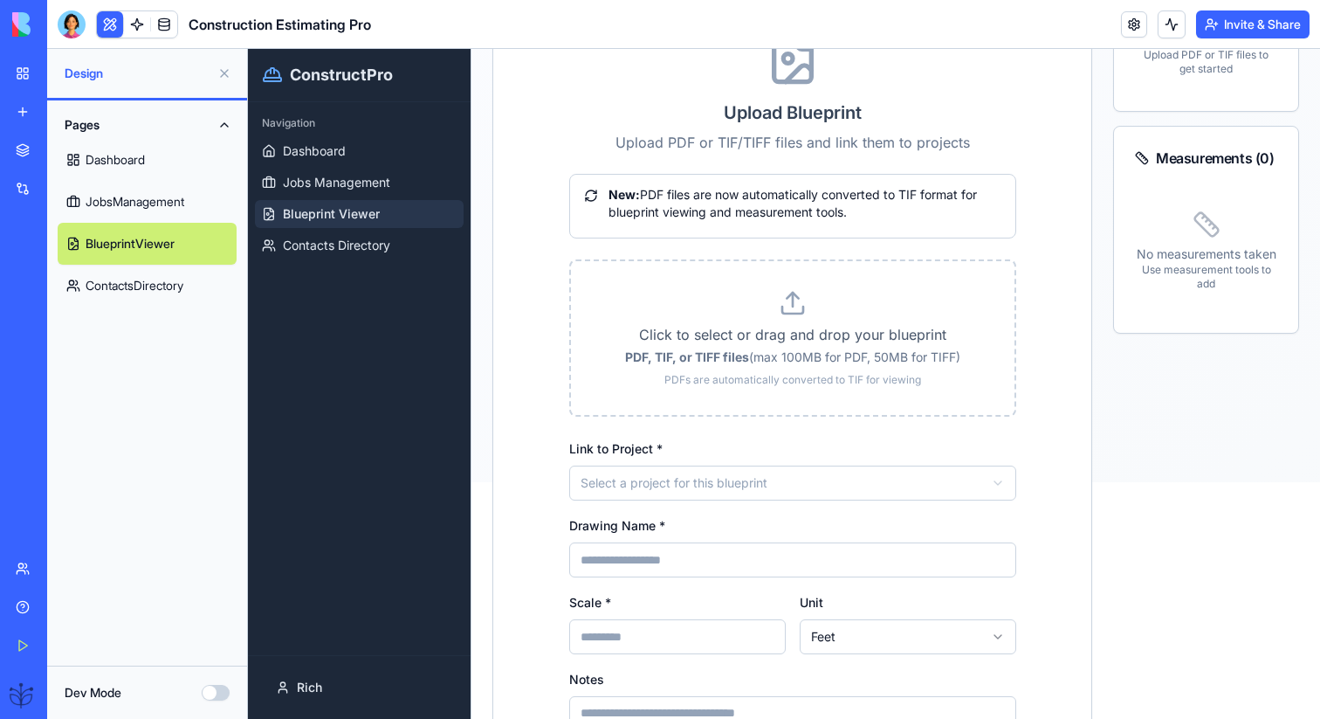
click at [414, 204] on link "Blueprint Viewer" at bounding box center [359, 214] width 209 height 28
click at [400, 167] on ul "Dashboard Jobs Management Blueprint Viewer Contacts Directory" at bounding box center [359, 198] width 209 height 122
click at [400, 176] on link "Jobs Management" at bounding box center [359, 183] width 209 height 28
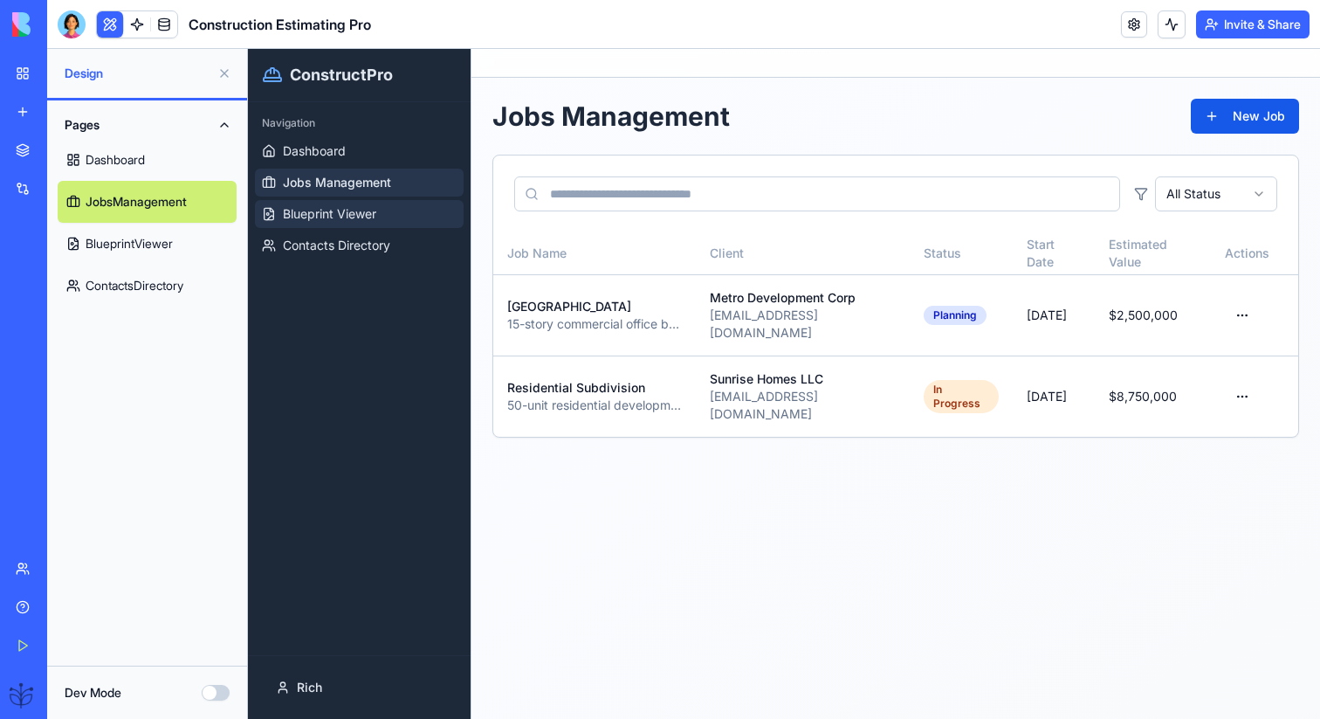
click at [408, 207] on link "Blueprint Viewer" at bounding box center [359, 214] width 209 height 28
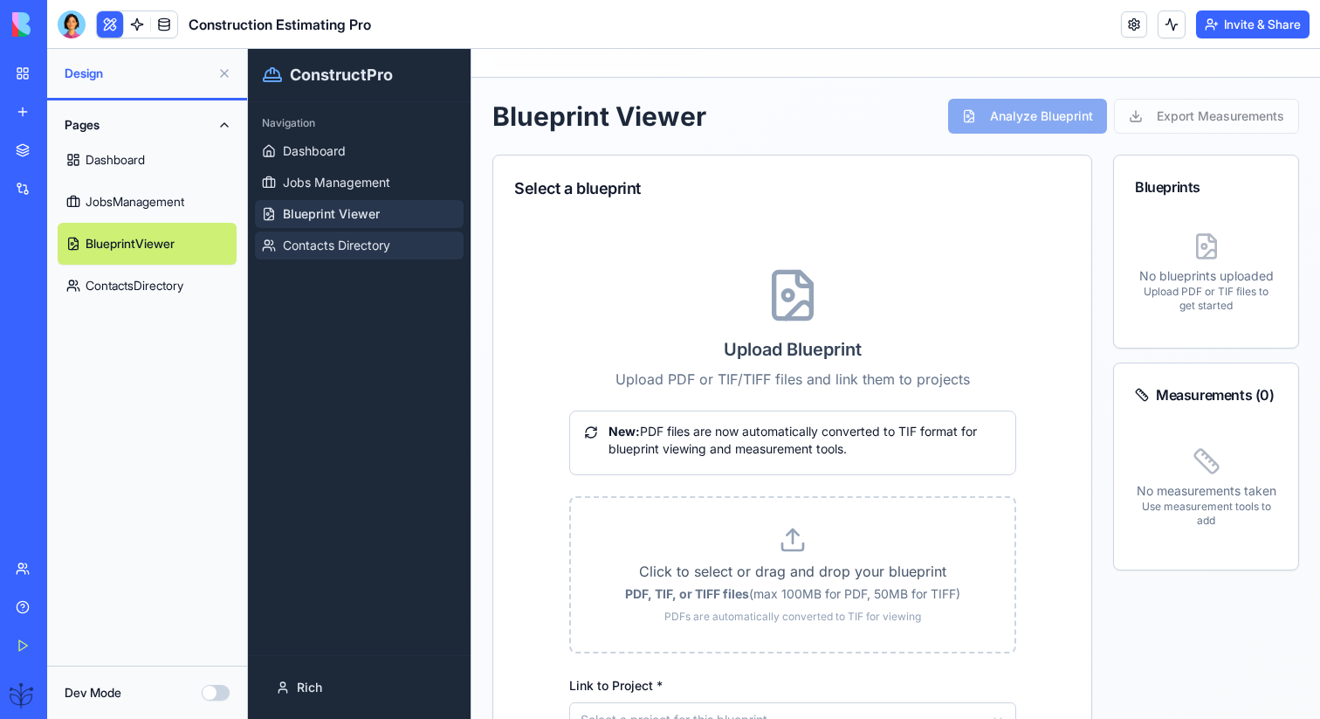
click at [424, 242] on link "Contacts Directory" at bounding box center [359, 245] width 209 height 28
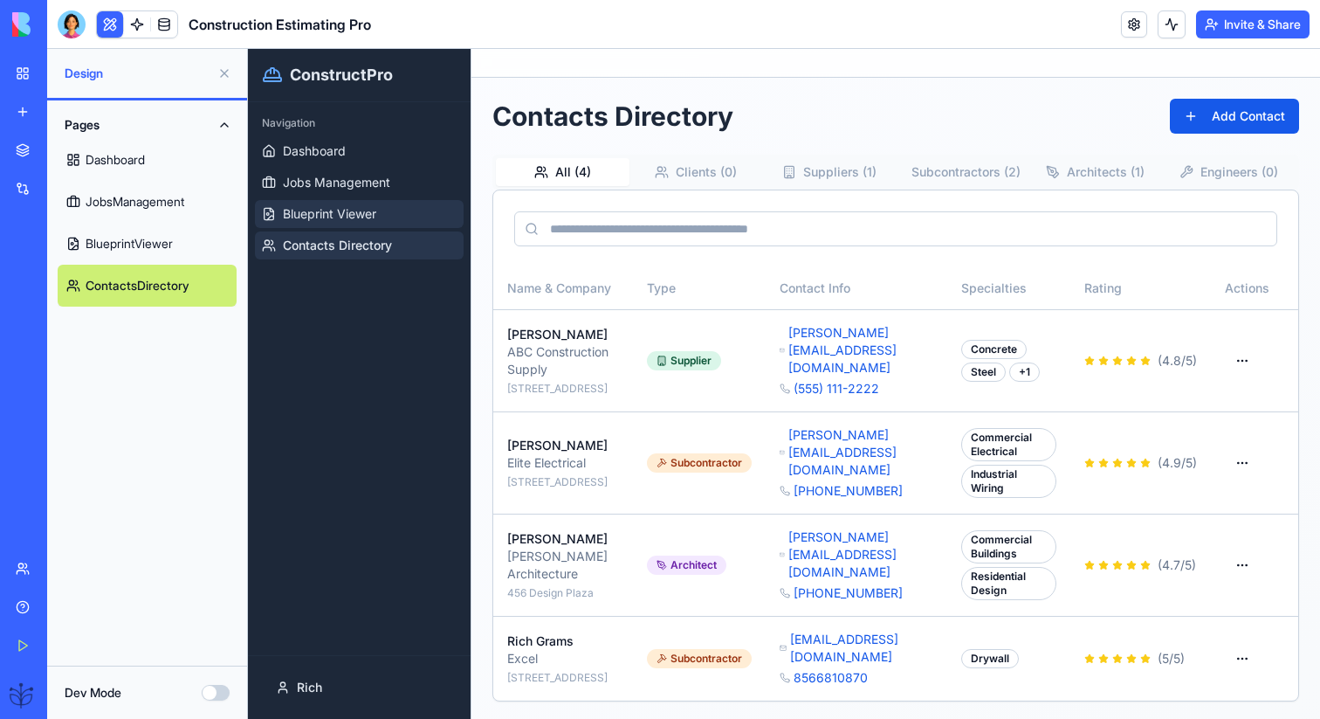
click at [410, 217] on link "Blueprint Viewer" at bounding box center [359, 214] width 209 height 28
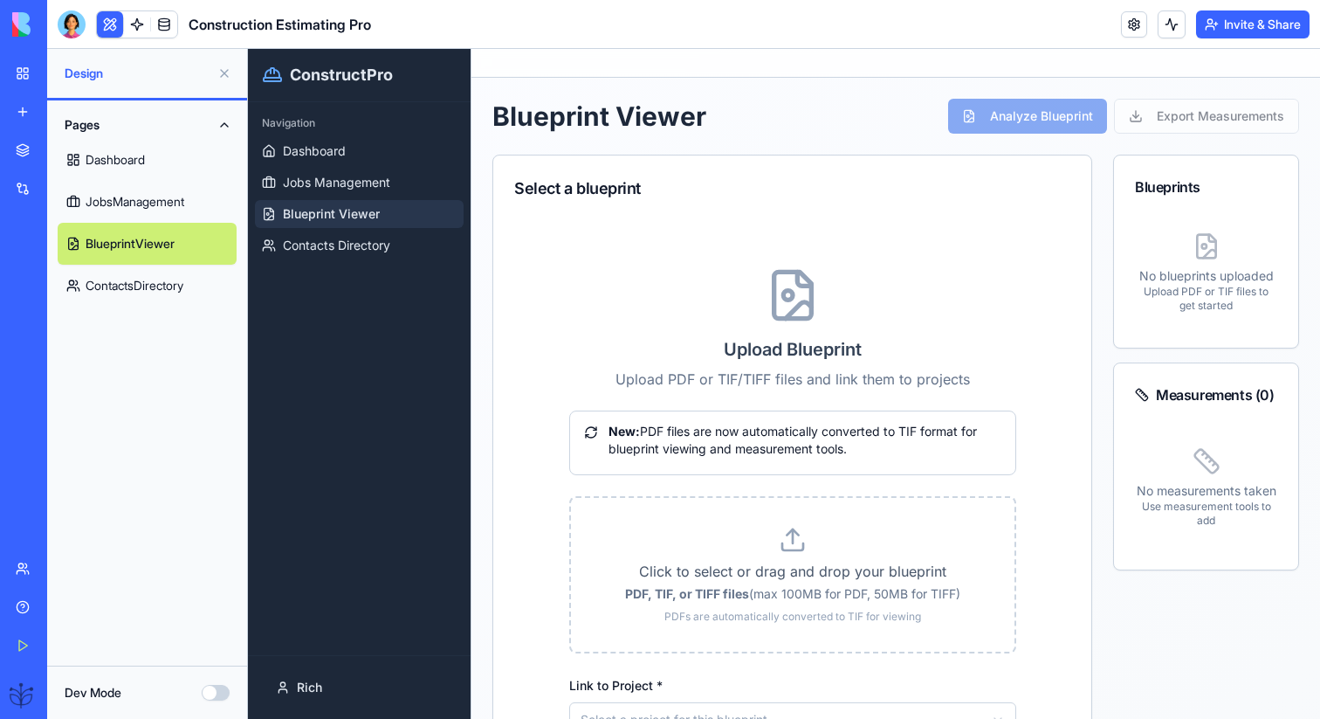
click at [73, 22] on div at bounding box center [72, 24] width 28 height 28
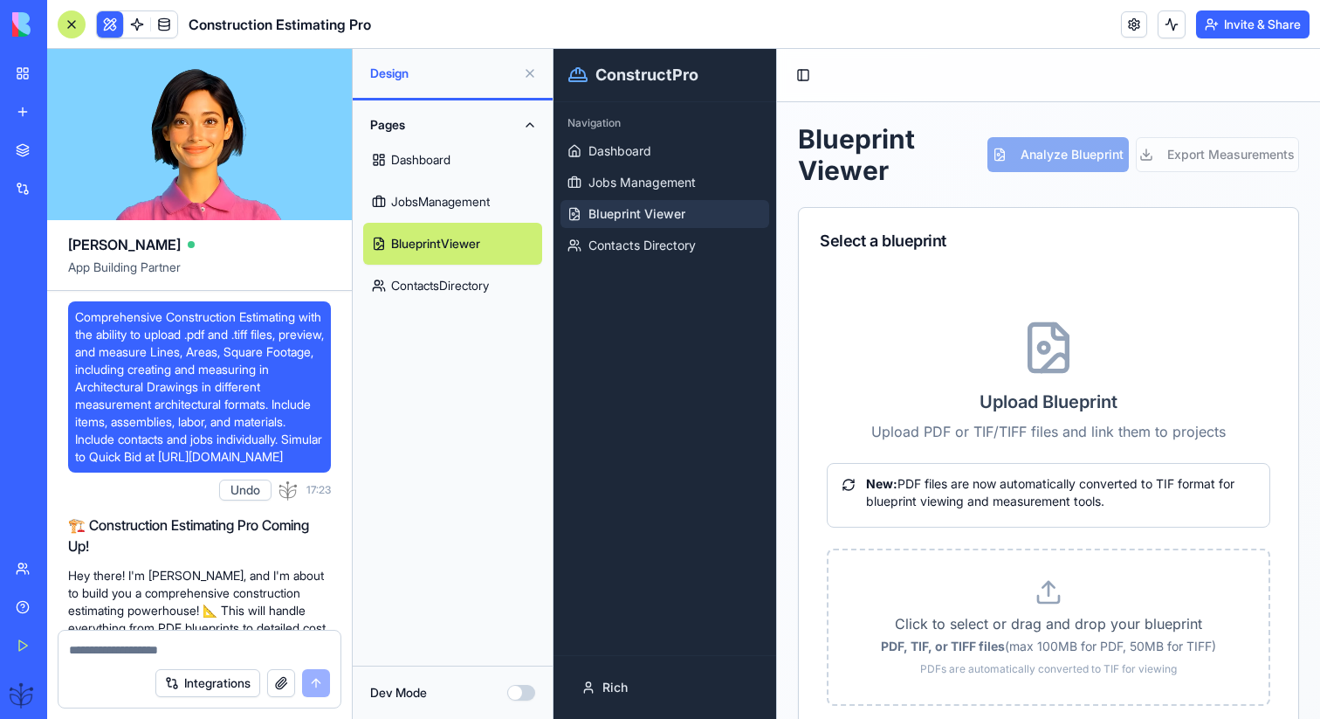
click at [477, 200] on link "JobsManagement" at bounding box center [452, 202] width 179 height 42
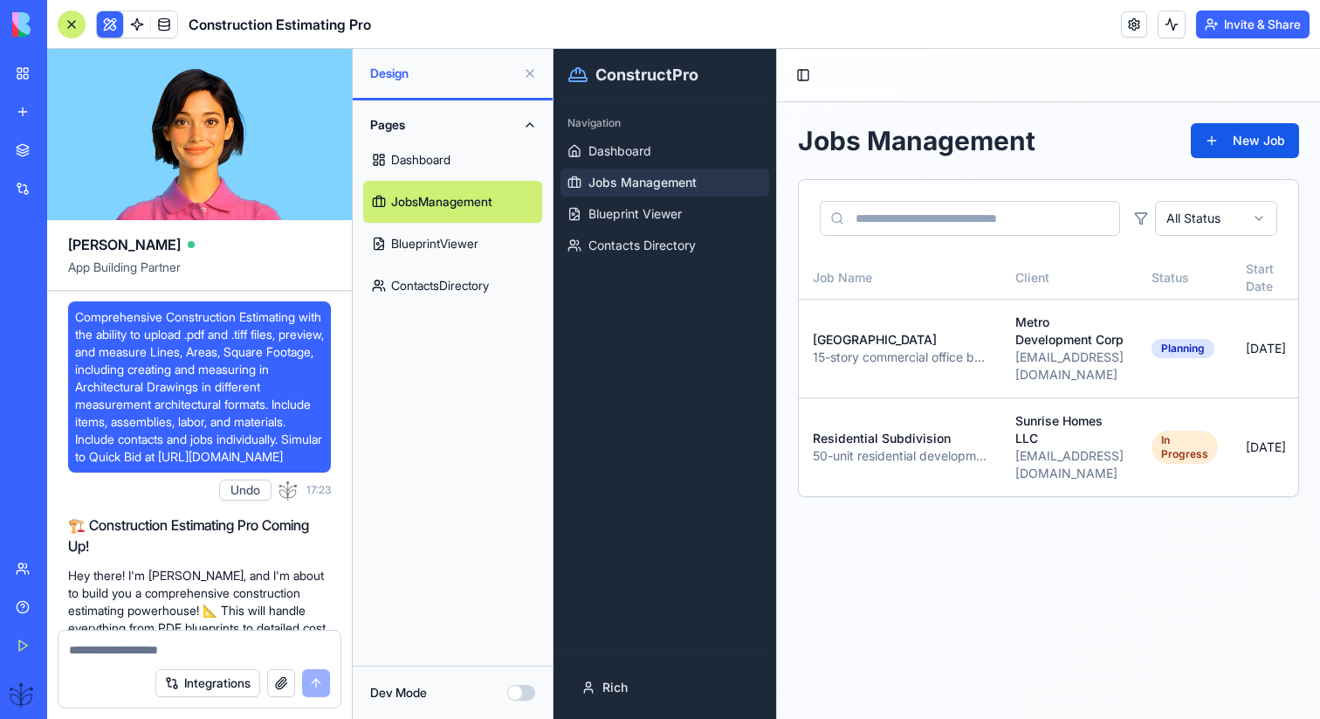
click at [490, 241] on link "BlueprintViewer" at bounding box center [452, 244] width 179 height 42
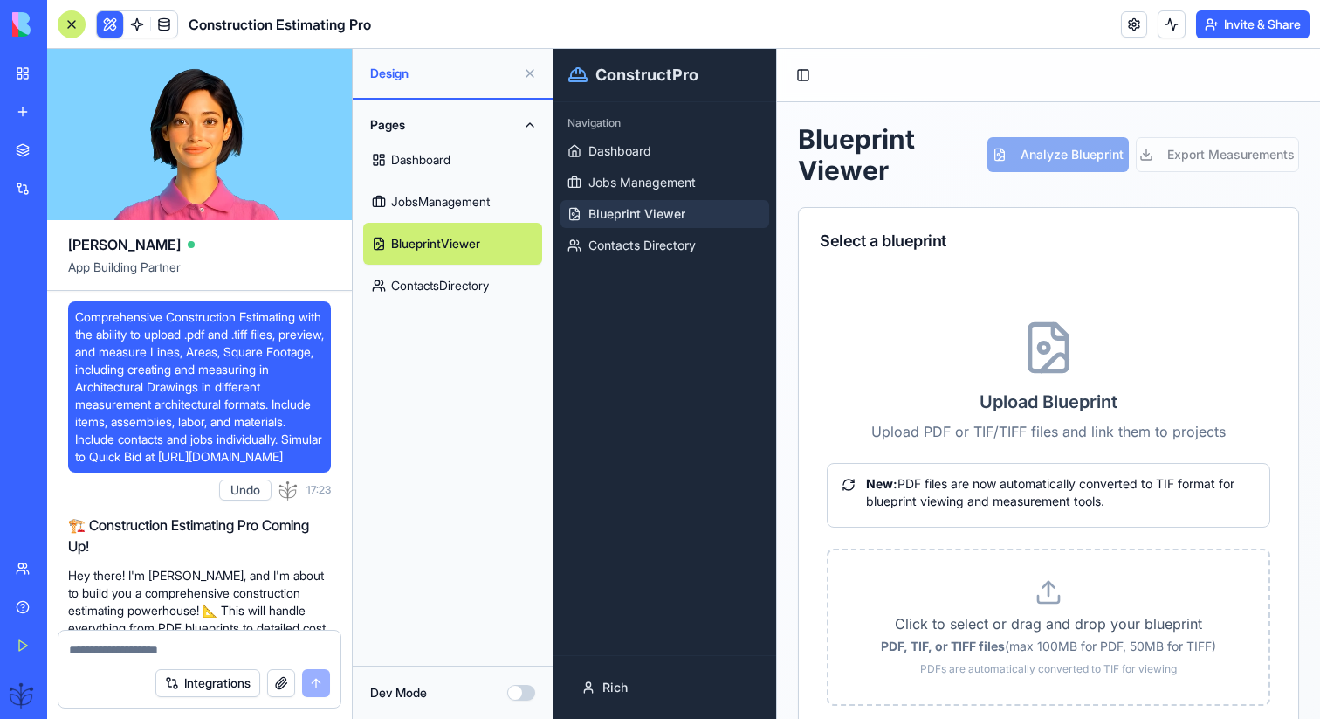
click at [74, 10] on div at bounding box center [72, 24] width 28 height 28
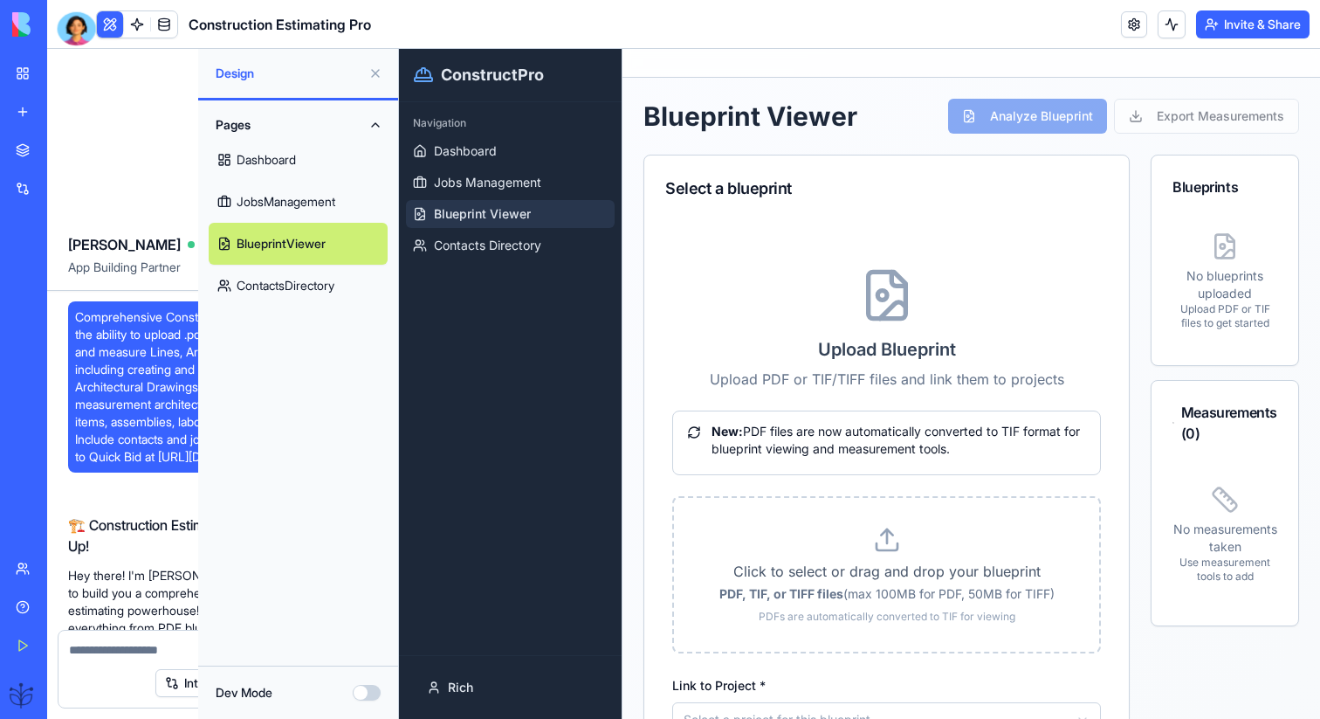
click at [74, 18] on div at bounding box center [77, 27] width 38 height 33
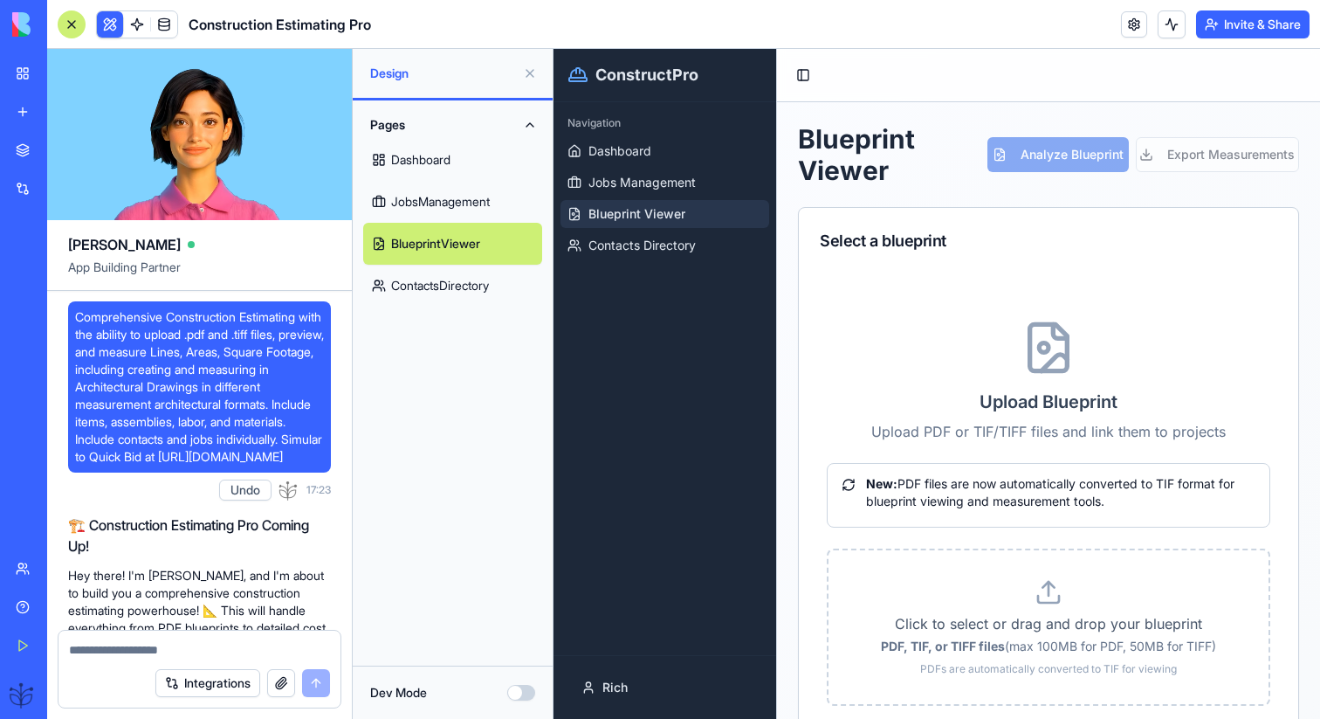
click at [74, 18] on div at bounding box center [72, 24] width 28 height 28
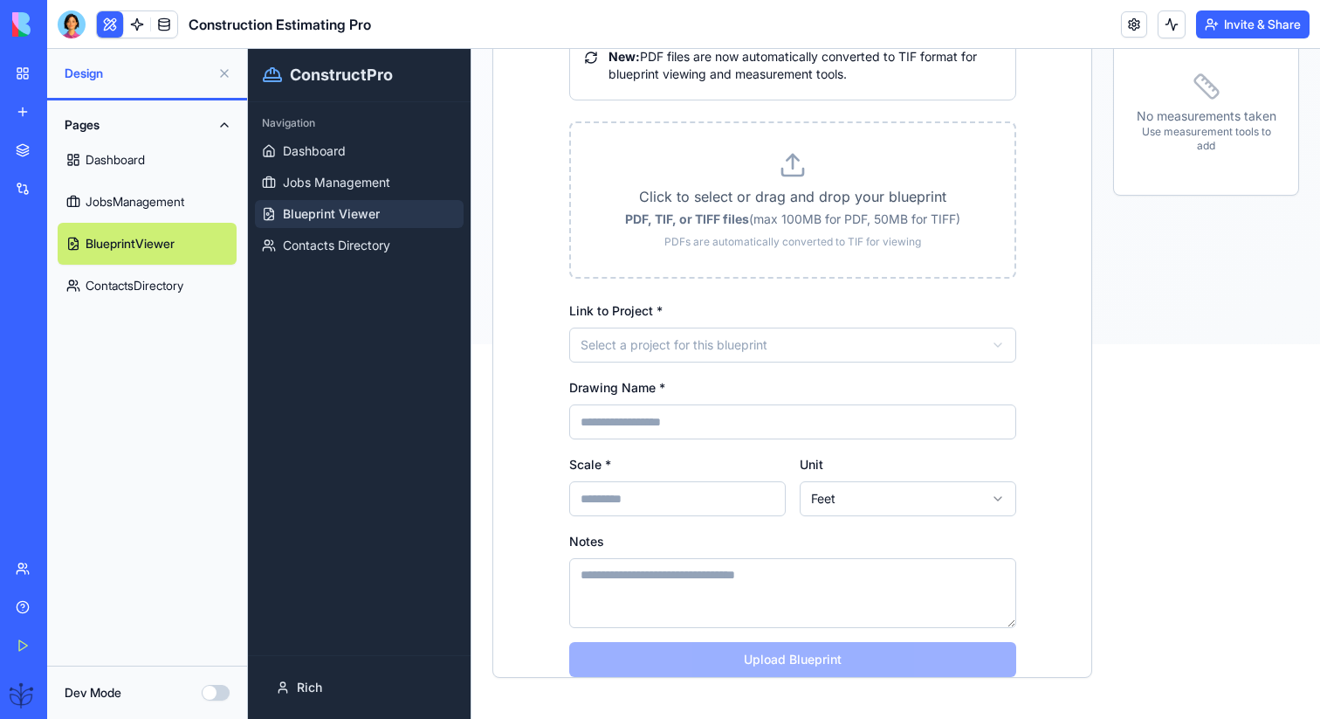
scroll to position [389, 0]
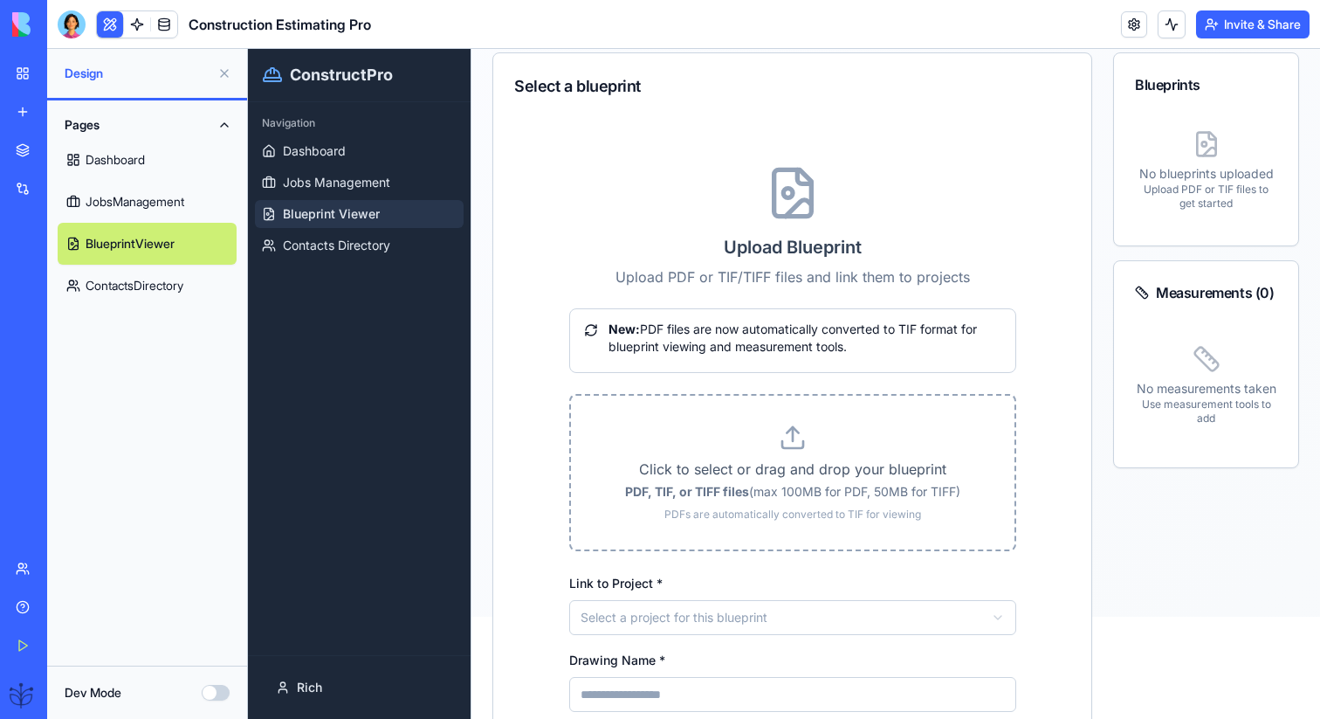
scroll to position [101, 0]
click at [164, 24] on link at bounding box center [164, 24] width 26 height 26
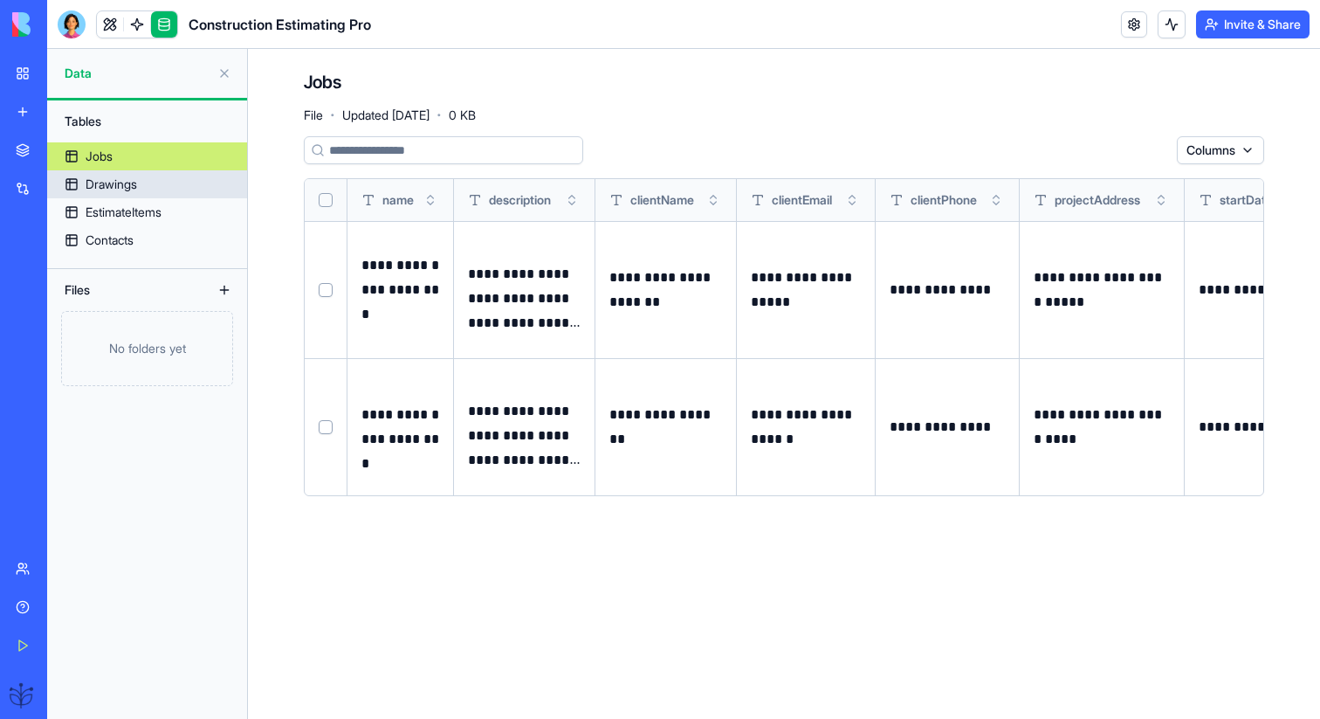
click at [185, 189] on link "Drawings" at bounding box center [147, 184] width 200 height 28
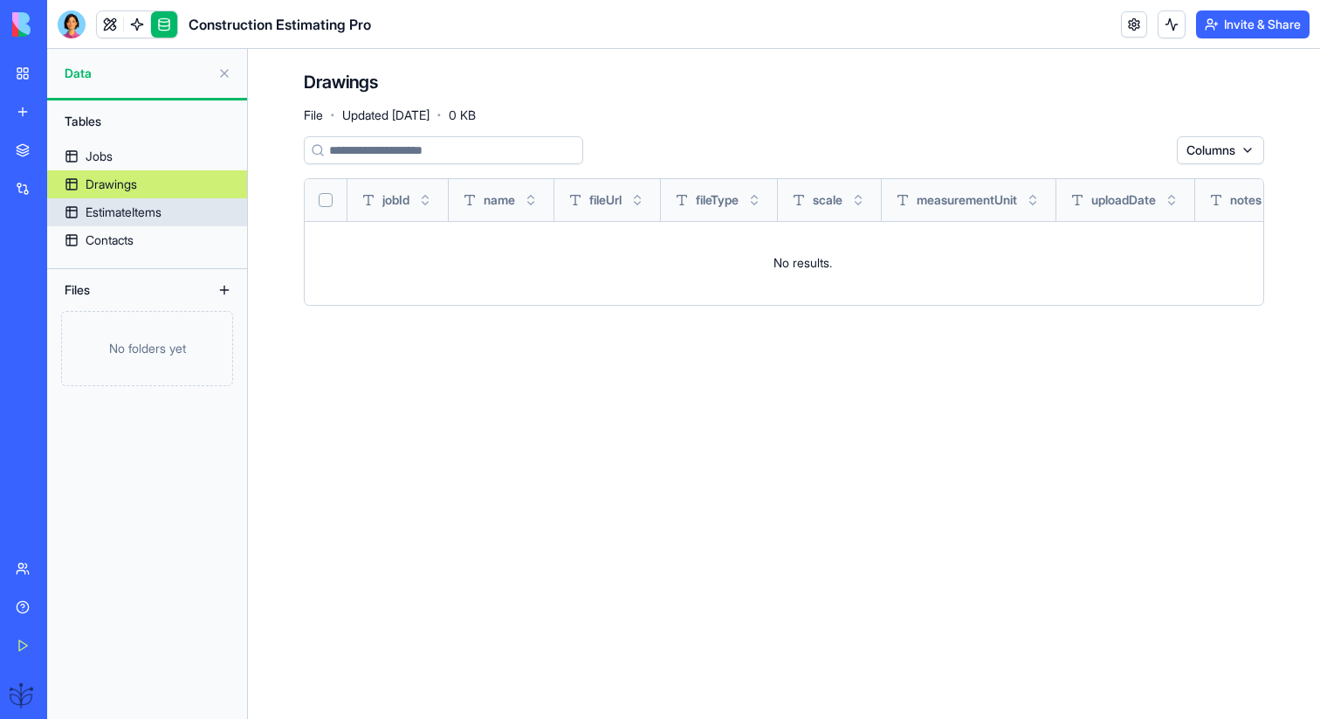
click at [189, 205] on link "EstimateItems" at bounding box center [147, 212] width 200 height 28
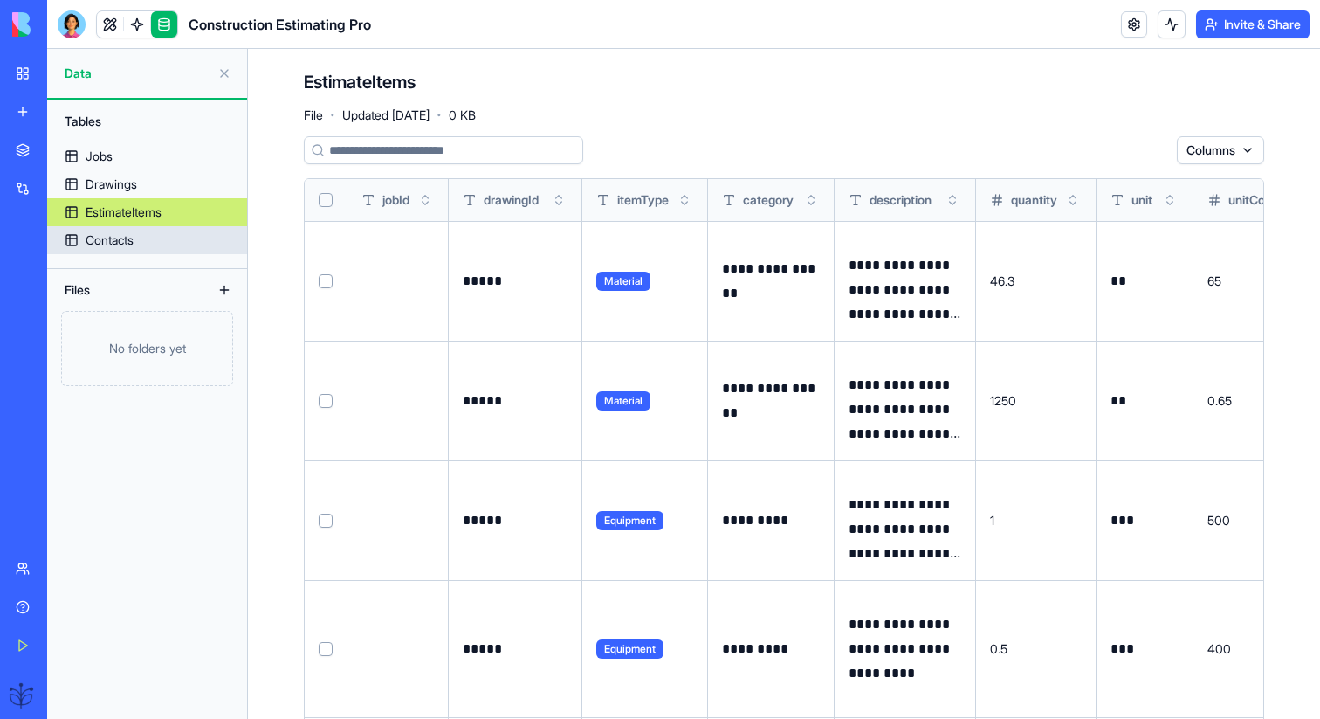
click at [188, 248] on link "Contacts" at bounding box center [147, 240] width 200 height 28
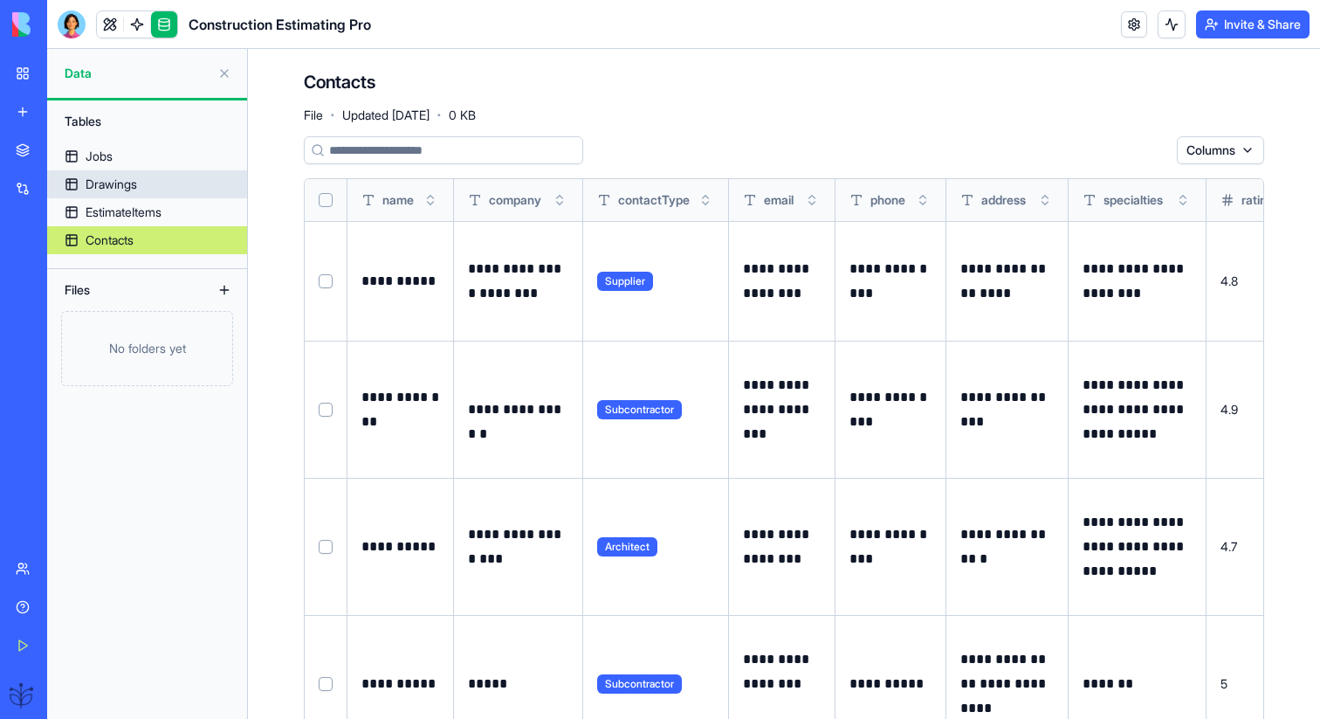
click at [198, 184] on link "Drawings" at bounding box center [147, 184] width 200 height 28
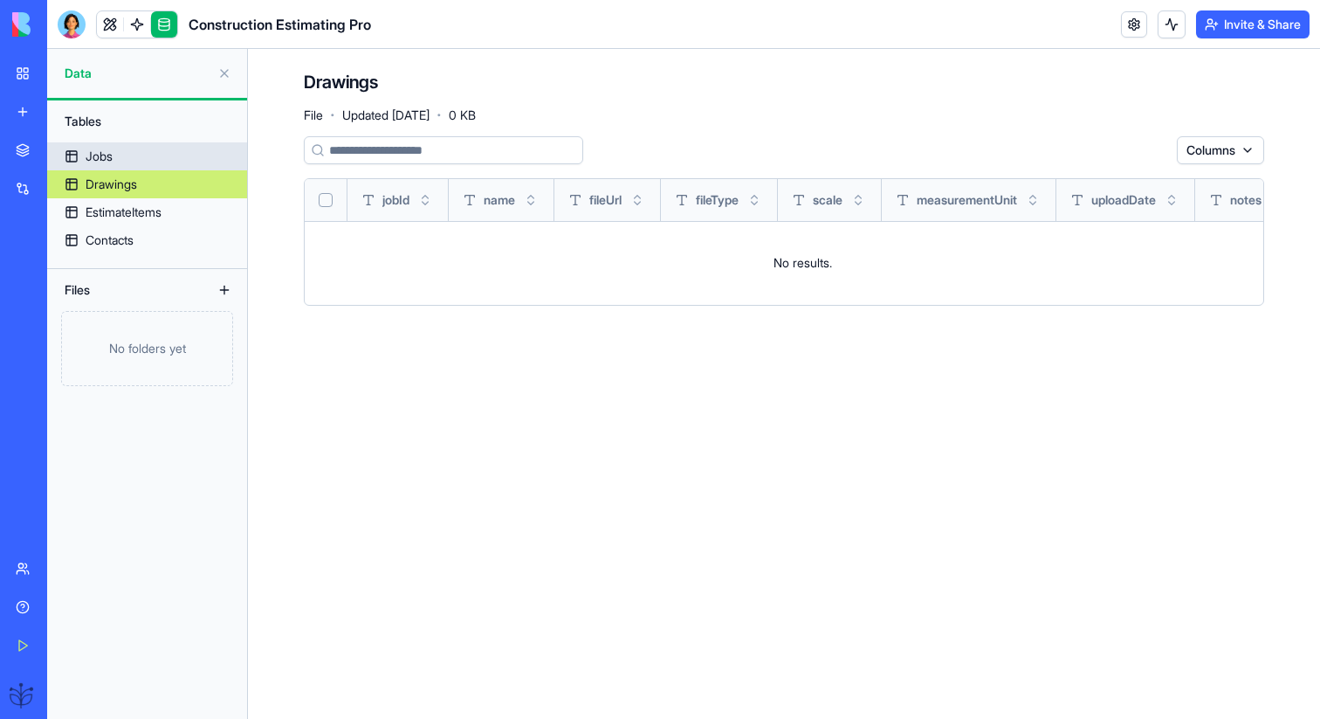
click at [195, 152] on link "Jobs" at bounding box center [147, 156] width 200 height 28
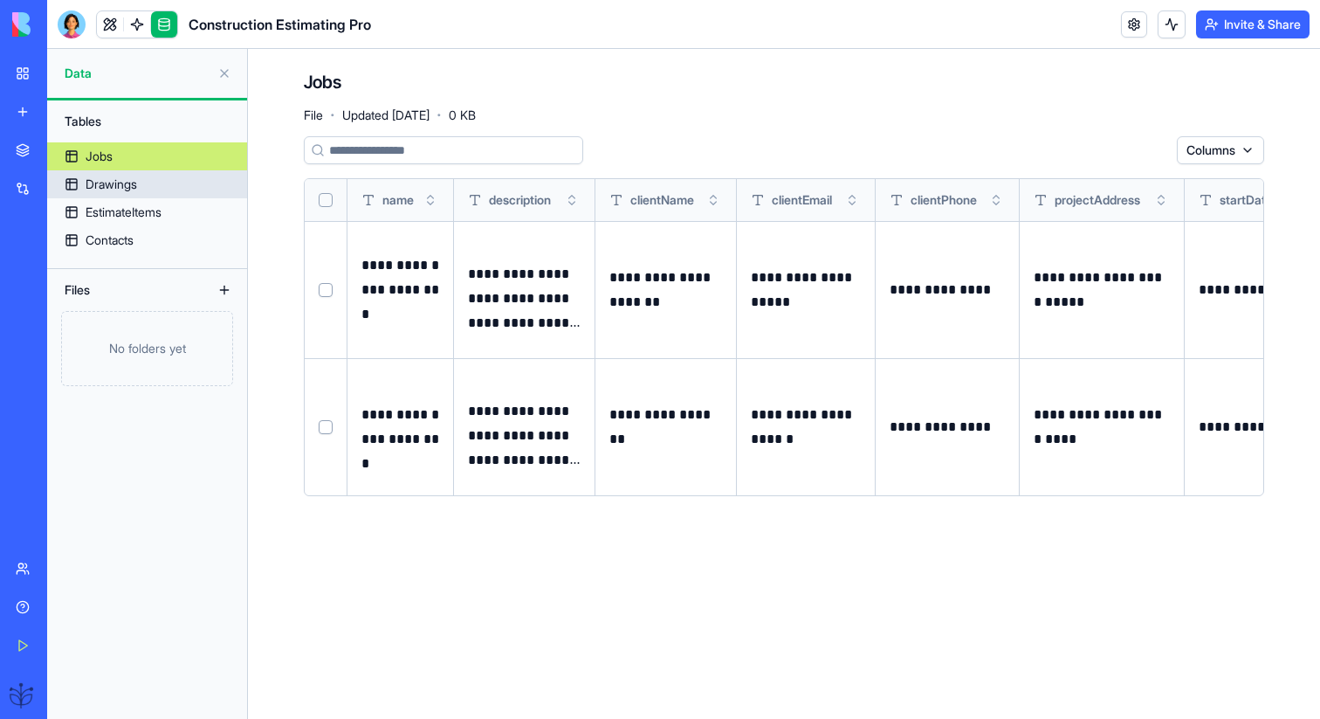
click at [202, 176] on link "Drawings" at bounding box center [147, 184] width 200 height 28
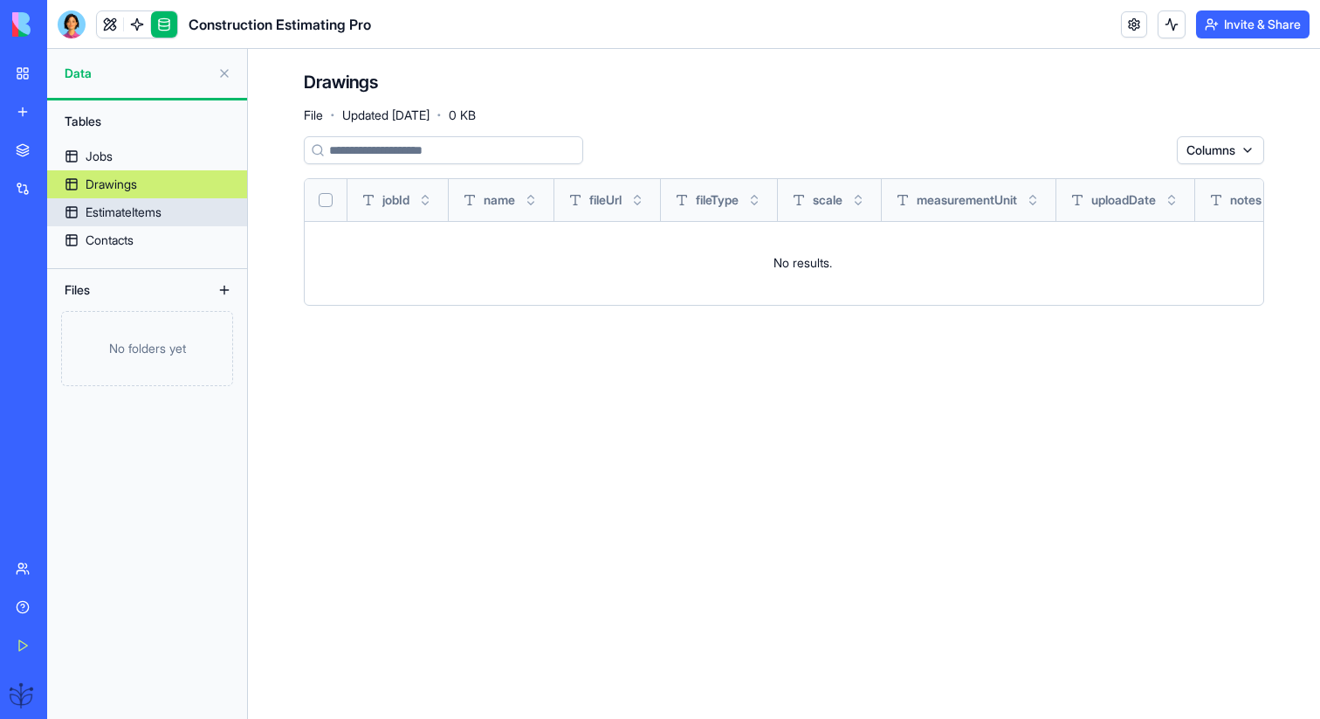
click at [203, 214] on link "EstimateItems" at bounding box center [147, 212] width 200 height 28
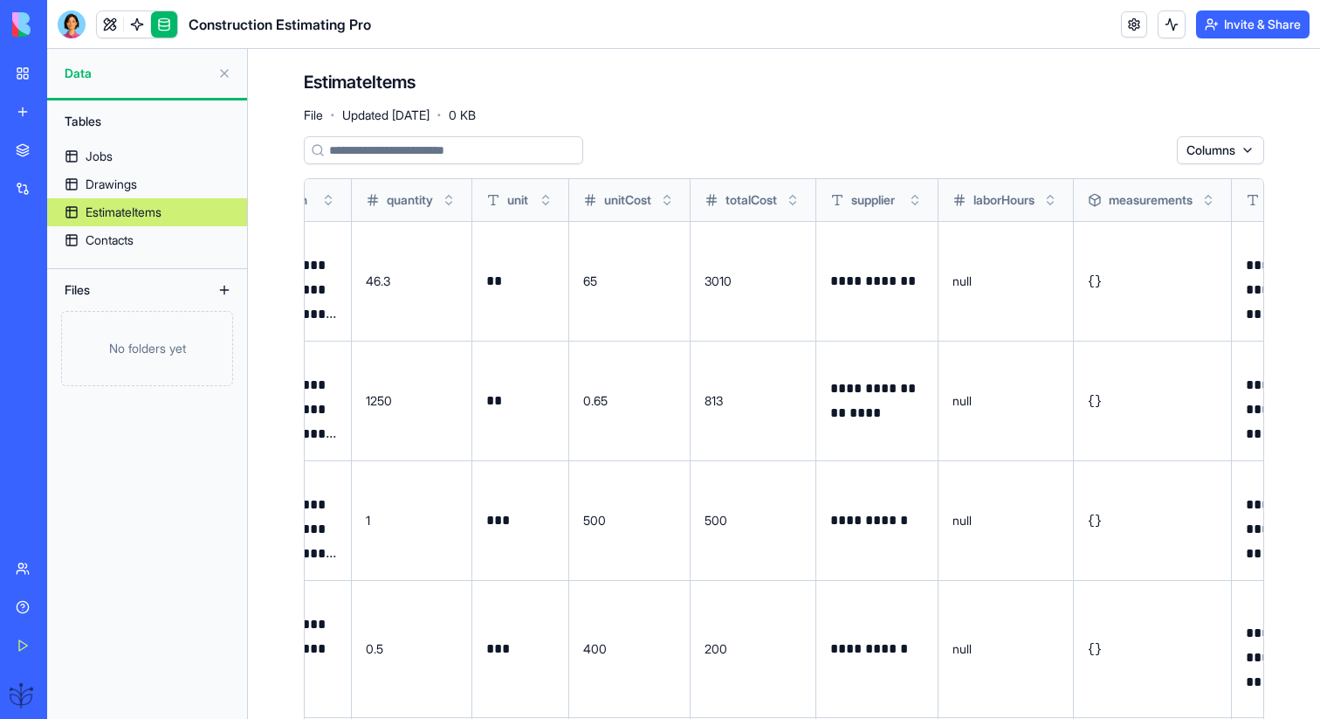
scroll to position [0, 749]
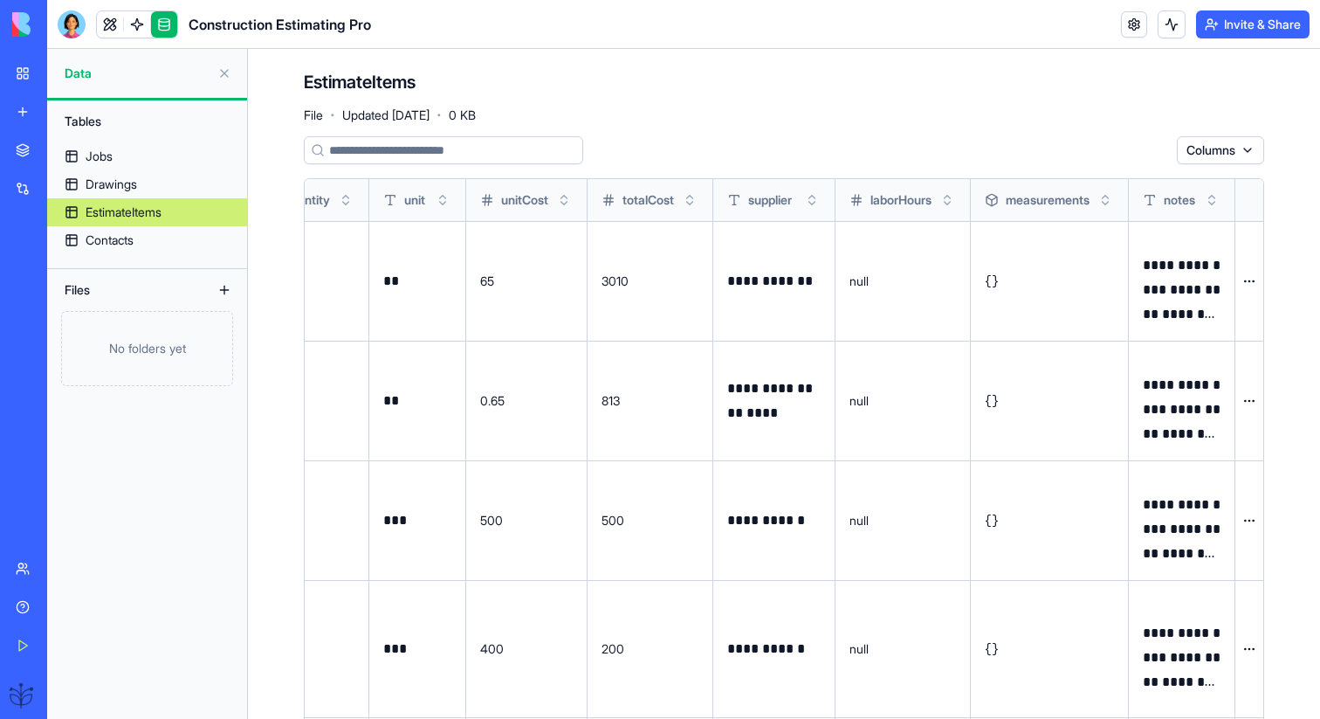
click at [1244, 283] on html "**********" at bounding box center [660, 359] width 1320 height 719
click at [1242, 276] on html "**********" at bounding box center [660, 359] width 1320 height 719
click at [115, 30] on link at bounding box center [110, 24] width 26 height 26
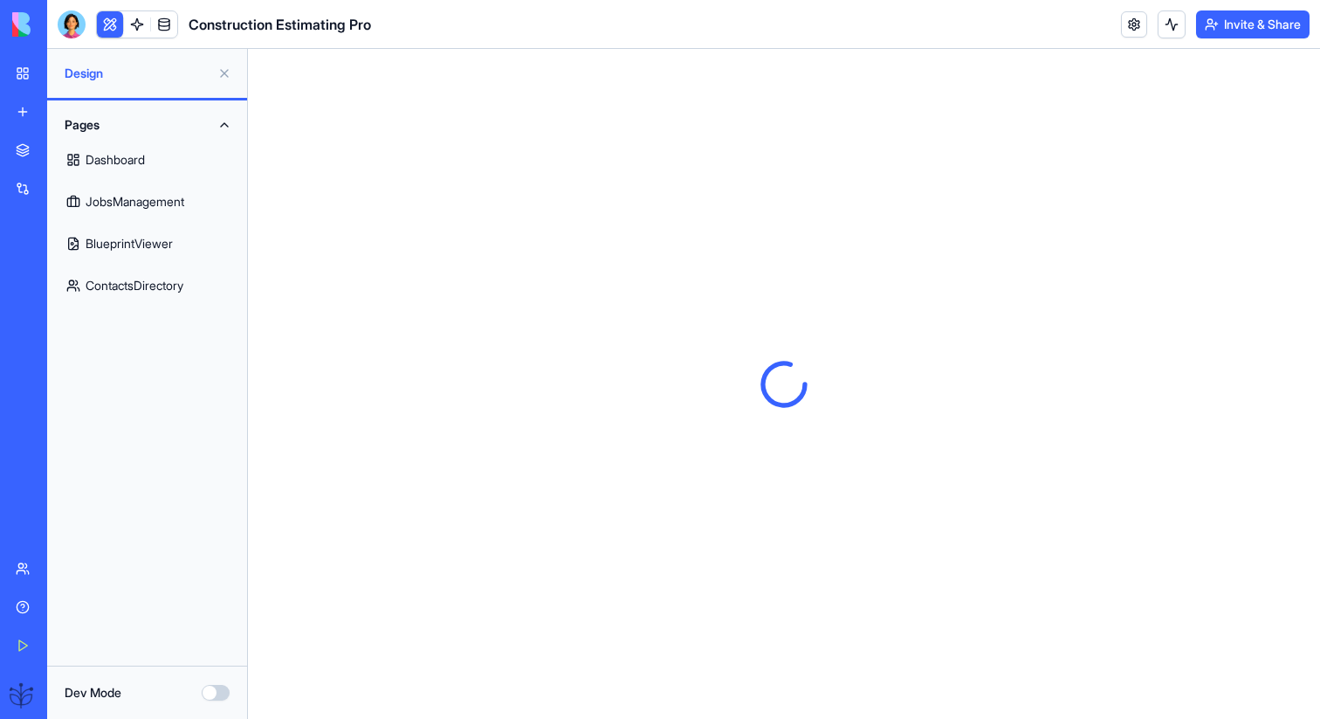
click at [182, 158] on link "Dashboard" at bounding box center [147, 160] width 179 height 42
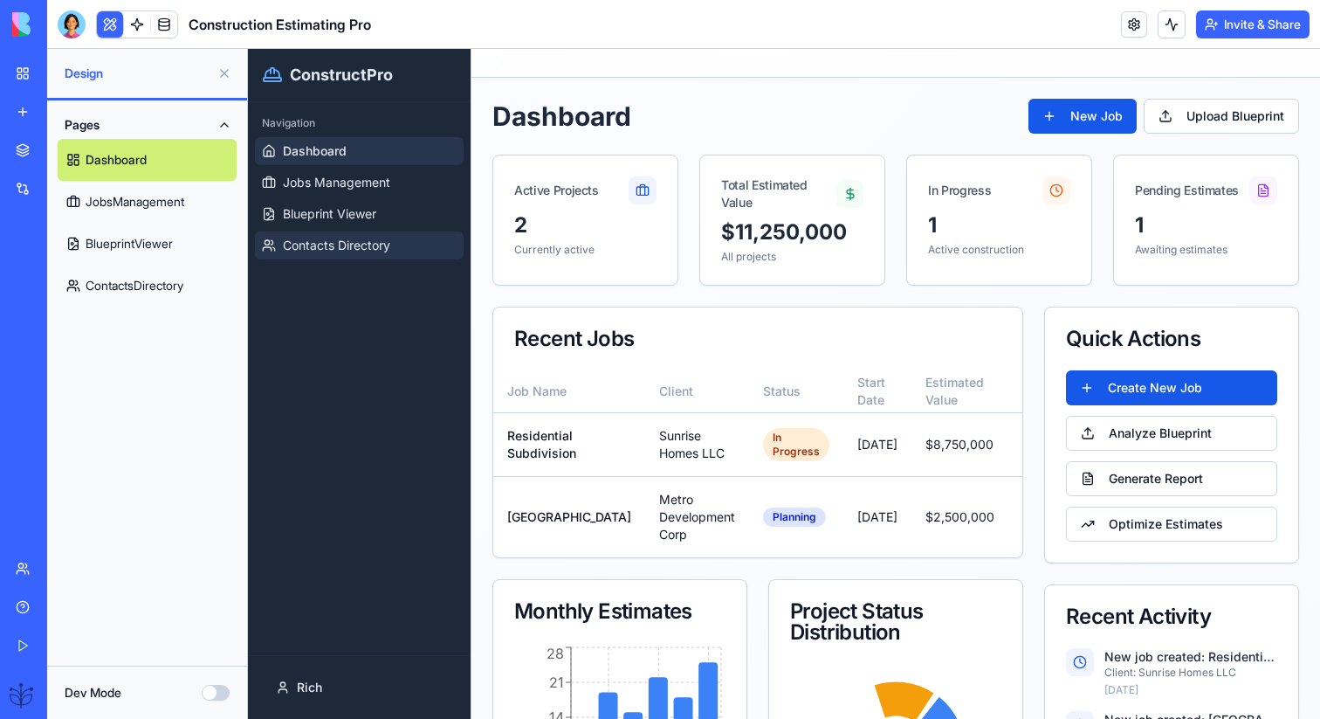
click at [417, 235] on link "Contacts Directory" at bounding box center [359, 245] width 209 height 28
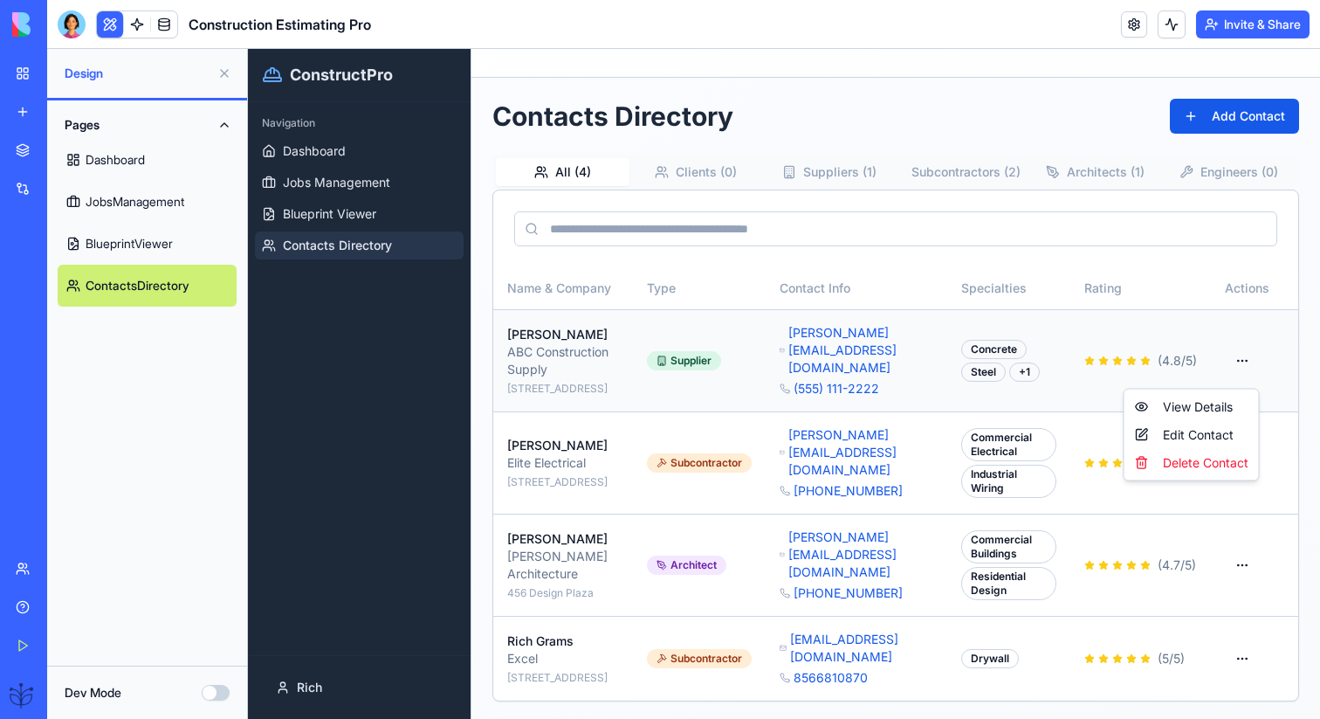
click at [1241, 372] on html "ConstructPro Navigation Dashboard Jobs Management Blueprint Viewer Contacts Dir…" at bounding box center [784, 385] width 1072 height 673
click at [1229, 402] on div "View Details" at bounding box center [1192, 407] width 128 height 28
click at [1246, 472] on html "ConstructPro Navigation Dashboard Jobs Management Blueprint Viewer Contacts Dir…" at bounding box center [784, 385] width 1072 height 673
click at [1231, 534] on div "Edit Contact" at bounding box center [1192, 535] width 128 height 28
click at [1243, 471] on html "ConstructPro Navigation Dashboard Jobs Management Blueprint Viewer Contacts Dir…" at bounding box center [784, 385] width 1072 height 673
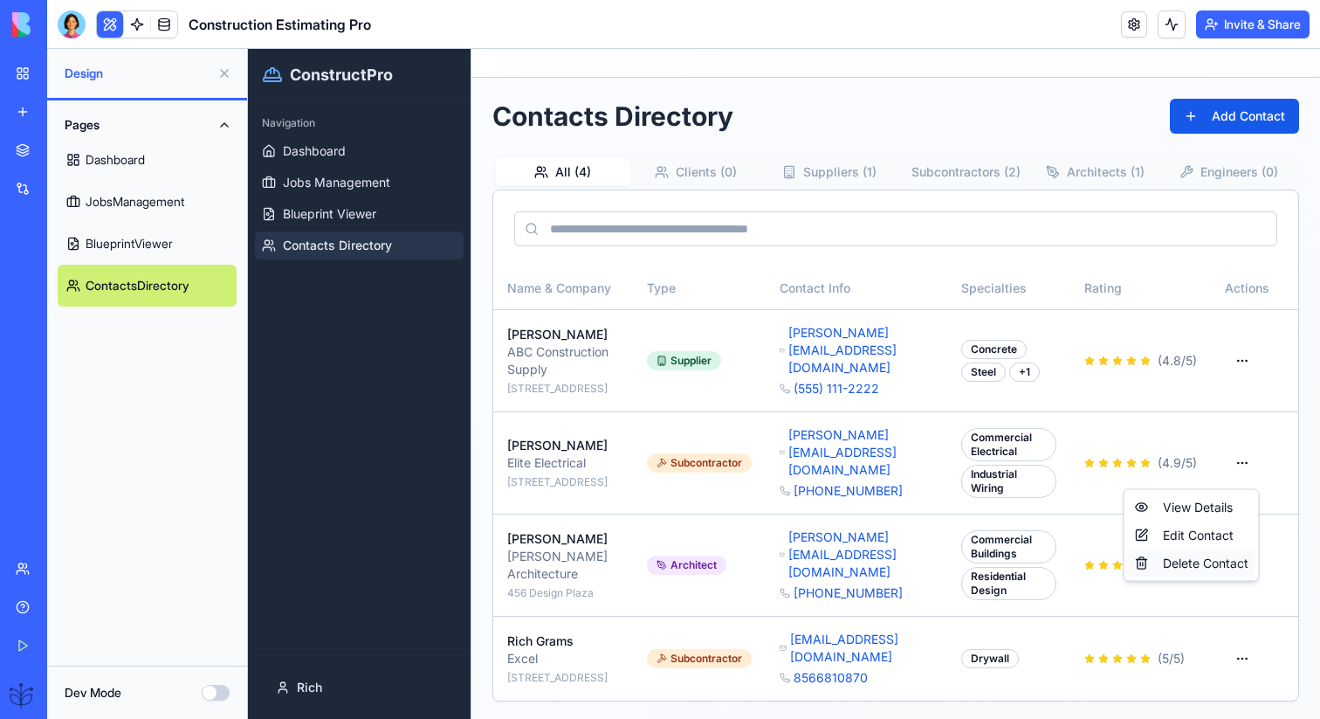
click at [1233, 564] on div "Delete Contact" at bounding box center [1192, 563] width 128 height 28
click at [1245, 369] on html "ConstructPro Navigation Dashboard Jobs Management Blueprint Viewer Contacts Dir…" at bounding box center [784, 385] width 1072 height 673
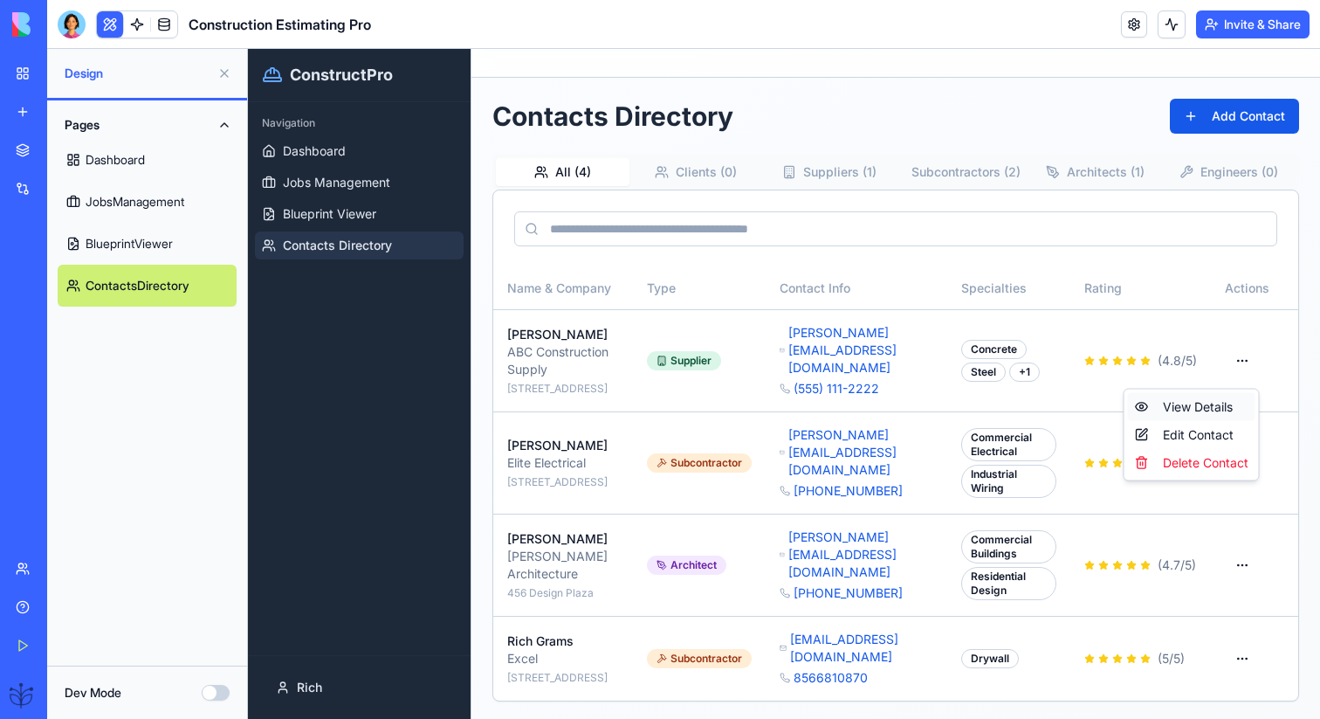
click at [1228, 402] on div "View Details" at bounding box center [1192, 407] width 128 height 28
click at [1030, 461] on div "Commercial Electrical" at bounding box center [1008, 444] width 95 height 33
click at [543, 454] on div "[PERSON_NAME]" at bounding box center [563, 445] width 112 height 17
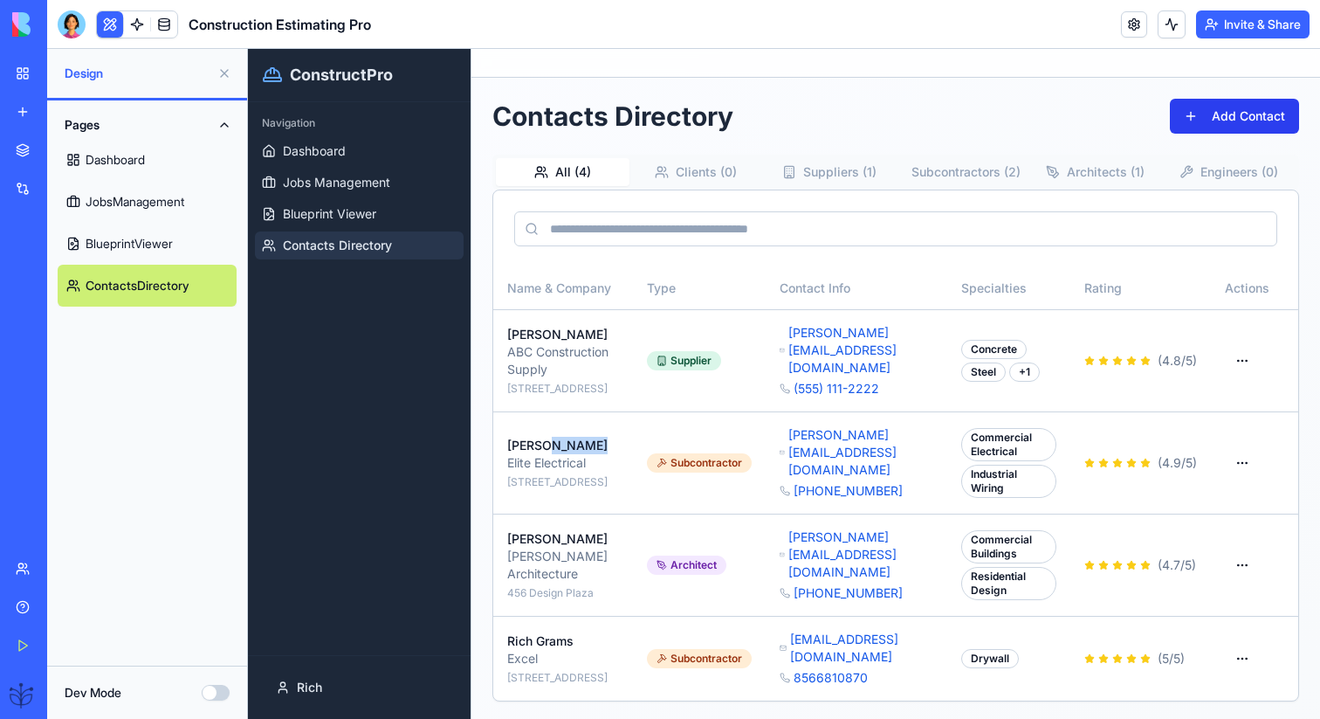
click at [1285, 115] on button "Add Contact" at bounding box center [1234, 116] width 129 height 35
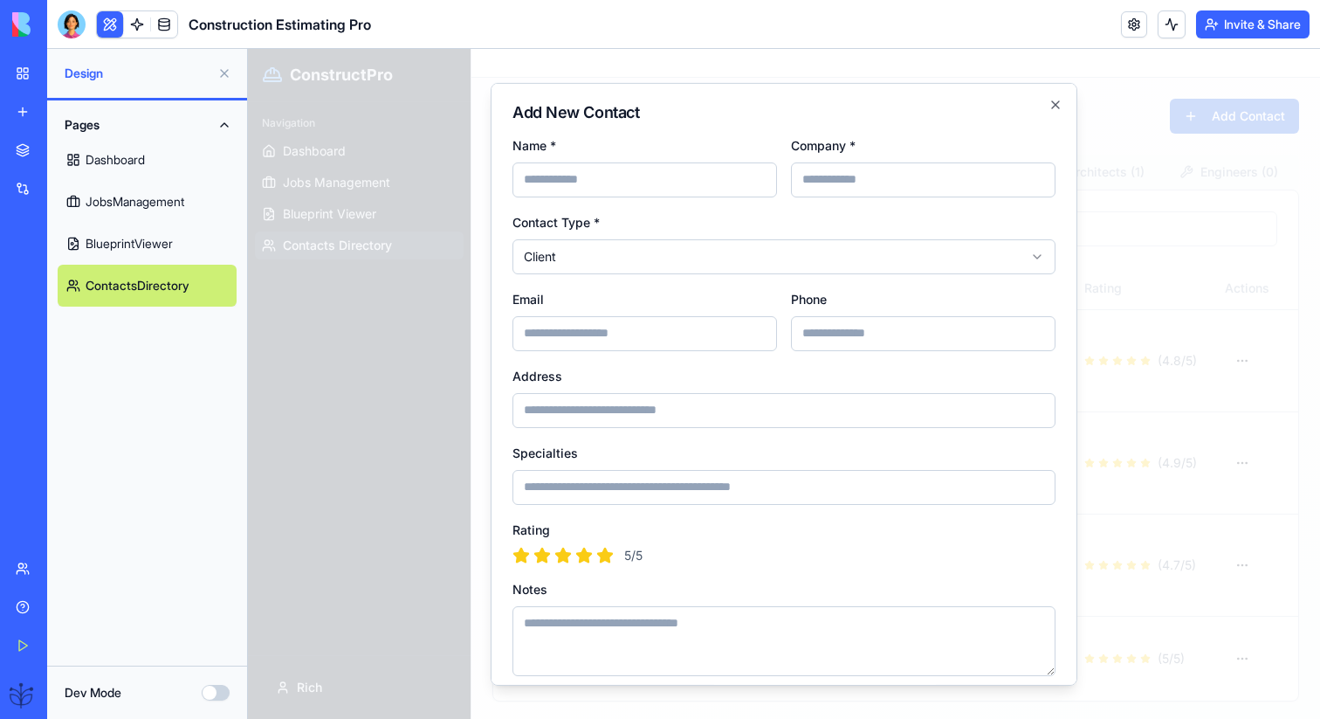
click at [1167, 170] on div at bounding box center [784, 384] width 1072 height 670
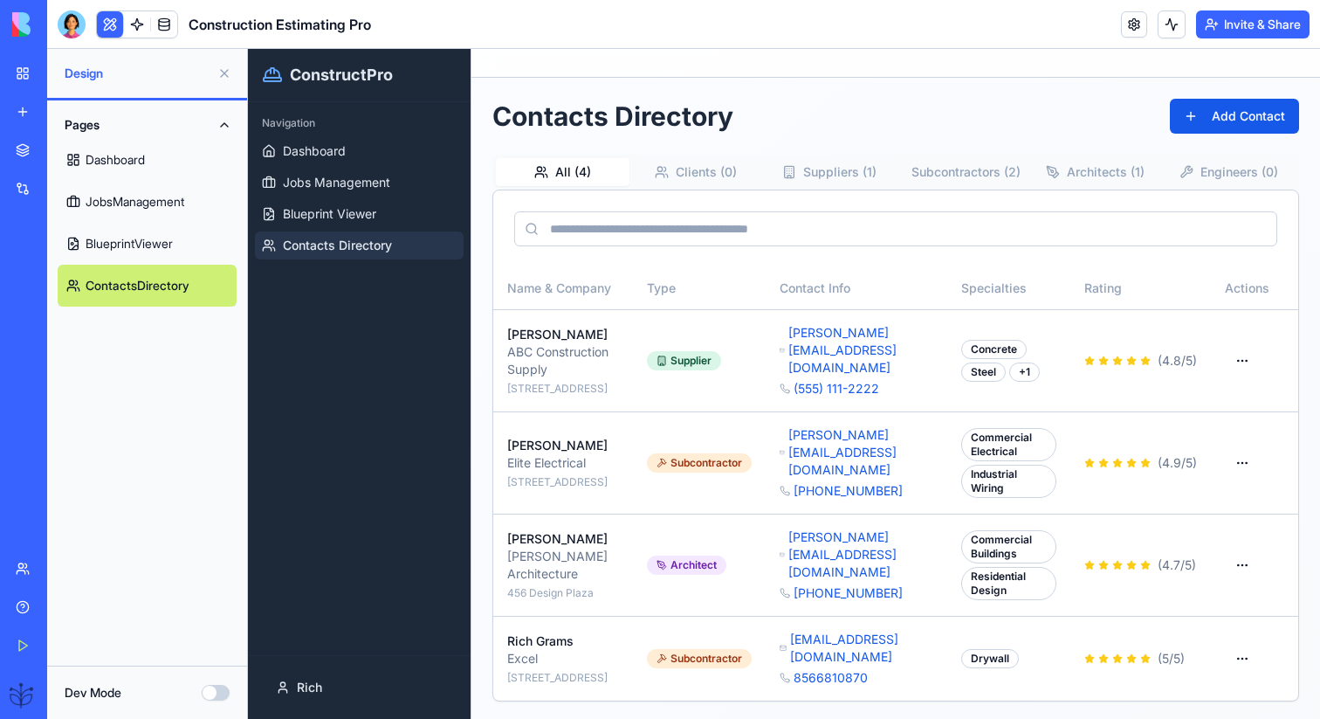
click at [720, 155] on div "All ( 4 ) Clients ( 0 ) Suppliers ( 1 ) Subcontractors ( 2 ) Architects ( 1 ) E…" at bounding box center [896, 172] width 807 height 35
click at [734, 171] on button "Clients ( 0 )" at bounding box center [697, 172] width 134 height 28
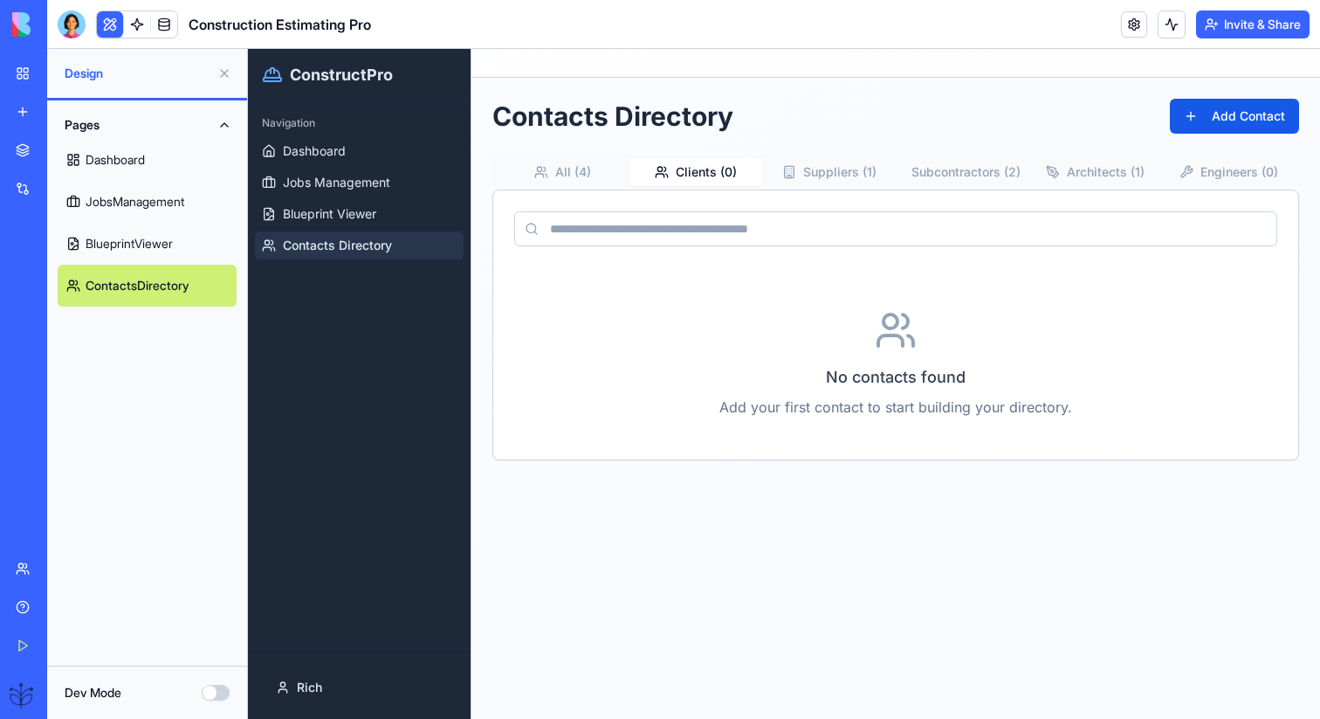
click at [810, 170] on button "Suppliers ( 1 )" at bounding box center [829, 172] width 134 height 28
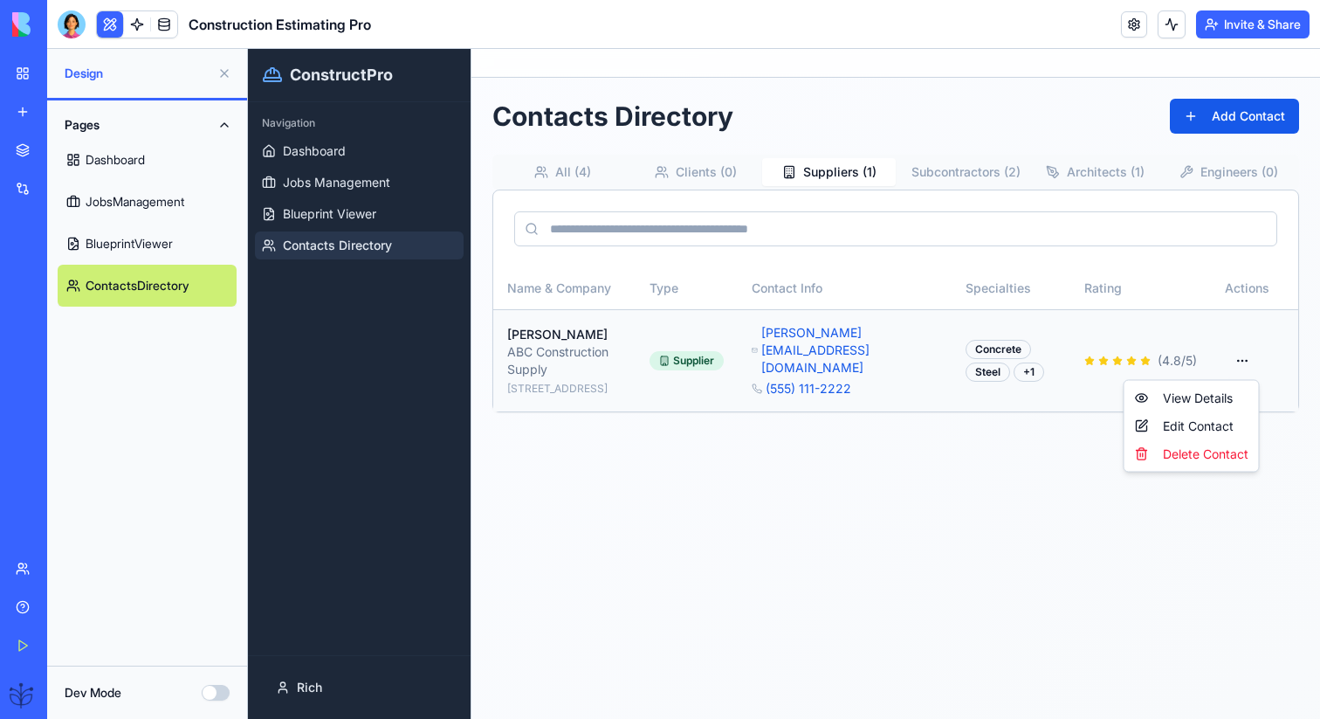
click at [1258, 358] on html "ConstructPro Navigation Dashboard Jobs Management Blueprint Viewer Contacts Dir…" at bounding box center [784, 384] width 1072 height 670
click at [1217, 400] on div "View Details" at bounding box center [1192, 398] width 128 height 28
click at [1240, 362] on html "ConstructPro Navigation Dashboard Jobs Management Blueprint Viewer Contacts Dir…" at bounding box center [784, 384] width 1072 height 670
click at [1235, 405] on div "View Details" at bounding box center [1192, 398] width 128 height 28
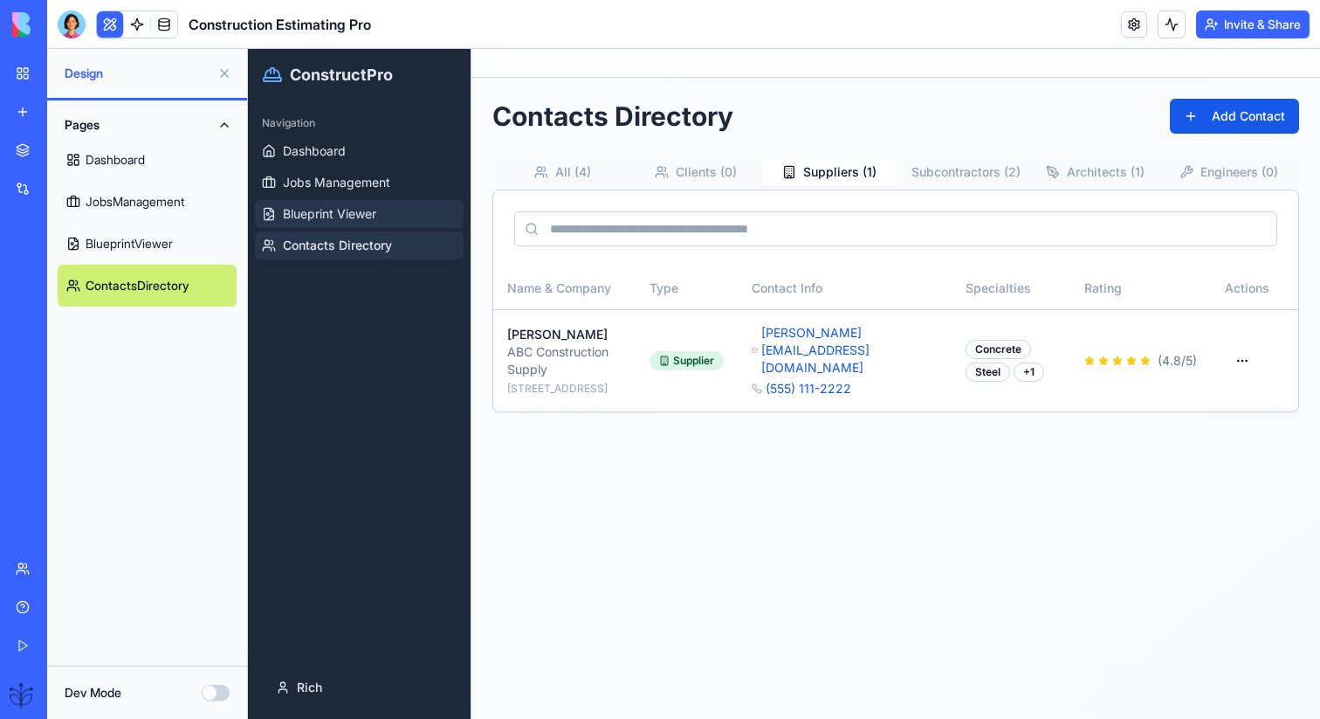
click at [340, 205] on span "Blueprint Viewer" at bounding box center [329, 213] width 93 height 17
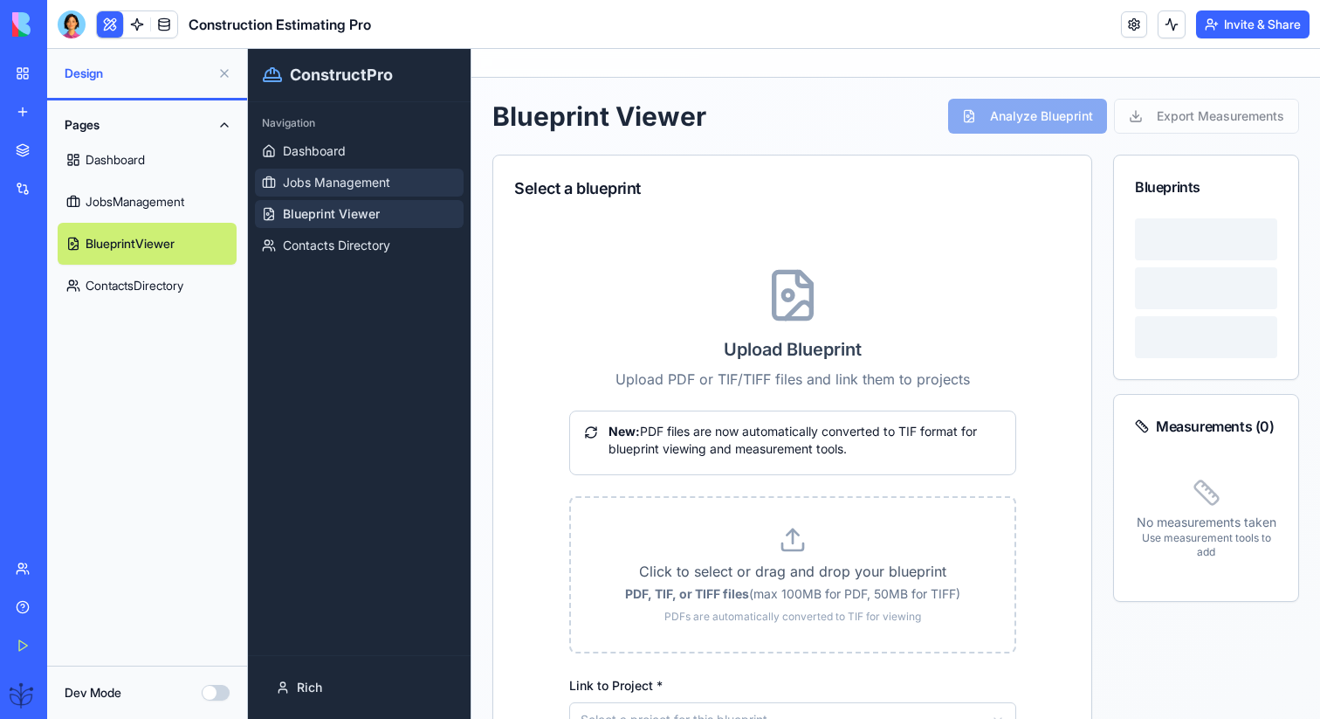
click at [340, 182] on span "Jobs Management" at bounding box center [336, 182] width 107 height 17
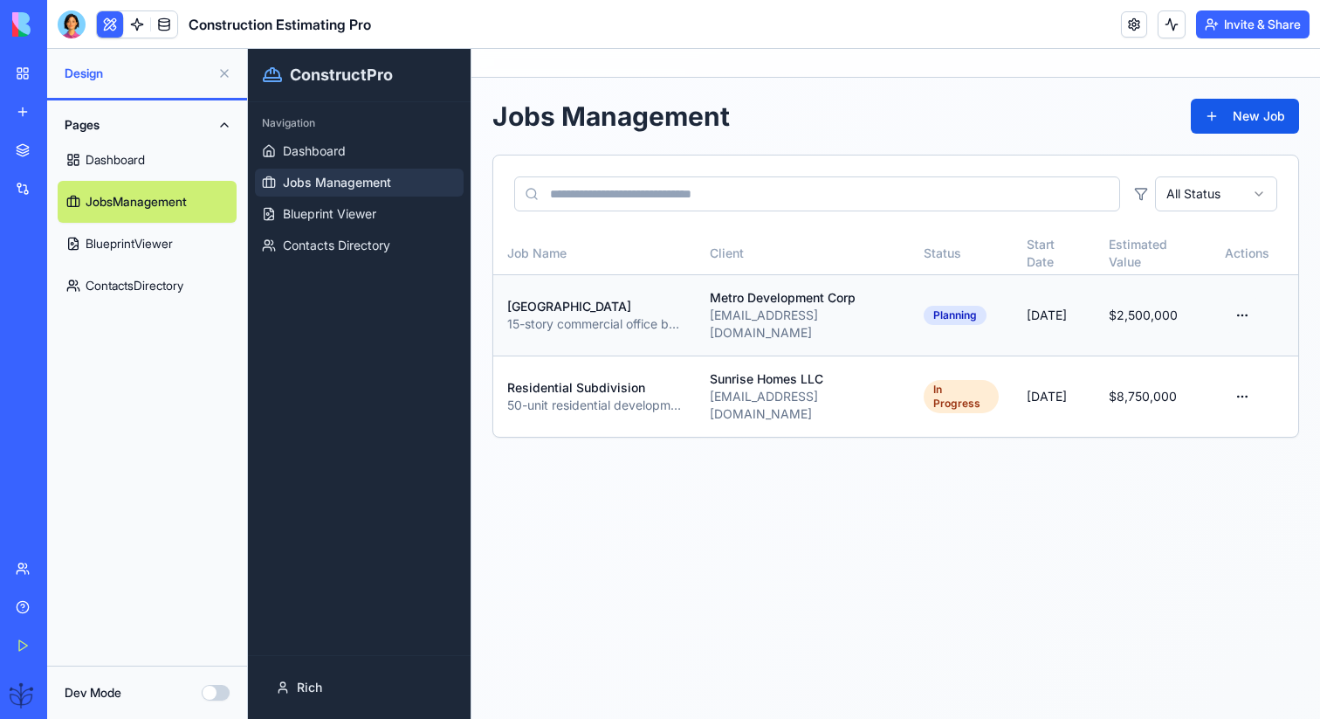
click at [1254, 301] on html "ConstructPro Navigation Dashboard Jobs Management Blueprint Viewer Contacts Dir…" at bounding box center [784, 384] width 1072 height 670
click at [1218, 339] on div "View Details" at bounding box center [1188, 346] width 136 height 28
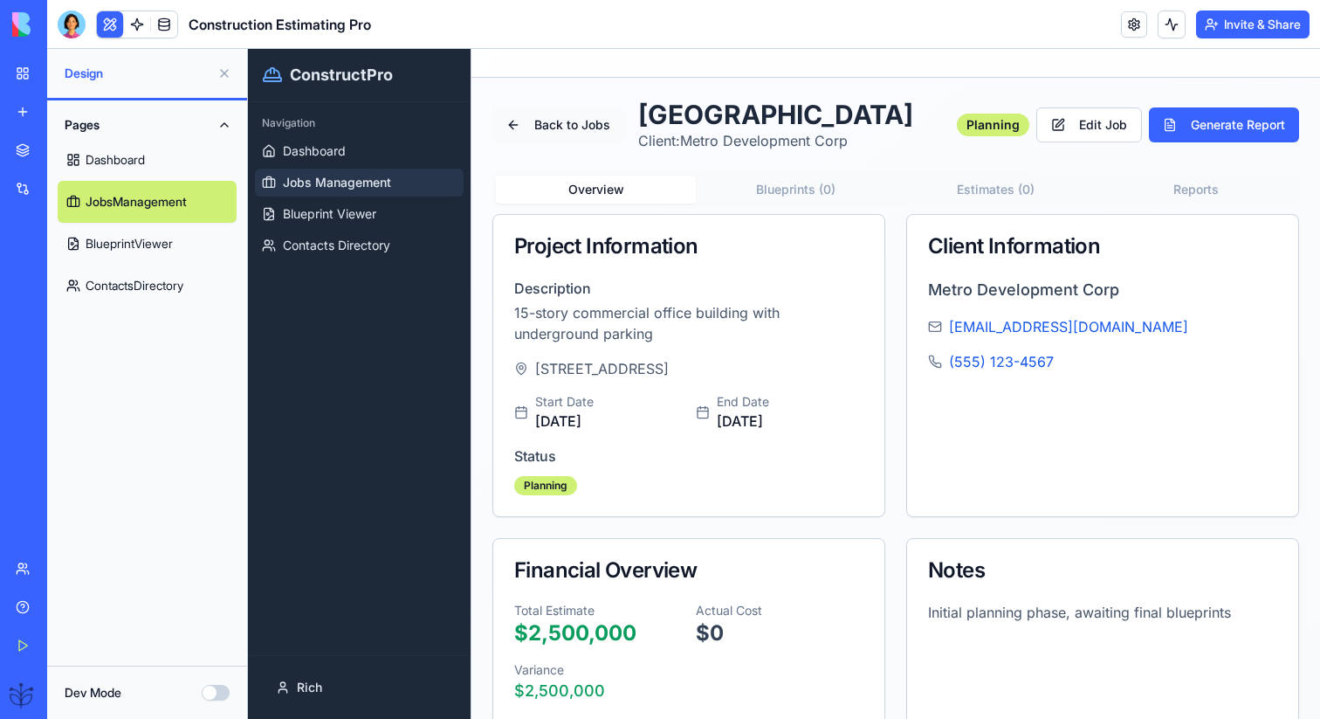
click at [572, 129] on button "Back to Jobs" at bounding box center [559, 124] width 132 height 35
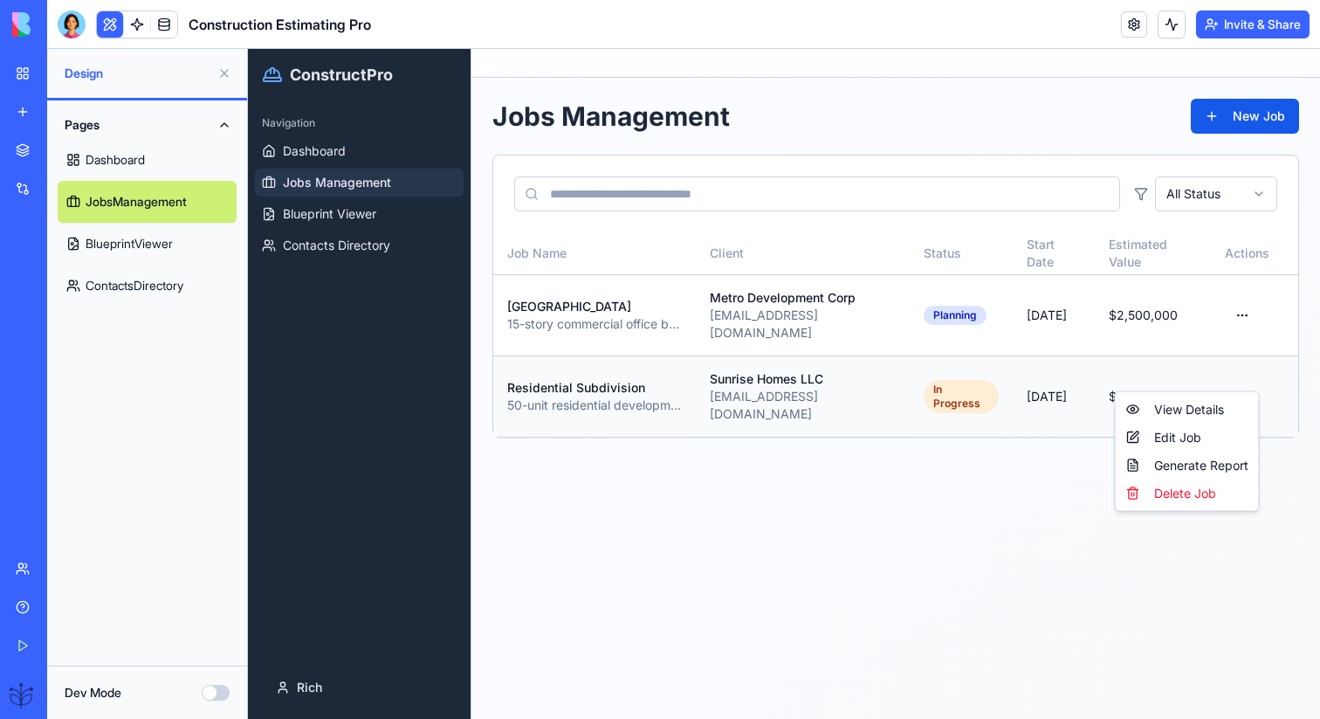
click at [1248, 370] on html "ConstructPro Navigation Dashboard Jobs Management Blueprint Viewer Contacts Dir…" at bounding box center [784, 384] width 1072 height 670
click at [1208, 414] on div "View Details" at bounding box center [1188, 410] width 136 height 28
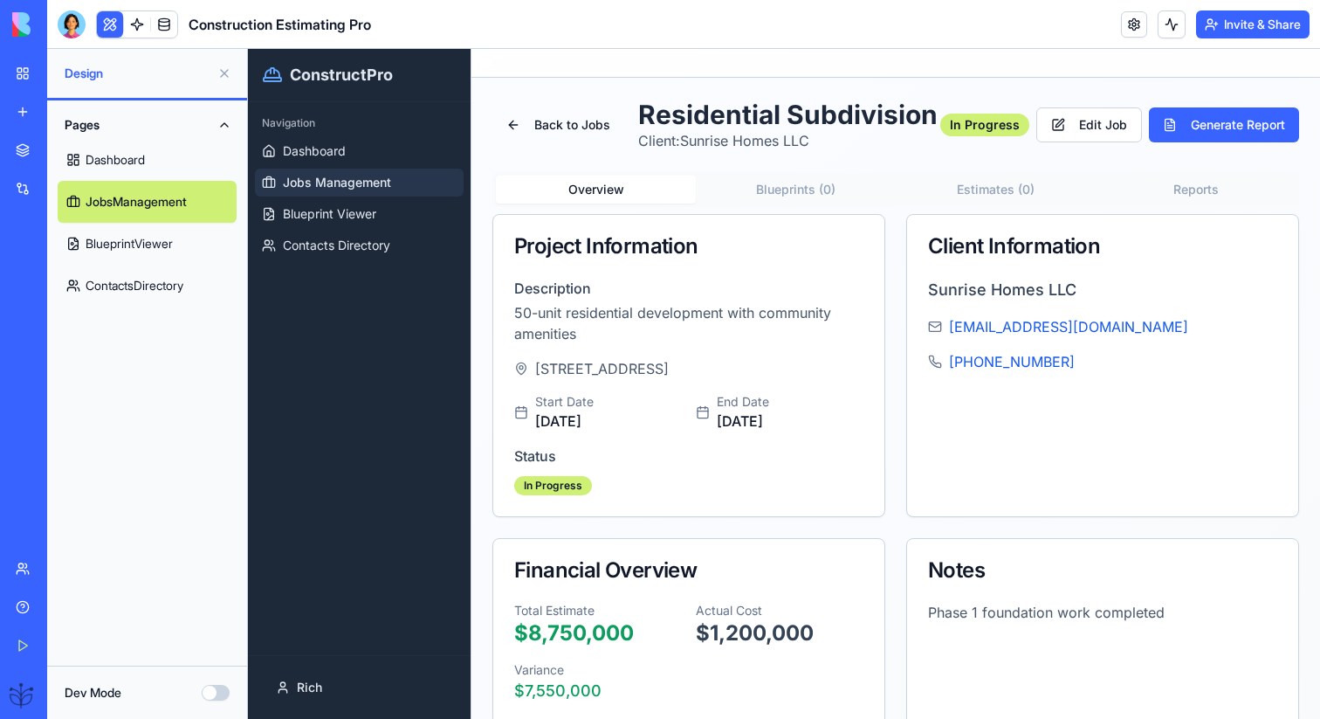
click at [767, 194] on button "Blueprints ( 0 )" at bounding box center [796, 190] width 200 height 28
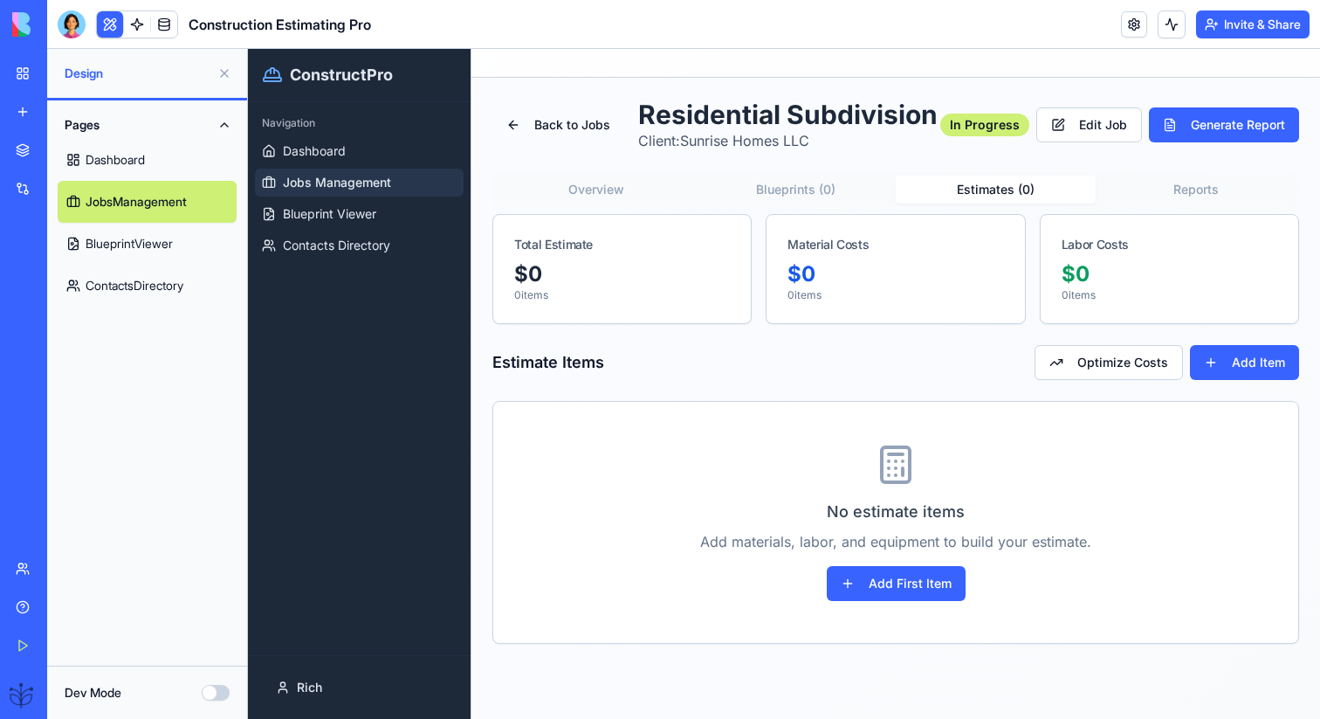
click at [969, 198] on button "Estimates ( 0 )" at bounding box center [996, 190] width 200 height 28
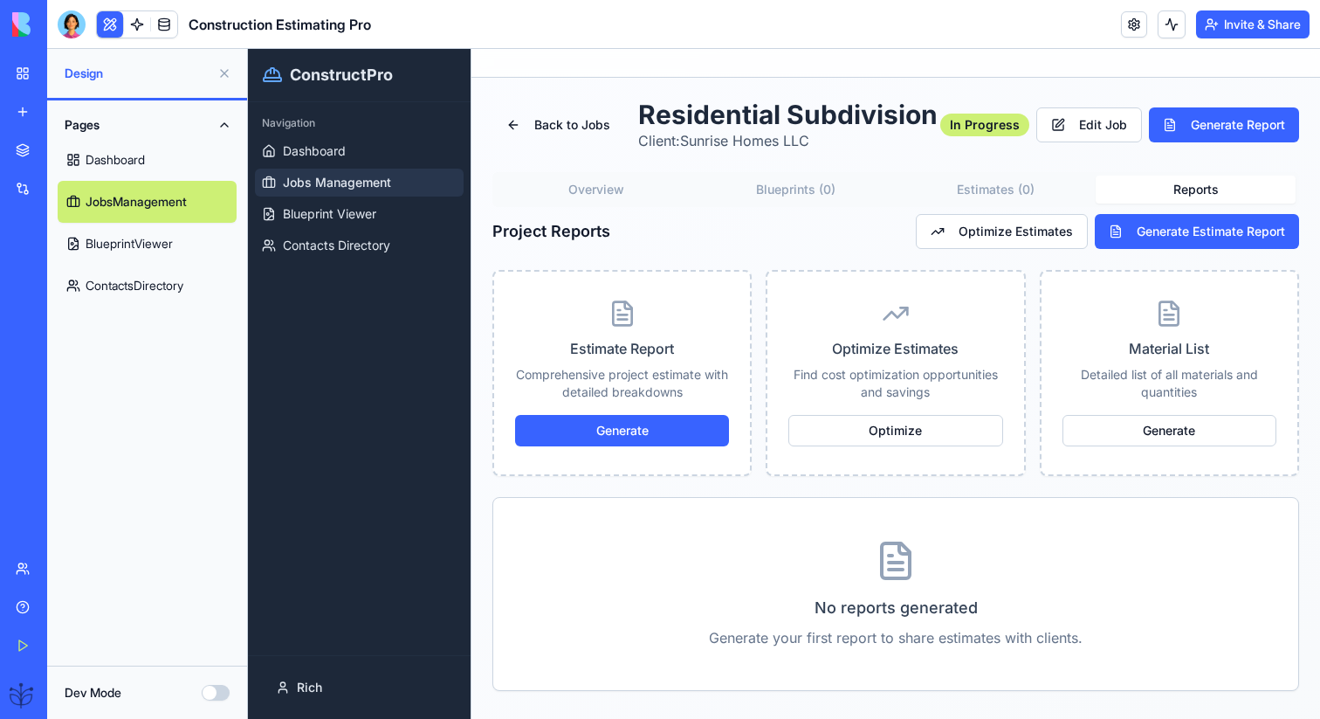
click at [1156, 190] on button "Reports" at bounding box center [1196, 190] width 200 height 28
click at [1113, 123] on button "Edit Job" at bounding box center [1090, 124] width 106 height 35
click at [1097, 127] on button "Edit Job" at bounding box center [1090, 124] width 106 height 35
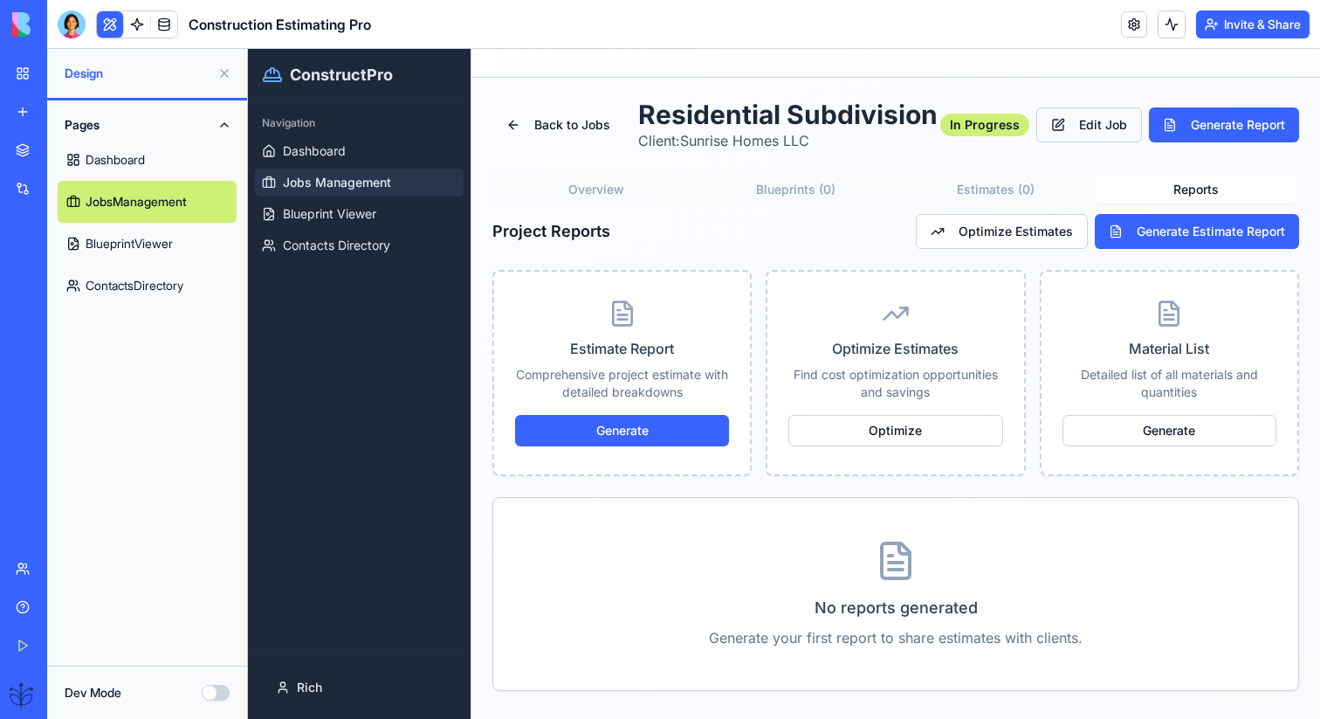
click at [1097, 127] on button "Edit Job" at bounding box center [1090, 124] width 106 height 35
click at [1046, 180] on button "Estimates ( 0 )" at bounding box center [996, 190] width 200 height 28
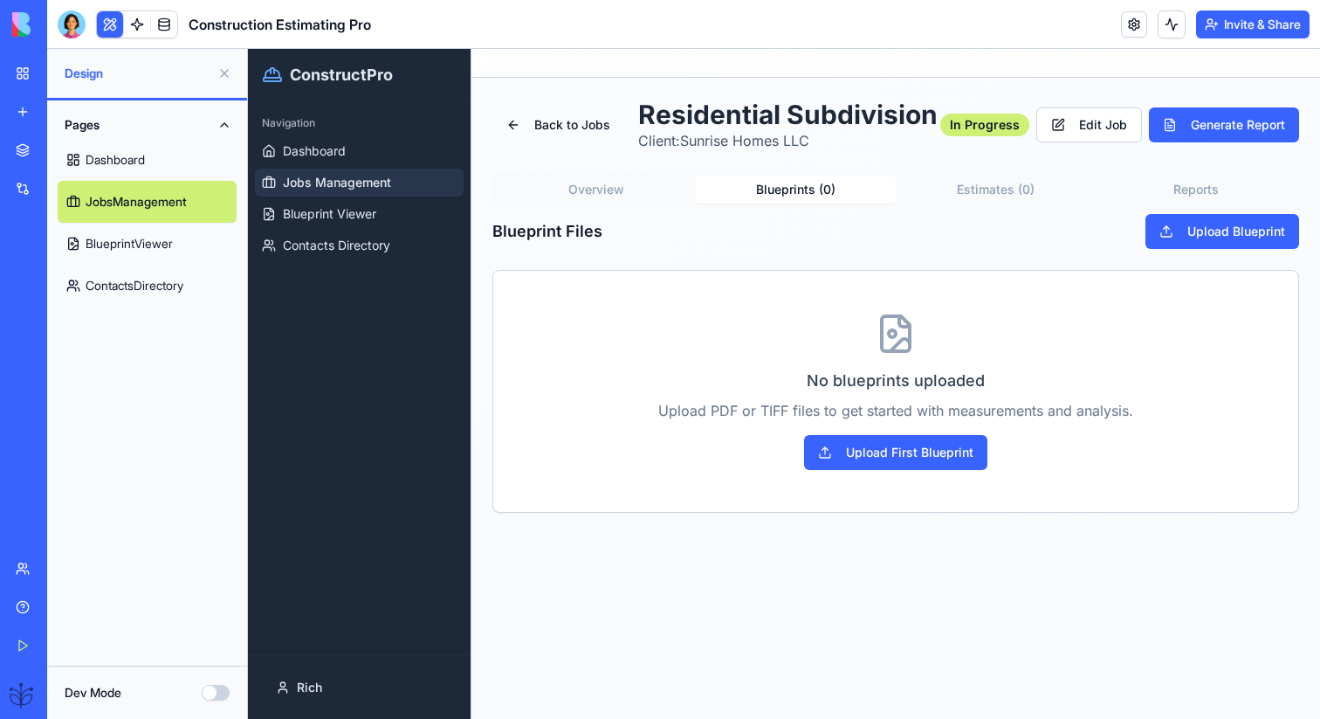
click at [824, 190] on button "Blueprints ( 0 )" at bounding box center [796, 190] width 200 height 28
click at [647, 190] on button "Overview" at bounding box center [596, 190] width 200 height 28
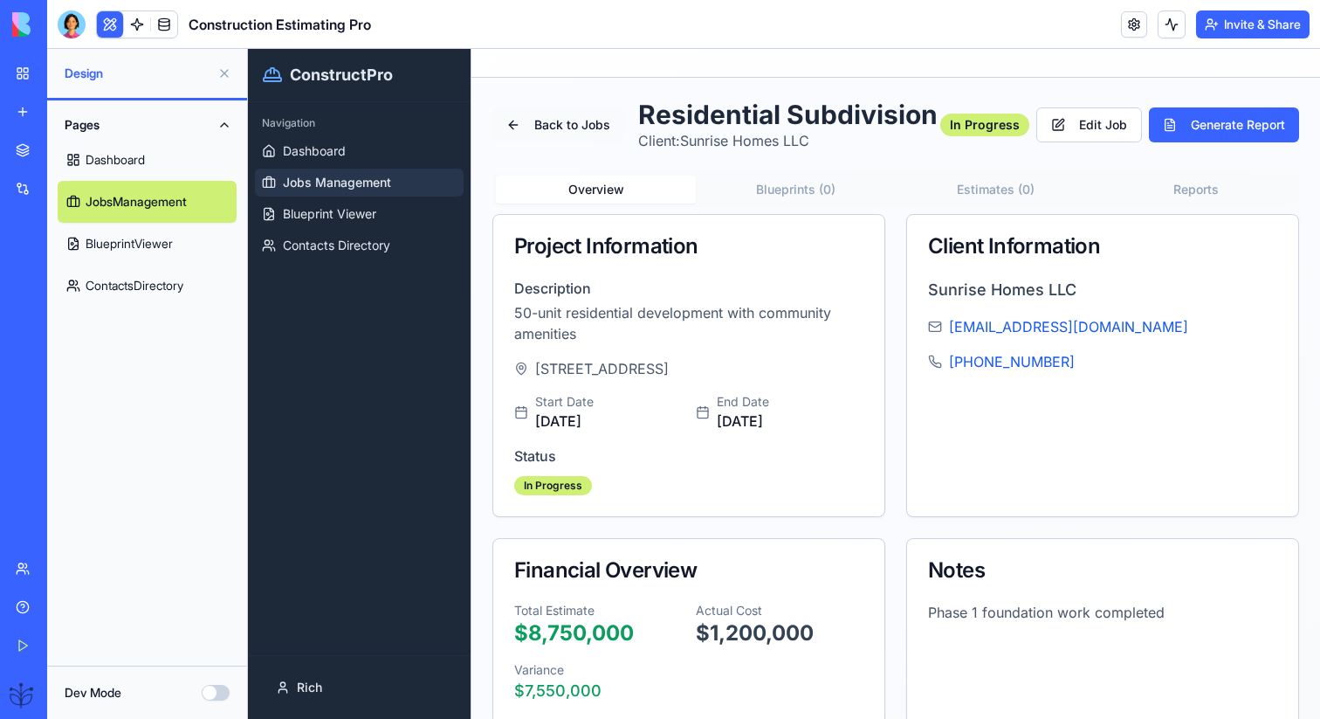
click at [549, 114] on button "Back to Jobs" at bounding box center [559, 124] width 132 height 35
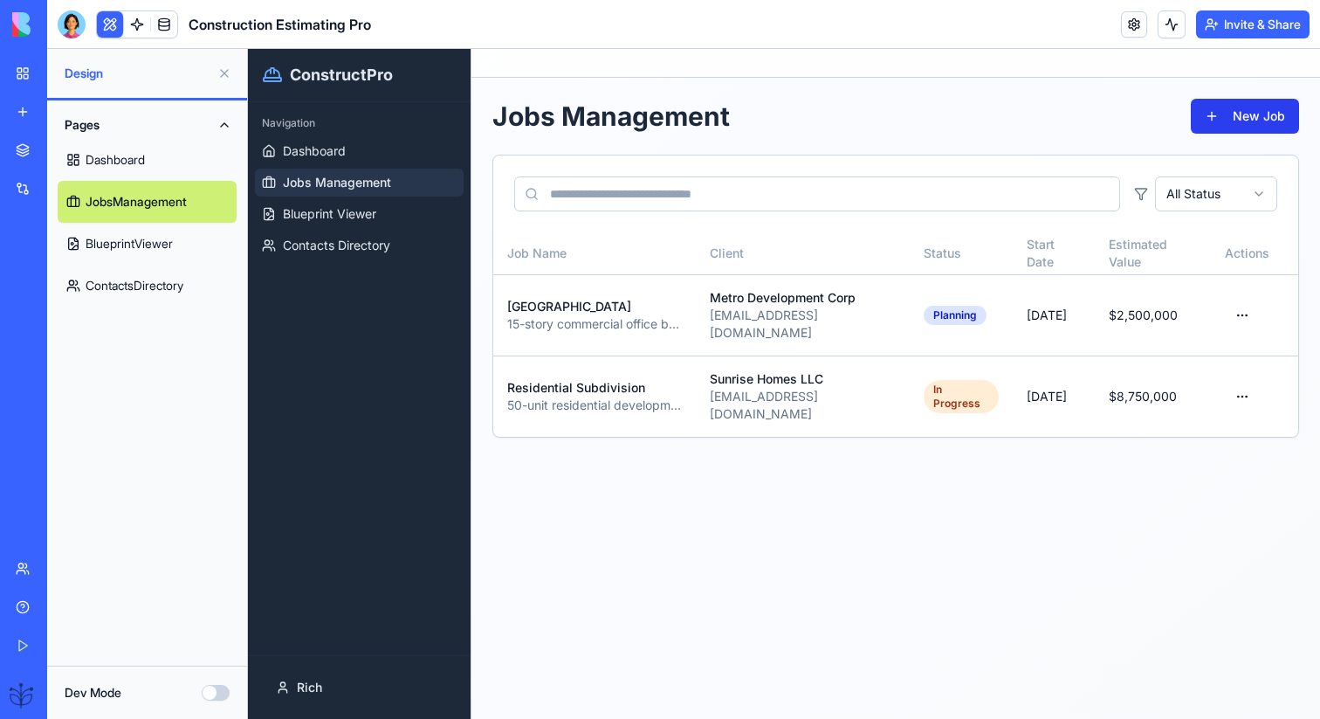
click at [1200, 116] on button "New Job" at bounding box center [1245, 116] width 108 height 35
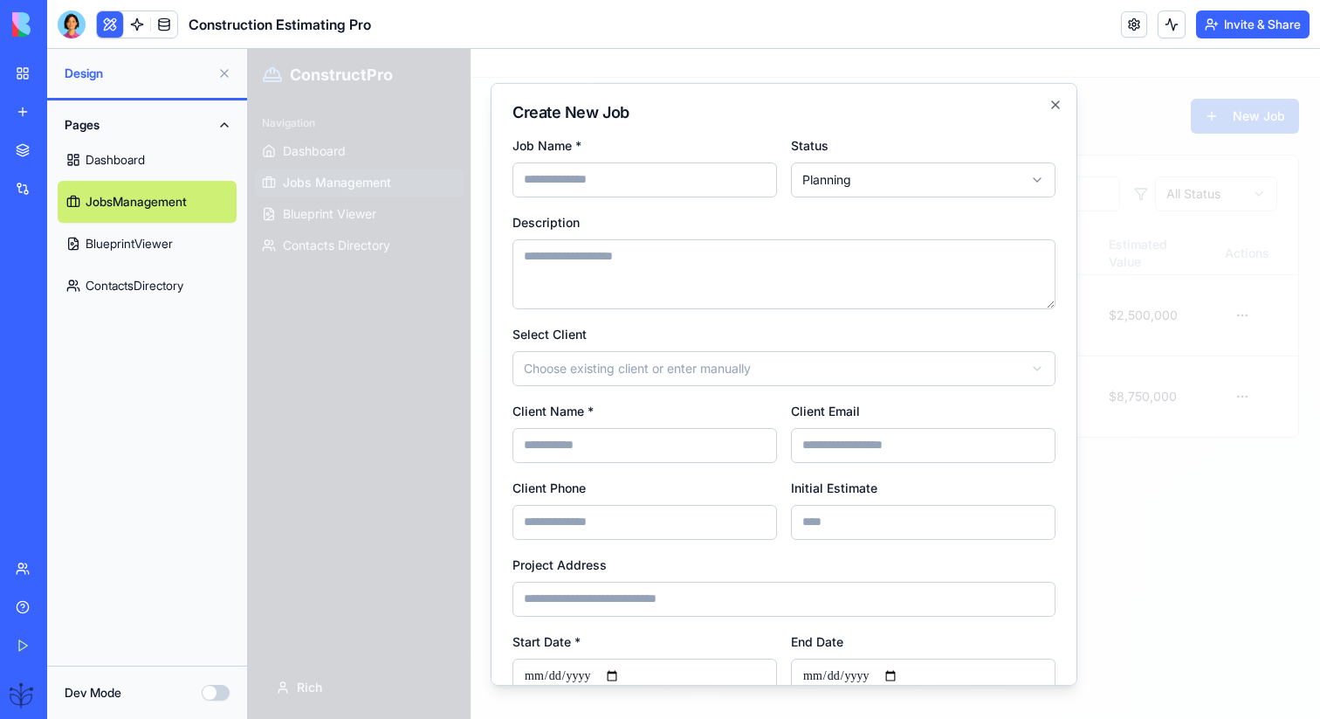
click at [1132, 145] on div at bounding box center [784, 384] width 1072 height 670
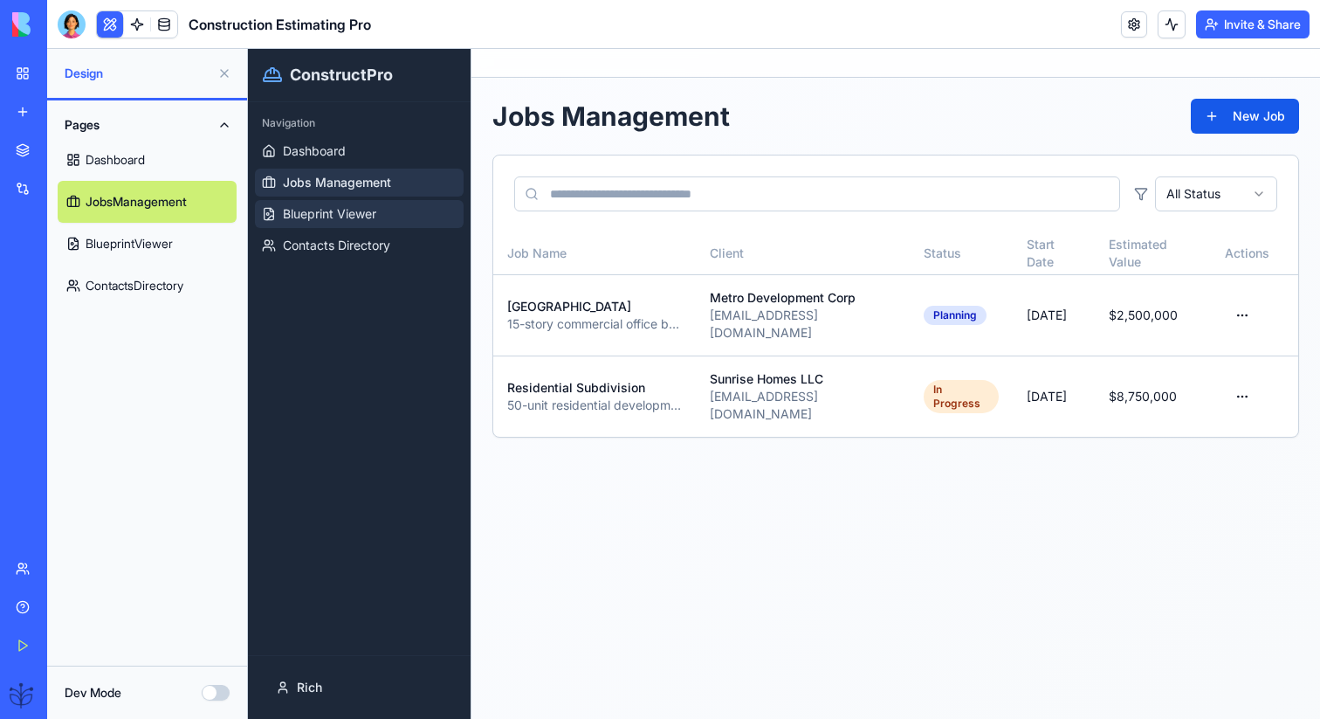
click at [362, 219] on span "Blueprint Viewer" at bounding box center [329, 213] width 93 height 17
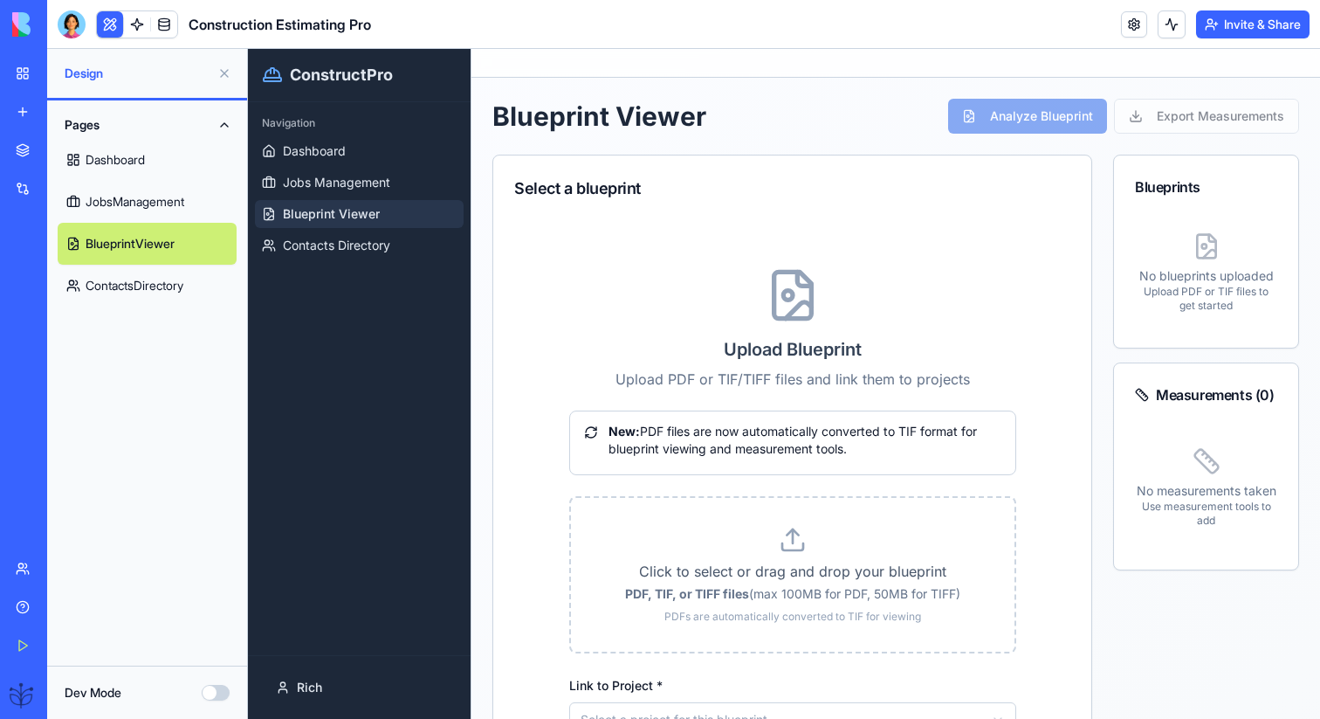
click at [1157, 128] on div "Analyze Blueprint Export Measurements" at bounding box center [1123, 116] width 351 height 35
click at [378, 243] on span "Contacts Directory" at bounding box center [336, 245] width 107 height 17
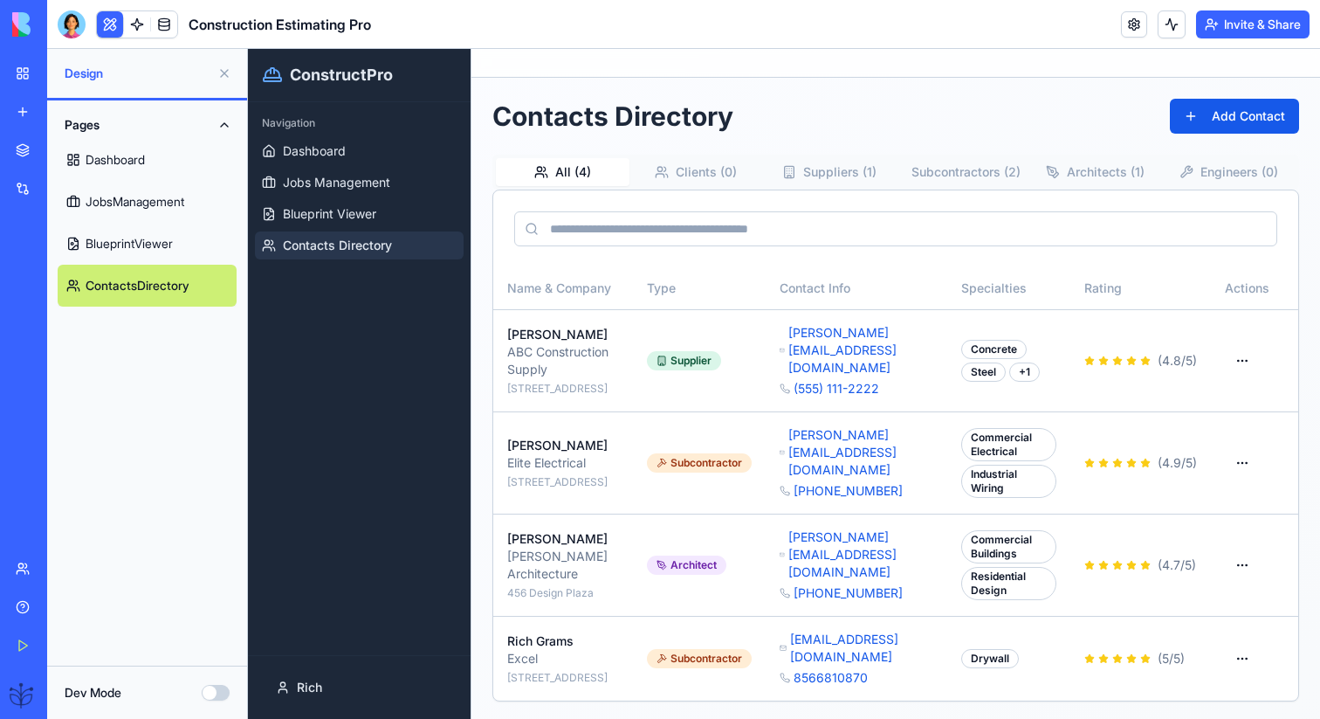
click at [121, 122] on button "Pages" at bounding box center [147, 125] width 179 height 28
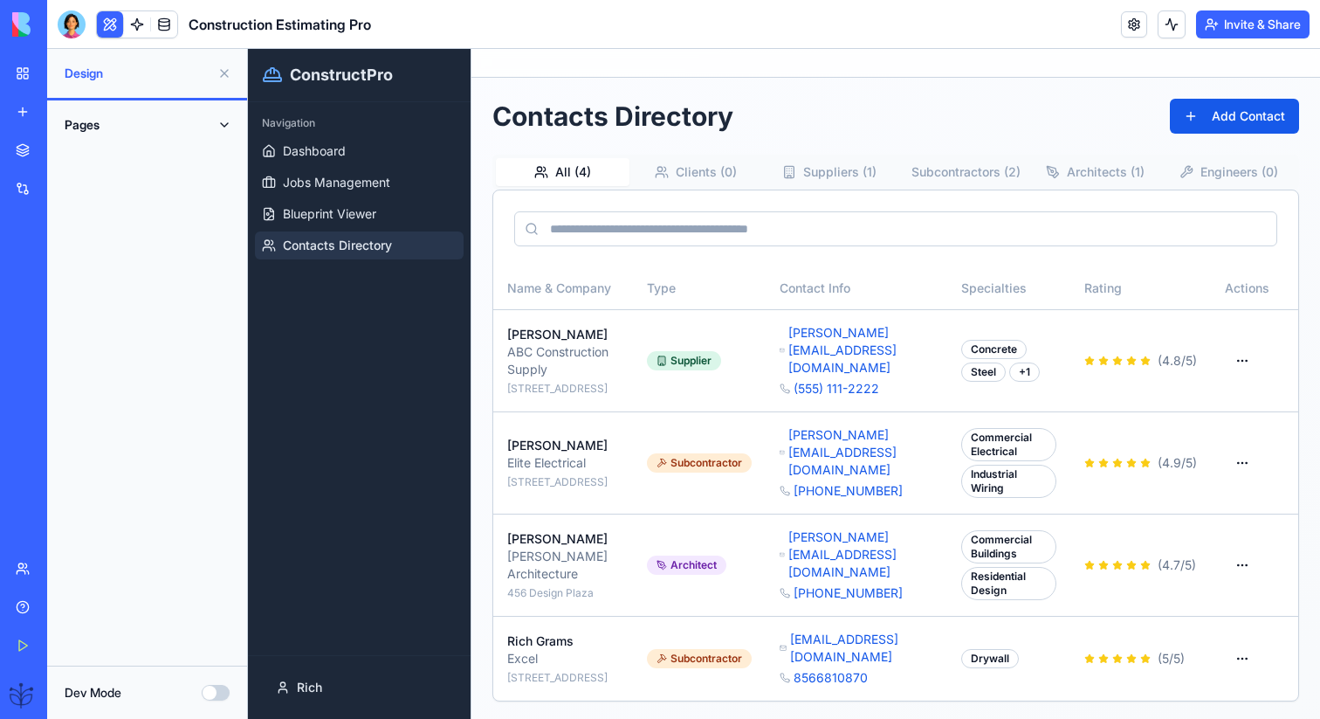
click at [121, 122] on button "Pages" at bounding box center [147, 125] width 179 height 28
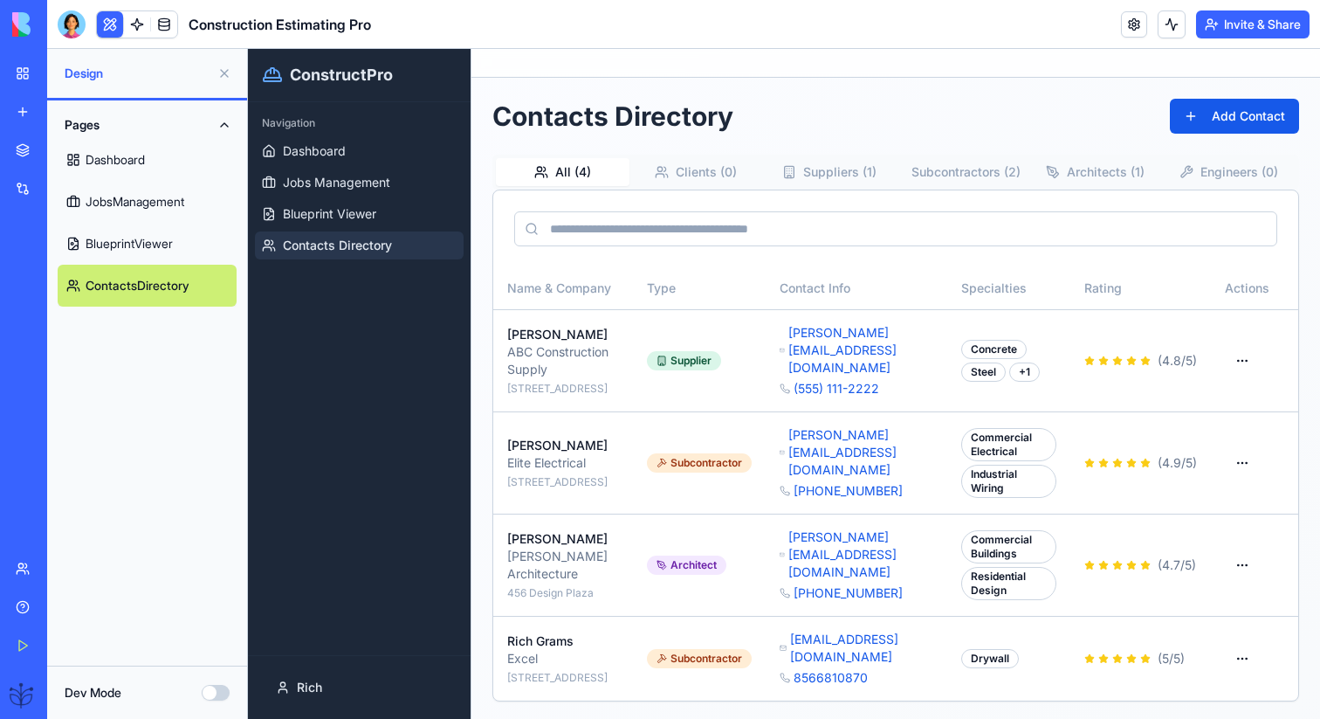
click at [217, 685] on button "Dev Mode" at bounding box center [216, 693] width 28 height 16
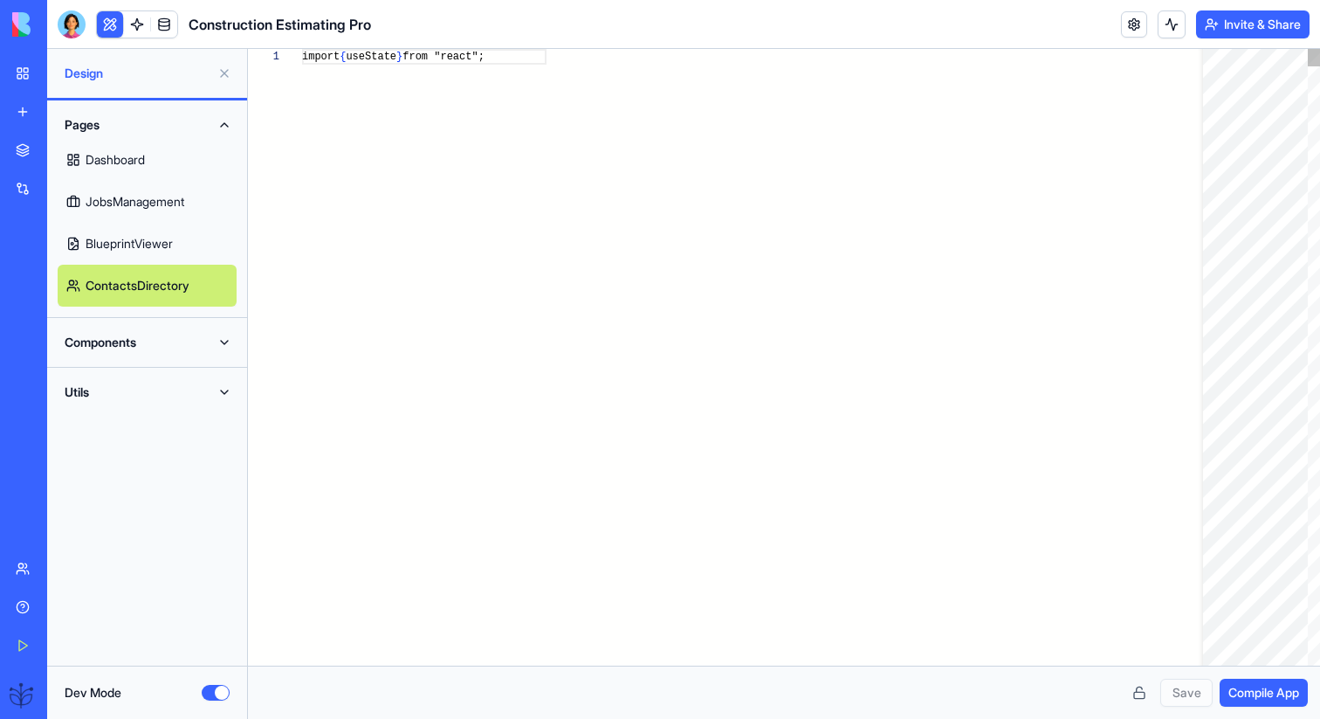
scroll to position [126, 0]
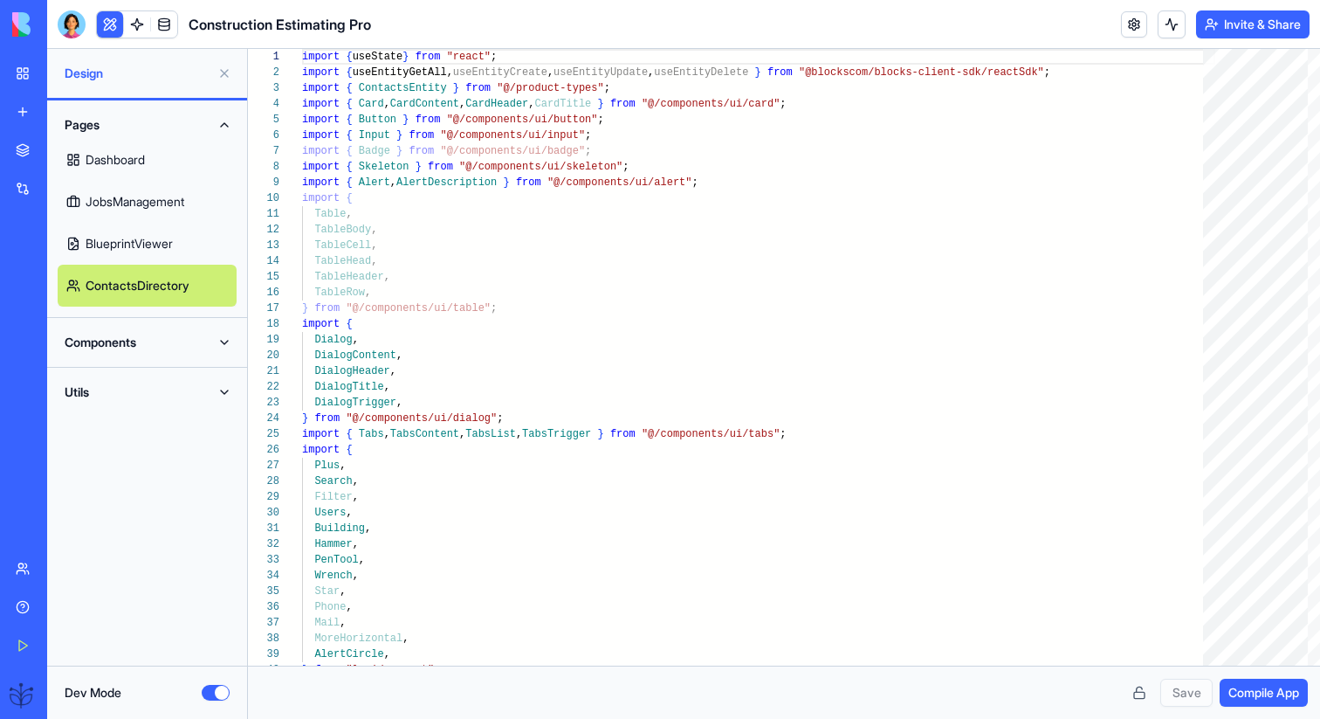
click at [126, 335] on button "Components" at bounding box center [147, 342] width 179 height 28
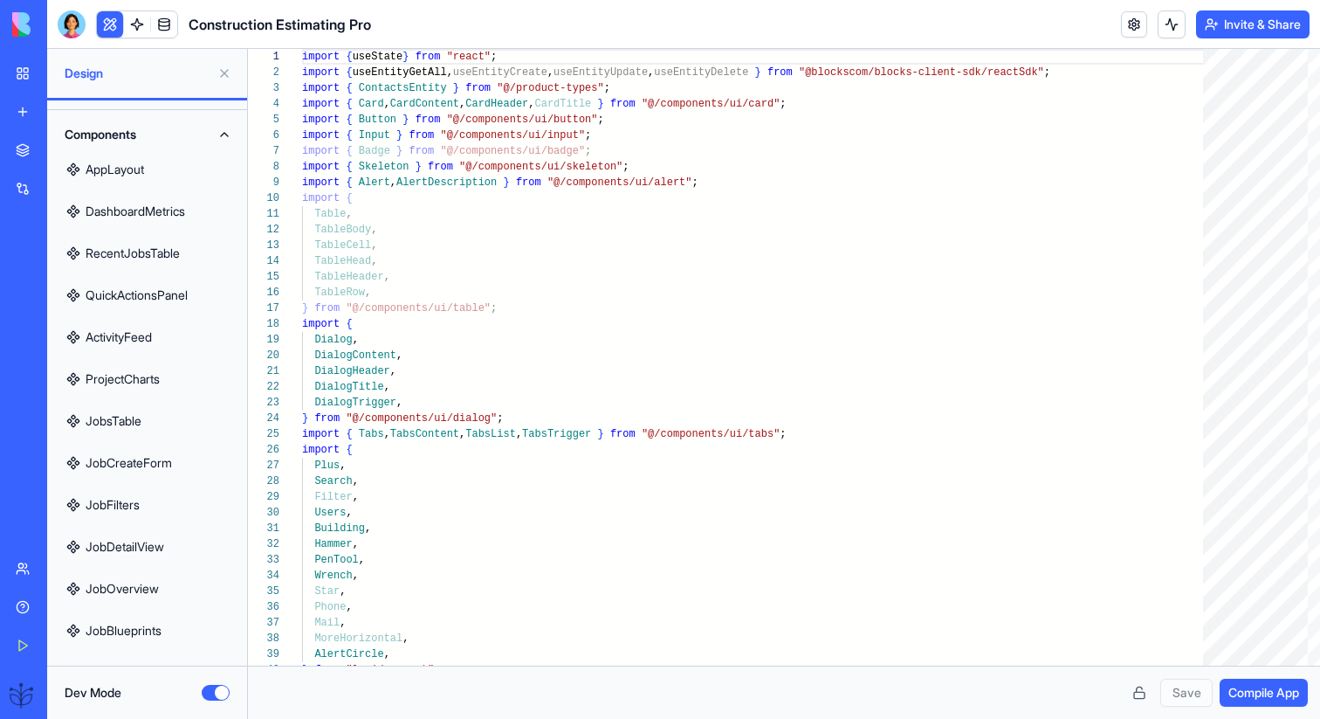
scroll to position [0, 0]
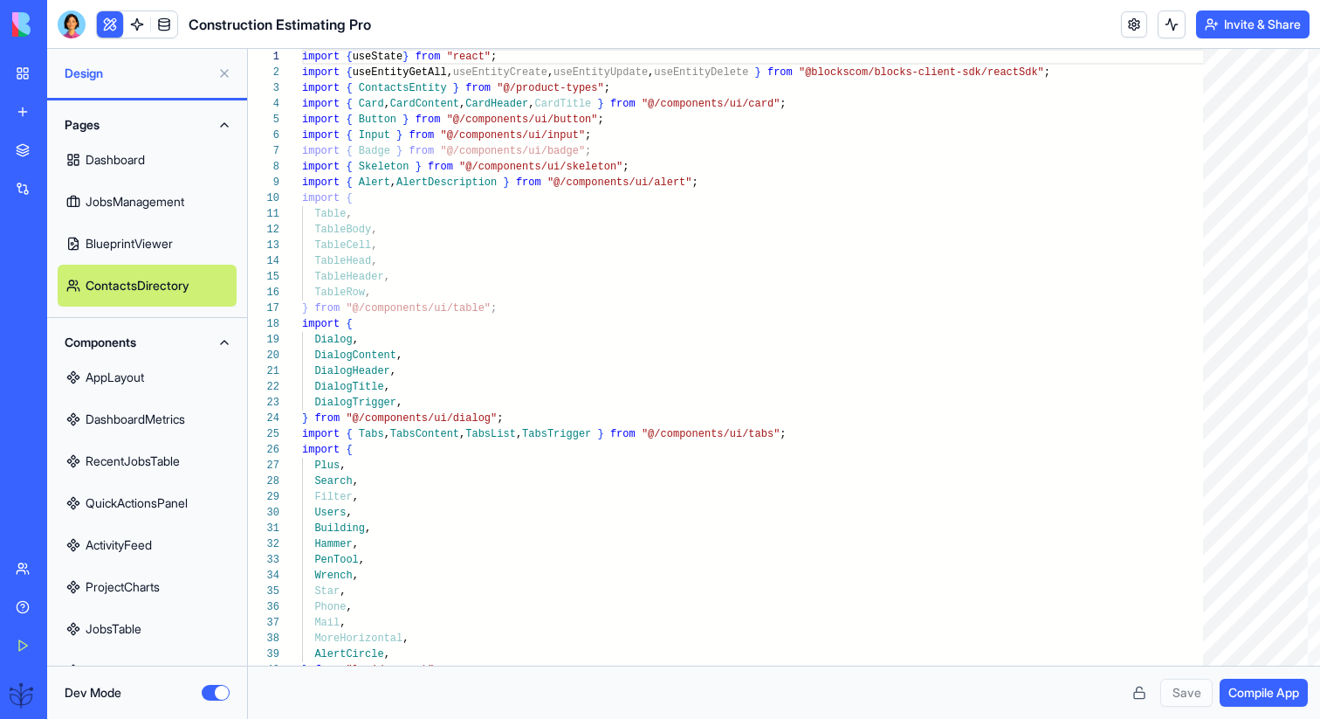
click at [155, 211] on link "JobsManagement" at bounding box center [147, 202] width 179 height 42
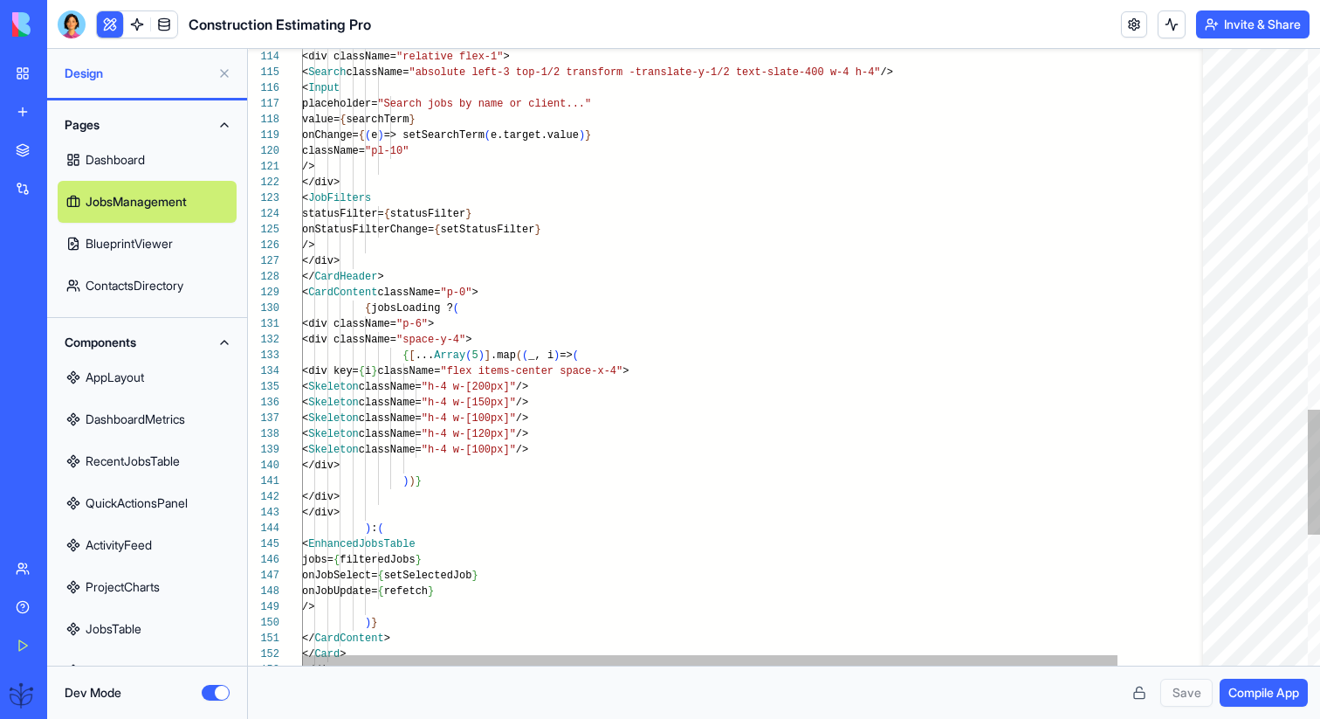
scroll to position [63, 6]
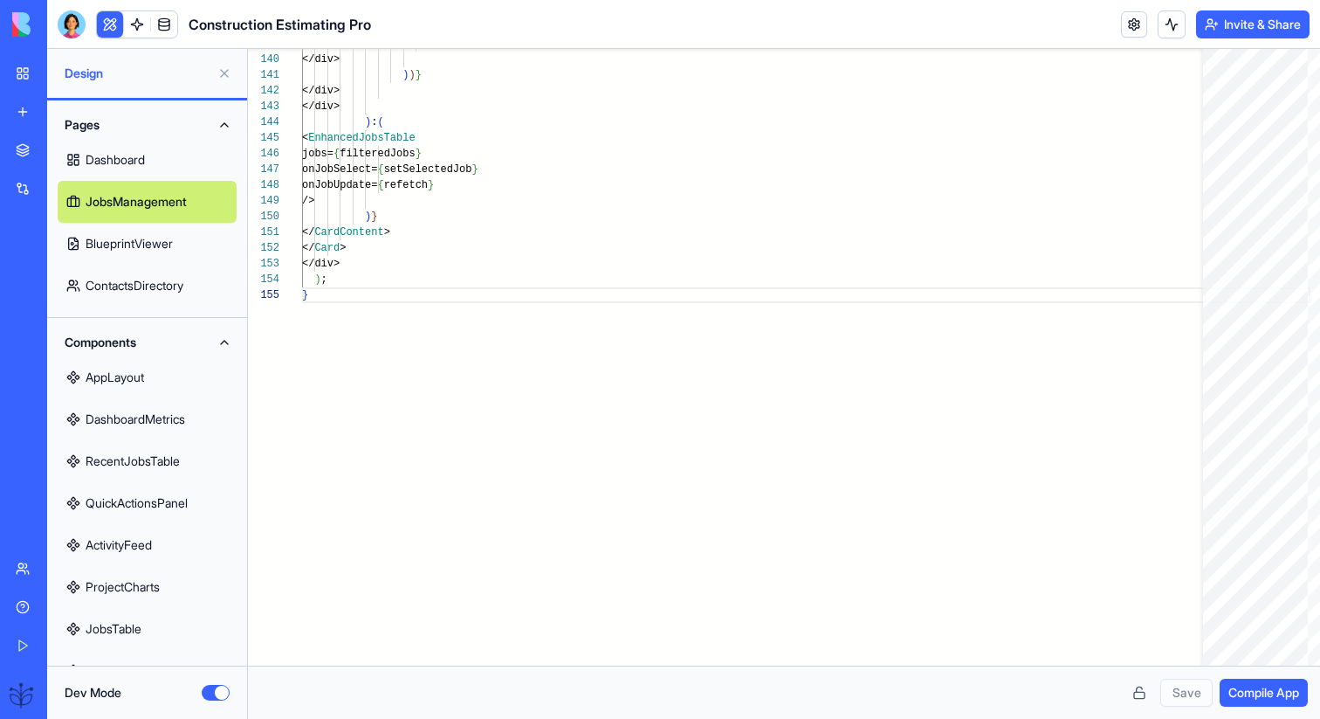
click at [213, 290] on link "ContactsDirectory" at bounding box center [147, 286] width 179 height 42
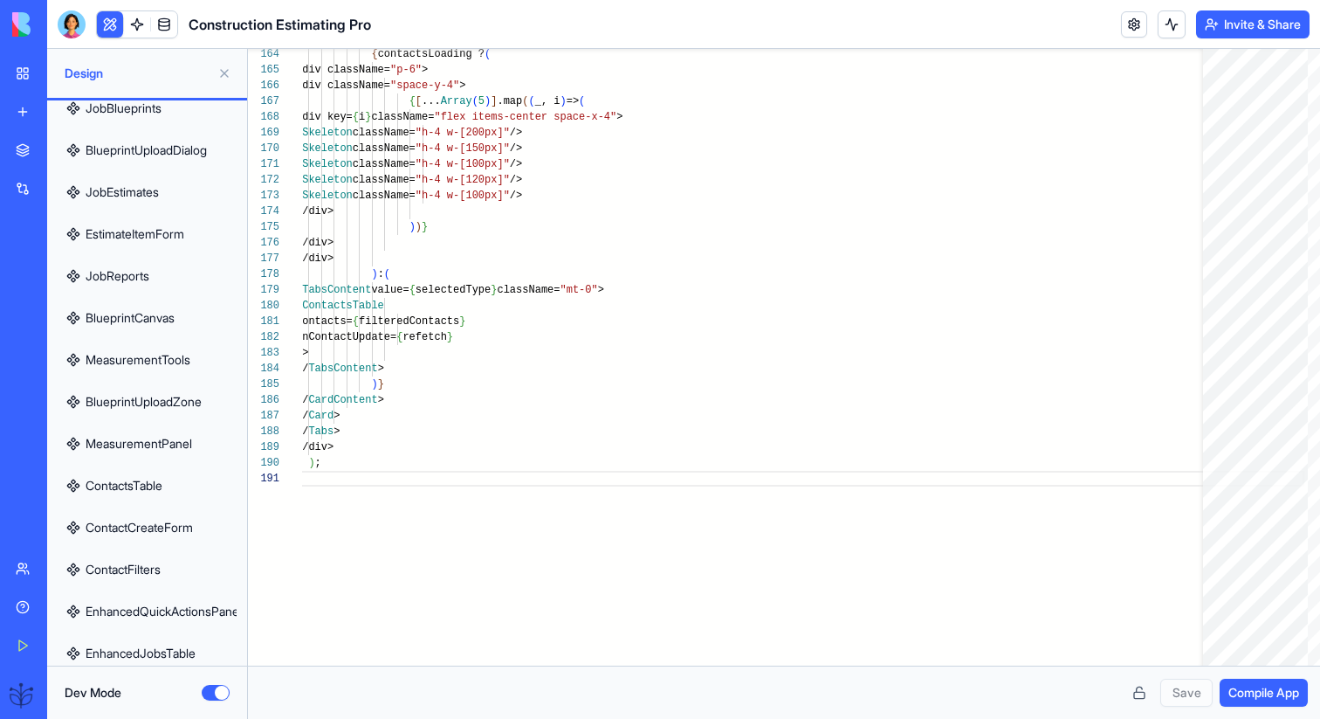
scroll to position [779, 0]
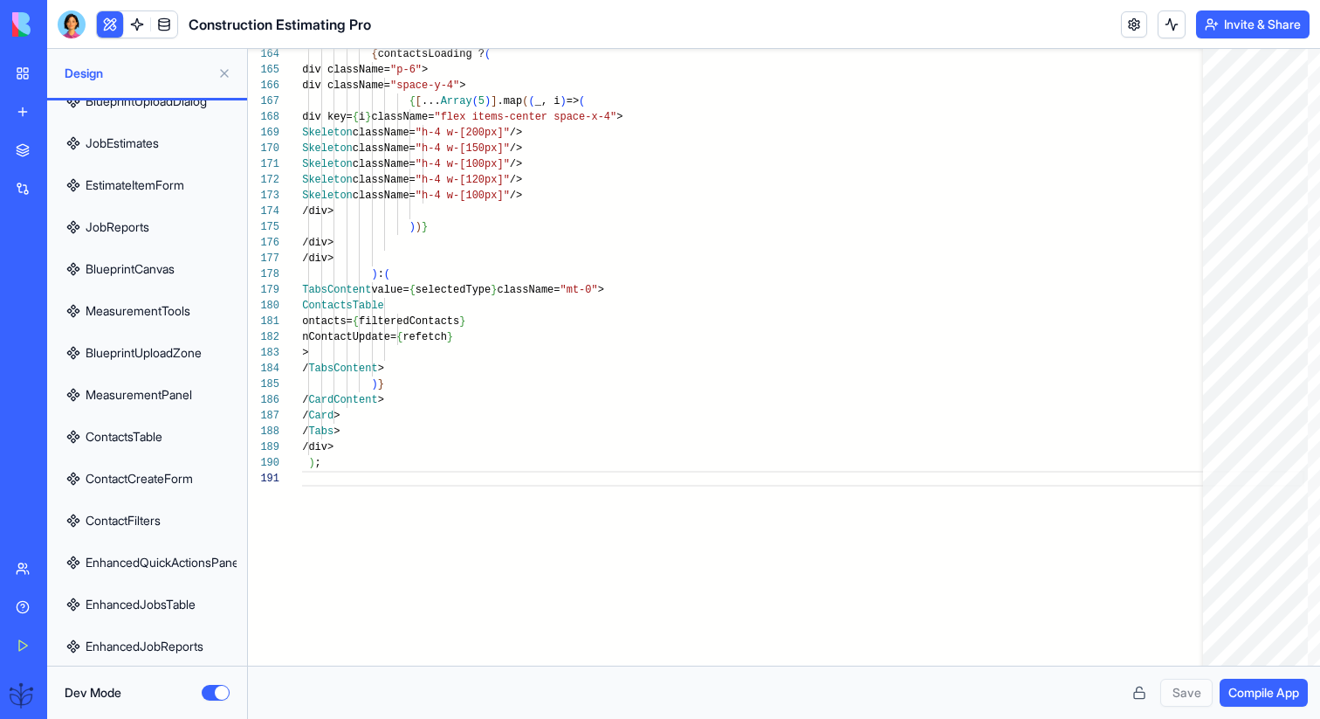
click at [185, 436] on link "ContactsTable" at bounding box center [147, 437] width 179 height 42
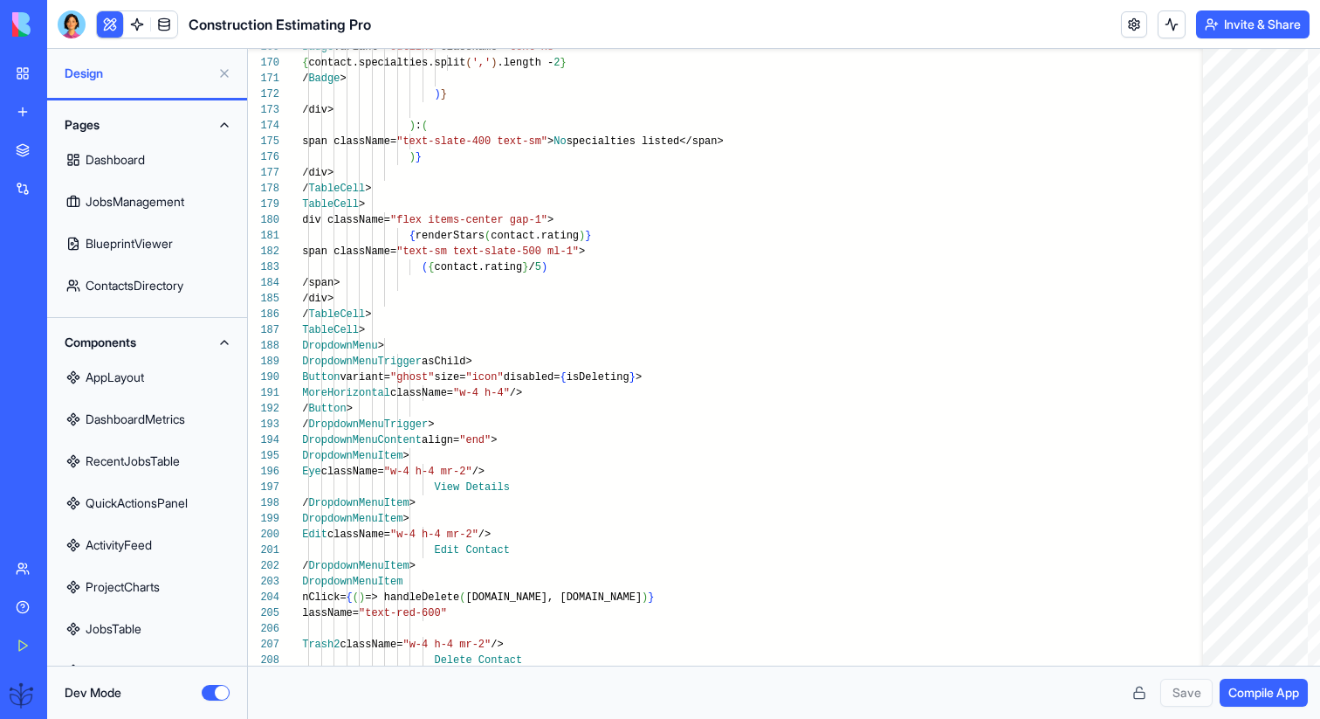
click at [125, 347] on button "Components" at bounding box center [147, 342] width 179 height 28
click at [91, 116] on button "Pages" at bounding box center [147, 125] width 179 height 28
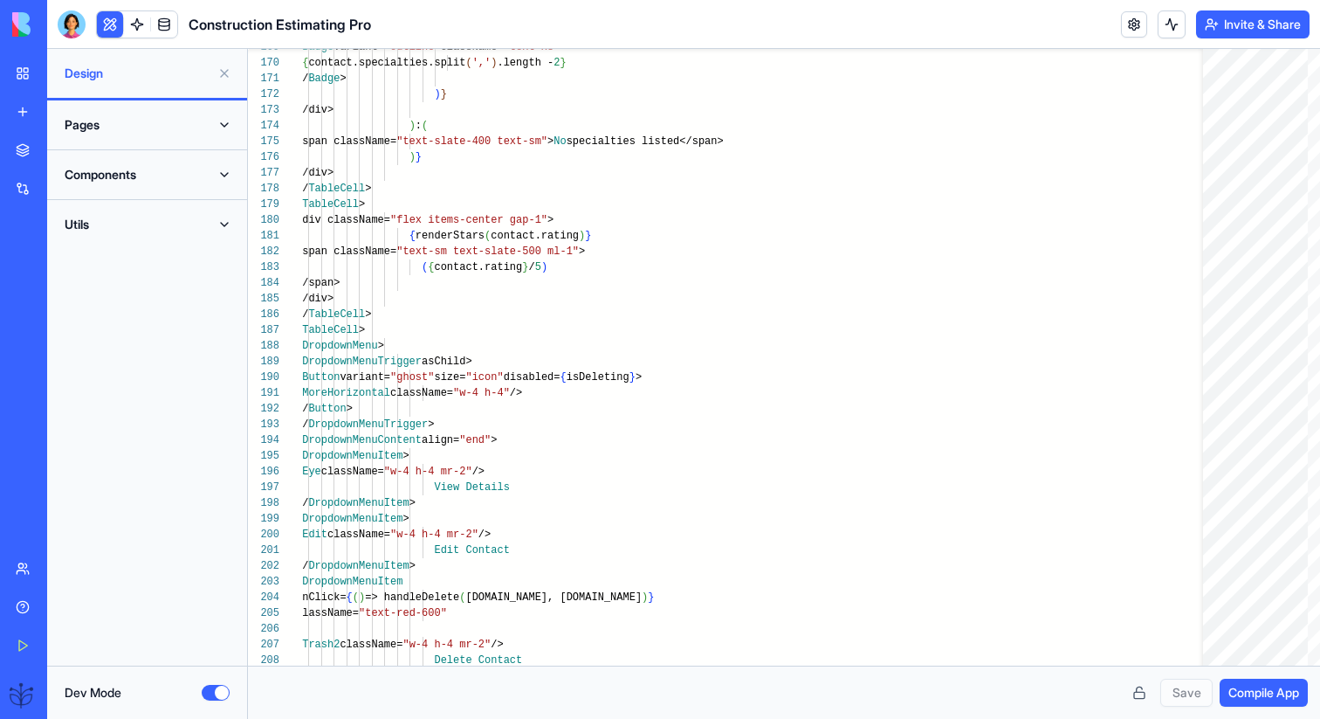
click at [124, 215] on button "Utils" at bounding box center [147, 224] width 179 height 28
click at [137, 279] on link "FormatUtils" at bounding box center [147, 259] width 179 height 42
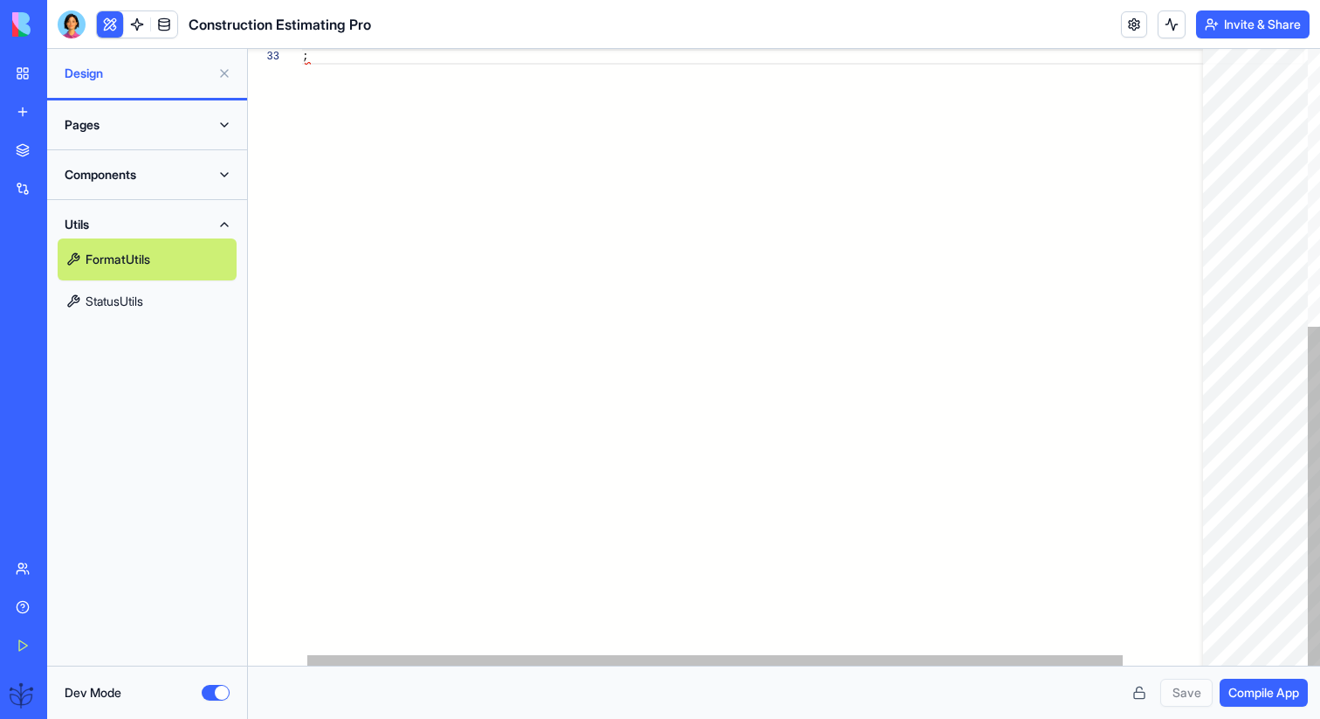
scroll to position [31, 12]
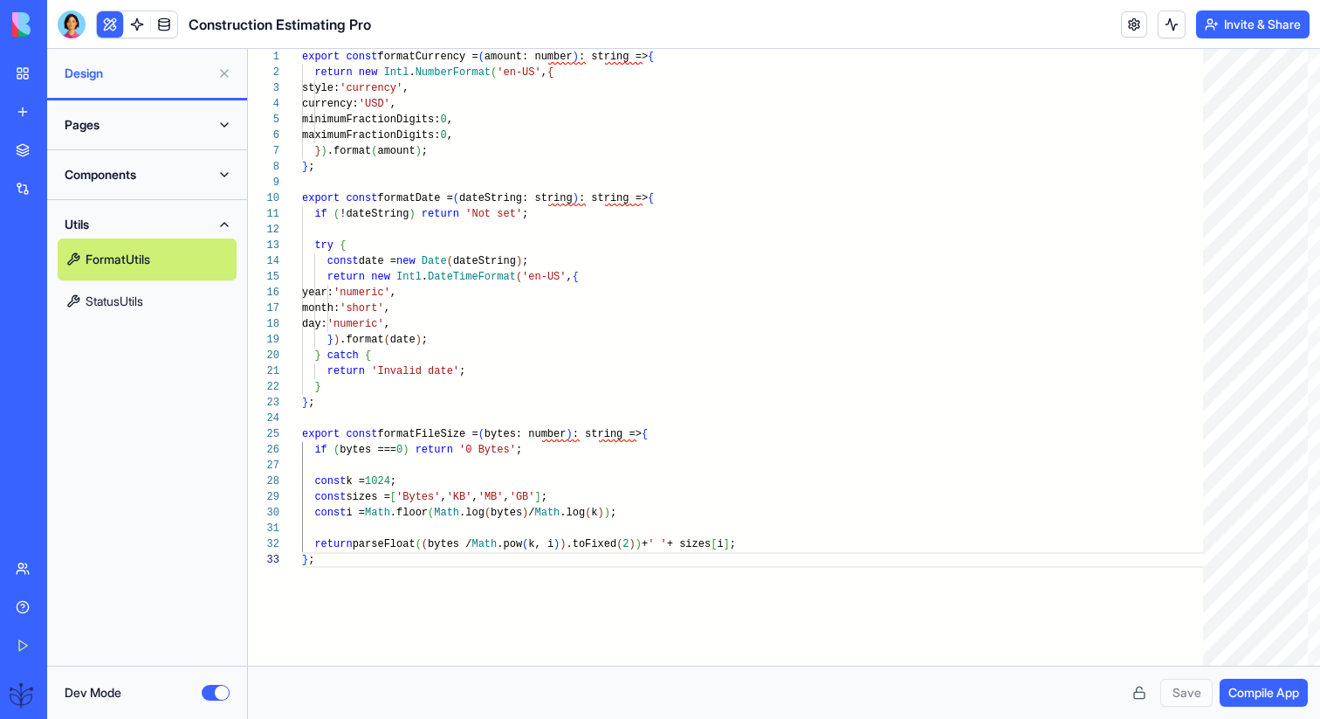
click at [150, 295] on link "StatusUtils" at bounding box center [147, 301] width 179 height 42
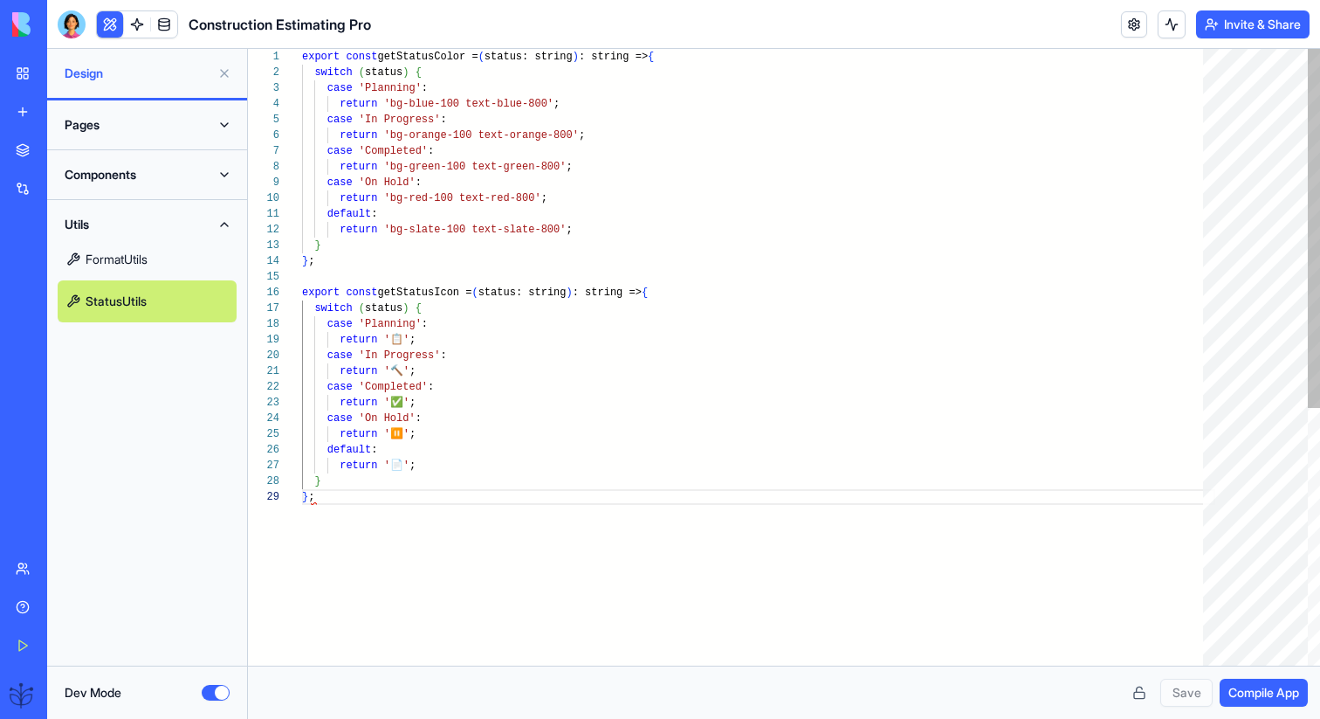
scroll to position [126, 12]
click at [155, 180] on button "Components" at bounding box center [147, 175] width 179 height 28
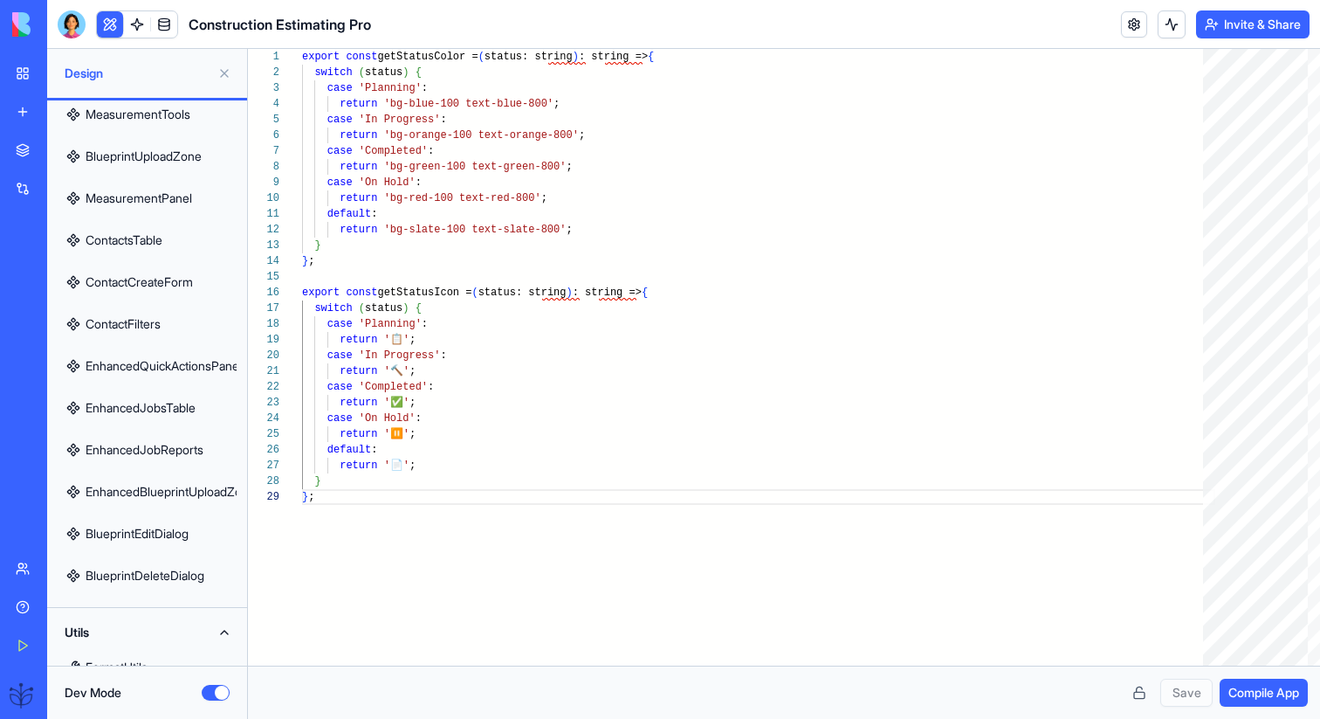
scroll to position [883, 0]
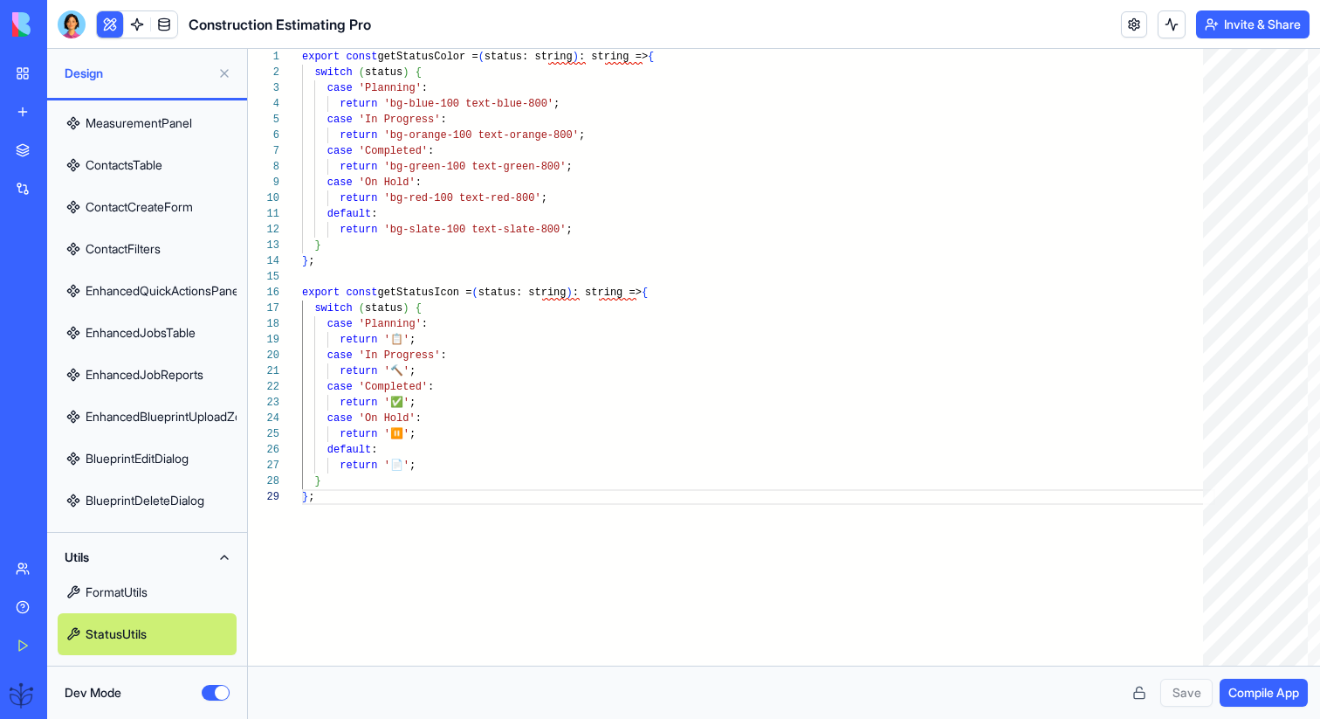
click at [178, 379] on link "EnhancedJobReports" at bounding box center [147, 375] width 179 height 42
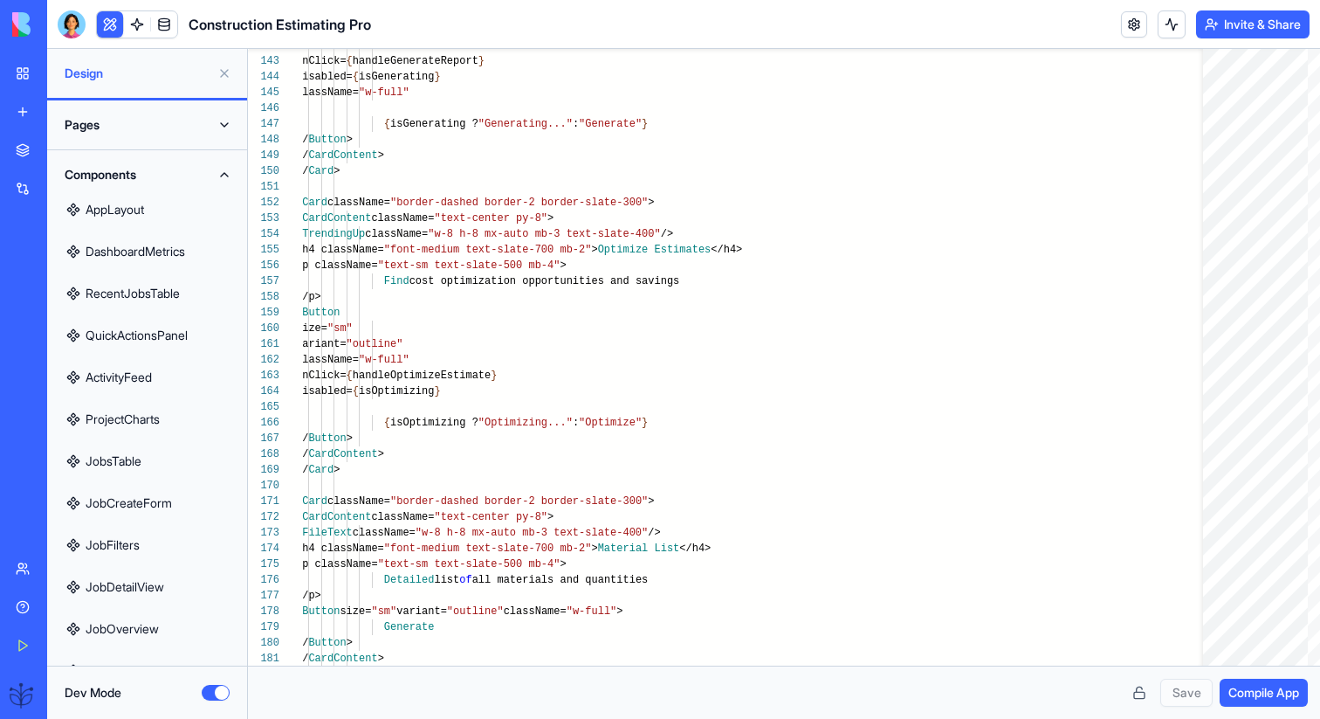
click at [158, 132] on button "Pages" at bounding box center [147, 125] width 179 height 28
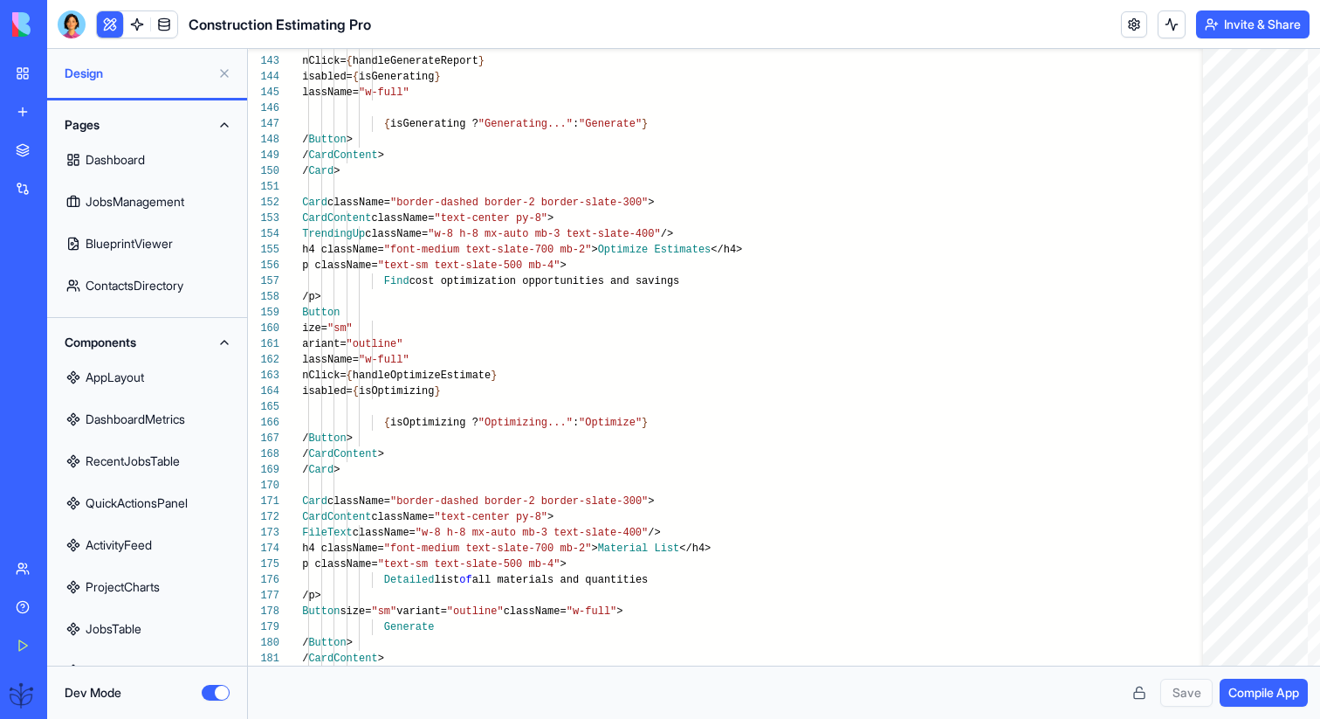
click at [158, 132] on button "Pages" at bounding box center [147, 125] width 179 height 28
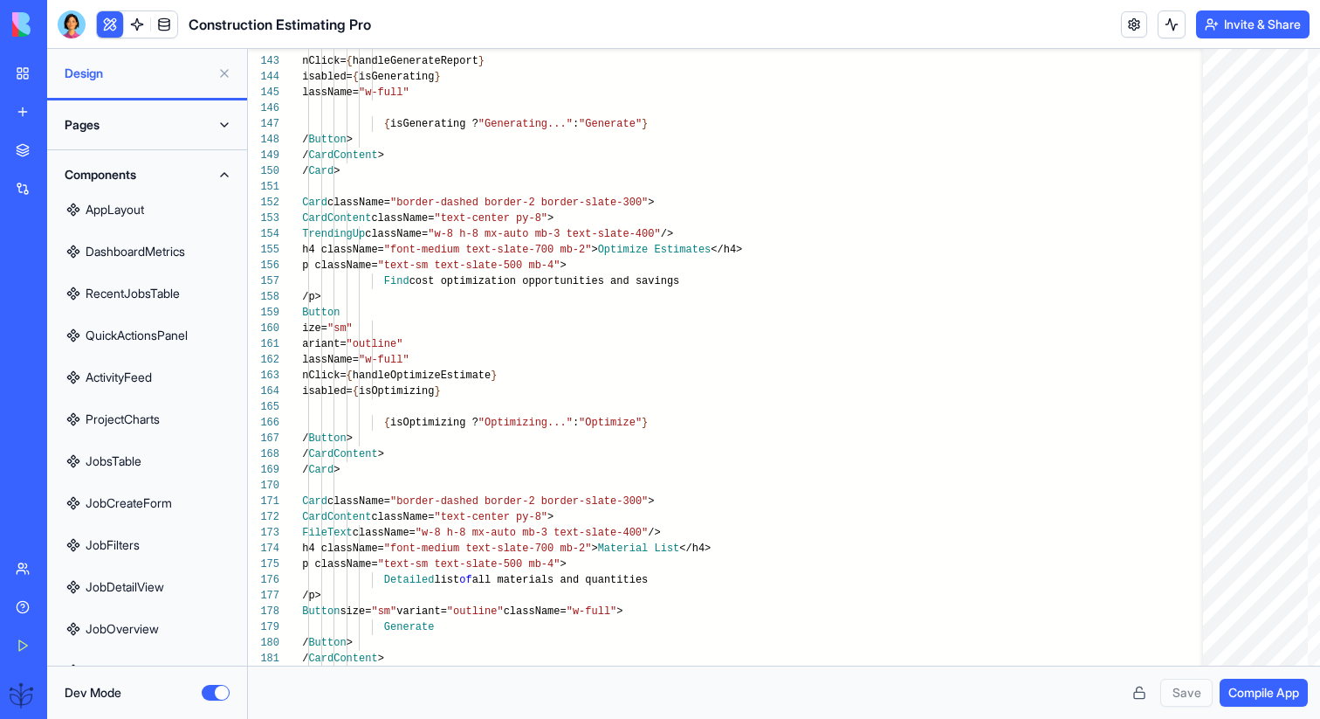
click at [155, 175] on button "Components" at bounding box center [147, 175] width 179 height 28
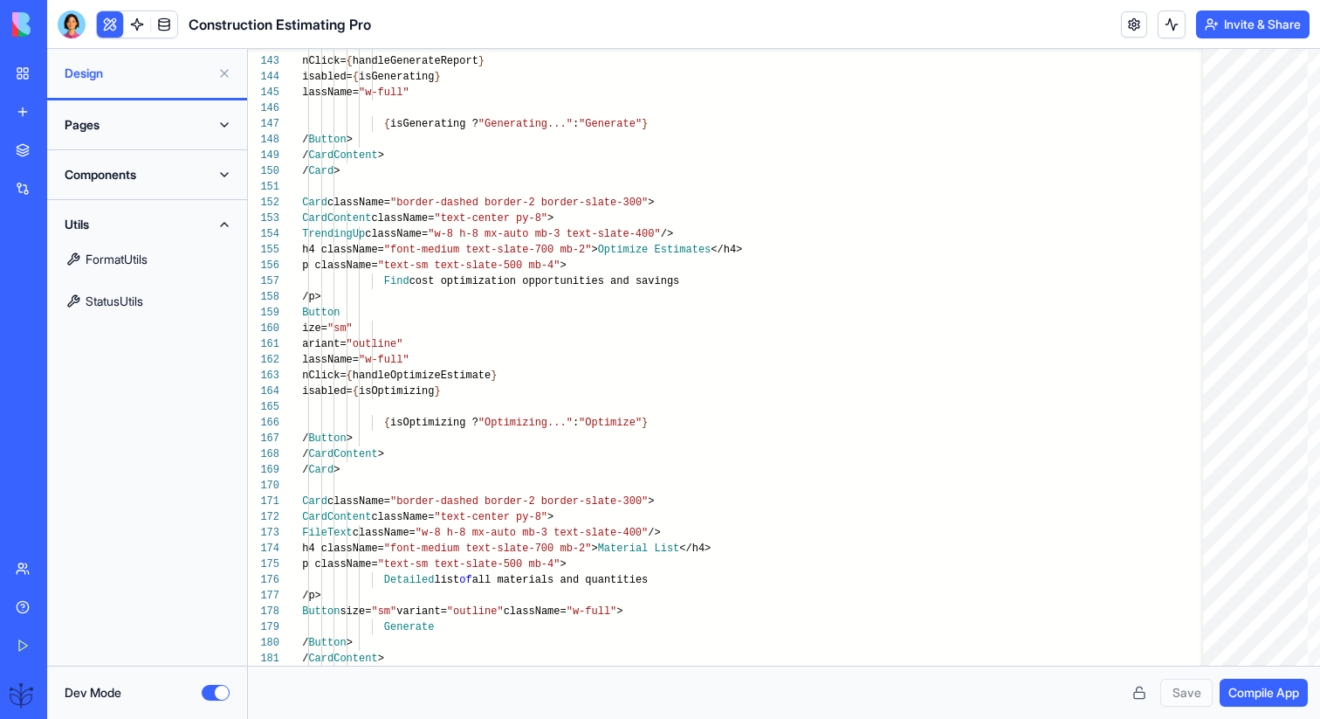
click at [150, 218] on button "Utils" at bounding box center [147, 224] width 179 height 28
click at [150, 133] on button "Pages" at bounding box center [147, 125] width 179 height 28
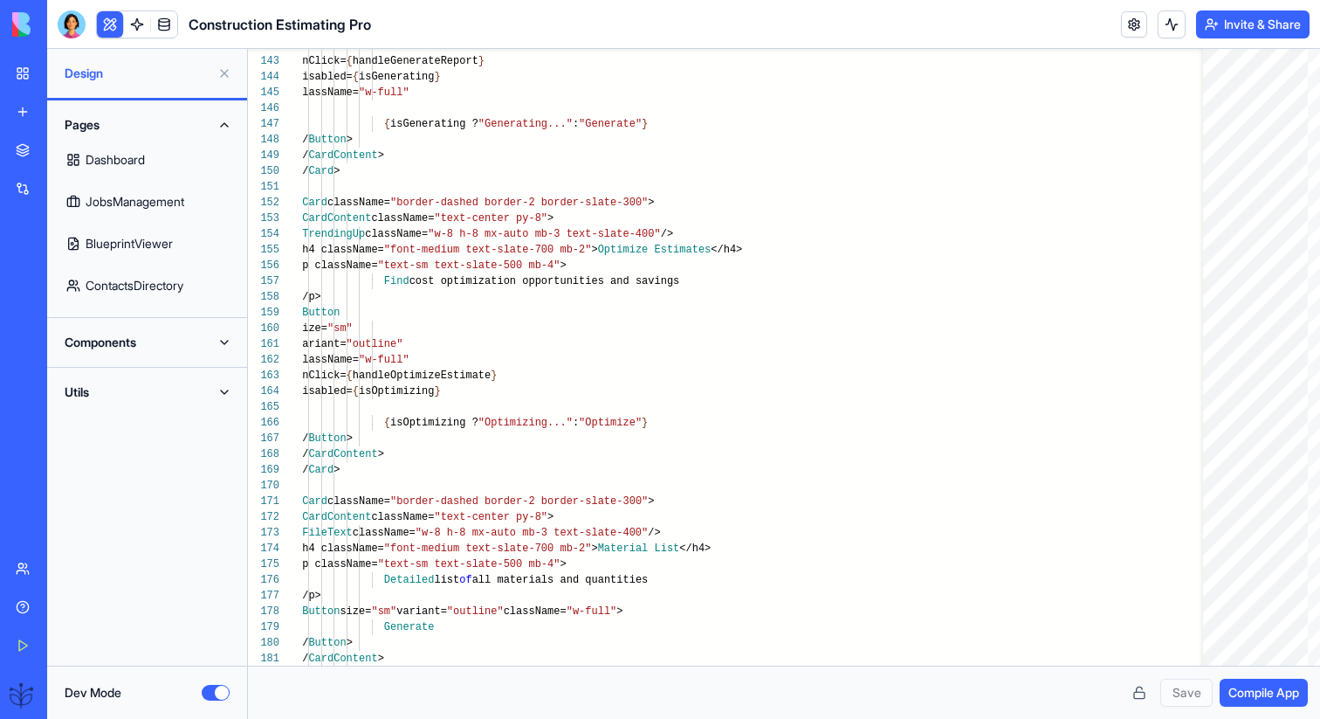
click at [138, 225] on link "BlueprintViewer" at bounding box center [147, 244] width 179 height 42
type textarea "**********"
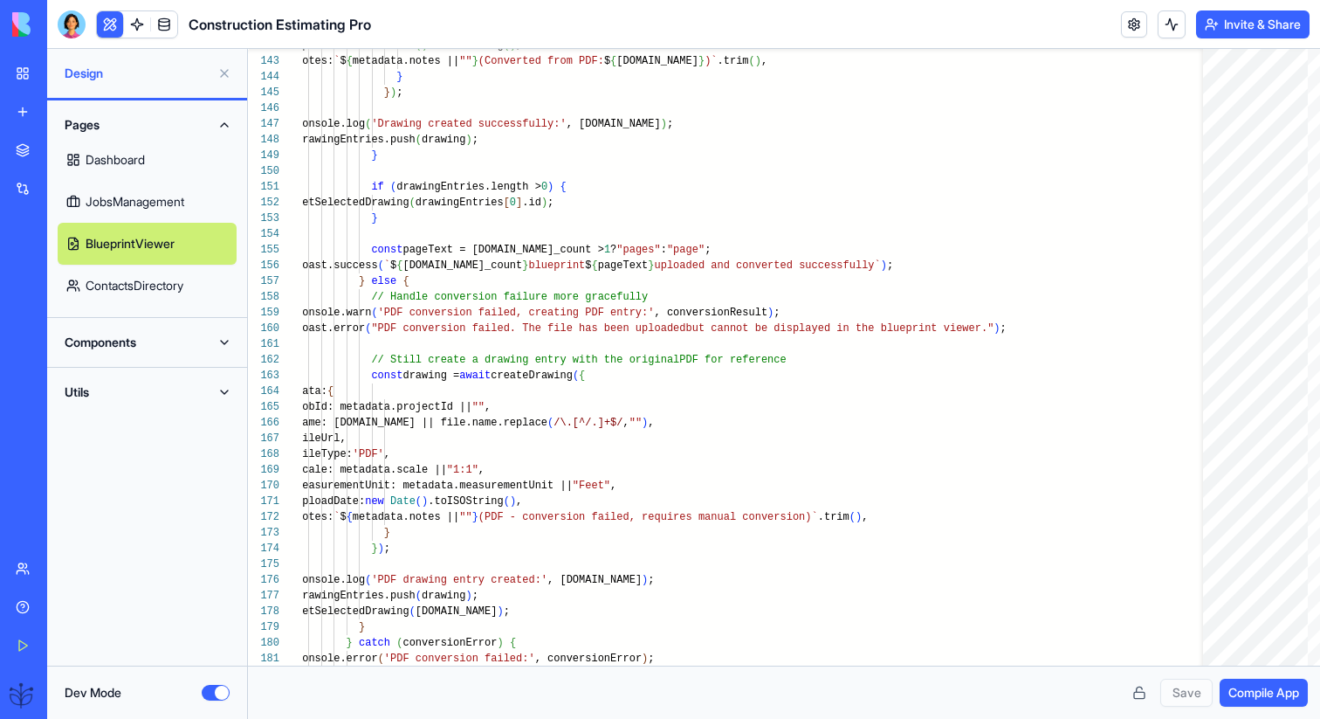
click at [212, 679] on div "Dev Mode" at bounding box center [147, 691] width 200 height 53
click at [212, 690] on button "Dev Mode" at bounding box center [216, 693] width 28 height 16
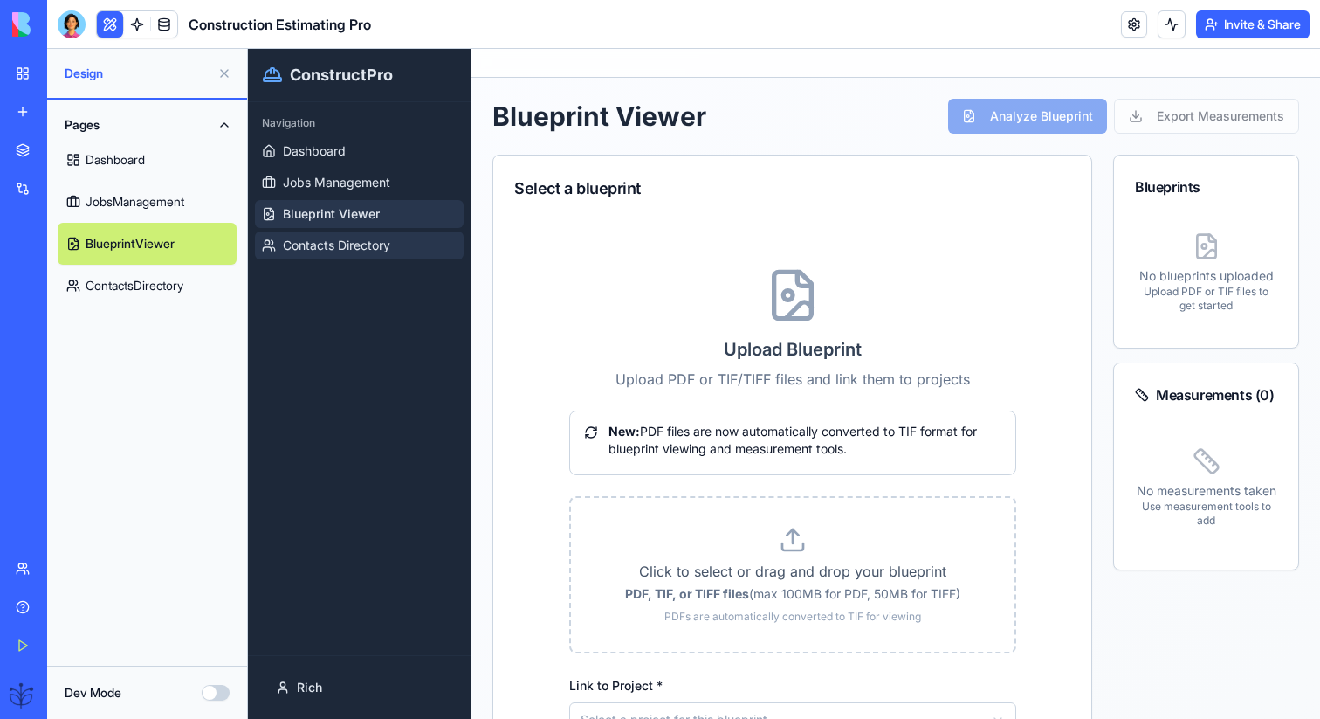
click at [330, 253] on span "Contacts Directory" at bounding box center [336, 245] width 107 height 17
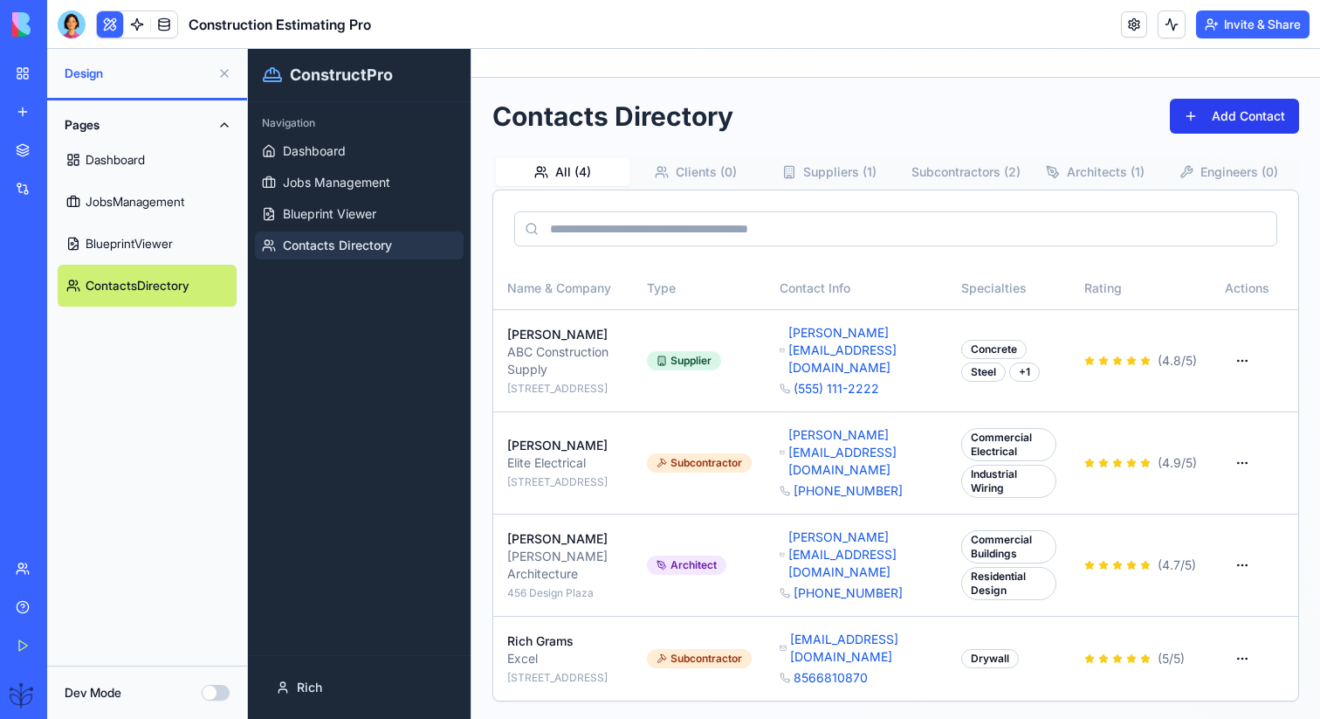
click at [1182, 100] on button "Add Contact" at bounding box center [1234, 116] width 129 height 35
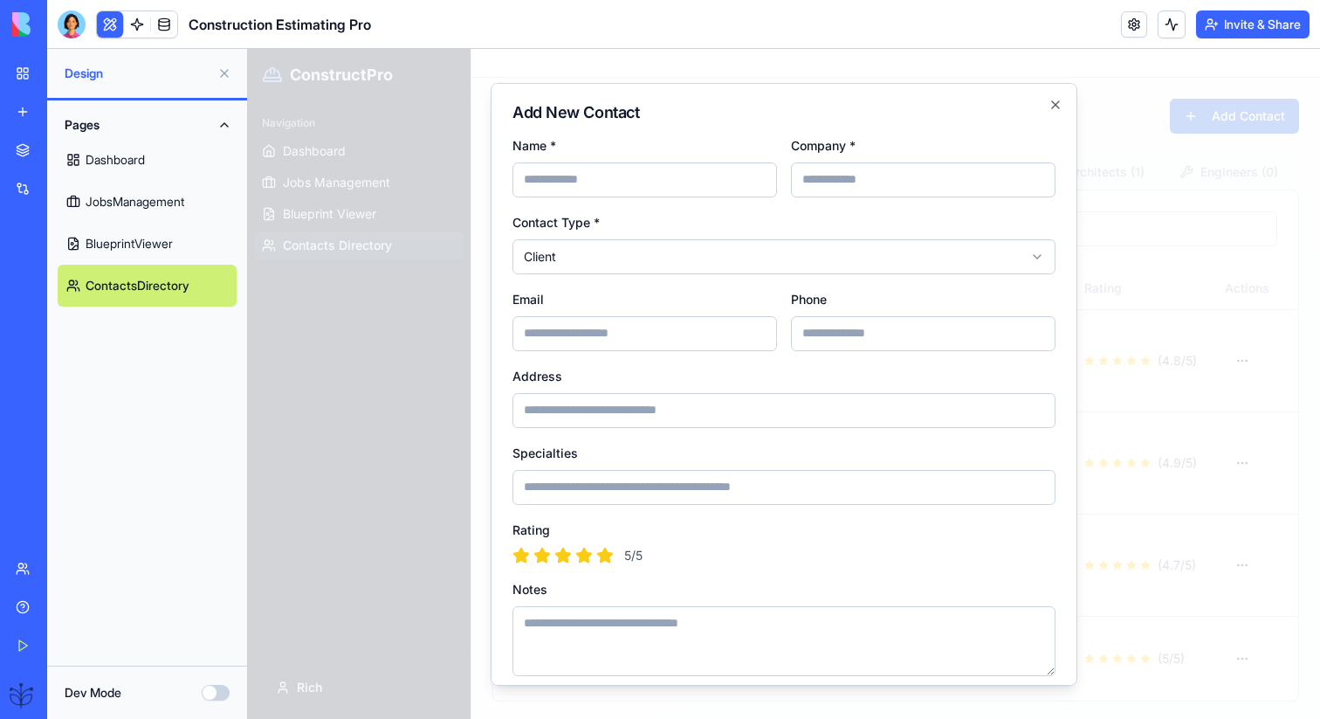
click at [1105, 121] on div at bounding box center [784, 384] width 1072 height 670
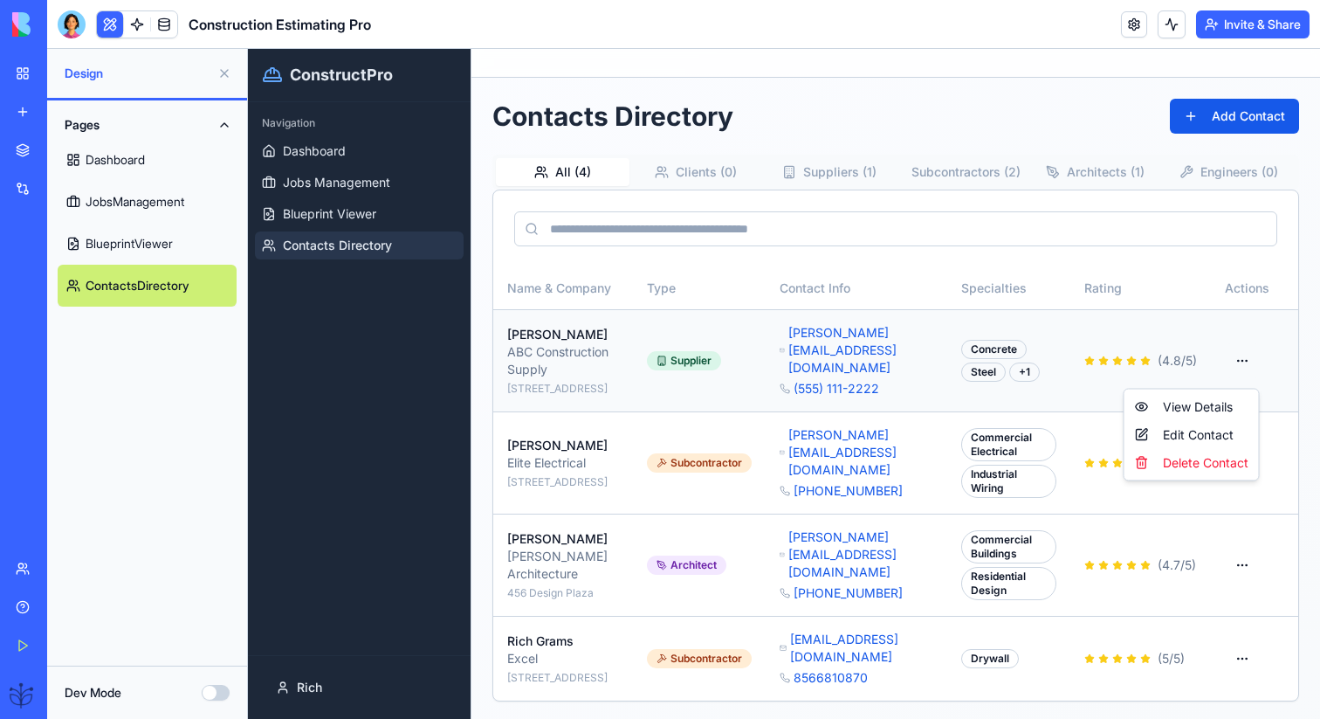
click at [1237, 373] on html "ConstructPro Navigation Dashboard Jobs Management Blueprint Viewer Contacts Dir…" at bounding box center [784, 385] width 1072 height 673
click at [1228, 399] on div "View Details" at bounding box center [1192, 407] width 128 height 28
click at [1231, 365] on html "ConstructPro Navigation Dashboard Jobs Management Blueprint Viewer Contacts Dir…" at bounding box center [784, 385] width 1072 height 673
click at [1223, 430] on div "Edit Contact" at bounding box center [1192, 435] width 128 height 28
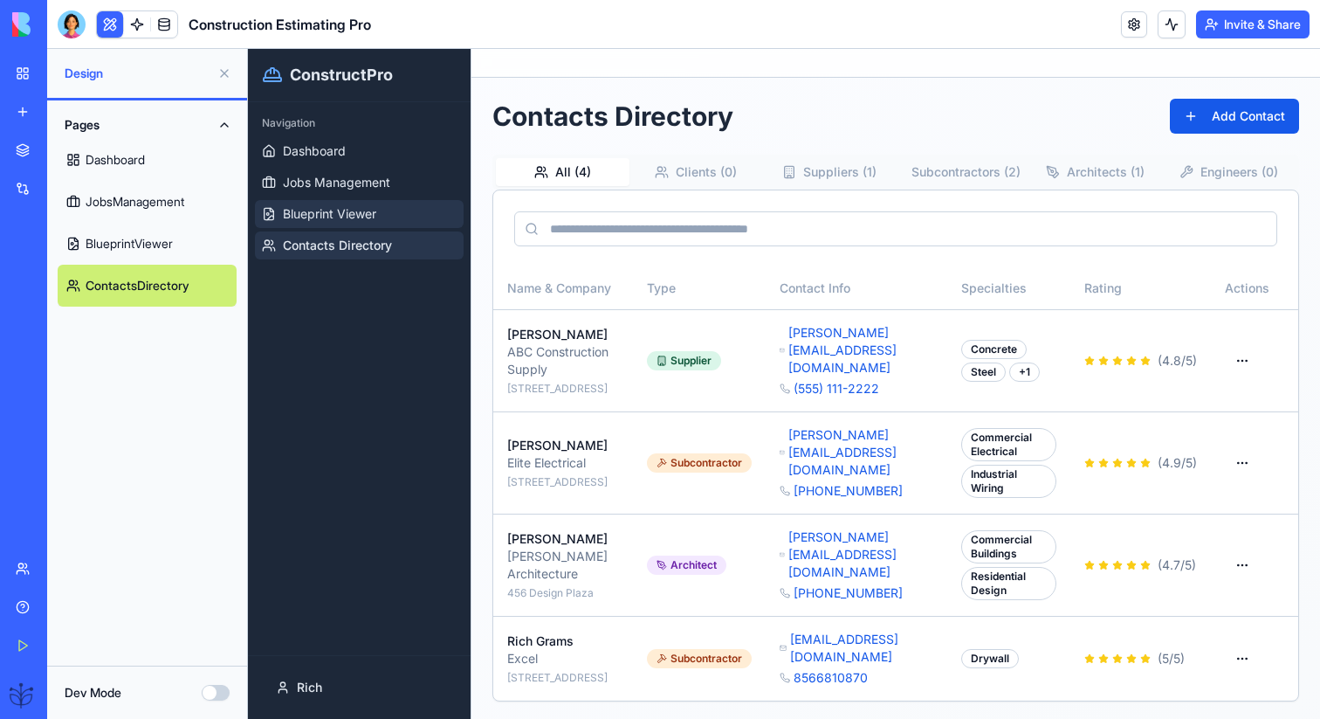
click at [376, 220] on span "Blueprint Viewer" at bounding box center [329, 213] width 93 height 17
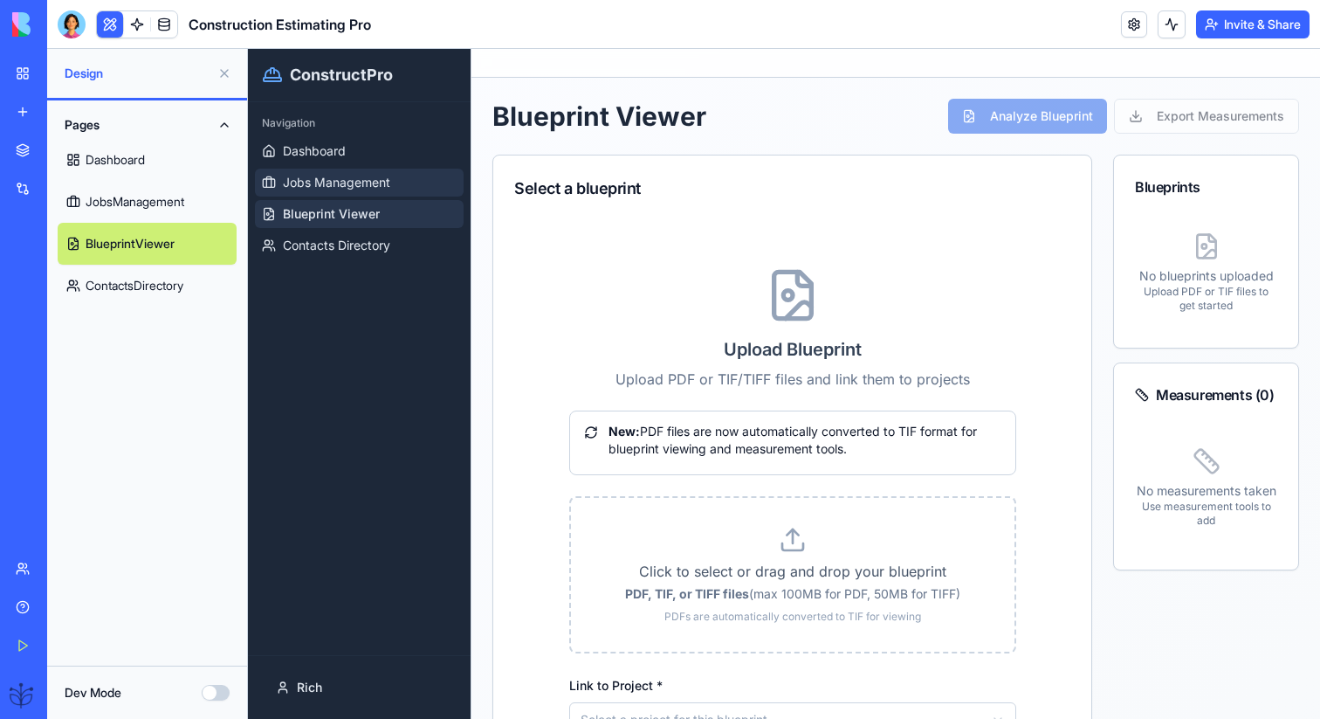
click at [431, 178] on link "Jobs Management" at bounding box center [359, 183] width 209 height 28
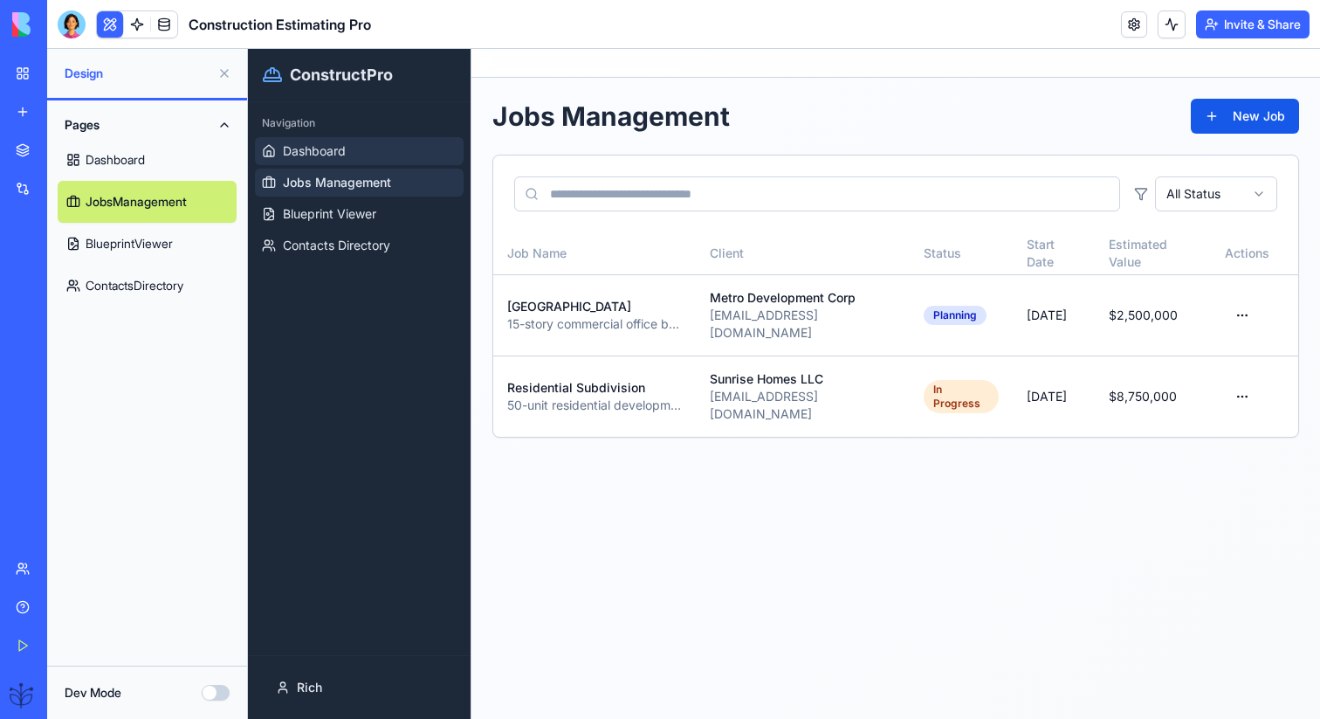
click at [397, 153] on link "Dashboard" at bounding box center [359, 151] width 209 height 28
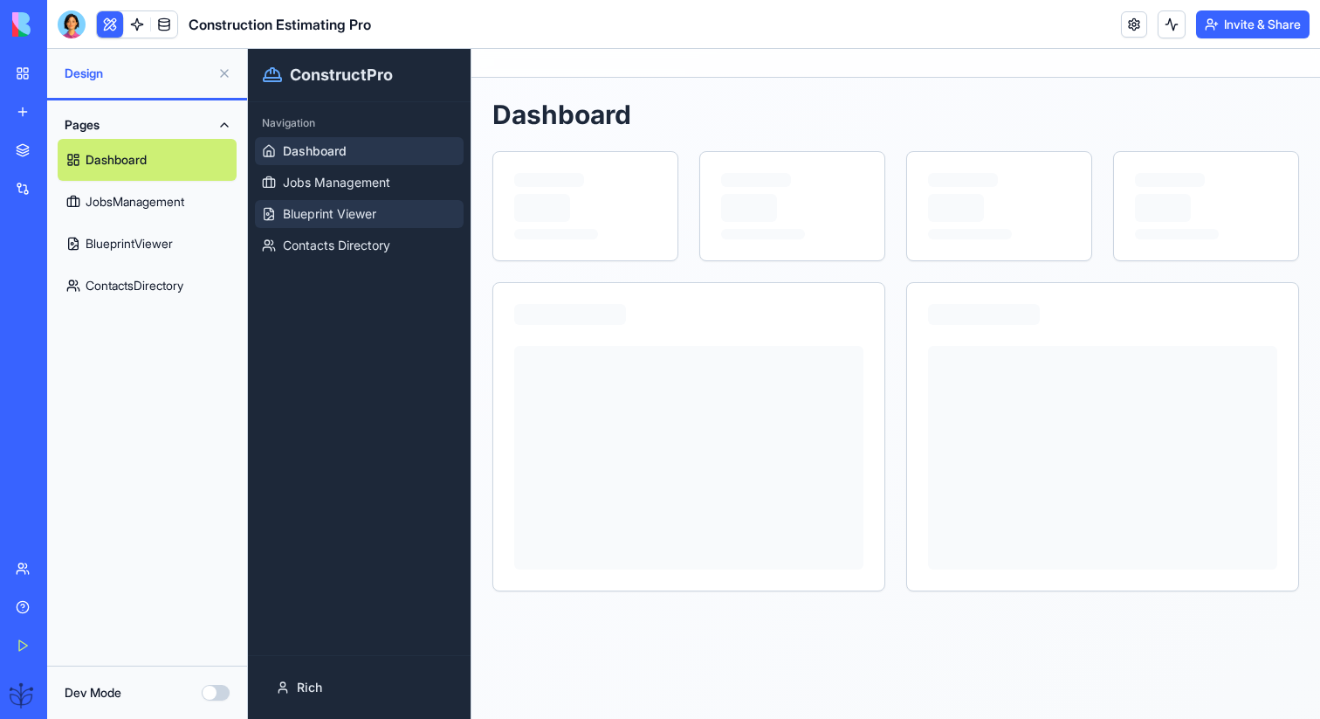
click at [403, 204] on link "Blueprint Viewer" at bounding box center [359, 214] width 209 height 28
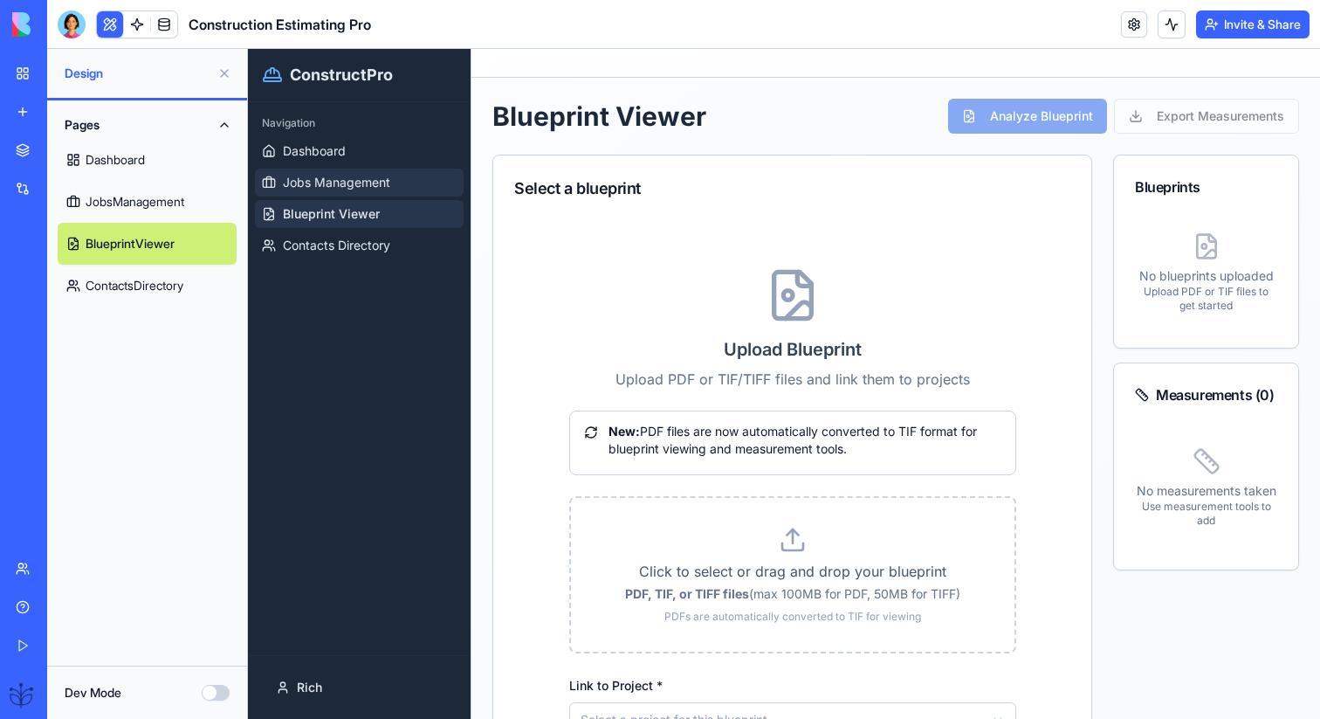
click at [403, 196] on link "Jobs Management" at bounding box center [359, 183] width 209 height 28
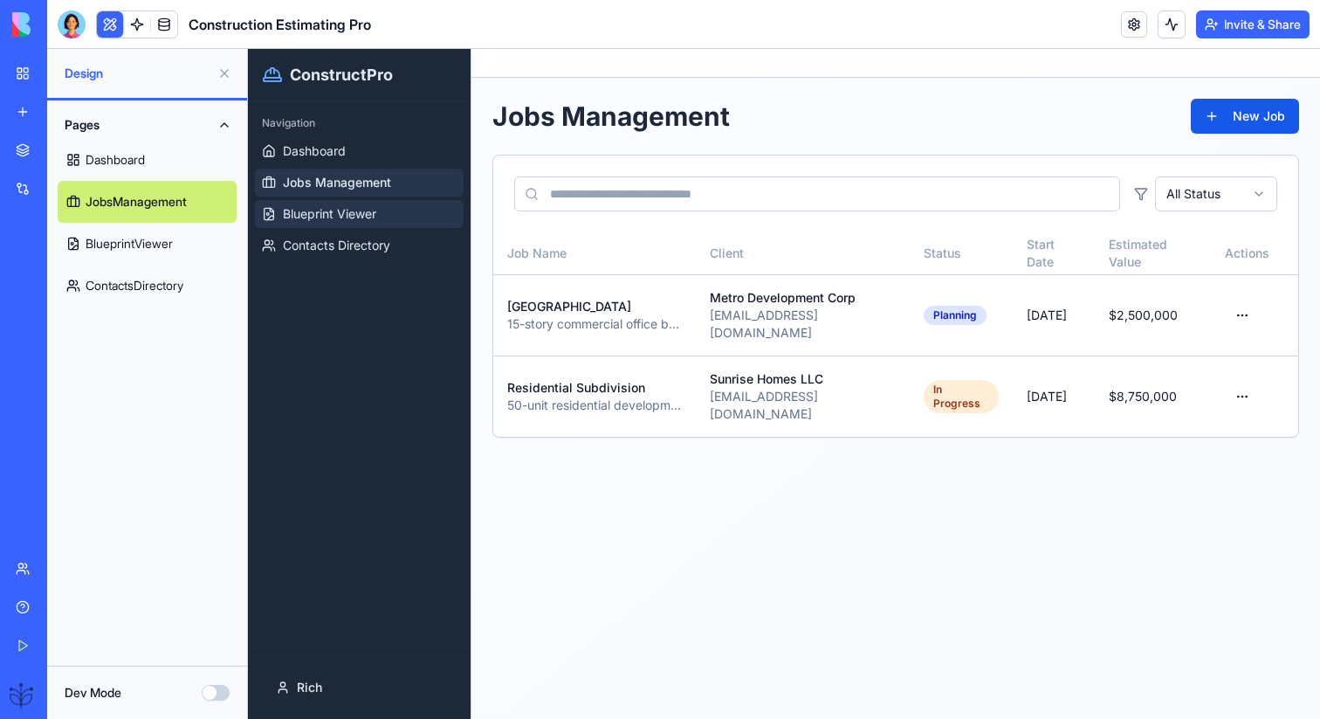
click at [410, 204] on link "Blueprint Viewer" at bounding box center [359, 214] width 209 height 28
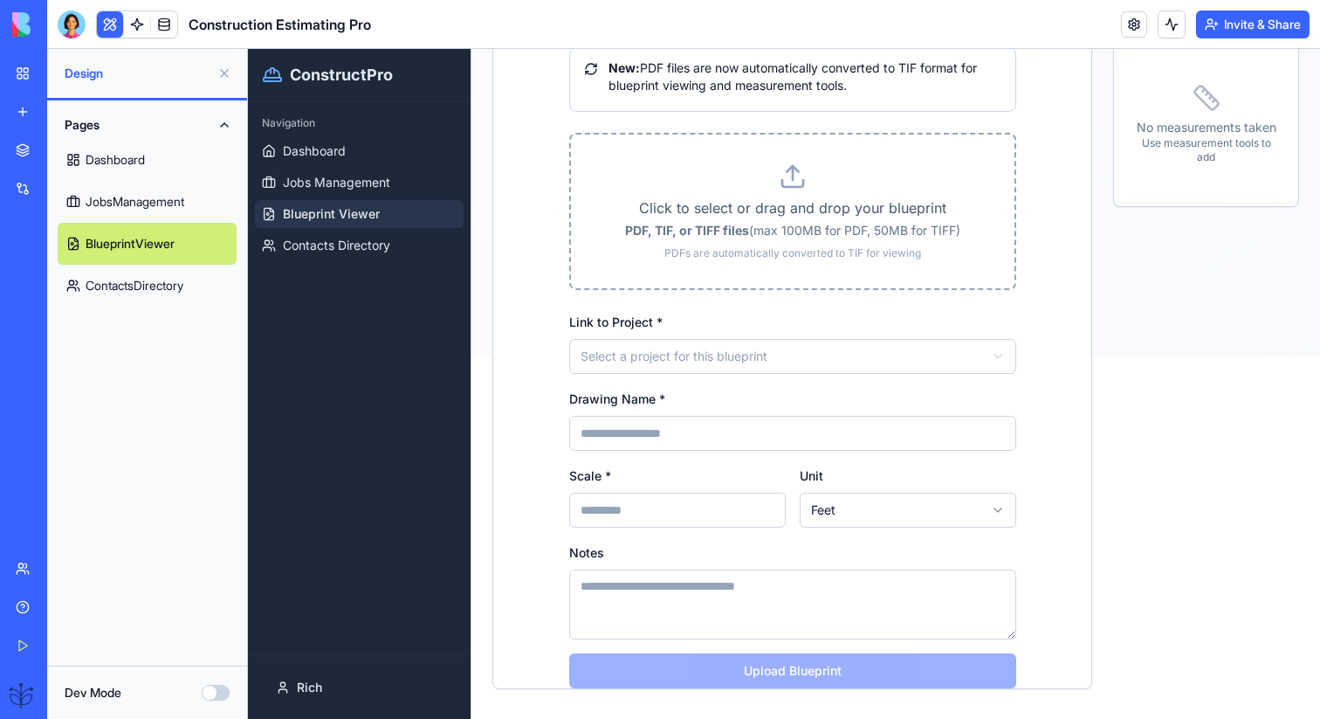
scroll to position [389, 0]
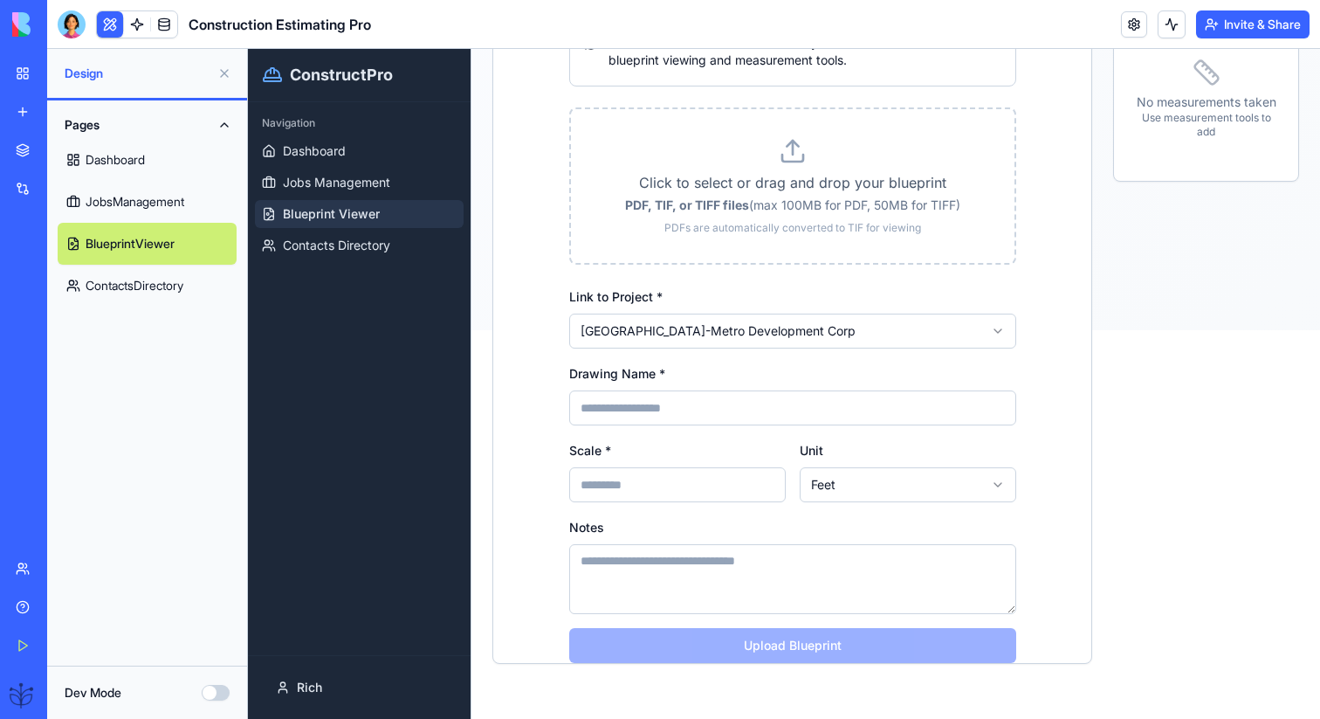
click at [746, 408] on input "Drawing Name *" at bounding box center [792, 407] width 447 height 35
click at [767, 382] on div "Drawing Name *" at bounding box center [792, 393] width 447 height 63
click at [325, 243] on span "Contacts Directory" at bounding box center [336, 245] width 107 height 17
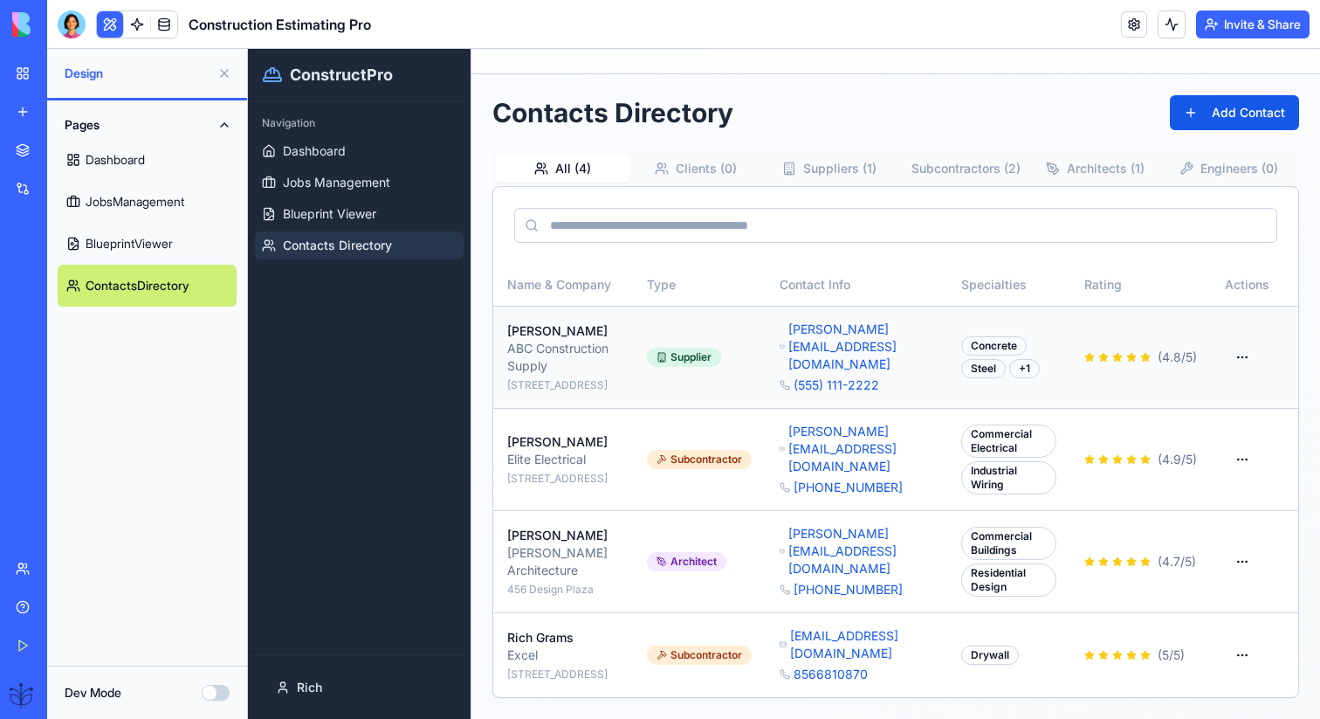
click at [1240, 355] on html "ConstructPro Navigation Dashboard Jobs Management Blueprint Viewer Contacts Dir…" at bounding box center [784, 381] width 1072 height 673
click at [1229, 396] on div "View Details" at bounding box center [1192, 400] width 128 height 28
click at [1252, 363] on html "ConstructPro Navigation Dashboard Jobs Management Blueprint Viewer Contacts Dir…" at bounding box center [784, 381] width 1072 height 673
click at [1237, 422] on div "Edit Contact" at bounding box center [1192, 428] width 128 height 28
click at [1243, 369] on html "ConstructPro Navigation Dashboard Jobs Management Blueprint Viewer Contacts Dir…" at bounding box center [784, 381] width 1072 height 673
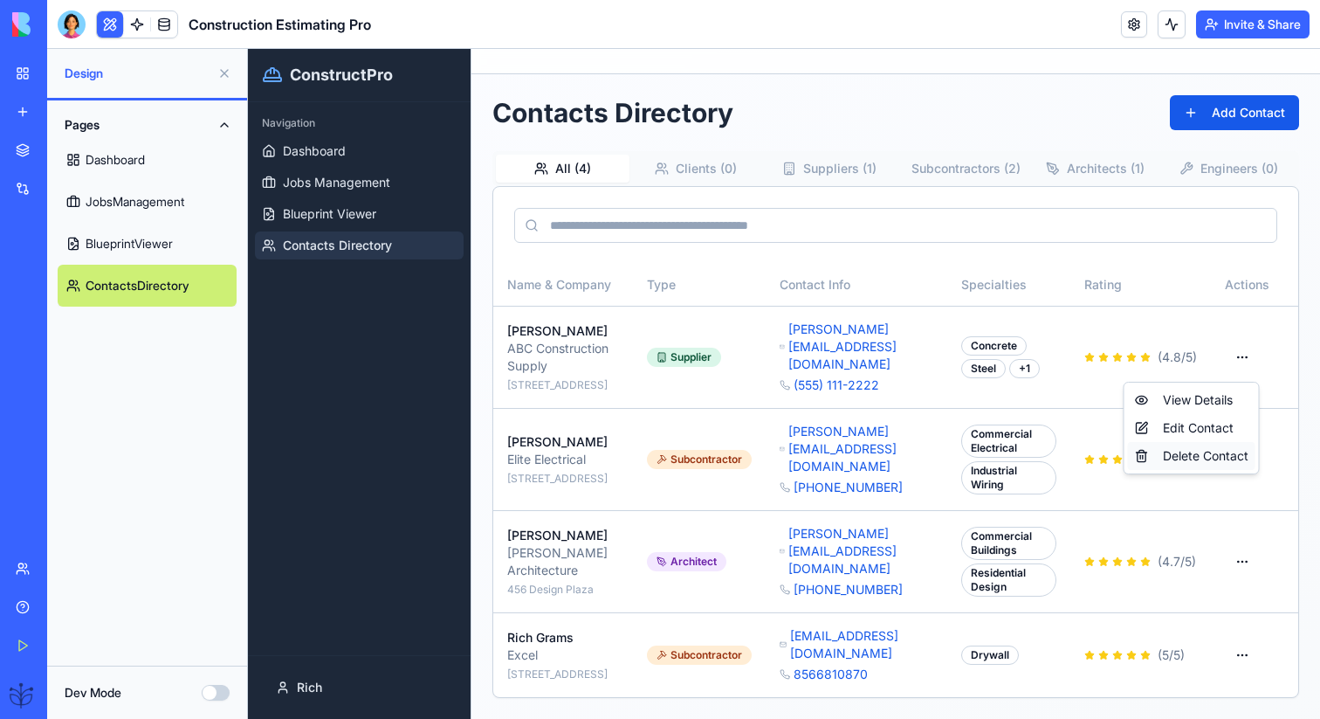
click at [1224, 458] on div "Delete Contact" at bounding box center [1192, 456] width 128 height 28
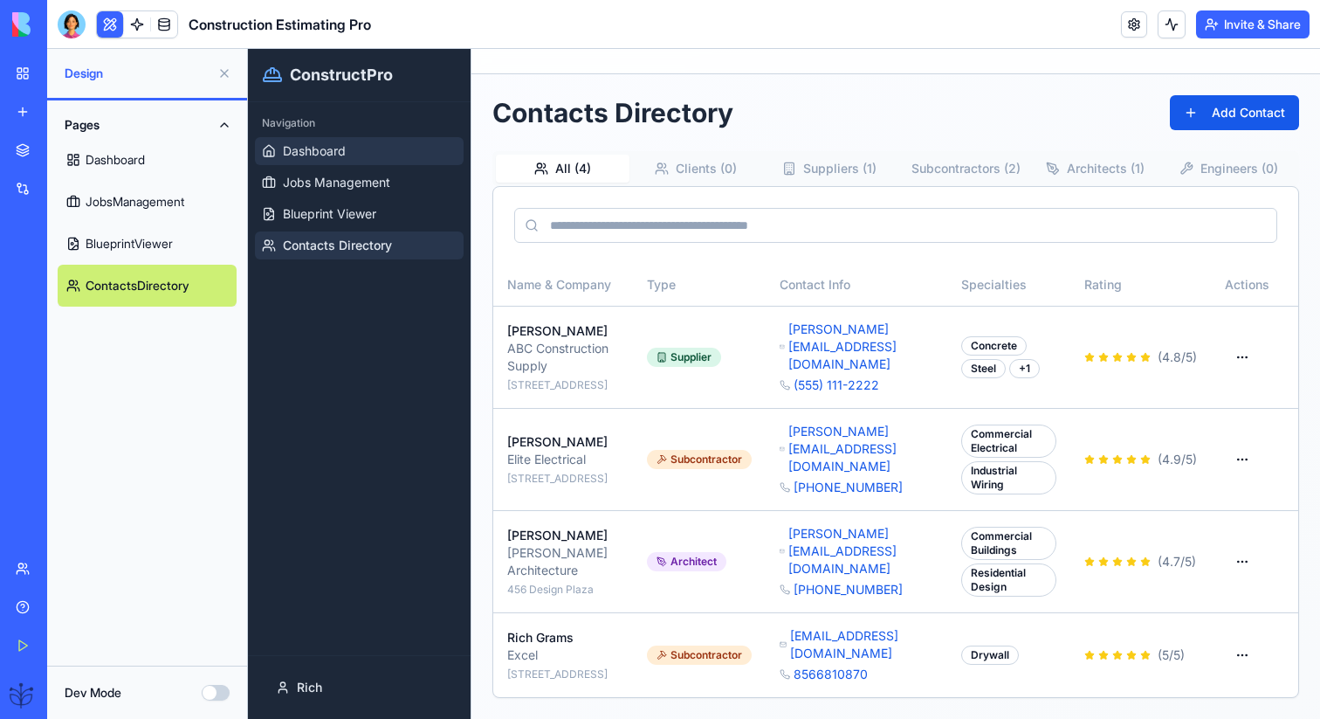
click at [350, 161] on link "Dashboard" at bounding box center [359, 151] width 209 height 28
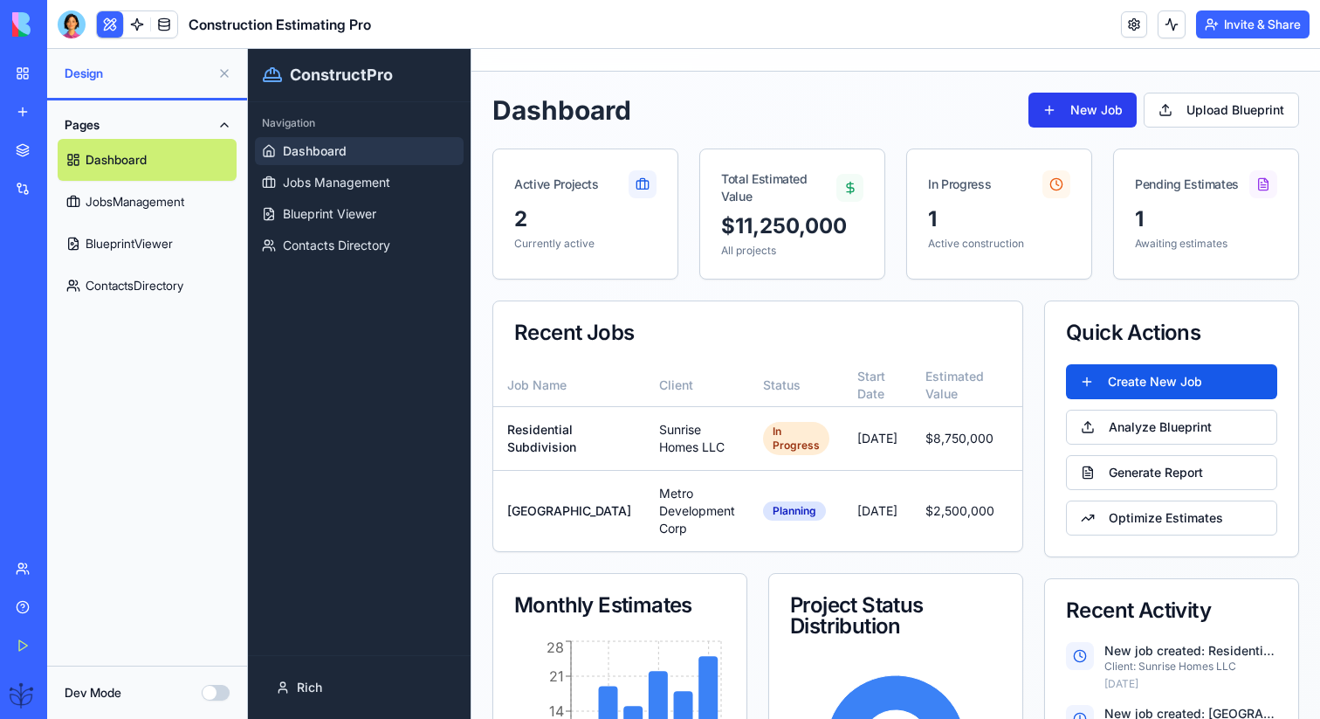
click at [1109, 117] on button "New Job" at bounding box center [1083, 110] width 108 height 35
click at [1188, 117] on button "Upload Blueprint" at bounding box center [1221, 110] width 155 height 35
click at [1153, 386] on button "Create New Job" at bounding box center [1171, 381] width 211 height 35
click at [1136, 463] on button "Generate Report" at bounding box center [1171, 472] width 211 height 35
click at [1134, 445] on div "Create New Job Analyze Blueprint Generate Report Optimize Estimates" at bounding box center [1171, 460] width 253 height 192
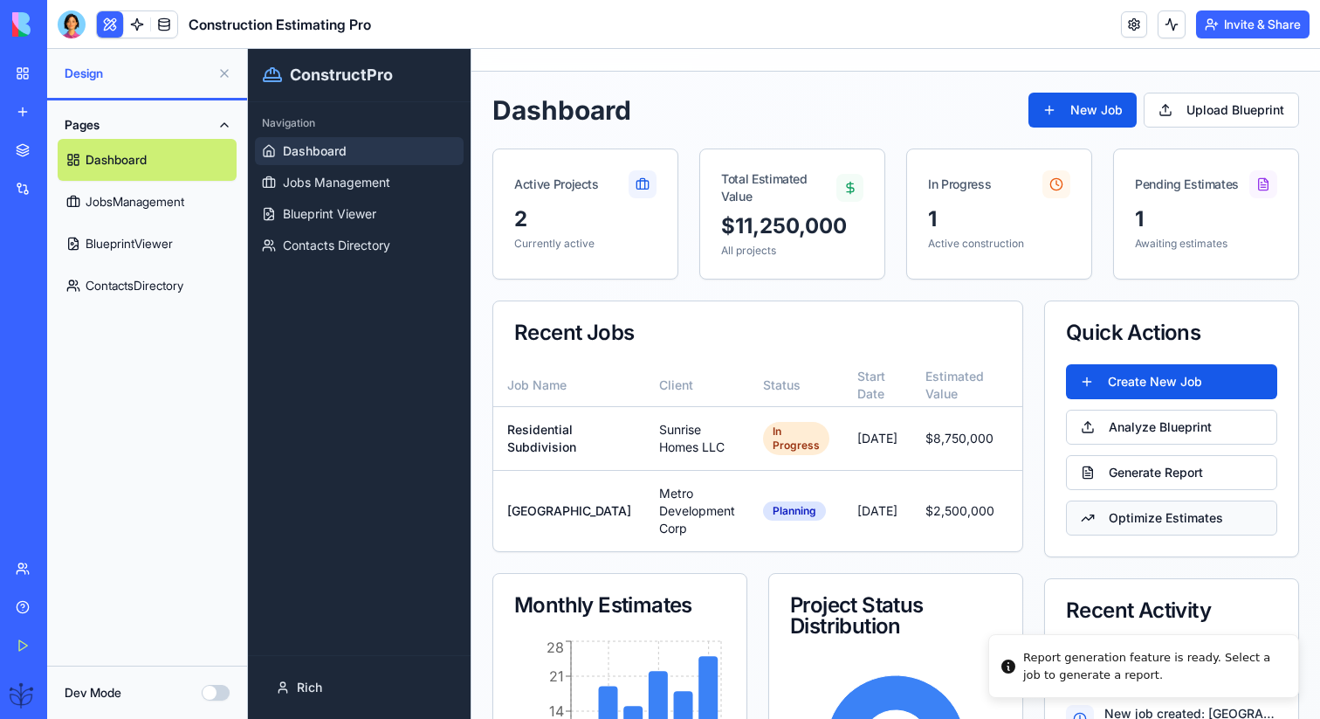
click at [1134, 527] on button "Optimize Estimates" at bounding box center [1171, 517] width 211 height 35
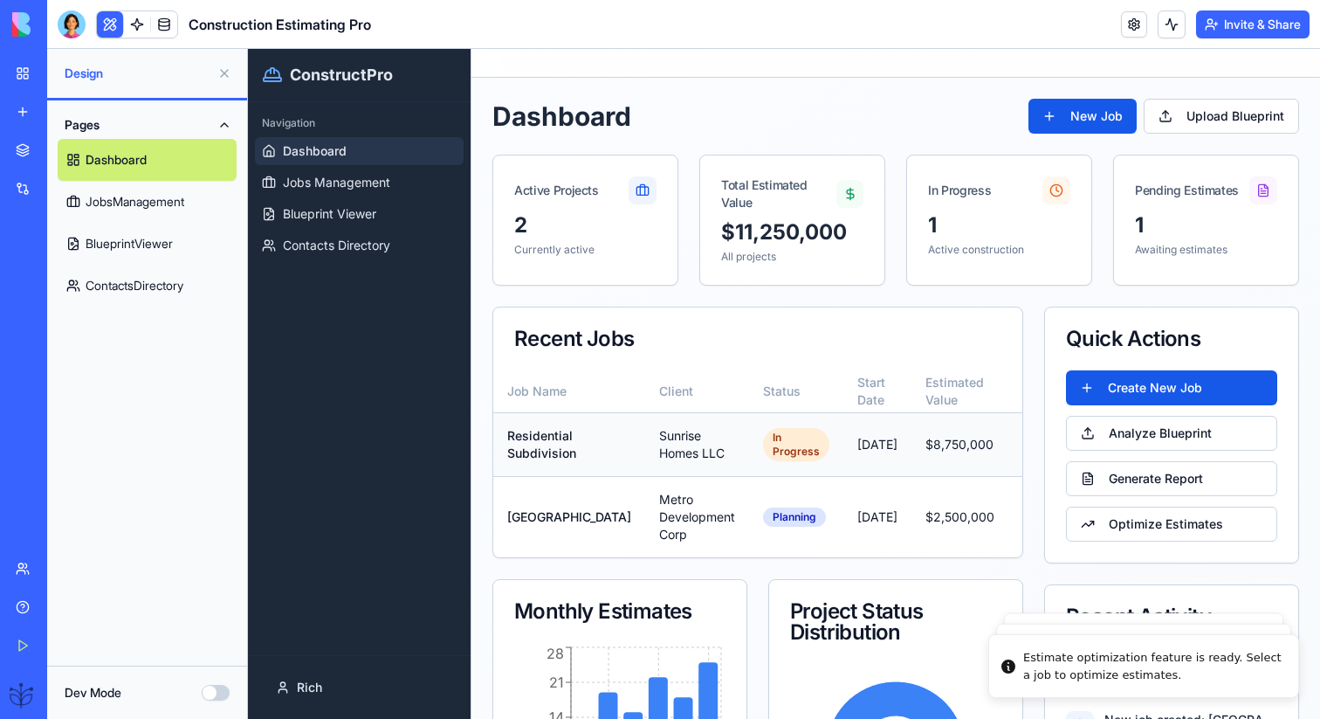
click at [1009, 424] on td at bounding box center [1045, 444] width 72 height 64
click at [980, 448] on html "ConstructPro Navigation Dashboard Jobs Management Blueprint Viewer Contacts Dir…" at bounding box center [784, 479] width 1072 height 860
click at [962, 493] on div "View Details" at bounding box center [915, 493] width 136 height 28
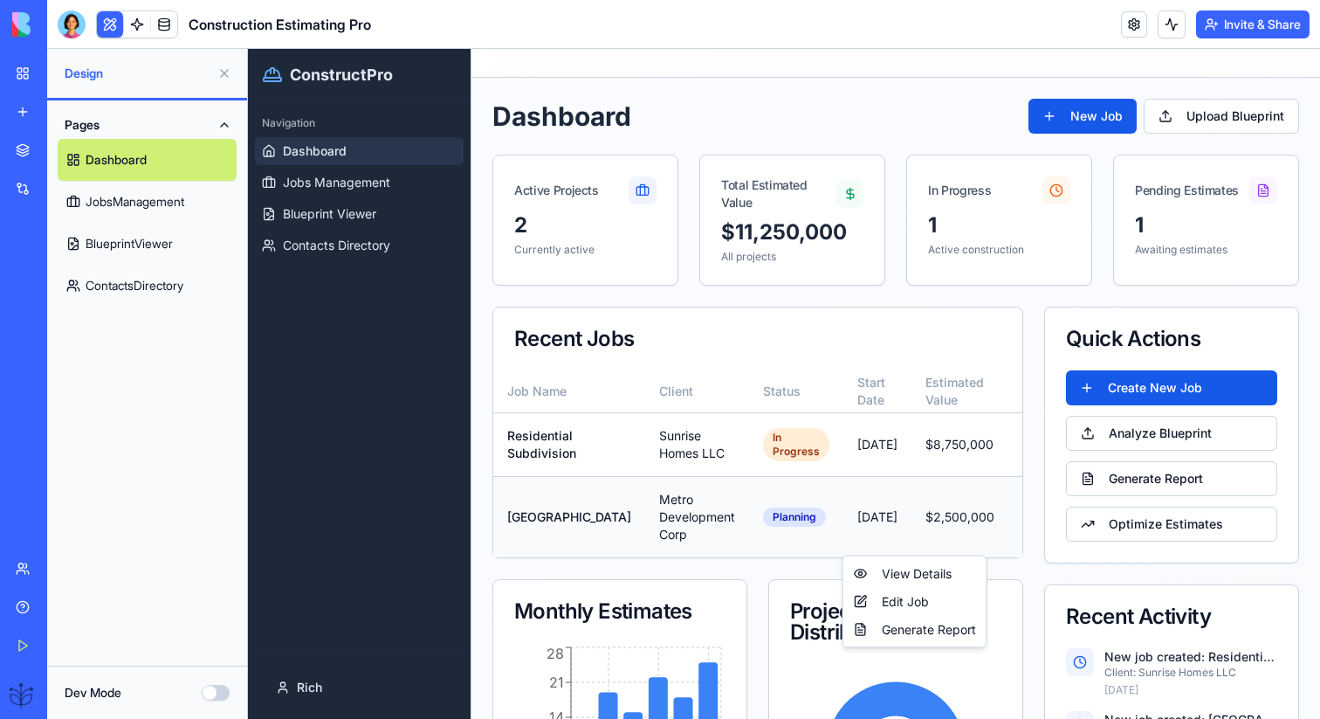
click at [982, 533] on html "ConstructPro Navigation Dashboard Jobs Management Blueprint Viewer Contacts Dir…" at bounding box center [784, 479] width 1072 height 860
click at [962, 564] on div "View Details" at bounding box center [915, 574] width 136 height 28
